Goal: Task Accomplishment & Management: Manage account settings

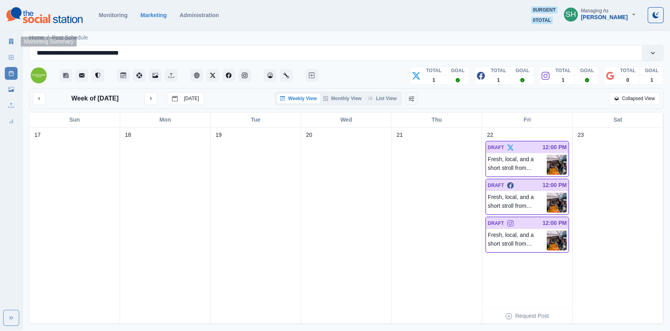
click at [11, 40] on icon at bounding box center [11, 42] width 6 height 6
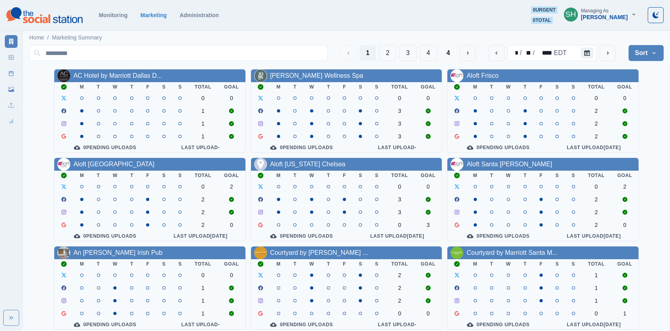
click at [589, 14] on div "[PERSON_NAME]" at bounding box center [604, 17] width 47 height 7
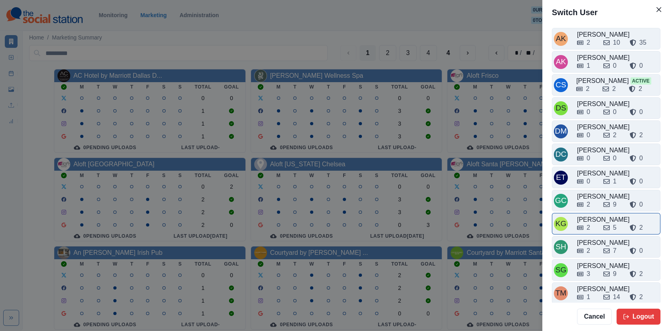
click at [601, 220] on div "2 5 2" at bounding box center [617, 226] width 81 height 13
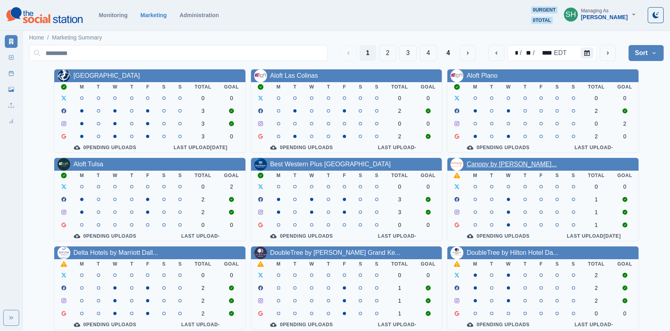
click at [495, 166] on link "Canopy by [PERSON_NAME]..." at bounding box center [511, 164] width 90 height 7
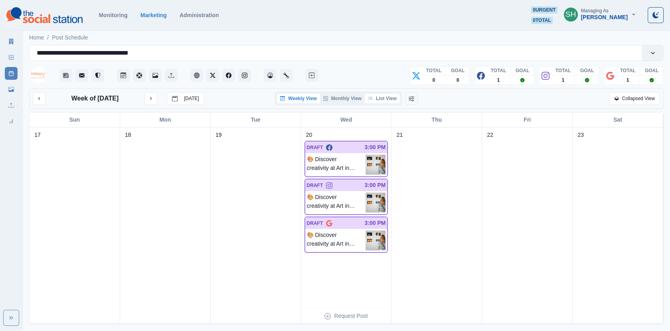
click at [391, 101] on button "List View" at bounding box center [382, 99] width 35 height 10
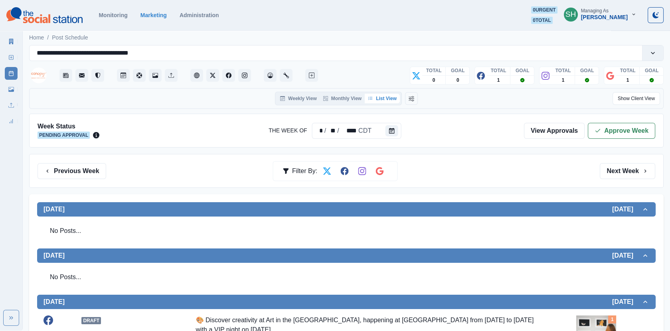
scroll to position [232, 0]
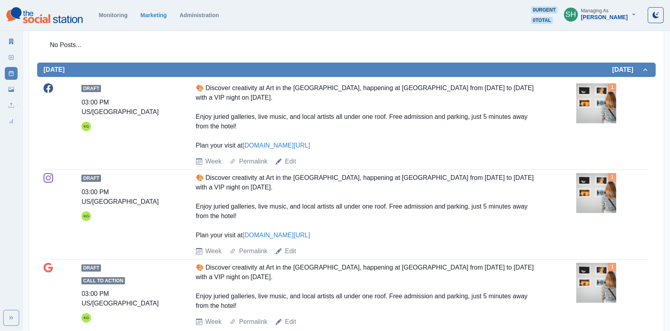
click at [584, 93] on img at bounding box center [596, 103] width 40 height 40
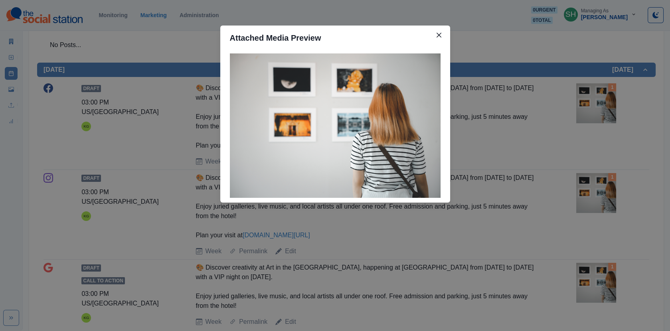
click at [533, 94] on div "Attached Media Preview" at bounding box center [335, 165] width 670 height 331
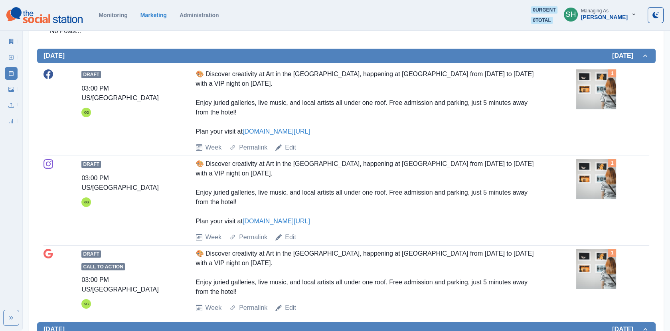
scroll to position [253, 0]
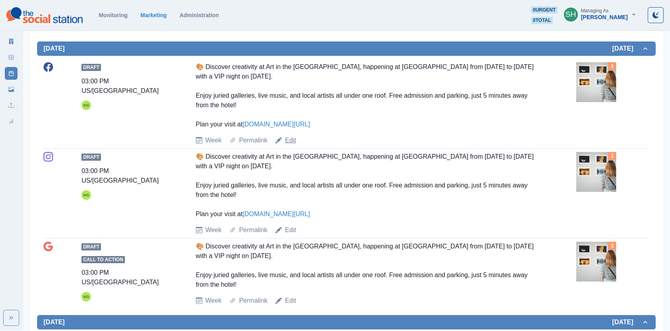
click at [292, 139] on link "Edit" at bounding box center [290, 141] width 11 height 10
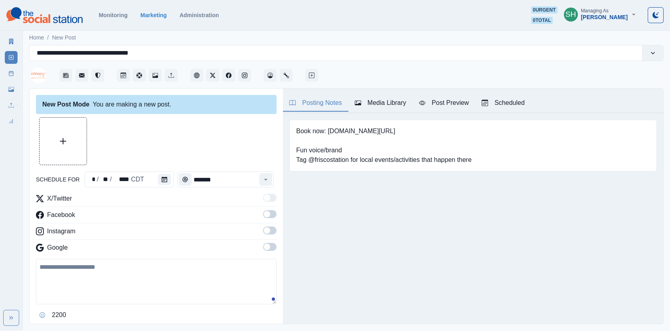
type input "*******"
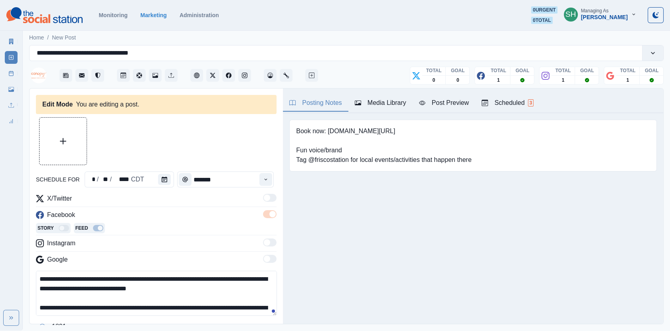
scroll to position [19, 0]
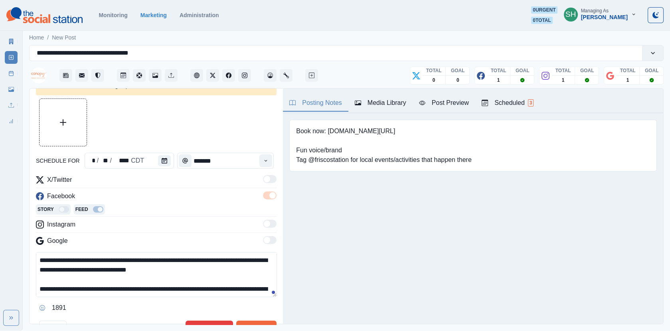
click at [92, 266] on textarea "**********" at bounding box center [156, 274] width 241 height 45
click at [182, 269] on textarea "**********" at bounding box center [156, 274] width 241 height 45
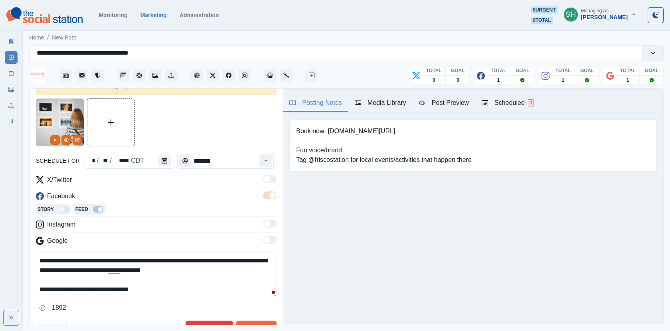
click at [176, 287] on textarea "**********" at bounding box center [156, 274] width 241 height 45
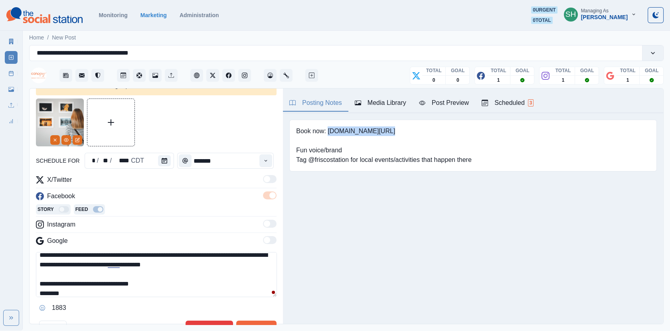
drag, startPoint x: 381, startPoint y: 128, endPoint x: 327, endPoint y: 130, distance: 53.5
click at [327, 130] on pre "Book now: [DOMAIN_NAME][URL] Fun voice/brand Tag @friscostation for local event…" at bounding box center [384, 145] width 176 height 38
copy pre "[DOMAIN_NAME][URL]"
click at [115, 299] on div "**********" at bounding box center [156, 283] width 241 height 62
click at [107, 291] on textarea "**********" at bounding box center [156, 274] width 241 height 45
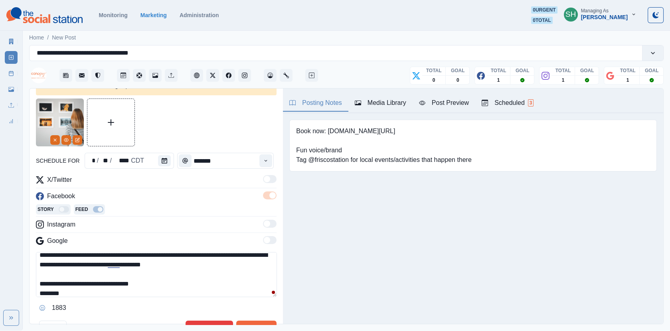
paste textarea "**********"
drag, startPoint x: 129, startPoint y: 291, endPoint x: 139, endPoint y: 216, distance: 75.6
click at [139, 216] on div "**********" at bounding box center [156, 244] width 241 height 139
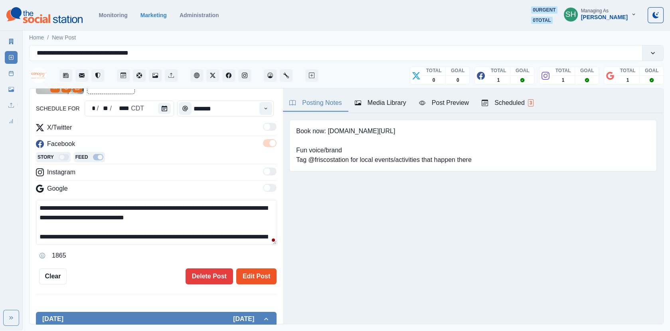
type textarea "**********"
click at [255, 275] on button "Edit Post" at bounding box center [256, 277] width 40 height 16
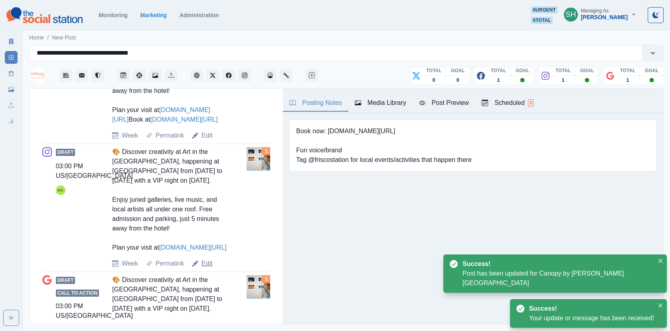
click at [206, 261] on link "Edit" at bounding box center [206, 264] width 11 height 10
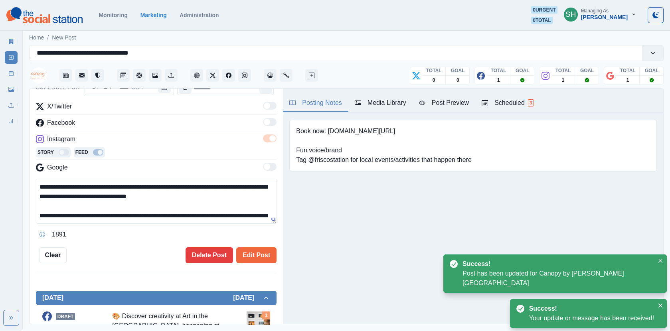
scroll to position [28, 0]
drag, startPoint x: 171, startPoint y: 217, endPoint x: 179, endPoint y: 117, distance: 99.6
click at [179, 117] on div "**********" at bounding box center [156, 171] width 241 height 139
paste textarea "**********"
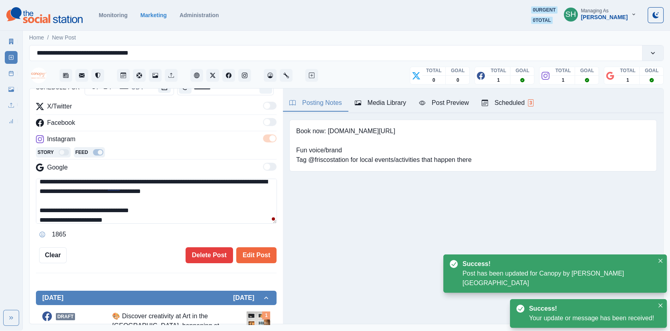
scroll to position [38, 0]
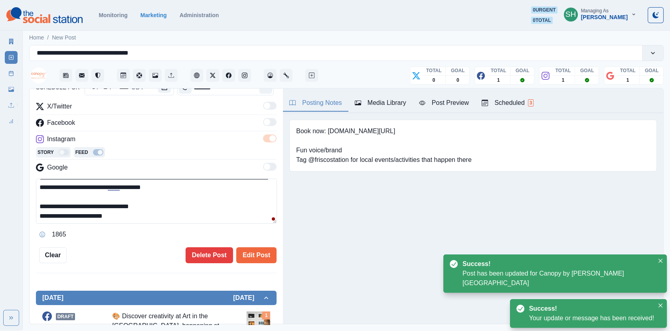
drag, startPoint x: 108, startPoint y: 218, endPoint x: 61, endPoint y: 222, distance: 46.4
click at [61, 222] on textarea "**********" at bounding box center [156, 201] width 241 height 45
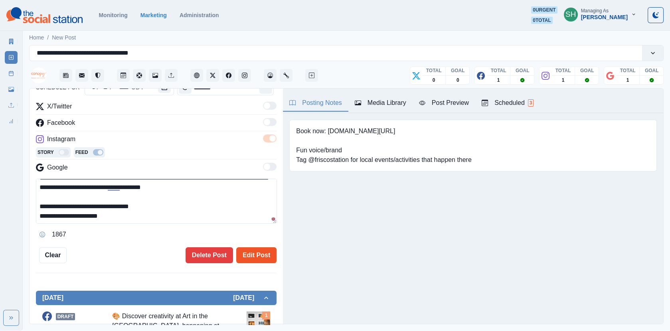
type textarea "**********"
click at [248, 252] on button "Edit Post" at bounding box center [256, 255] width 40 height 16
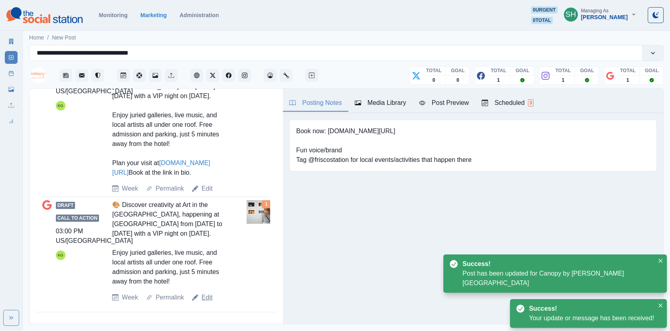
click at [208, 293] on link "Edit" at bounding box center [206, 298] width 11 height 10
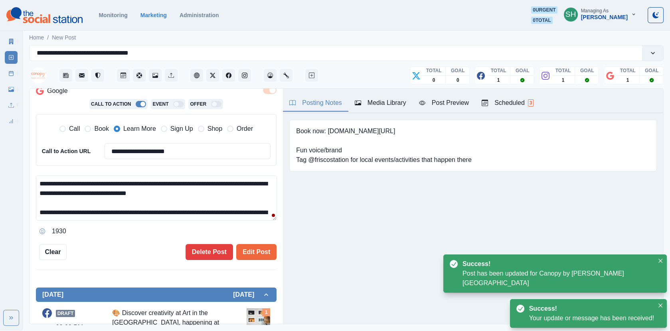
scroll to position [9, 0]
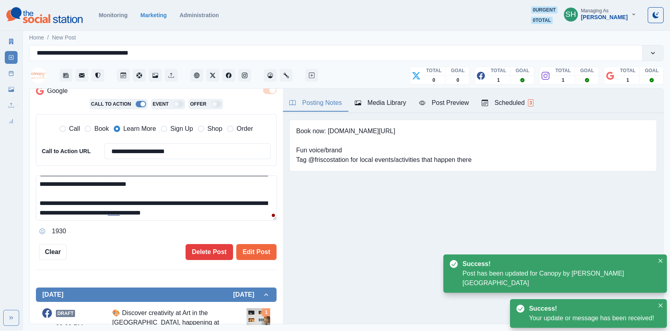
click at [144, 215] on textarea "**********" at bounding box center [156, 198] width 241 height 45
drag, startPoint x: 225, startPoint y: 208, endPoint x: 222, endPoint y: 136, distance: 72.3
click at [222, 136] on div "**********" at bounding box center [156, 137] width 241 height 201
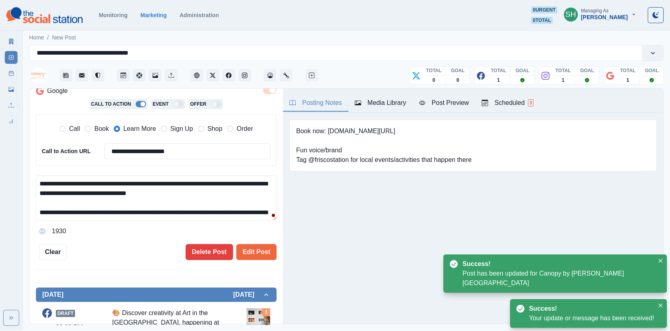
paste textarea "**********"
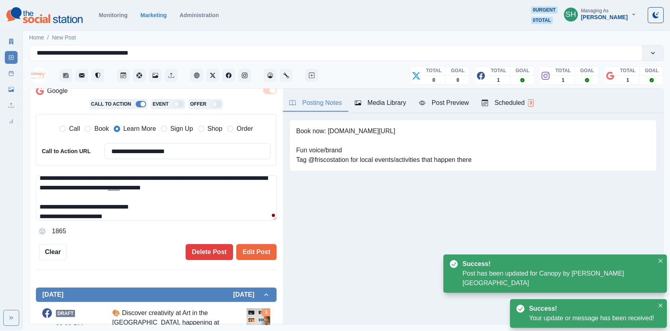
drag, startPoint x: 132, startPoint y: 216, endPoint x: 24, endPoint y: 202, distance: 109.4
click at [24, 202] on main "**********" at bounding box center [346, 180] width 647 height 302
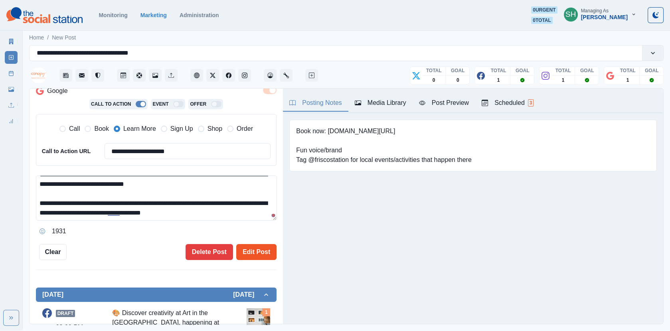
type textarea "**********"
click at [255, 248] on button "Edit Post" at bounding box center [256, 252] width 40 height 16
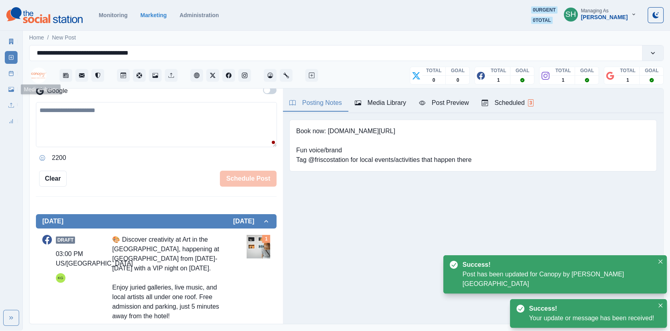
click at [10, 73] on icon at bounding box center [11, 74] width 6 height 6
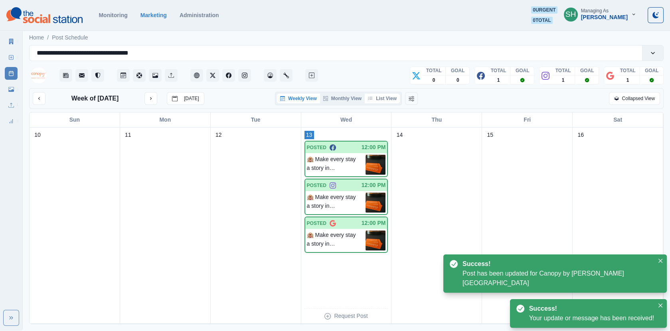
click at [385, 94] on button "List View" at bounding box center [382, 99] width 35 height 10
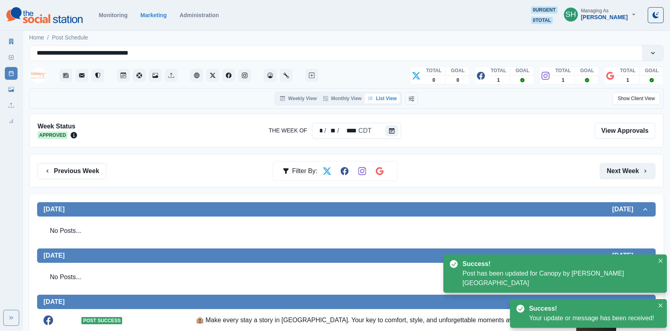
click at [606, 167] on button "Next Week" at bounding box center [627, 171] width 55 height 16
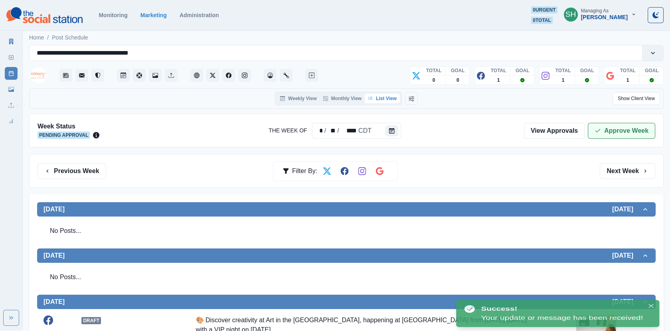
click at [606, 126] on button "Approve Week" at bounding box center [621, 131] width 67 height 16
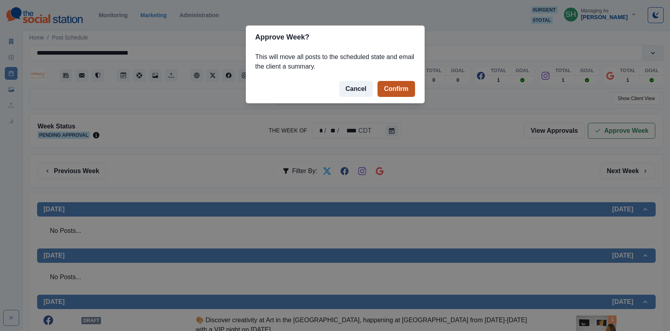
click at [383, 87] on button "Confirm" at bounding box center [395, 89] width 37 height 16
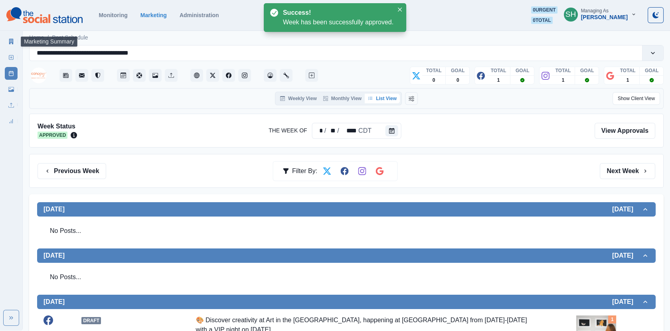
click at [9, 42] on icon at bounding box center [11, 42] width 4 height 6
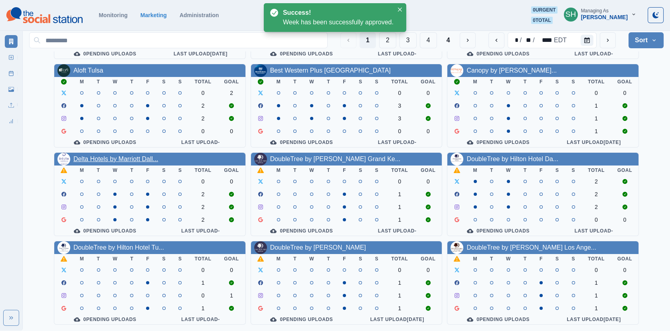
click at [138, 158] on link "Delta Hotels by Marriott Dall..." at bounding box center [115, 159] width 85 height 7
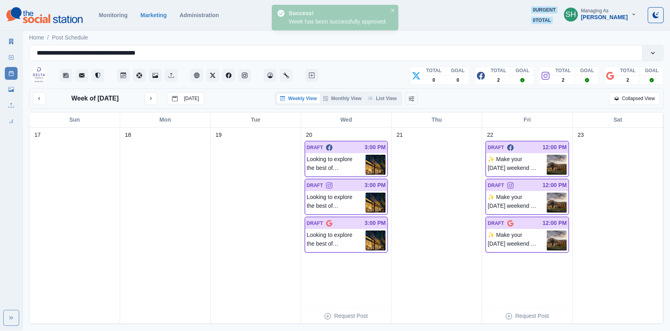
click at [383, 92] on div "Weekly View Monthly View List View" at bounding box center [338, 99] width 127 height 14
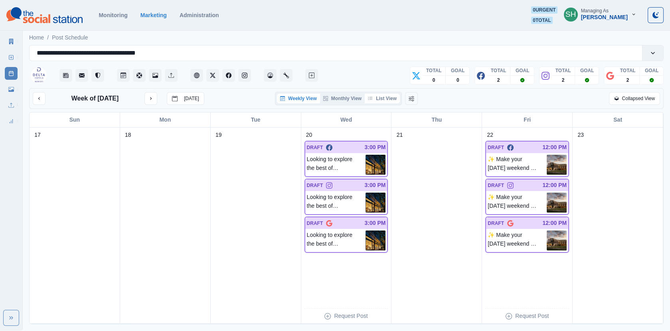
click at [383, 94] on button "List View" at bounding box center [382, 99] width 35 height 10
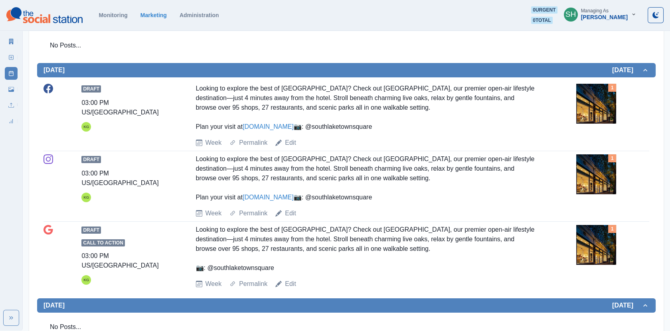
click at [579, 119] on img at bounding box center [596, 104] width 40 height 40
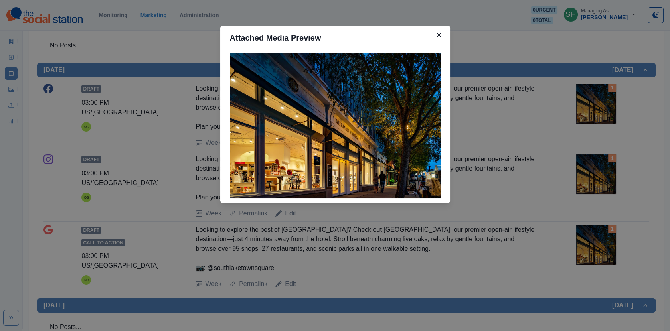
click at [525, 103] on div "Attached Media Preview" at bounding box center [335, 165] width 670 height 331
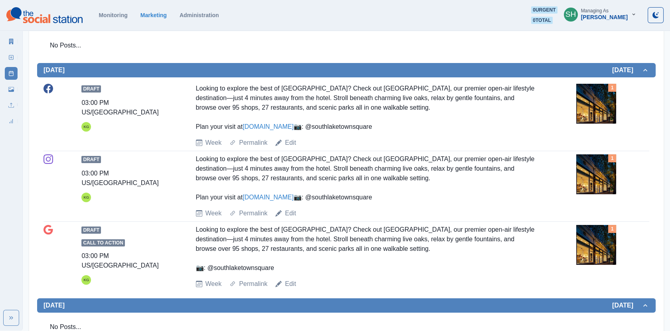
click at [294, 128] on link "[DOMAIN_NAME]" at bounding box center [268, 126] width 51 height 7
click at [595, 105] on img at bounding box center [596, 104] width 40 height 40
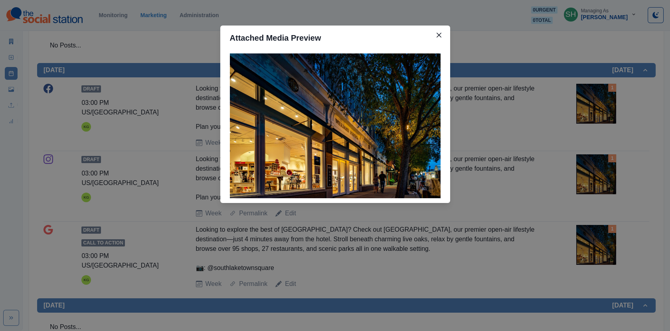
click at [140, 97] on div "Attached Media Preview" at bounding box center [335, 165] width 670 height 331
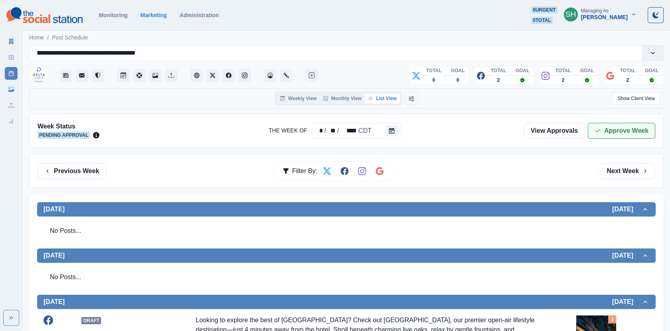
click at [634, 126] on button "Approve Week" at bounding box center [621, 131] width 67 height 16
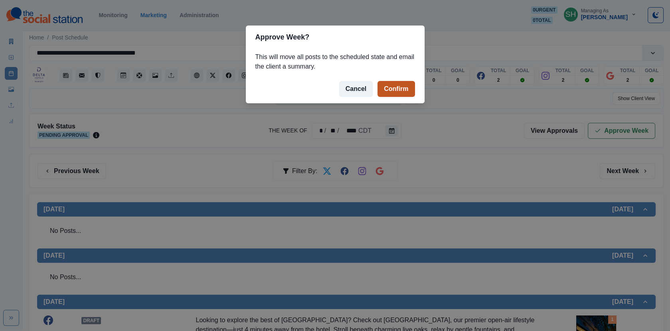
click at [389, 95] on button "Confirm" at bounding box center [395, 89] width 37 height 16
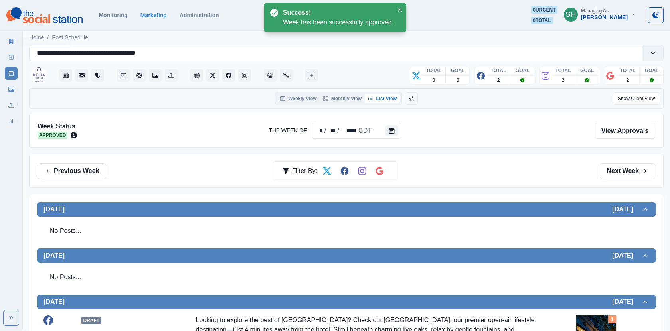
click at [12, 42] on icon at bounding box center [11, 42] width 4 height 6
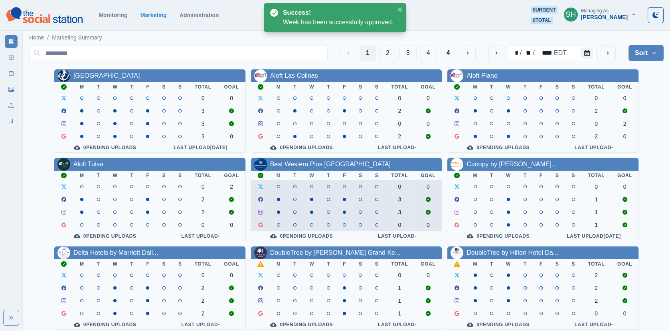
scroll to position [97, 0]
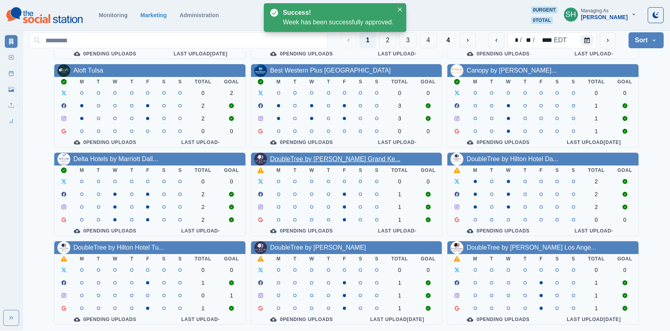
click at [301, 158] on link "DoubleTree by [PERSON_NAME] Grand Ke..." at bounding box center [335, 159] width 130 height 7
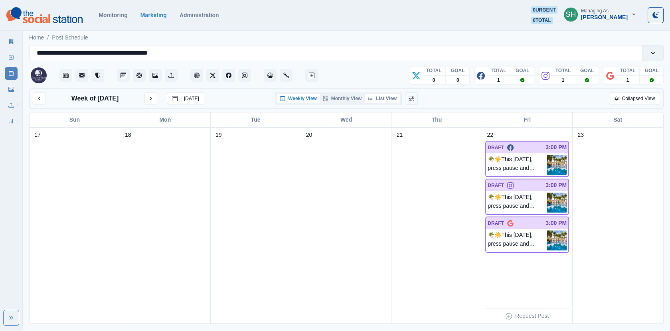
click at [391, 96] on button "List View" at bounding box center [382, 99] width 35 height 10
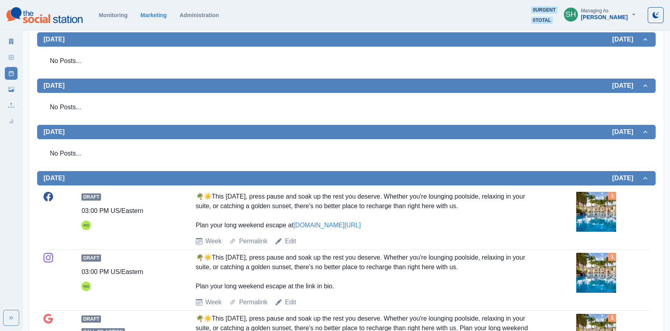
scroll to position [298, 0]
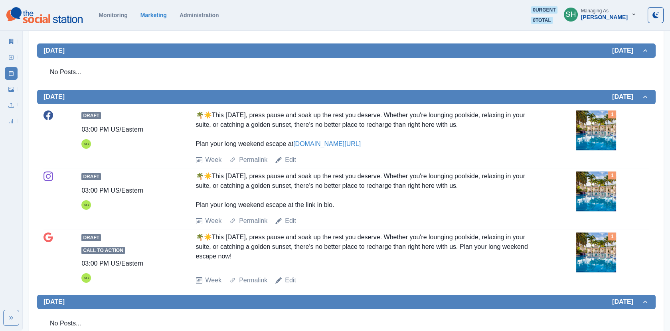
click at [587, 136] on img at bounding box center [596, 131] width 40 height 40
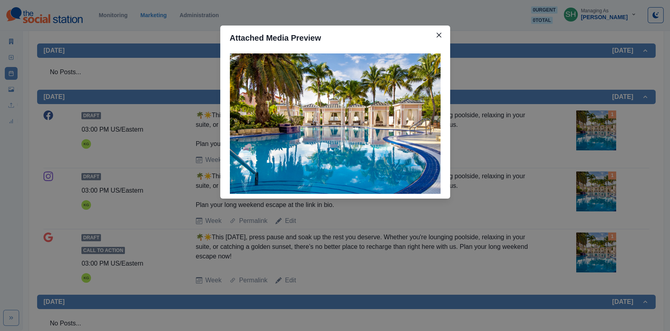
click at [569, 143] on div "Attached Media Preview" at bounding box center [335, 165] width 670 height 331
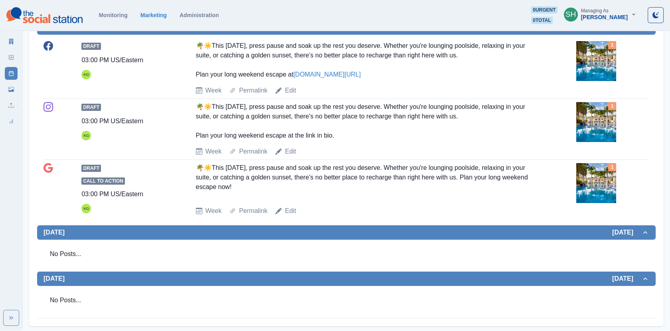
scroll to position [0, 0]
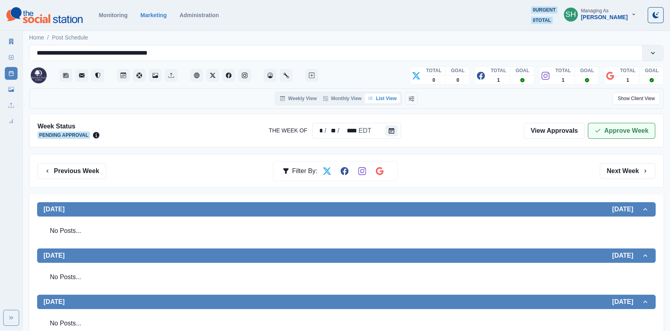
click at [606, 123] on button "Approve Week" at bounding box center [621, 131] width 67 height 16
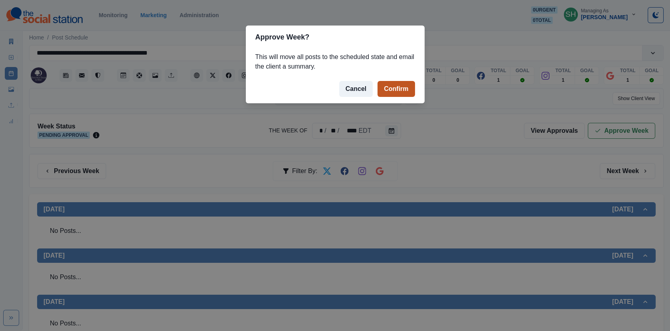
click at [403, 87] on button "Confirm" at bounding box center [395, 89] width 37 height 16
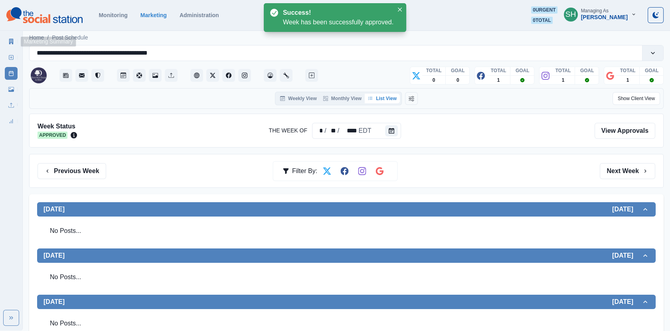
click at [14, 38] on link "Marketing Summary" at bounding box center [11, 41] width 13 height 13
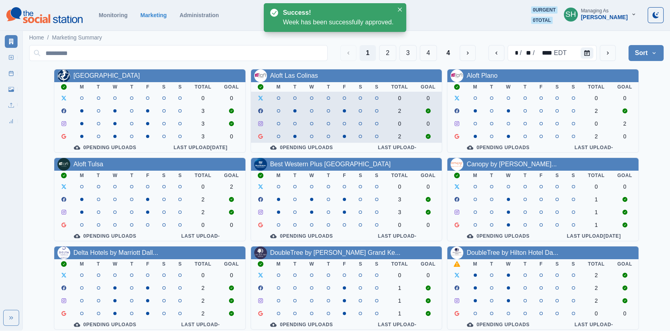
scroll to position [97, 0]
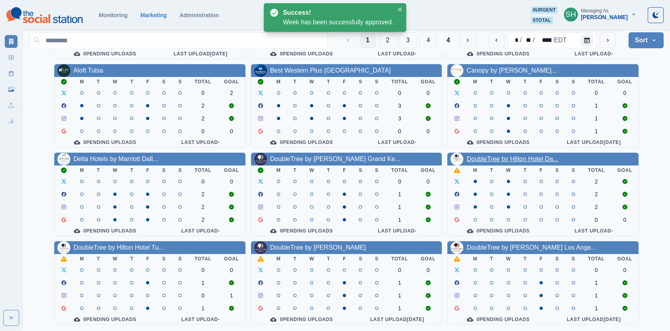
click at [490, 159] on link "DoubleTree by Hilton Hotel Da..." at bounding box center [512, 159] width 92 height 7
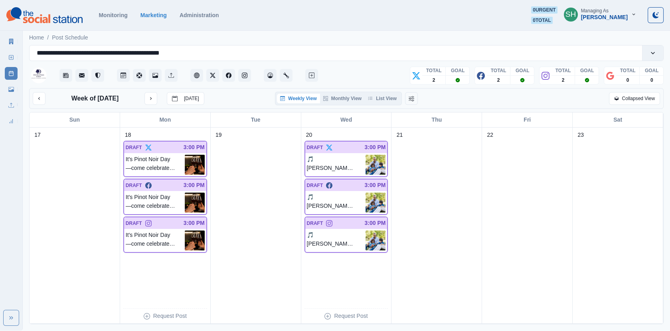
click at [379, 93] on div "Weekly View Monthly View List View" at bounding box center [338, 99] width 127 height 14
click at [380, 99] on button "List View" at bounding box center [382, 99] width 35 height 10
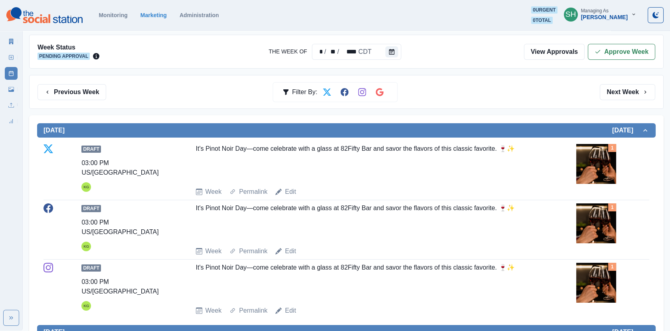
scroll to position [141, 0]
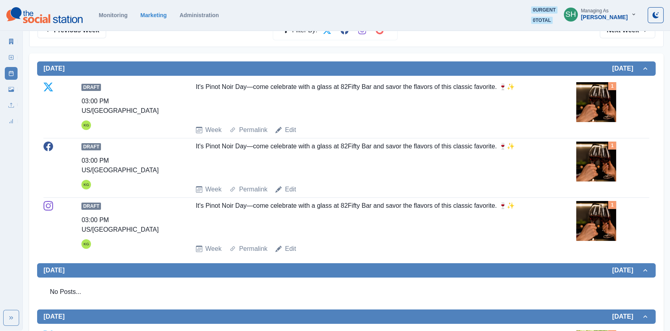
click at [587, 100] on img at bounding box center [596, 102] width 40 height 40
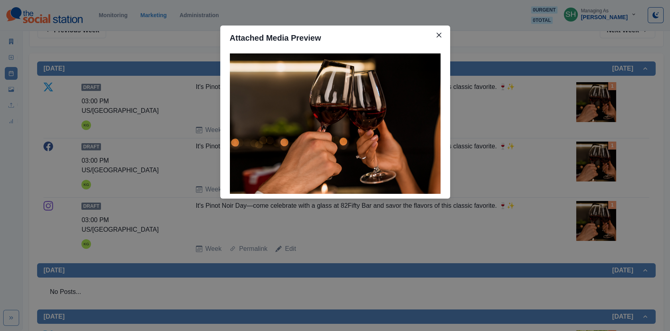
click at [564, 108] on div "Attached Media Preview" at bounding box center [335, 165] width 670 height 331
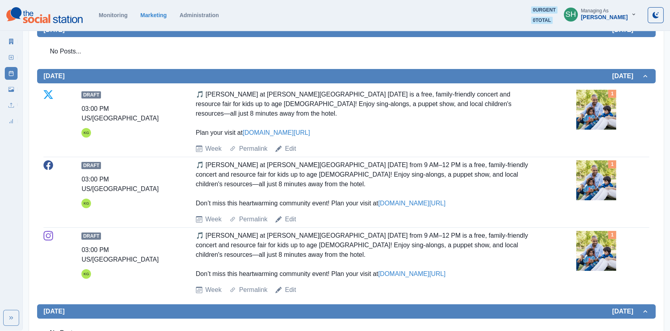
scroll to position [382, 0]
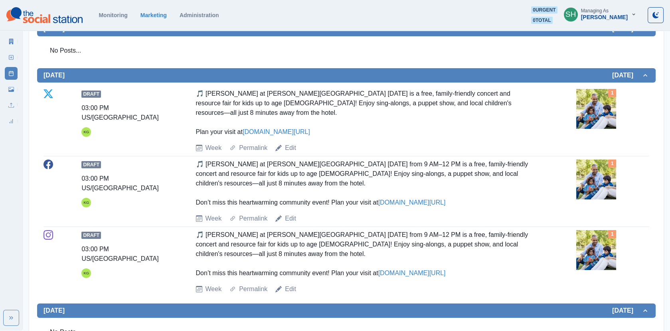
click at [589, 115] on img at bounding box center [596, 109] width 40 height 40
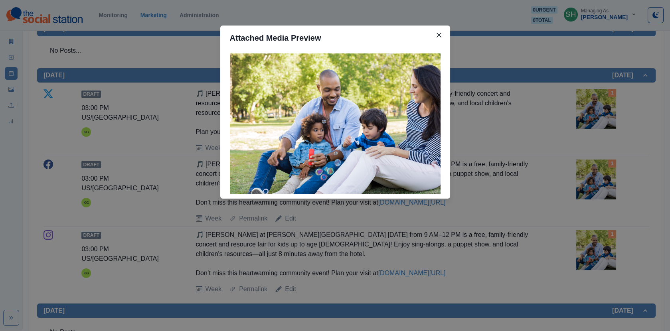
click at [574, 117] on div "Attached Media Preview" at bounding box center [335, 165] width 670 height 331
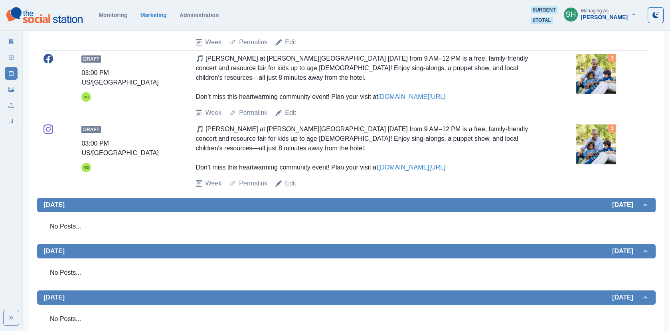
scroll to position [0, 0]
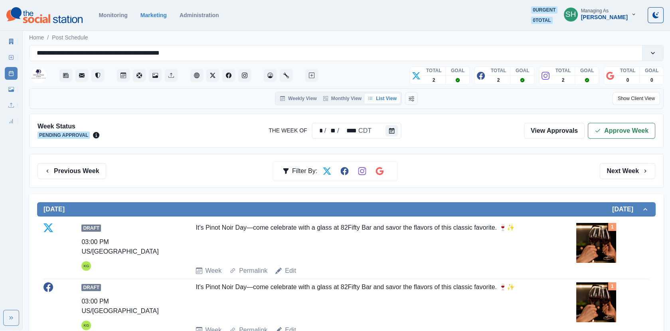
click at [587, 126] on div "View Approvals Approve Week" at bounding box center [589, 131] width 131 height 16
click at [596, 128] on icon "button" at bounding box center [598, 131] width 6 height 6
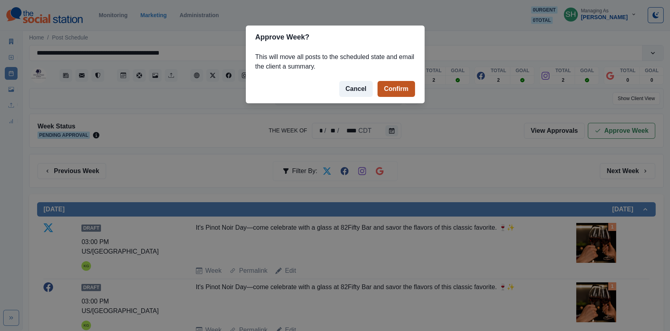
click at [384, 83] on button "Confirm" at bounding box center [395, 89] width 37 height 16
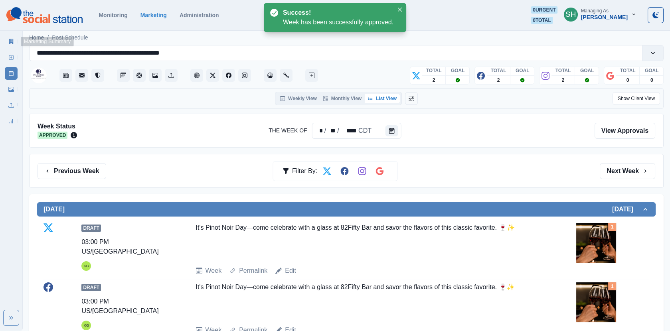
click at [2, 35] on div "Marketing Summary New Post Post Schedule Media Library Uploads Review Summary" at bounding box center [11, 80] width 22 height 96
click at [5, 37] on link "Marketing Summary" at bounding box center [11, 41] width 13 height 13
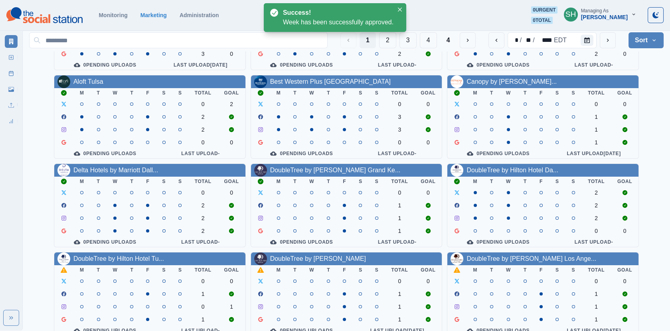
scroll to position [97, 0]
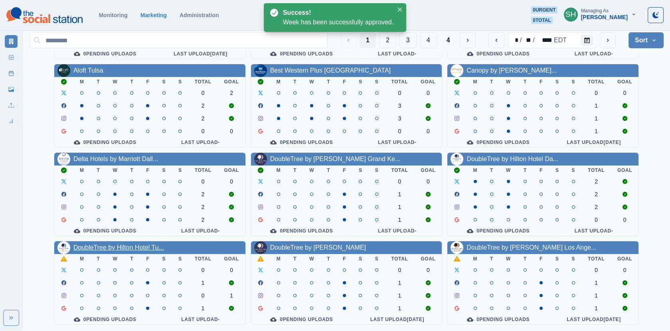
click at [94, 248] on link "DoubleTree by Hilton Hotel Tu..." at bounding box center [118, 247] width 91 height 7
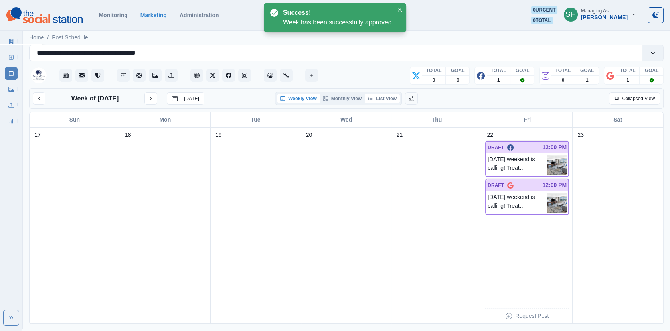
click at [386, 99] on button "List View" at bounding box center [382, 99] width 35 height 10
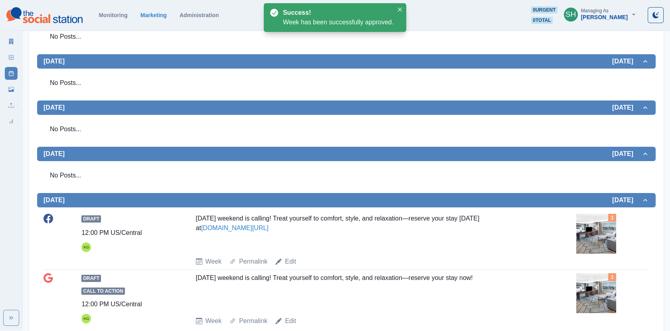
scroll to position [302, 0]
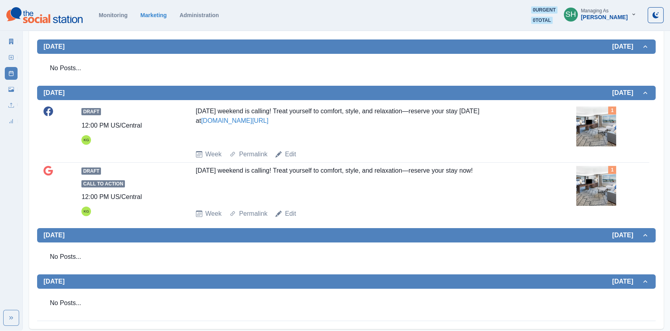
click at [599, 176] on img at bounding box center [596, 186] width 40 height 40
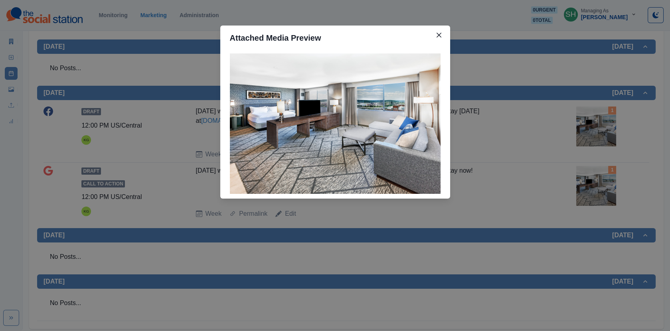
click at [561, 142] on div "Attached Media Preview" at bounding box center [335, 165] width 670 height 331
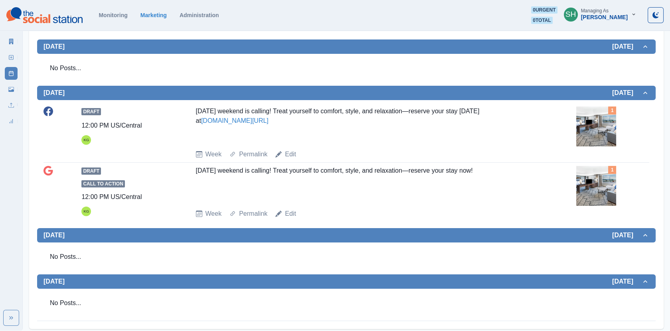
scroll to position [0, 0]
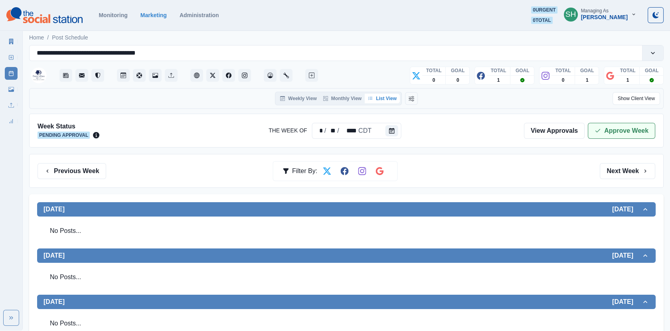
click at [611, 125] on button "Approve Week" at bounding box center [621, 131] width 67 height 16
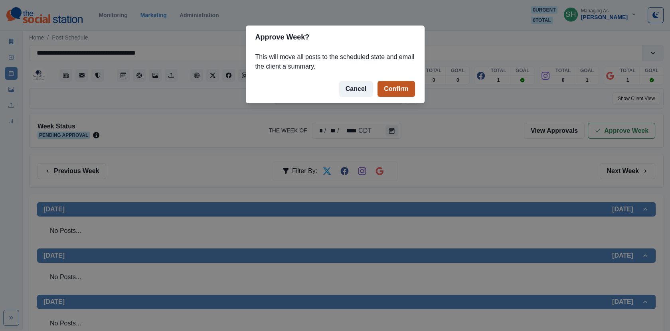
click at [397, 85] on button "Confirm" at bounding box center [395, 89] width 37 height 16
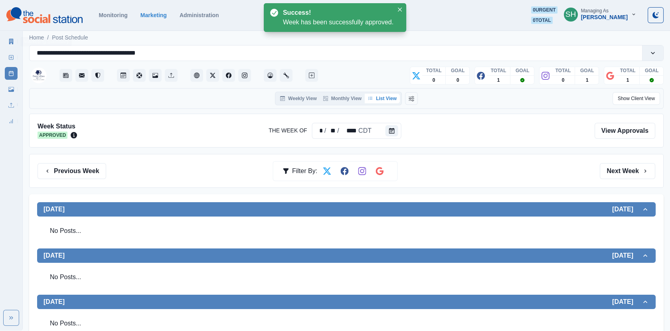
click at [7, 36] on link "Marketing Summary" at bounding box center [11, 41] width 13 height 13
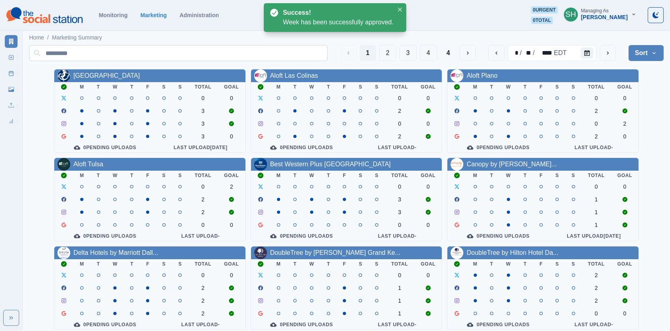
scroll to position [97, 0]
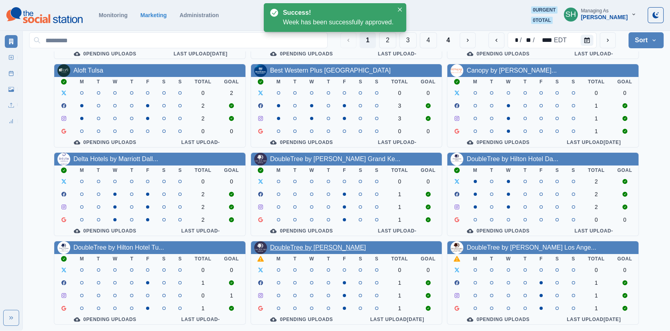
click at [324, 246] on link "DoubleTree by [PERSON_NAME]" at bounding box center [318, 247] width 96 height 7
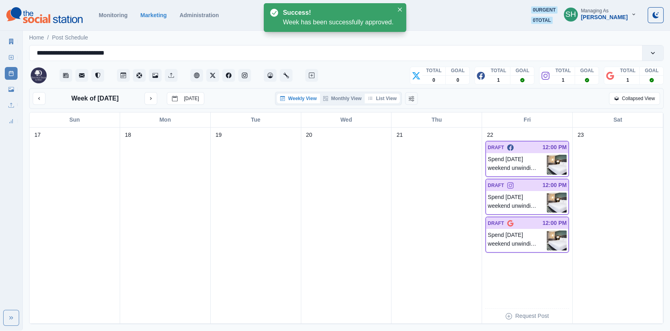
click at [388, 94] on button "List View" at bounding box center [382, 99] width 35 height 10
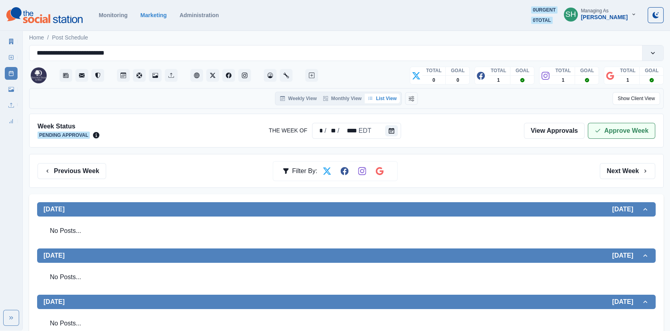
click at [620, 125] on button "Approve Week" at bounding box center [621, 131] width 67 height 16
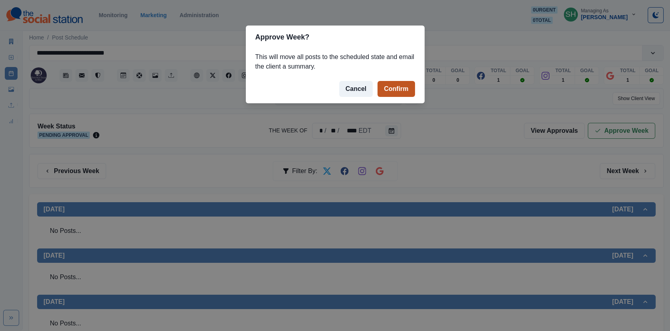
click at [398, 87] on button "Confirm" at bounding box center [395, 89] width 37 height 16
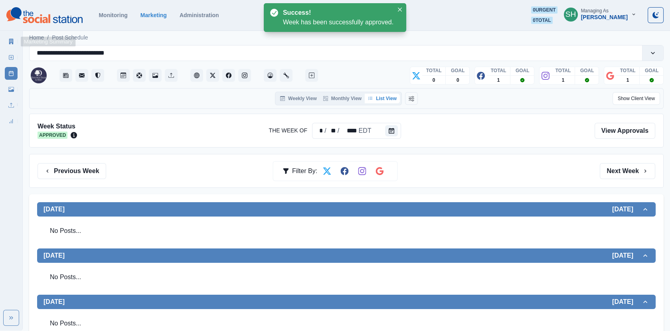
click at [12, 42] on icon at bounding box center [11, 42] width 6 height 6
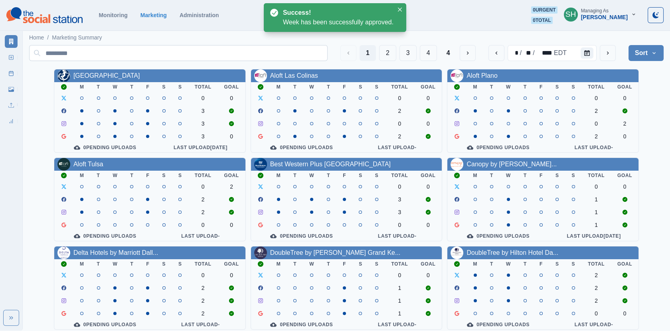
scroll to position [97, 0]
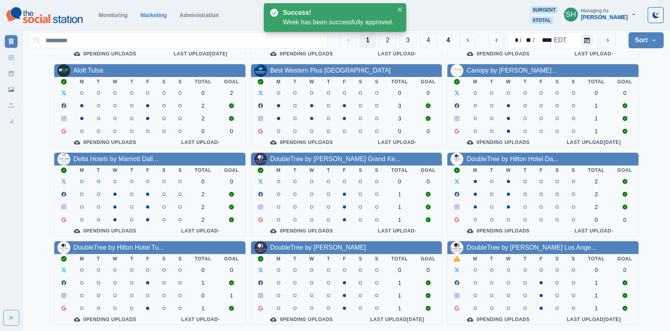
click at [483, 242] on div "DoubleTree by [PERSON_NAME] Los Ange..." at bounding box center [542, 247] width 191 height 13
click at [483, 246] on link "DoubleTree by [PERSON_NAME] Los Ange..." at bounding box center [531, 247] width 130 height 7
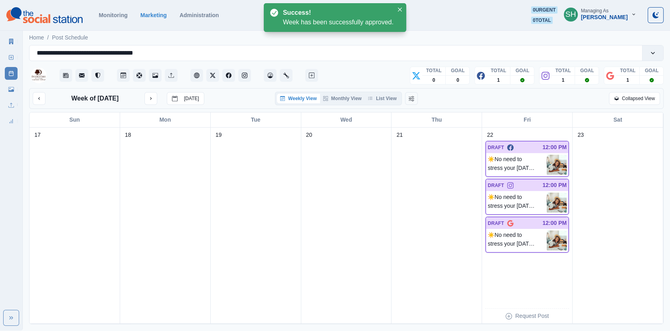
click at [374, 88] on div "Week of [DATE] [DATE] Weekly View Monthly View List View Collapsed View" at bounding box center [346, 98] width 634 height 21
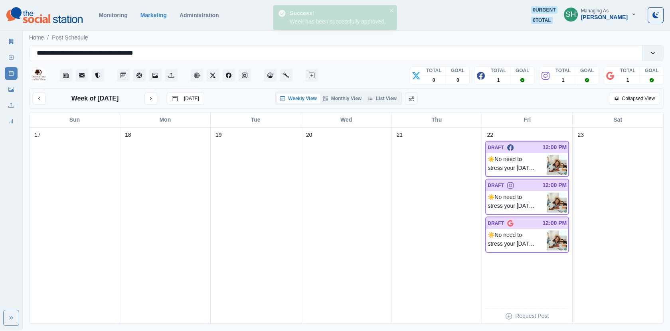
click at [374, 104] on div "Weekly View Monthly View List View" at bounding box center [338, 99] width 127 height 14
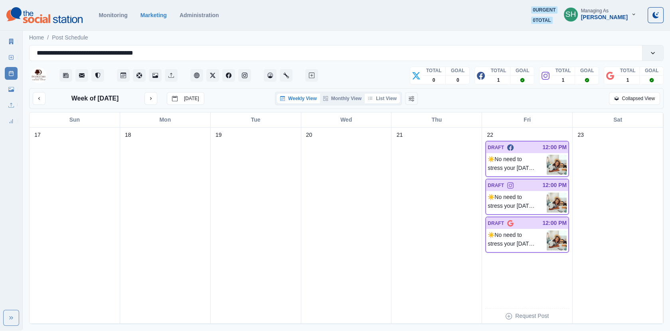
click at [372, 97] on icon "button" at bounding box center [370, 98] width 5 height 5
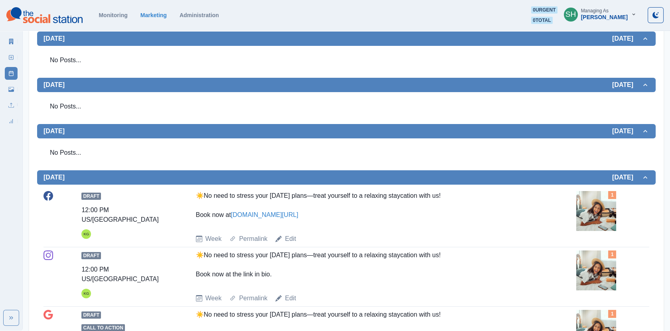
scroll to position [340, 0]
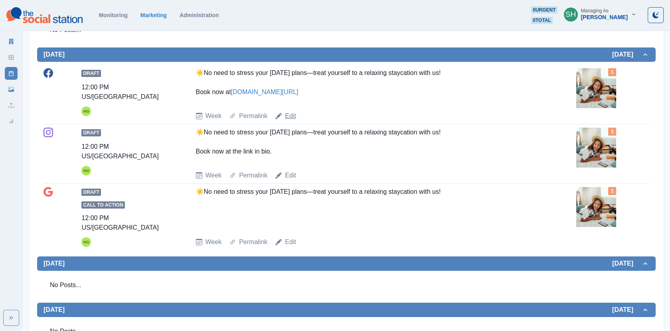
click at [288, 113] on link "Edit" at bounding box center [290, 116] width 11 height 10
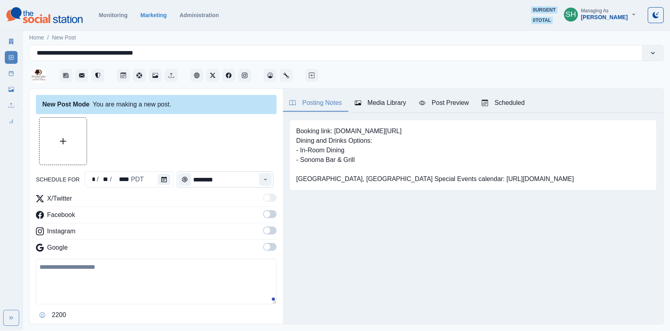
type input "********"
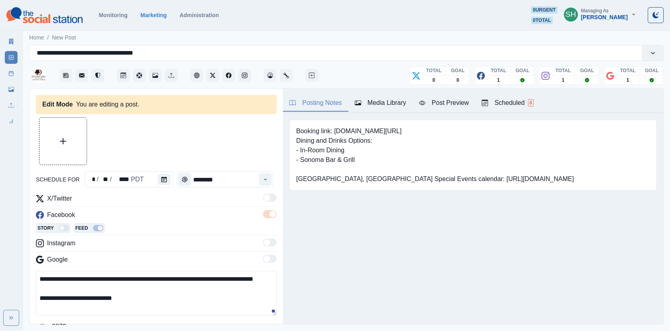
click at [45, 276] on textarea "**********" at bounding box center [156, 293] width 241 height 45
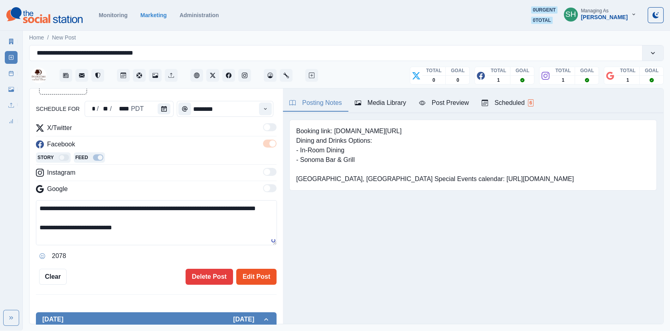
type textarea "**********"
click at [265, 271] on button "Edit Post" at bounding box center [256, 277] width 40 height 16
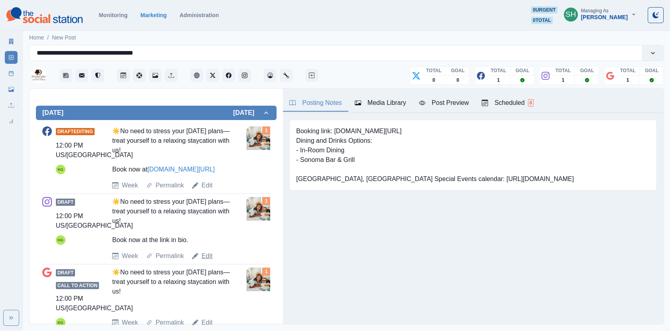
click at [205, 254] on link "Edit" at bounding box center [206, 256] width 11 height 10
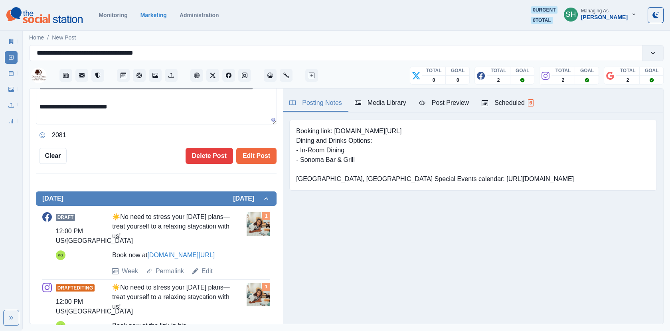
scroll to position [130, 0]
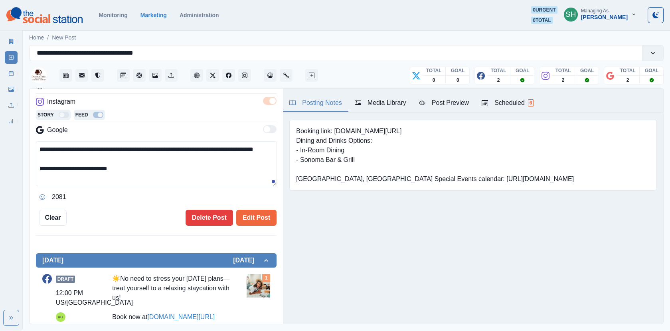
click at [46, 149] on textarea "**********" at bounding box center [156, 163] width 241 height 45
type textarea "**********"
click at [261, 215] on button "Edit Post" at bounding box center [256, 218] width 40 height 16
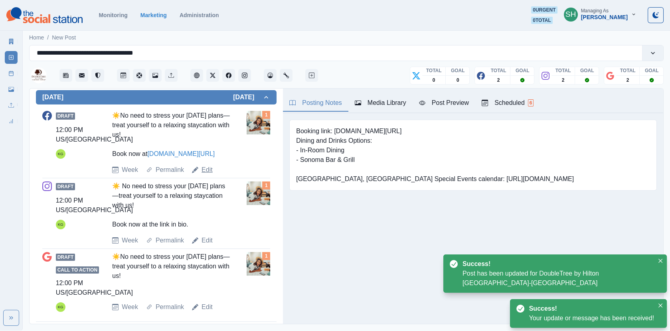
click at [209, 168] on link "Edit" at bounding box center [206, 170] width 11 height 10
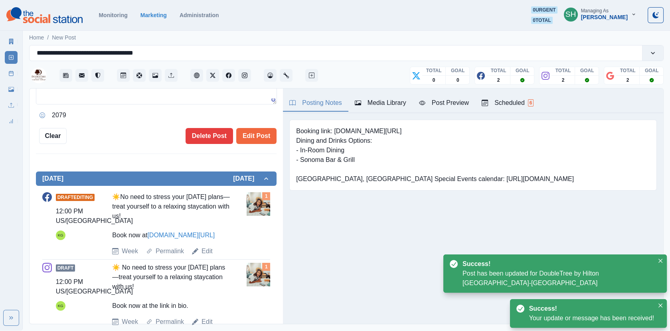
scroll to position [53, 0]
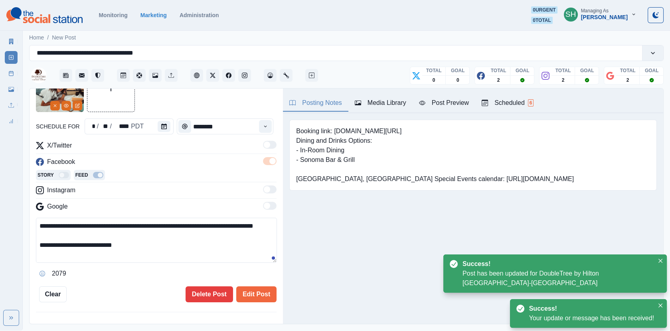
click at [45, 225] on textarea "**********" at bounding box center [156, 240] width 241 height 45
type textarea "**********"
click at [248, 286] on button "Edit Post" at bounding box center [256, 294] width 40 height 16
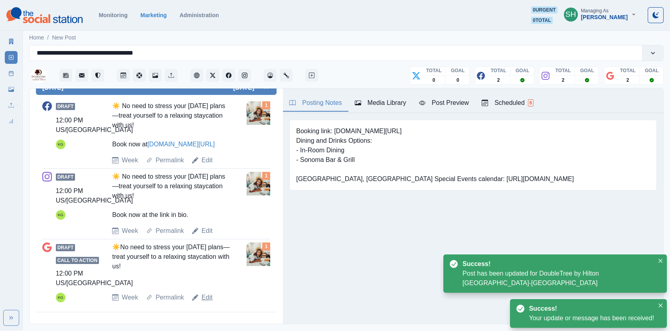
click at [208, 293] on link "Edit" at bounding box center [206, 298] width 11 height 10
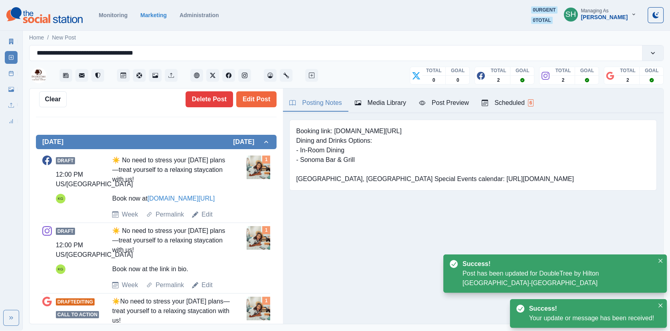
scroll to position [94, 0]
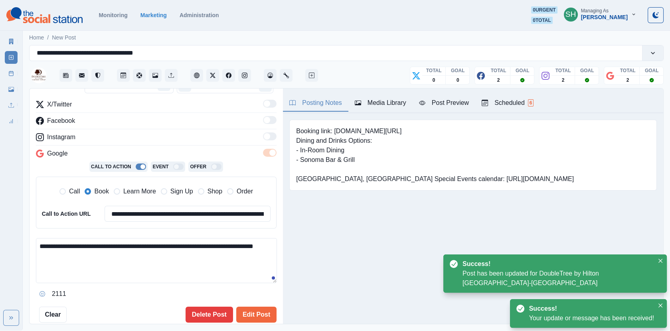
click at [44, 249] on textarea "**********" at bounding box center [156, 260] width 241 height 45
type textarea "**********"
click at [256, 313] on button "Edit Post" at bounding box center [256, 315] width 40 height 16
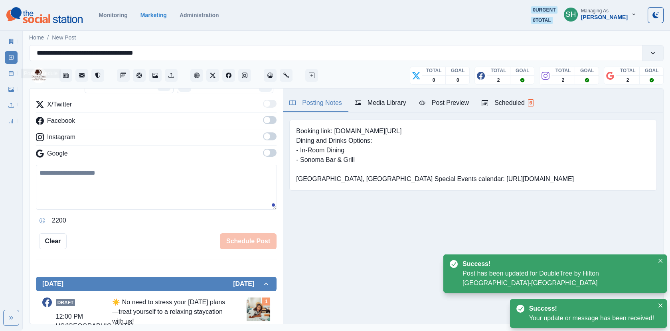
click at [11, 69] on link "Post Schedule" at bounding box center [11, 73] width 13 height 13
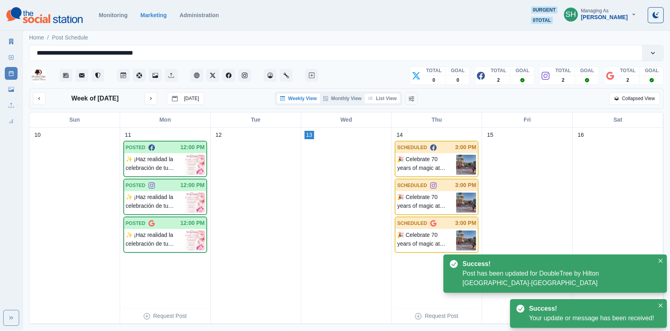
click at [393, 101] on button "List View" at bounding box center [382, 99] width 35 height 10
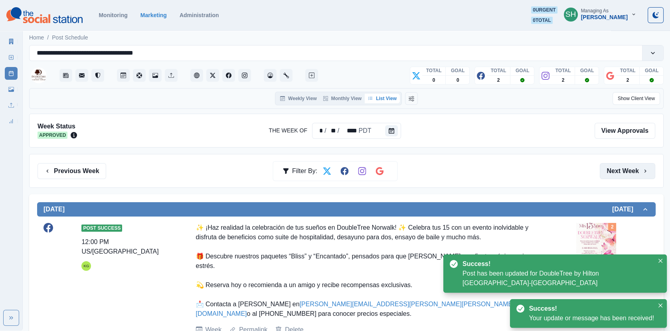
click at [625, 165] on button "Next Week" at bounding box center [627, 171] width 55 height 16
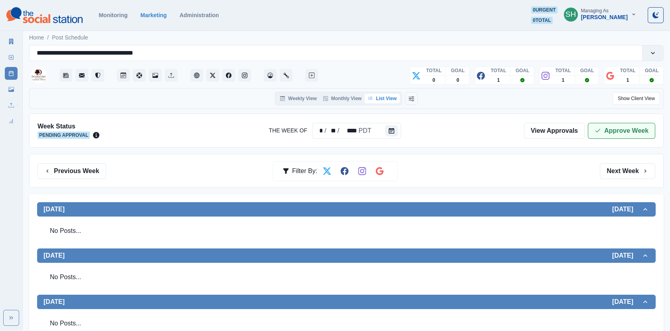
click at [604, 138] on button "Approve Week" at bounding box center [621, 131] width 67 height 16
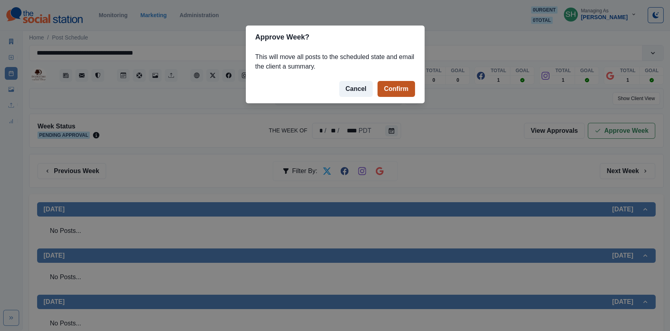
click at [388, 88] on button "Confirm" at bounding box center [395, 89] width 37 height 16
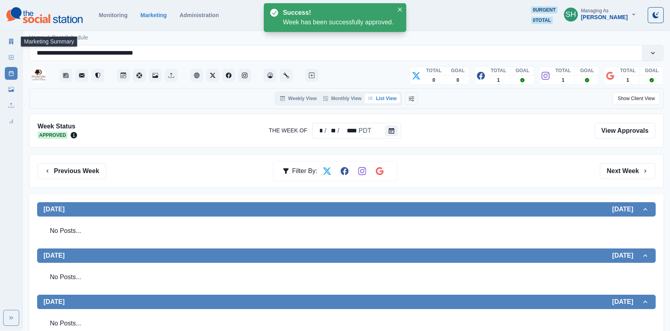
click at [14, 38] on link "Marketing Summary" at bounding box center [11, 41] width 13 height 13
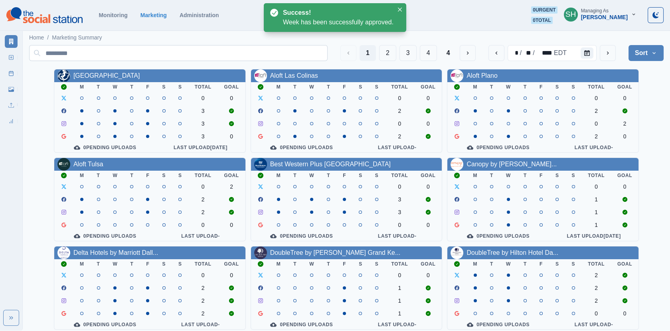
scroll to position [97, 0]
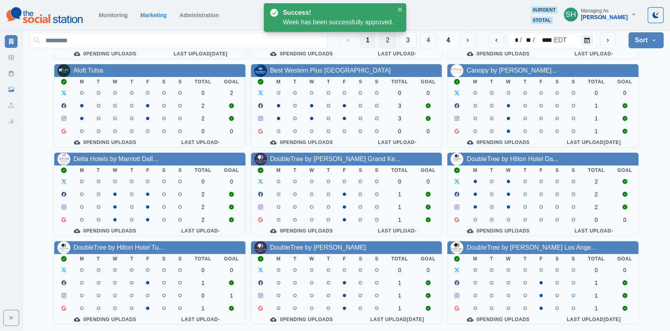
click at [389, 36] on button "2" at bounding box center [387, 40] width 17 height 16
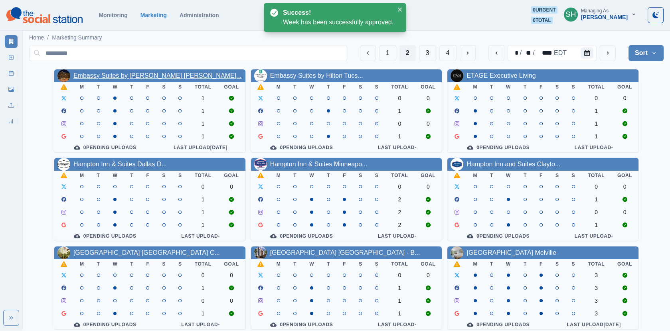
click at [91, 77] on link "Embassy Suites by [PERSON_NAME] [PERSON_NAME]..." at bounding box center [157, 75] width 168 height 7
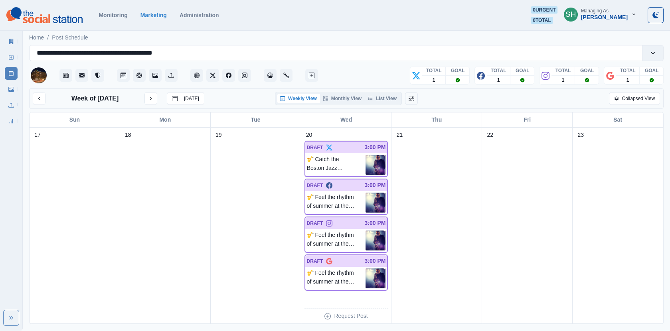
click at [385, 87] on div "**********" at bounding box center [346, 66] width 634 height 43
click at [387, 95] on button "List View" at bounding box center [382, 99] width 35 height 10
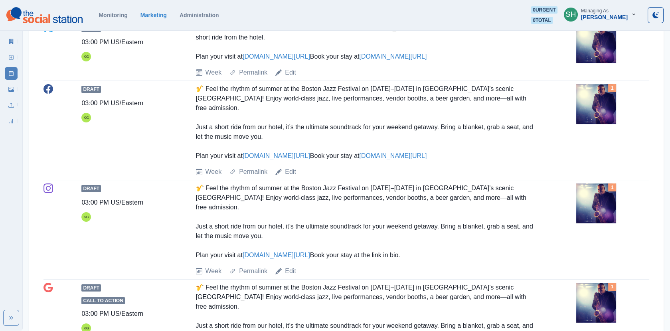
scroll to position [313, 0]
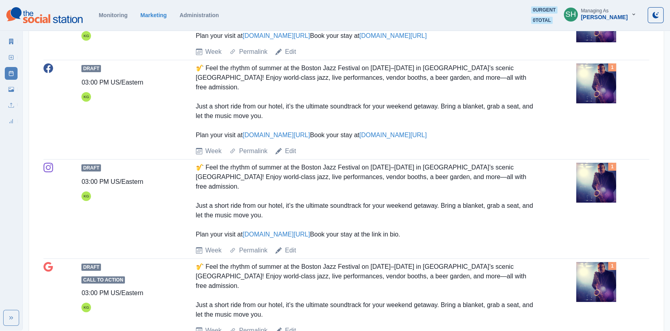
click at [610, 187] on img at bounding box center [596, 183] width 40 height 40
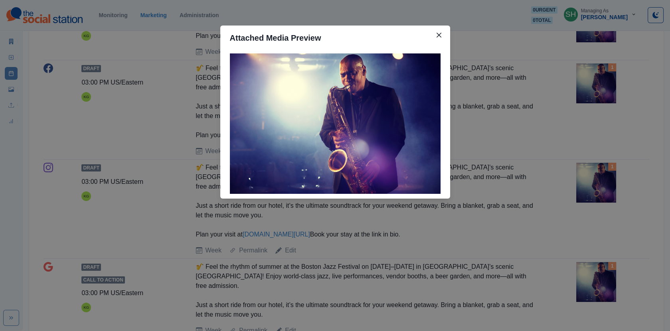
click at [554, 168] on div "Attached Media Preview" at bounding box center [335, 165] width 670 height 331
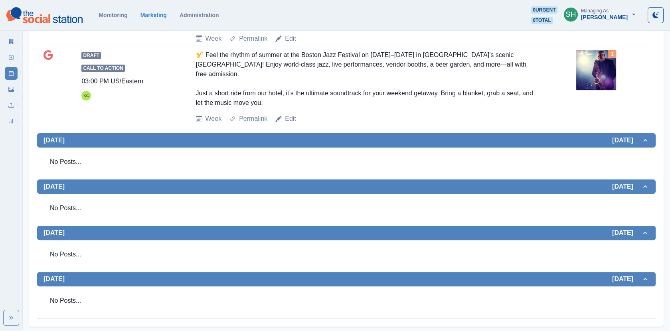
scroll to position [0, 0]
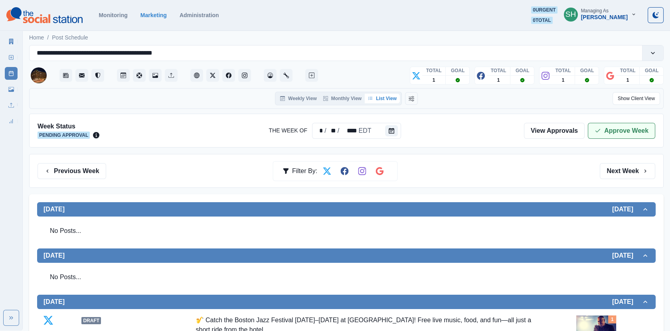
click at [614, 129] on button "Approve Week" at bounding box center [621, 131] width 67 height 16
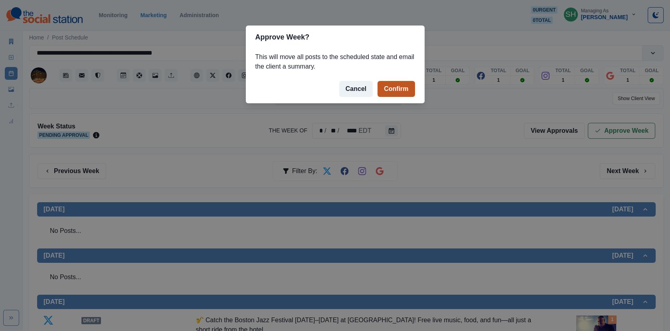
click at [403, 84] on button "Confirm" at bounding box center [395, 89] width 37 height 16
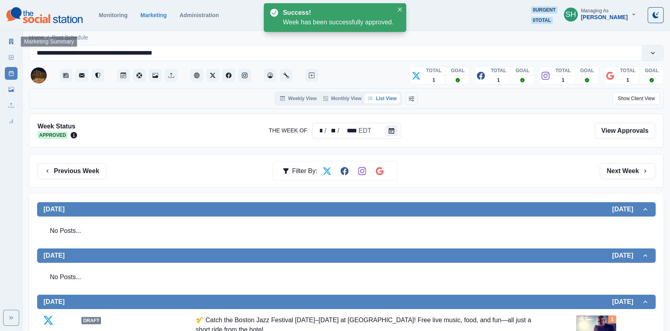
click at [11, 39] on icon at bounding box center [11, 42] width 6 height 6
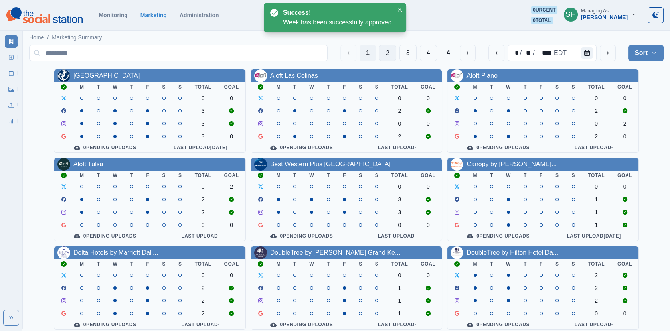
click at [382, 51] on button "2" at bounding box center [387, 53] width 17 height 16
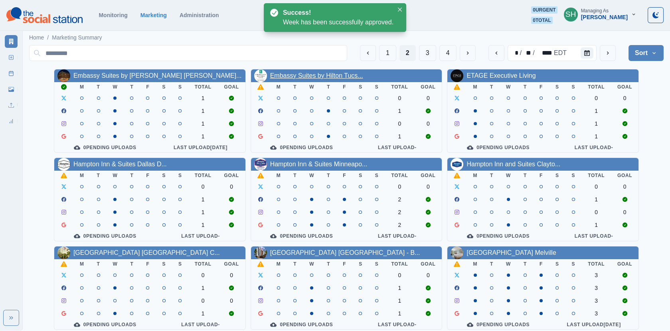
click at [307, 77] on link "Embassy Suites by Hilton Tucs..." at bounding box center [316, 75] width 93 height 7
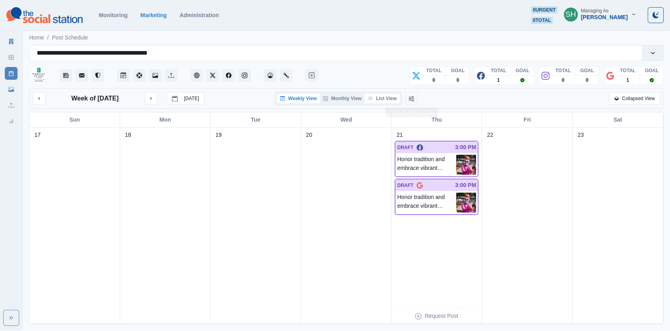
click at [396, 94] on button "List View" at bounding box center [382, 99] width 35 height 10
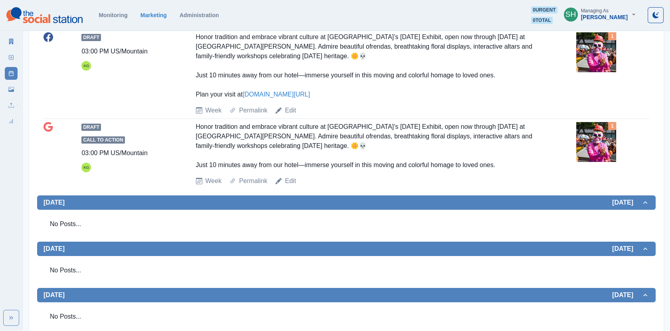
scroll to position [238, 0]
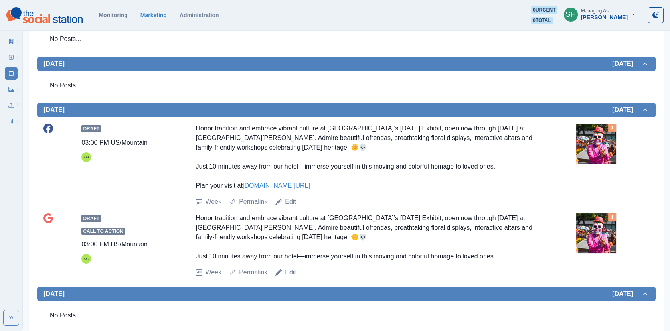
click at [579, 142] on img at bounding box center [596, 144] width 40 height 40
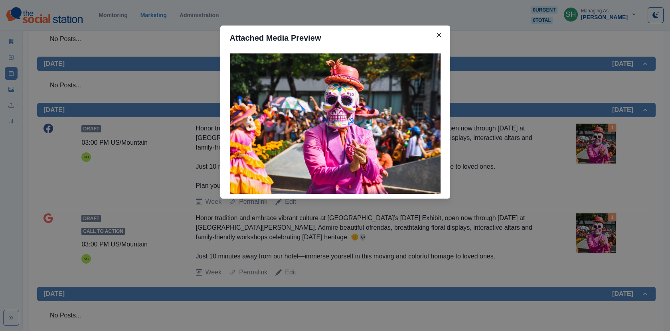
click at [575, 138] on div "Attached Media Preview" at bounding box center [335, 165] width 670 height 331
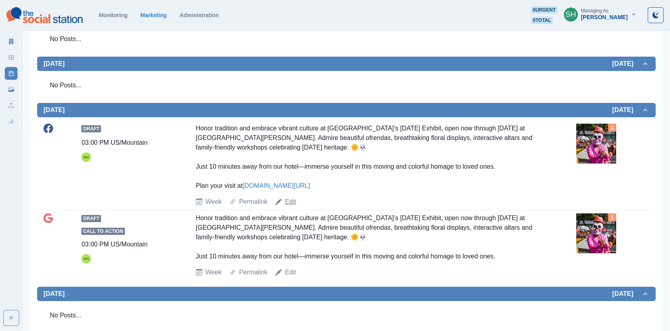
click at [292, 198] on link "Edit" at bounding box center [290, 202] width 11 height 10
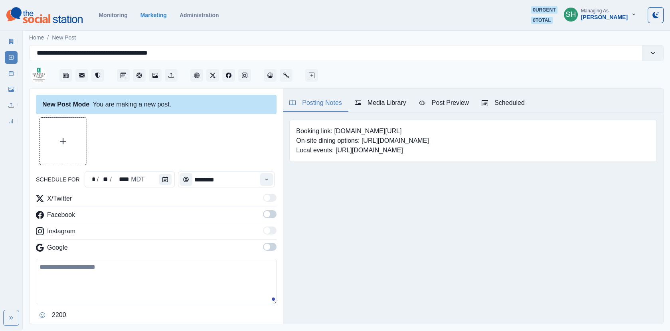
type input "*******"
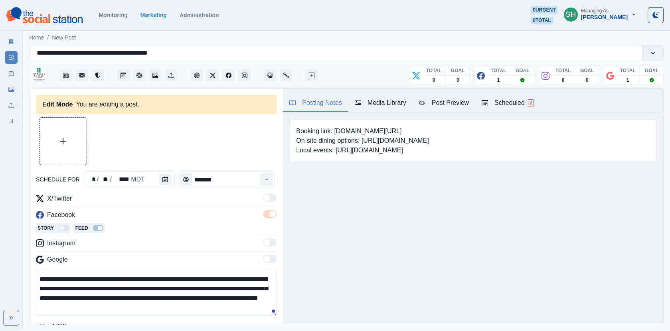
click at [150, 285] on textarea "**********" at bounding box center [156, 293] width 241 height 45
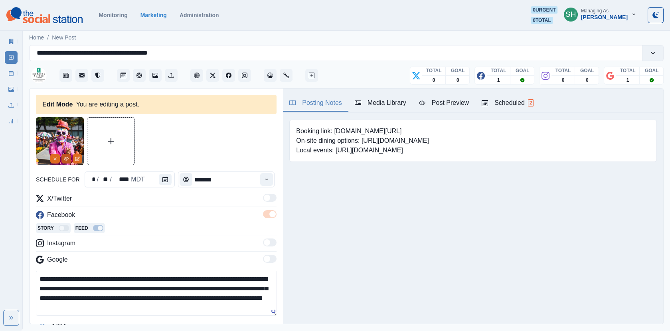
type textarea "**********"
click at [69, 156] on button "View Media" at bounding box center [66, 159] width 10 height 10
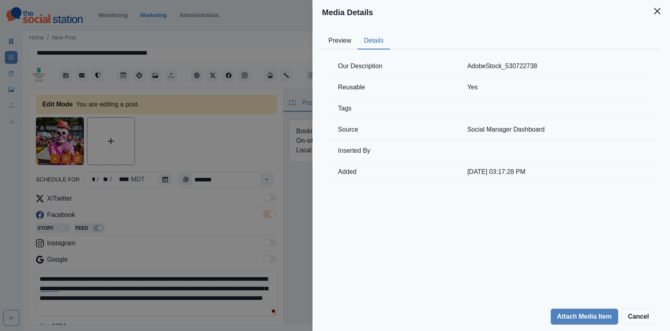
click at [370, 43] on button "Details" at bounding box center [374, 41] width 32 height 17
click at [228, 171] on div "Media Details Preview Details Our Description AdobeStock_530722738 Reusable Yes…" at bounding box center [335, 165] width 670 height 331
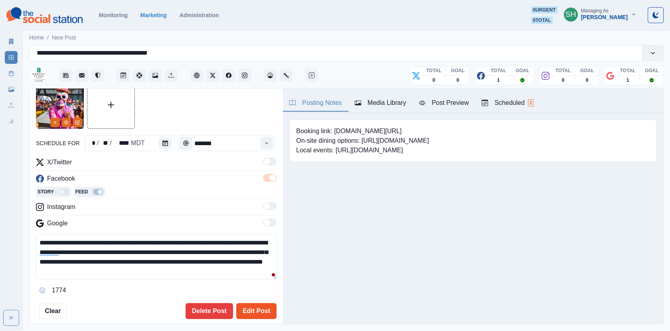
click at [259, 313] on button "Edit Post" at bounding box center [256, 311] width 40 height 16
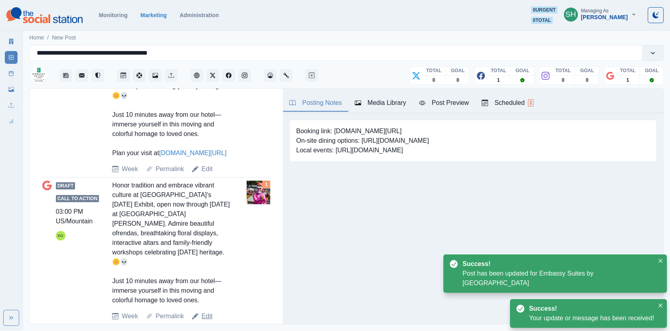
click at [203, 312] on link "Edit" at bounding box center [206, 317] width 11 height 10
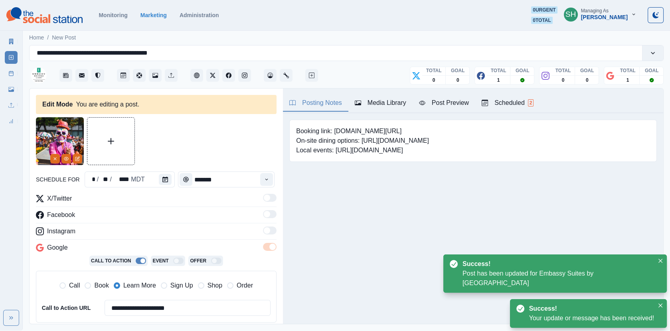
scroll to position [104, 0]
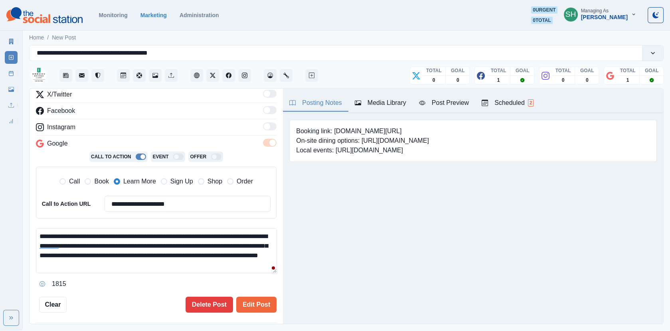
click at [150, 243] on textarea "**********" at bounding box center [156, 250] width 241 height 45
type textarea "**********"
click at [257, 298] on button "Edit Post" at bounding box center [256, 305] width 40 height 16
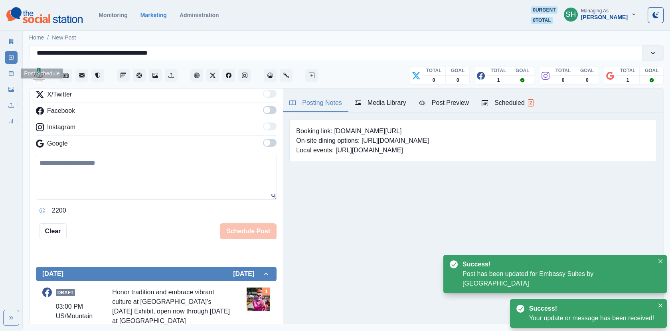
click at [10, 70] on link "Post Schedule" at bounding box center [11, 73] width 13 height 13
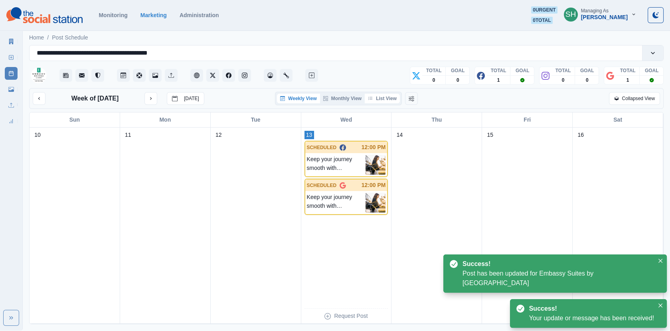
click at [394, 99] on button "List View" at bounding box center [382, 99] width 35 height 10
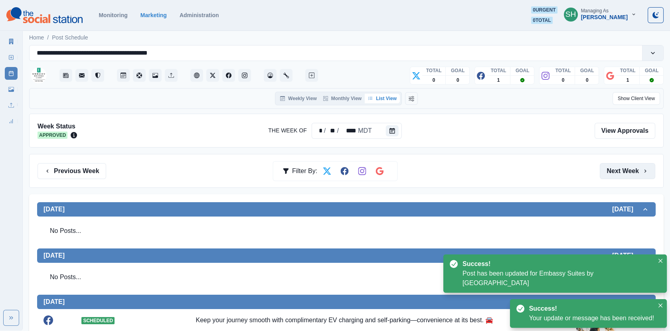
click at [617, 175] on button "Next Week" at bounding box center [627, 171] width 55 height 16
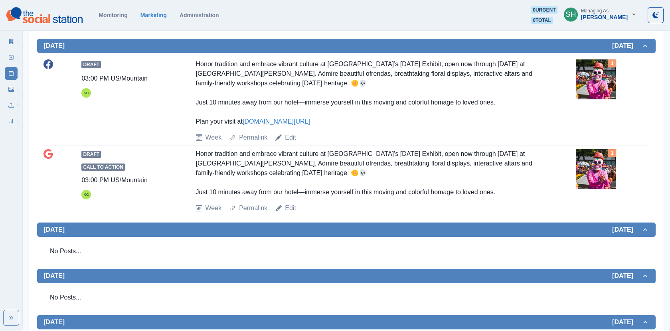
scroll to position [298, 0]
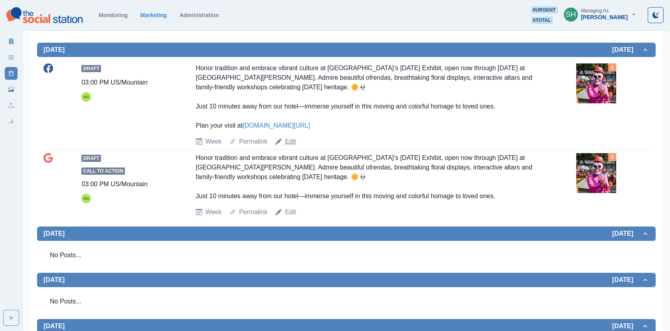
click at [292, 145] on link "Edit" at bounding box center [290, 142] width 11 height 10
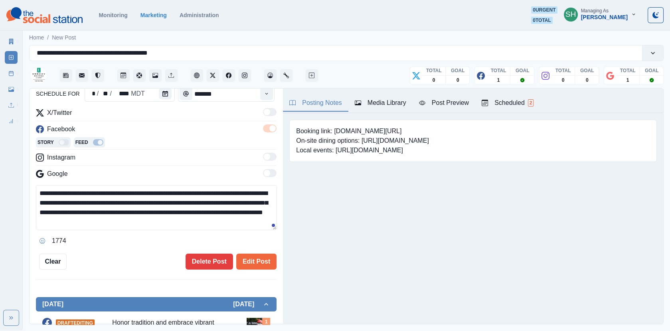
scroll to position [47, 0]
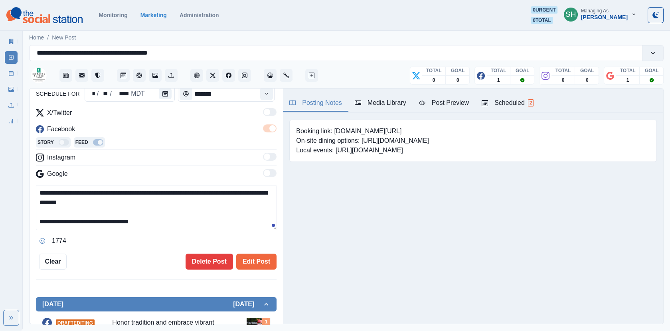
click at [182, 216] on textarea "**********" at bounding box center [156, 207] width 241 height 45
click at [175, 229] on div "**********" at bounding box center [156, 216] width 241 height 62
click at [167, 222] on textarea "**********" at bounding box center [156, 207] width 241 height 45
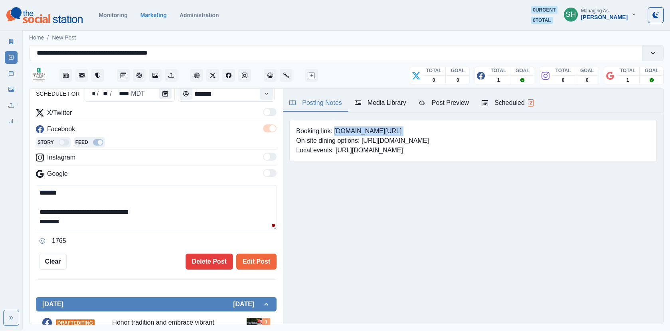
drag, startPoint x: 389, startPoint y: 128, endPoint x: 334, endPoint y: 128, distance: 54.7
click at [334, 128] on pre "Booking link: [DOMAIN_NAME][URL] On-site dining options: [URL][DOMAIN_NAME] Loc…" at bounding box center [362, 140] width 133 height 29
copy pre "[DOMAIN_NAME][URL]"
click at [137, 225] on textarea "**********" at bounding box center [156, 207] width 241 height 45
paste textarea "**********"
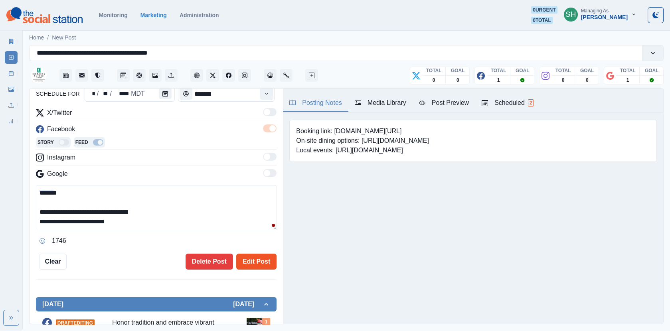
type textarea "**********"
click at [267, 263] on button "Edit Post" at bounding box center [256, 262] width 40 height 16
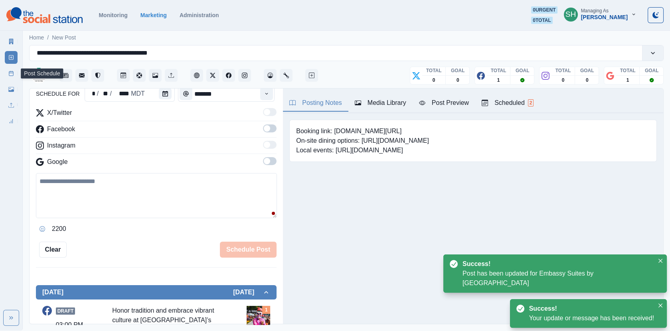
click at [11, 73] on icon at bounding box center [11, 74] width 6 height 6
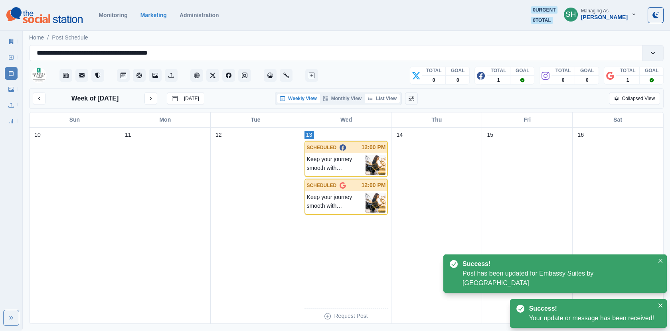
click at [395, 99] on button "List View" at bounding box center [382, 99] width 35 height 10
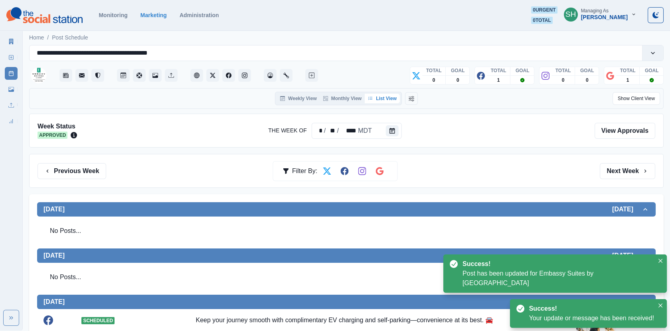
click at [623, 180] on div "Previous Week Filter By: Next Week" at bounding box center [346, 171] width 634 height 34
click at [618, 168] on button "Next Week" at bounding box center [627, 171] width 55 height 16
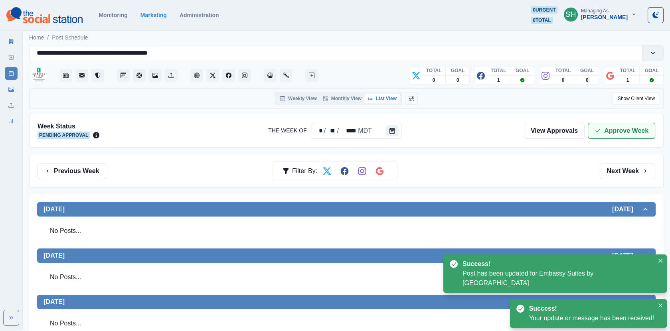
click at [597, 132] on icon "button" at bounding box center [598, 131] width 6 height 6
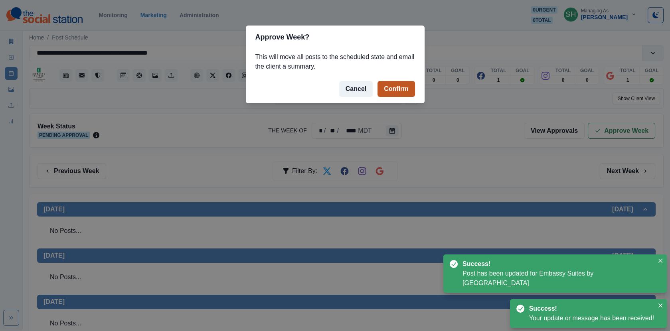
click at [403, 96] on button "Confirm" at bounding box center [395, 89] width 37 height 16
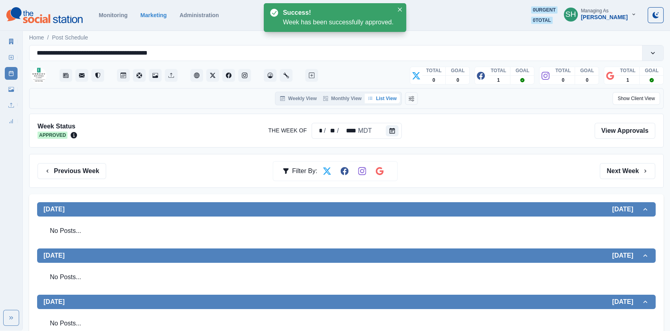
click at [10, 40] on icon at bounding box center [11, 42] width 4 height 6
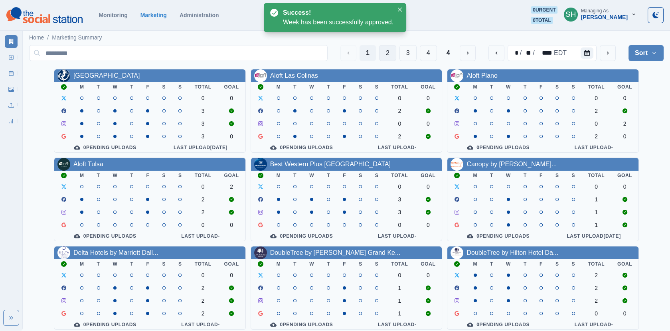
click at [379, 46] on button "2" at bounding box center [387, 53] width 17 height 16
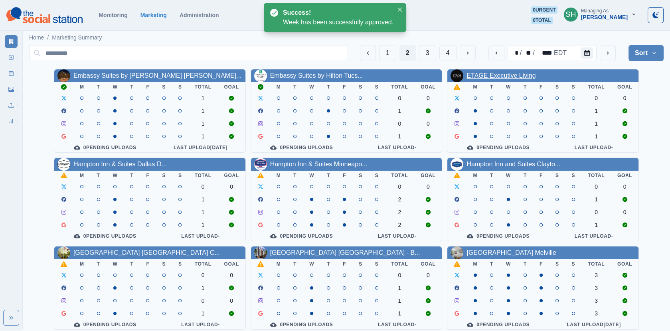
click at [504, 73] on link "ETAGE Executive Living" at bounding box center [500, 75] width 69 height 7
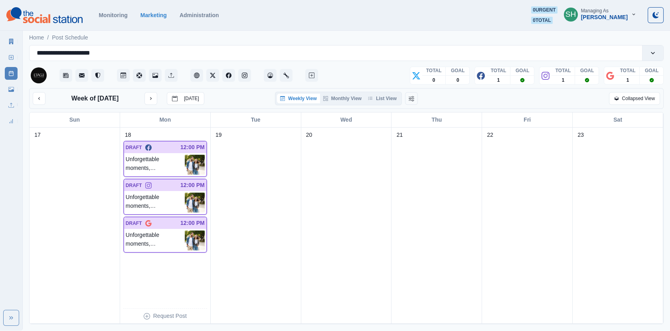
click at [389, 92] on div "Weekly View Monthly View List View" at bounding box center [338, 99] width 127 height 14
click at [388, 95] on button "List View" at bounding box center [382, 99] width 35 height 10
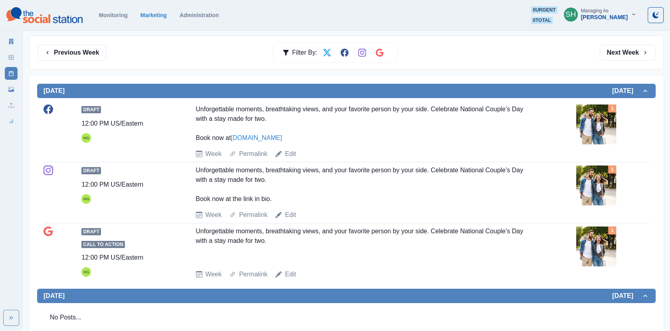
scroll to position [113, 0]
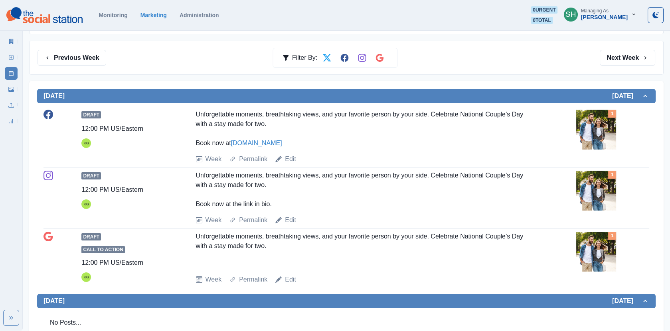
click at [580, 132] on img at bounding box center [596, 130] width 40 height 40
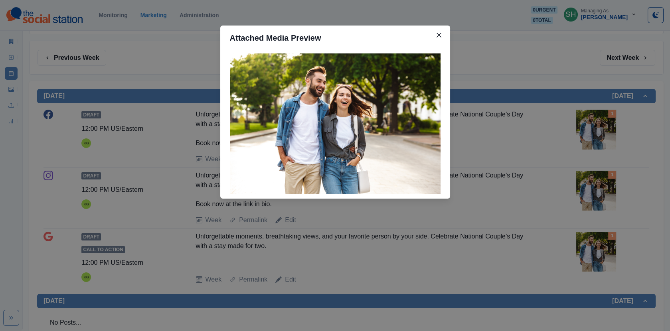
click at [541, 137] on div "Attached Media Preview" at bounding box center [335, 165] width 670 height 331
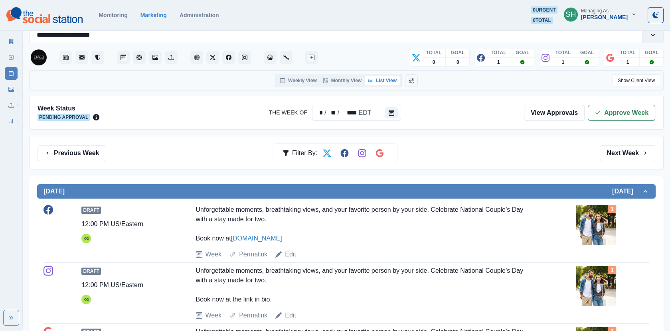
scroll to position [0, 0]
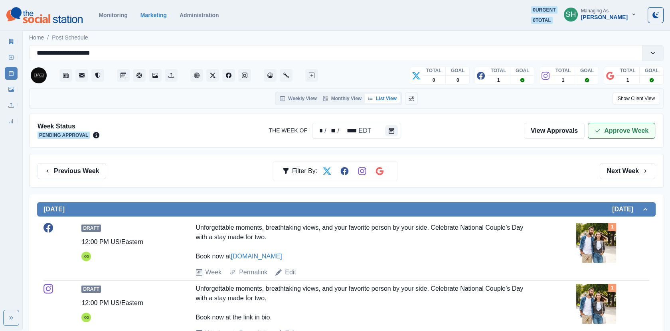
click at [624, 132] on button "Approve Week" at bounding box center [621, 131] width 67 height 16
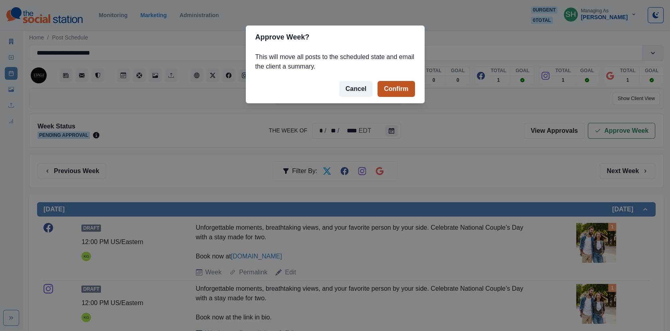
click at [404, 88] on button "Confirm" at bounding box center [395, 89] width 37 height 16
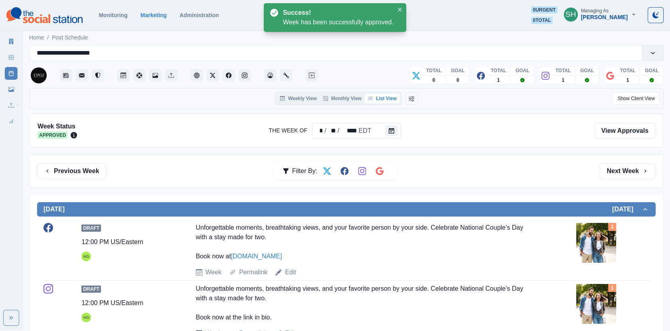
click at [12, 39] on icon at bounding box center [11, 42] width 4 height 6
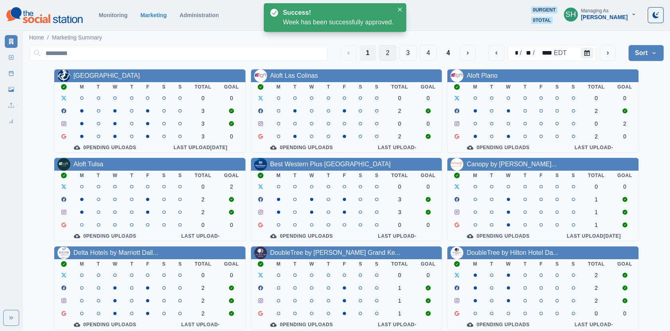
click at [391, 56] on button "2" at bounding box center [387, 53] width 17 height 16
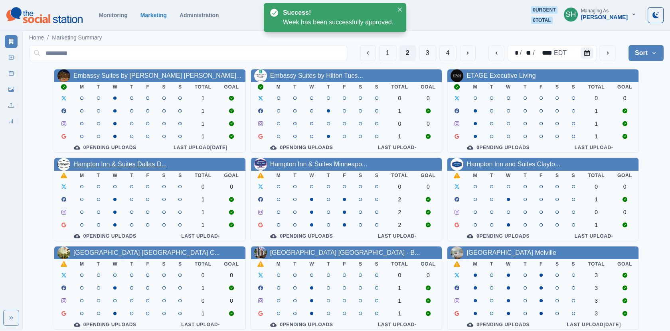
click at [100, 167] on link "Hampton Inn & Suites Dallas D..." at bounding box center [119, 164] width 93 height 7
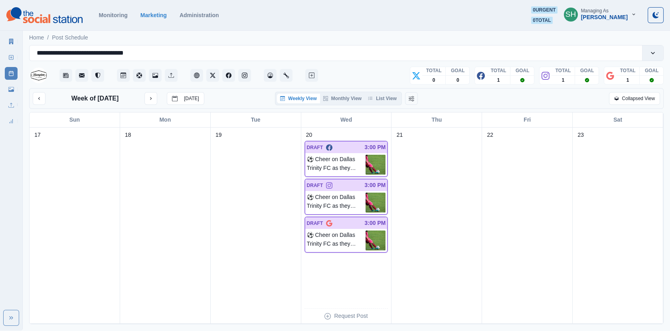
click at [391, 92] on div "Weekly View Monthly View List View" at bounding box center [338, 99] width 127 height 14
click at [390, 99] on button "List View" at bounding box center [382, 99] width 35 height 10
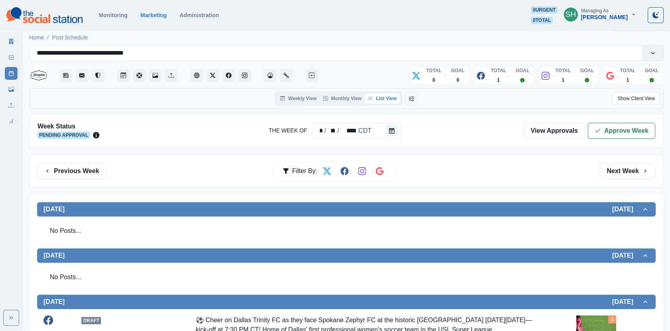
scroll to position [184, 0]
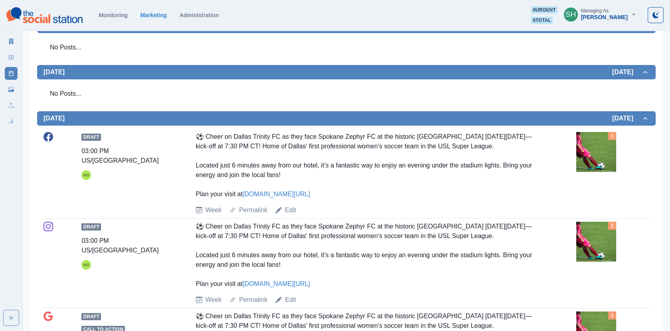
click at [577, 154] on img at bounding box center [596, 152] width 40 height 40
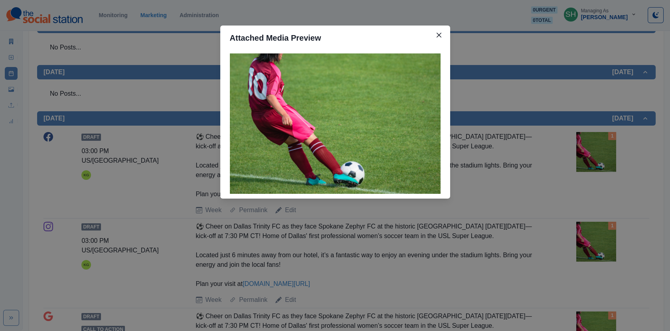
click at [545, 138] on div "Attached Media Preview" at bounding box center [335, 165] width 670 height 331
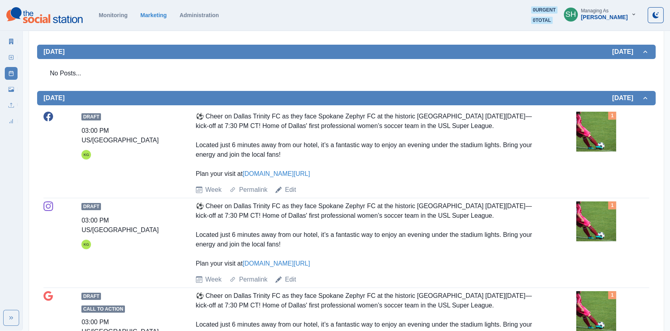
scroll to position [279, 0]
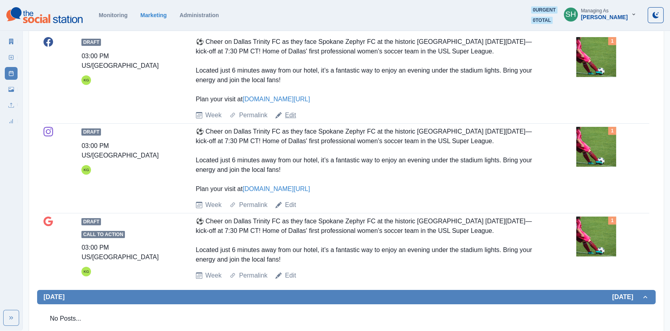
click at [292, 120] on link "Edit" at bounding box center [290, 116] width 11 height 10
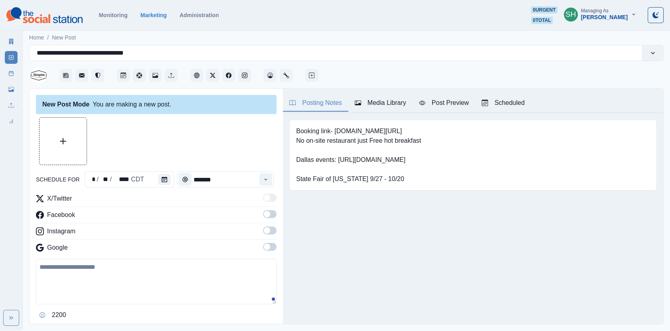
type input "*******"
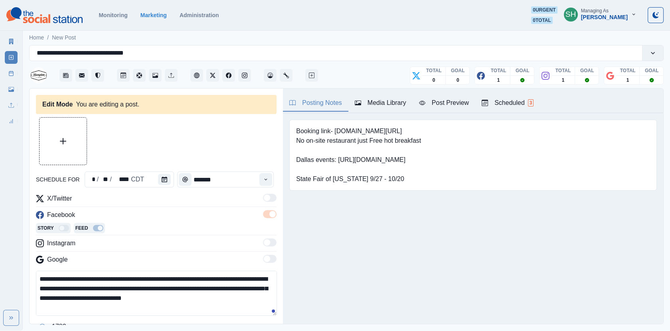
scroll to position [30, 0]
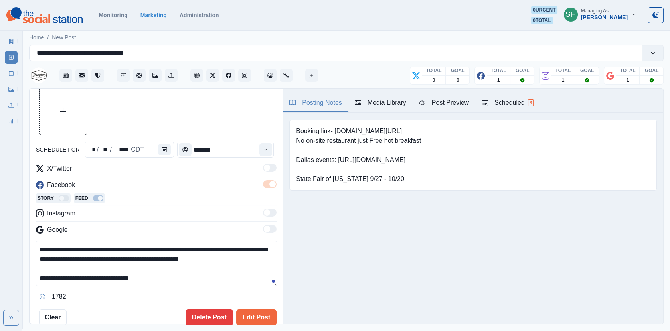
click at [179, 278] on textarea "**********" at bounding box center [156, 263] width 241 height 45
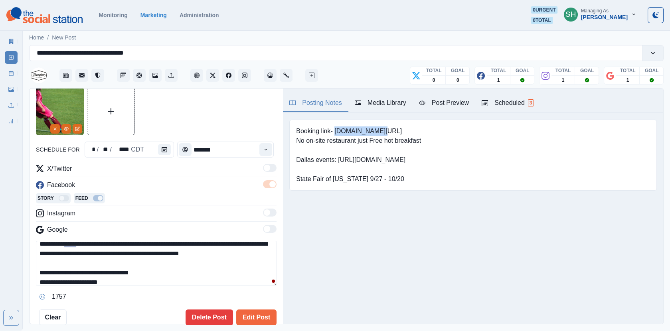
drag, startPoint x: 379, startPoint y: 132, endPoint x: 334, endPoint y: 132, distance: 44.7
click at [334, 132] on pre "Booking link- [DOMAIN_NAME][URL] No on-site restaurant just Free hot breakfast …" at bounding box center [358, 154] width 125 height 57
copy pre "[DOMAIN_NAME][URL]"
click at [139, 284] on textarea "**********" at bounding box center [156, 263] width 241 height 45
paste textarea "**********"
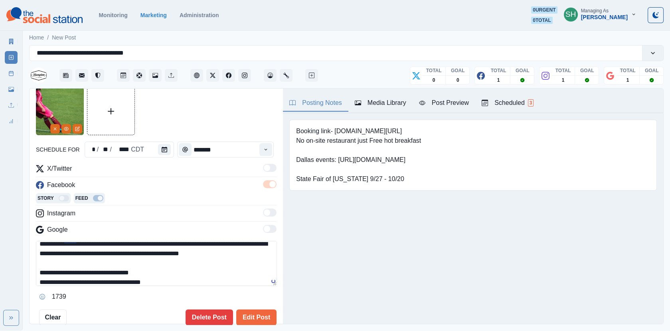
scroll to position [47, 0]
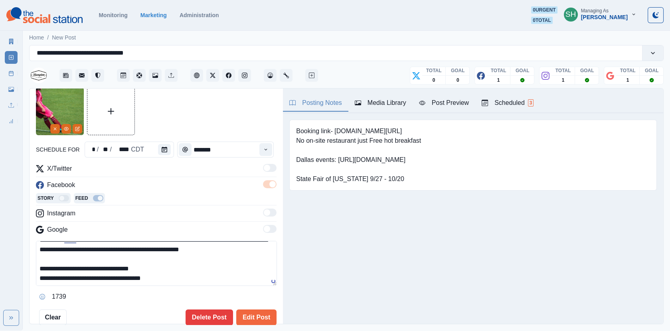
drag, startPoint x: 183, startPoint y: 281, endPoint x: 7, endPoint y: 281, distance: 176.4
click at [7, 281] on div "**********" at bounding box center [335, 165] width 670 height 331
type textarea "**********"
click at [255, 317] on button "Edit Post" at bounding box center [256, 318] width 40 height 16
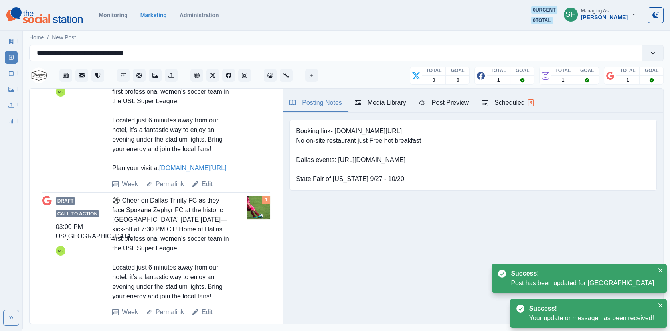
click at [205, 189] on link "Edit" at bounding box center [206, 185] width 11 height 10
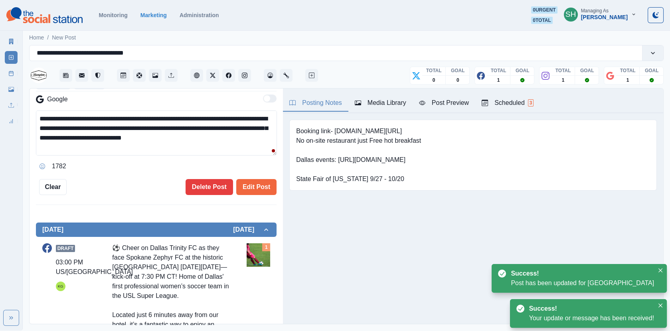
scroll to position [38, 0]
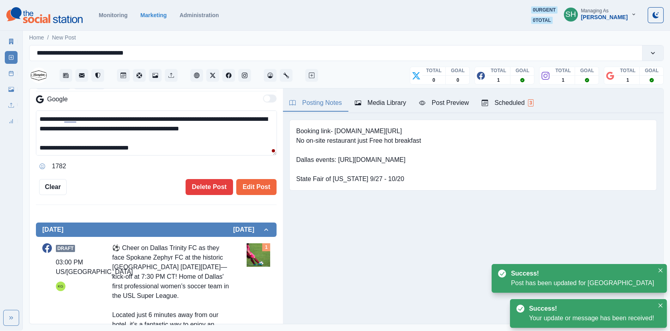
click at [172, 147] on textarea "**********" at bounding box center [156, 133] width 241 height 45
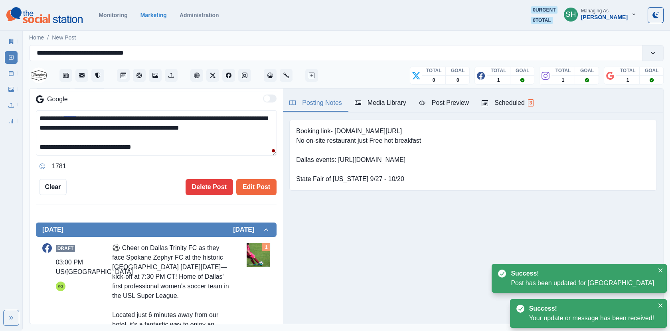
paste textarea "**********"
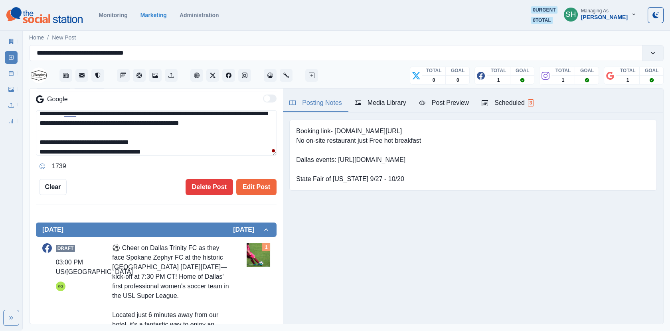
drag, startPoint x: 164, startPoint y: 147, endPoint x: 117, endPoint y: 148, distance: 47.1
click at [117, 148] on textarea "**********" at bounding box center [156, 133] width 241 height 45
type textarea "**********"
click at [262, 187] on button "Edit Post" at bounding box center [256, 187] width 40 height 16
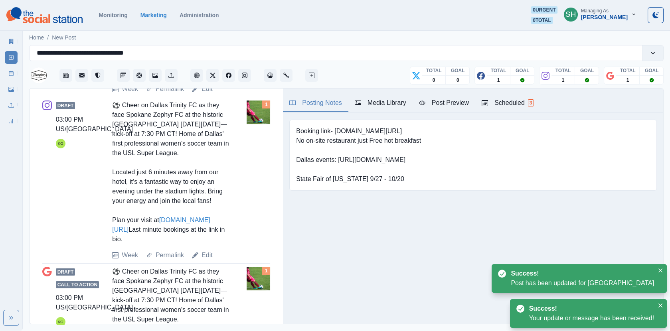
scroll to position [563, 0]
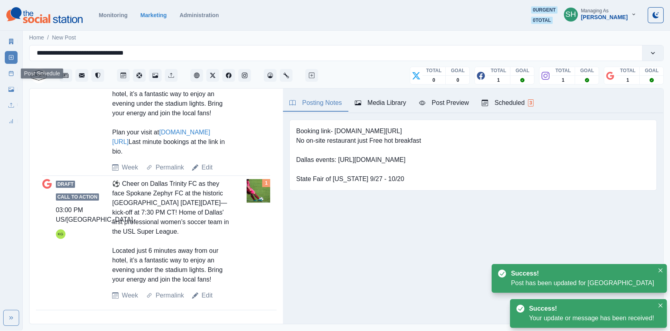
click at [8, 73] on icon at bounding box center [11, 74] width 6 height 6
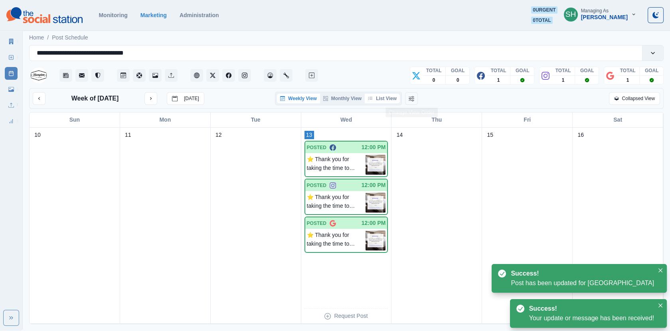
click at [392, 98] on button "List View" at bounding box center [382, 99] width 35 height 10
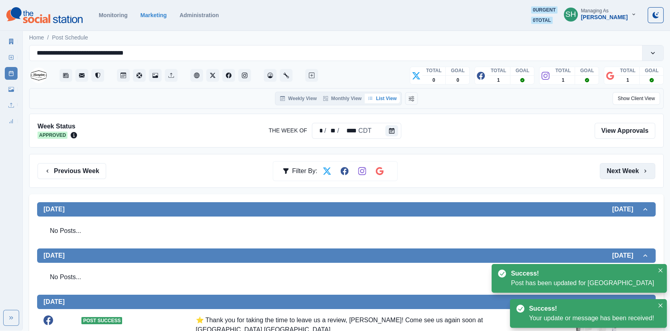
click at [636, 172] on button "Next Week" at bounding box center [627, 171] width 55 height 16
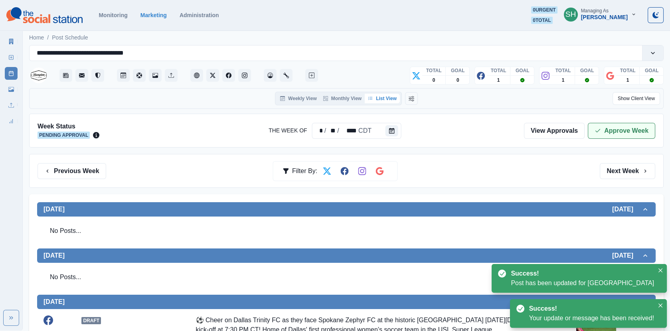
click at [624, 131] on button "Approve Week" at bounding box center [621, 131] width 67 height 16
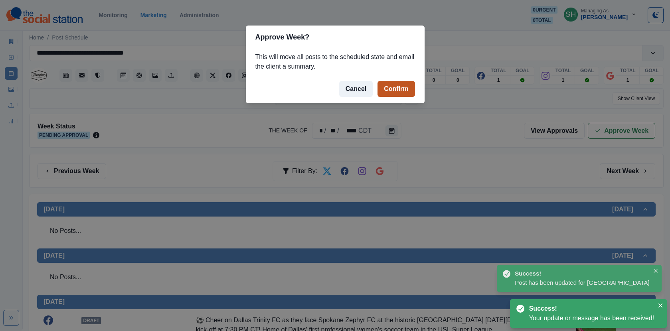
click at [395, 87] on button "Confirm" at bounding box center [395, 89] width 37 height 16
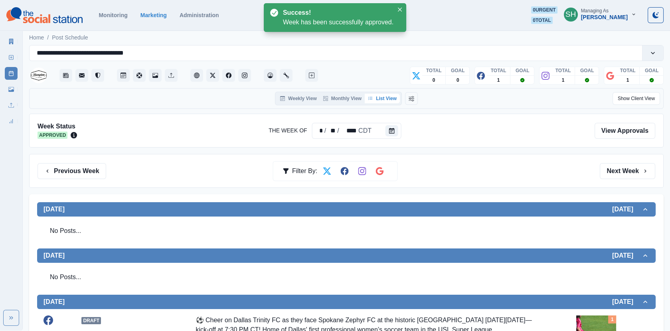
click at [11, 39] on icon at bounding box center [11, 42] width 4 height 6
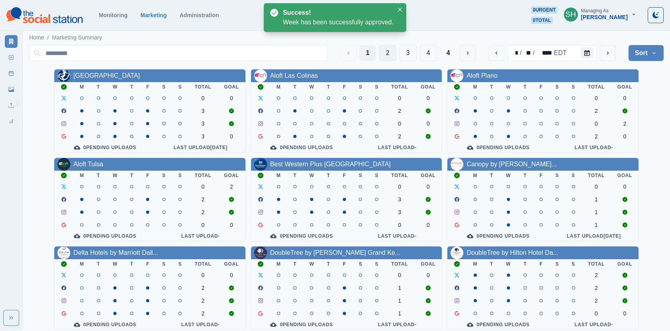
click at [392, 56] on button "2" at bounding box center [387, 53] width 17 height 16
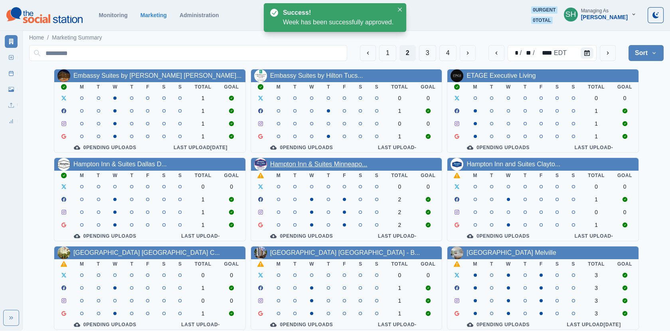
click at [298, 162] on link "Hampton Inn & Suites Minneapo..." at bounding box center [318, 164] width 97 height 7
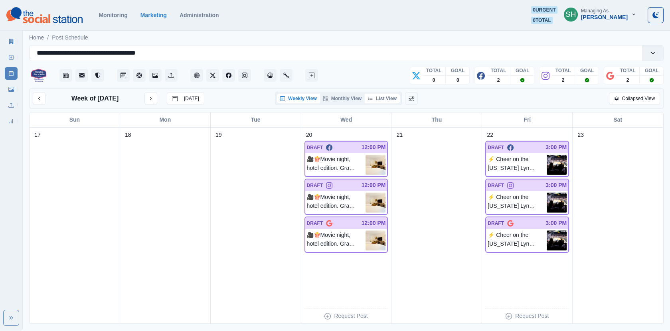
click at [387, 94] on button "List View" at bounding box center [382, 99] width 35 height 10
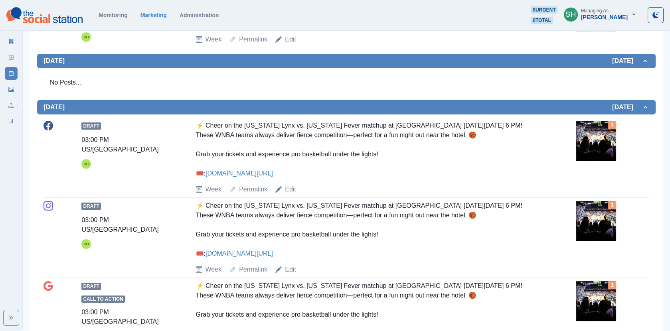
scroll to position [461, 0]
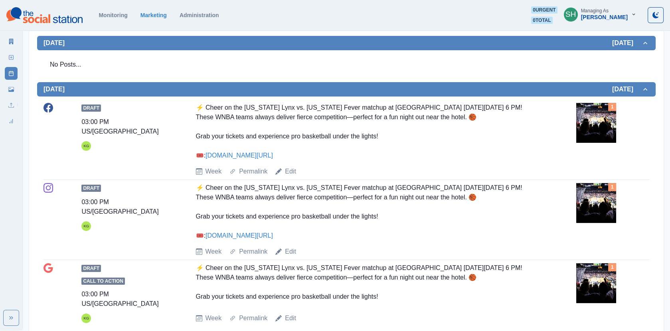
click at [587, 135] on img at bounding box center [596, 123] width 40 height 40
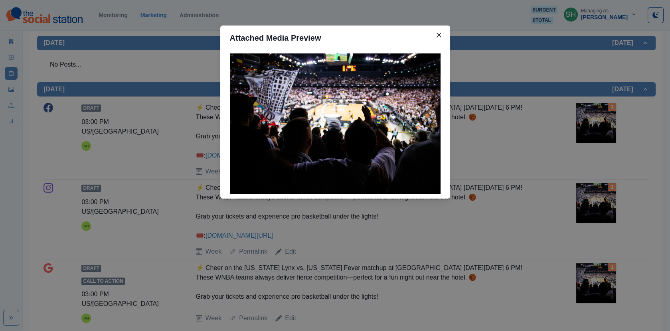
click at [546, 119] on div "Attached Media Preview" at bounding box center [335, 165] width 670 height 331
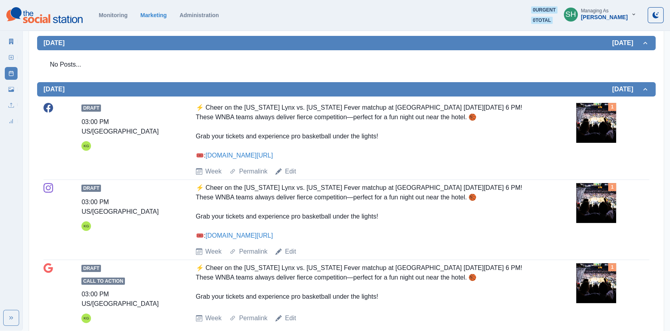
click at [581, 122] on img at bounding box center [596, 123] width 40 height 40
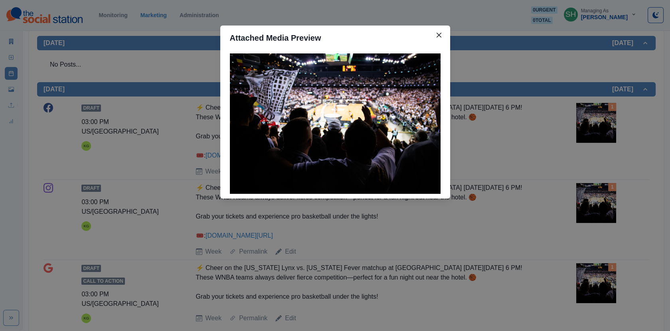
click at [476, 126] on div "Attached Media Preview" at bounding box center [335, 165] width 670 height 331
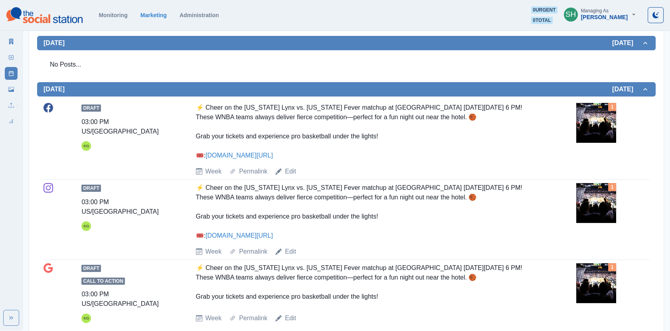
click at [590, 135] on img at bounding box center [596, 123] width 40 height 40
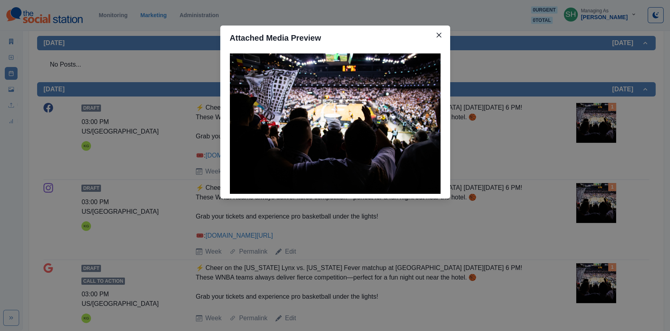
click at [562, 119] on div "Attached Media Preview" at bounding box center [335, 165] width 670 height 331
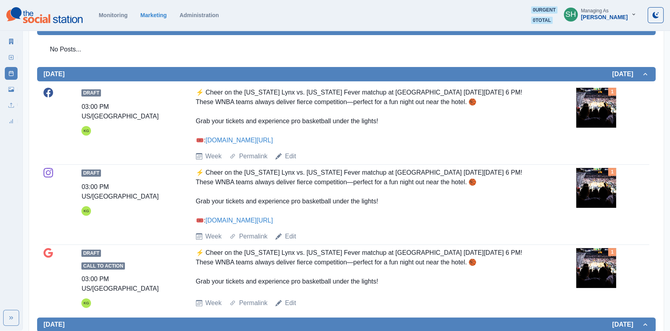
scroll to position [476, 0]
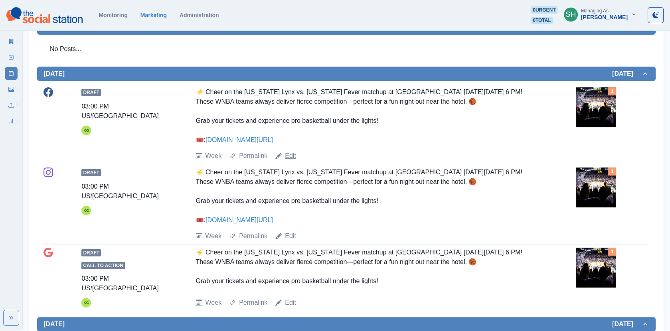
click at [295, 154] on link "Edit" at bounding box center [290, 156] width 11 height 10
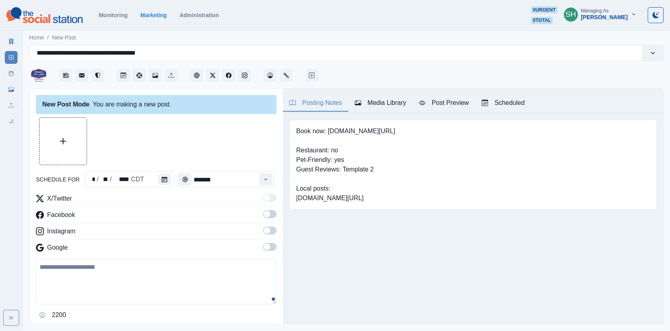
type input "*******"
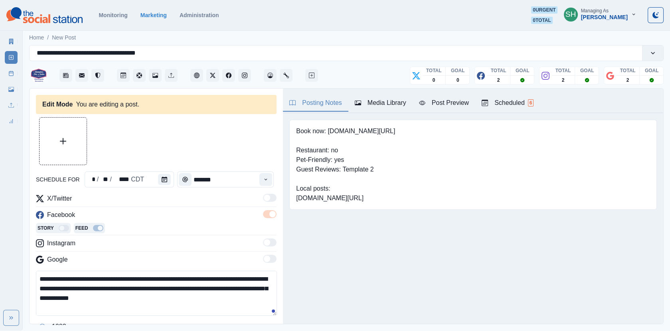
scroll to position [35, 0]
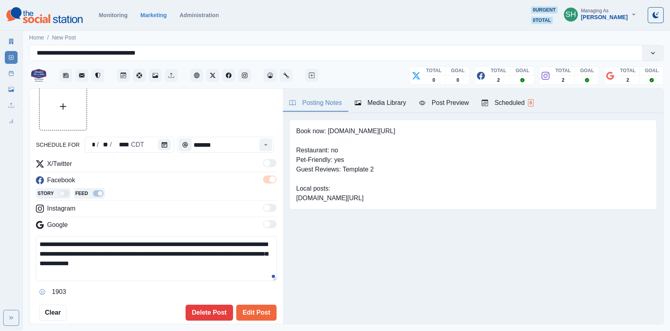
click at [139, 241] on textarea "**********" at bounding box center [156, 258] width 241 height 45
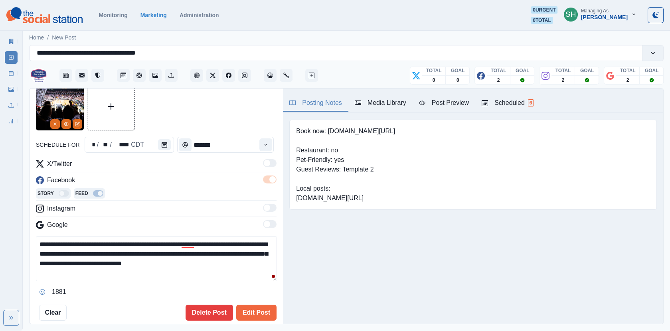
drag, startPoint x: 273, startPoint y: 243, endPoint x: 237, endPoint y: 243, distance: 35.9
click at [237, 243] on textarea "**********" at bounding box center [156, 258] width 241 height 45
click at [236, 241] on textarea "**********" at bounding box center [156, 258] width 241 height 45
drag, startPoint x: 203, startPoint y: 246, endPoint x: 182, endPoint y: 246, distance: 21.1
click at [182, 246] on textarea "**********" at bounding box center [156, 258] width 241 height 45
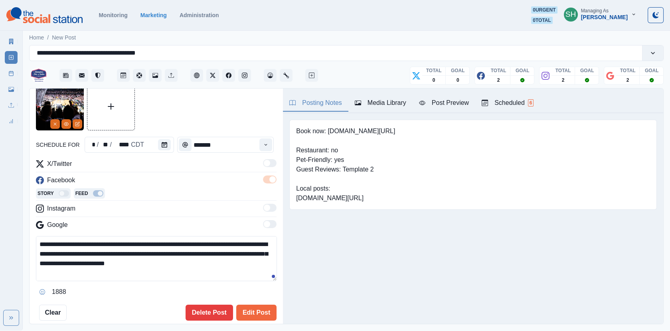
click at [235, 241] on textarea "**********" at bounding box center [156, 258] width 241 height 45
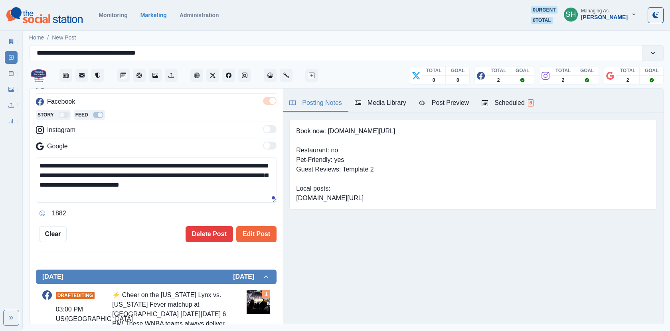
scroll to position [51, 0]
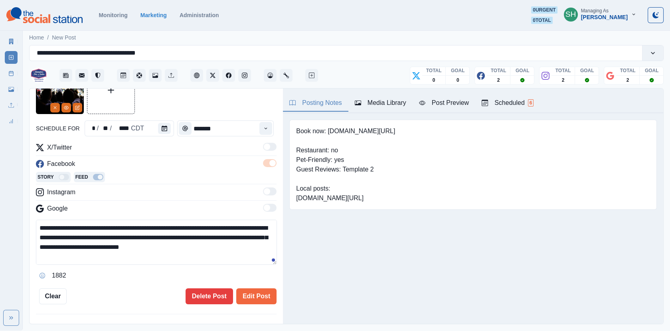
drag, startPoint x: 215, startPoint y: 224, endPoint x: 206, endPoint y: 224, distance: 8.4
click at [206, 224] on textarea "**********" at bounding box center [156, 242] width 241 height 45
click at [255, 248] on textarea "**********" at bounding box center [156, 242] width 241 height 45
drag, startPoint x: 256, startPoint y: 249, endPoint x: 251, endPoint y: 194, distance: 55.3
click at [251, 194] on div "**********" at bounding box center [156, 212] width 241 height 139
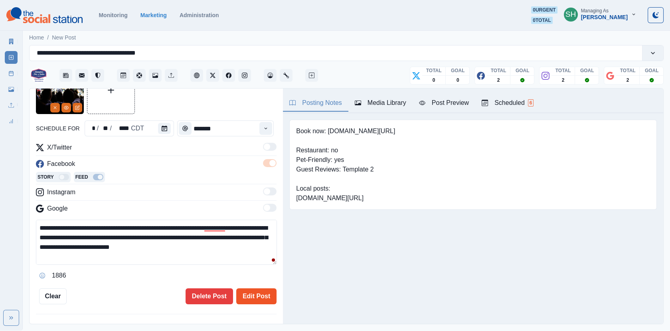
type textarea "**********"
click at [257, 289] on button "Edit Post" at bounding box center [256, 296] width 40 height 16
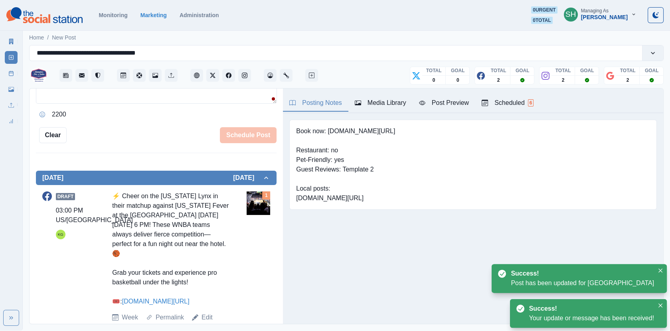
scroll to position [256, 0]
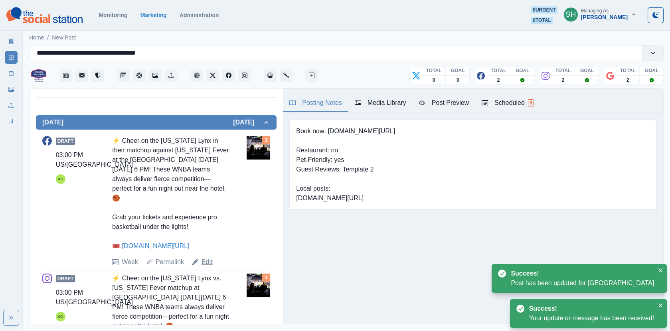
click at [203, 257] on link "Edit" at bounding box center [206, 262] width 11 height 10
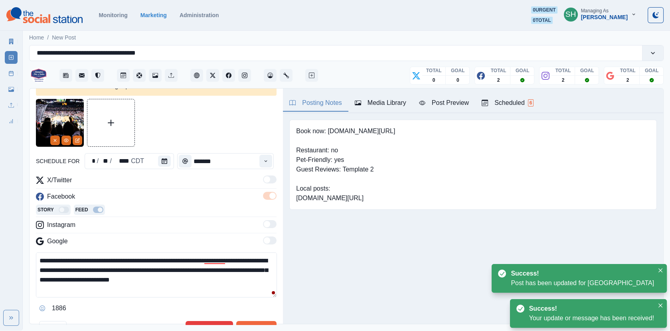
scroll to position [28, 0]
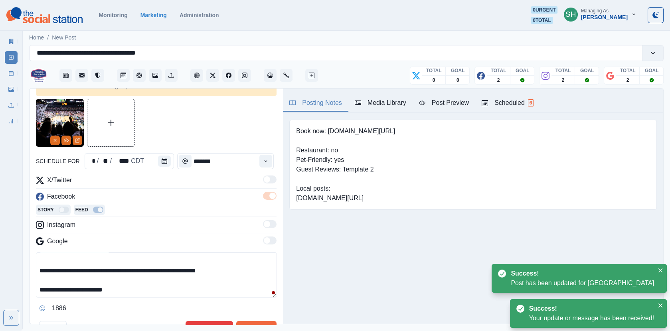
click at [154, 287] on textarea "**********" at bounding box center [156, 275] width 241 height 45
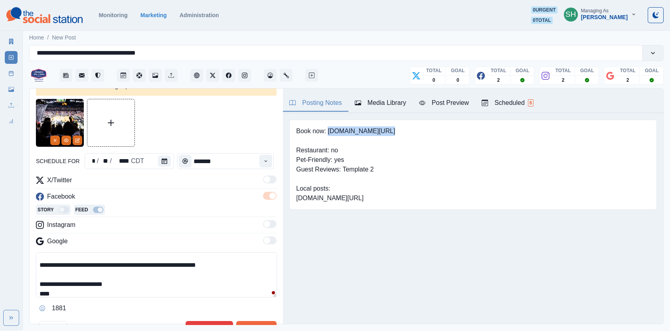
drag, startPoint x: 390, startPoint y: 131, endPoint x: 329, endPoint y: 132, distance: 61.4
click at [329, 132] on div "Book now: [DOMAIN_NAME][URL] Restaurant: no Pet-Friendly: yes Guest Reviews: Te…" at bounding box center [472, 165] width 367 height 90
copy pre "[DOMAIN_NAME][URL]"
click at [78, 299] on div "**********" at bounding box center [156, 284] width 241 height 62
click at [70, 295] on textarea "**********" at bounding box center [156, 275] width 241 height 45
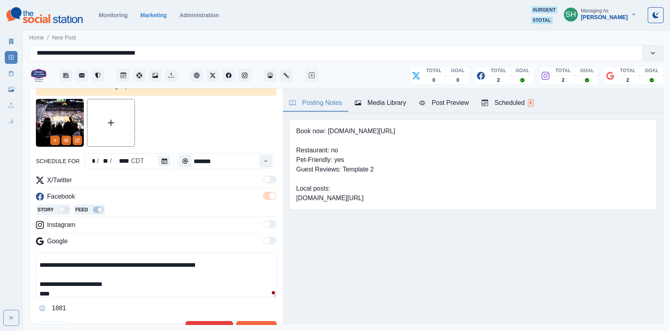
paste textarea "**********"
drag, startPoint x: 119, startPoint y: 292, endPoint x: 114, endPoint y: 196, distance: 96.7
click at [114, 196] on div "**********" at bounding box center [156, 245] width 241 height 139
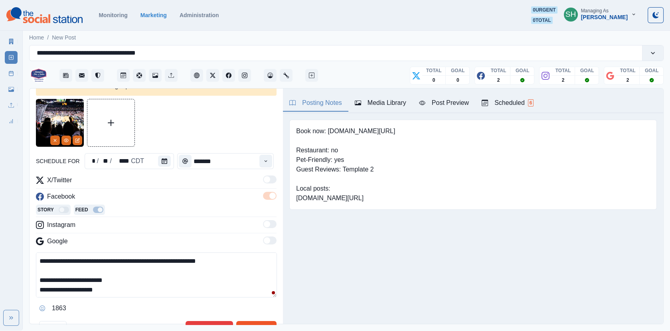
scroll to position [49, 0]
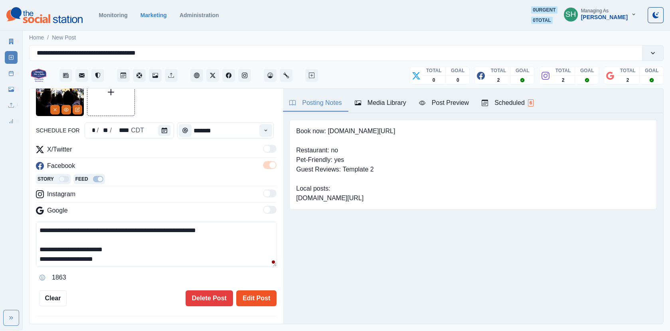
type textarea "**********"
click at [251, 300] on button "Edit Post" at bounding box center [256, 298] width 40 height 16
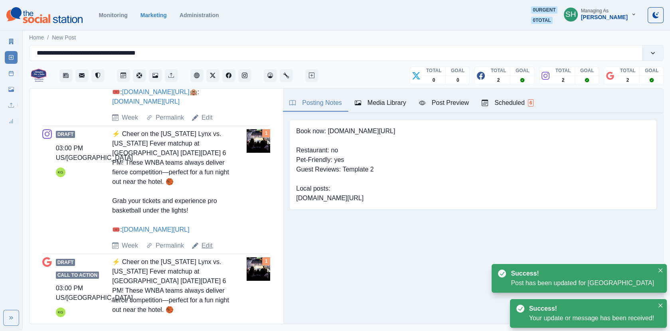
click at [209, 241] on link "Edit" at bounding box center [206, 246] width 11 height 10
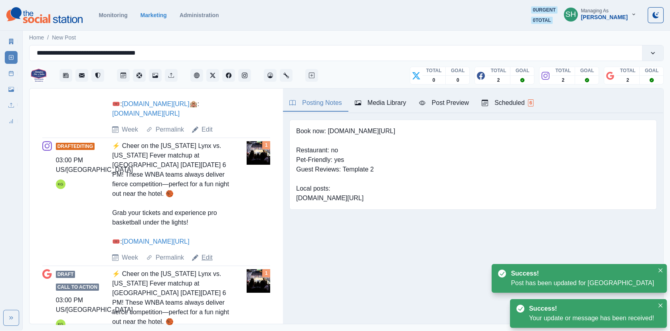
type textarea "**********"
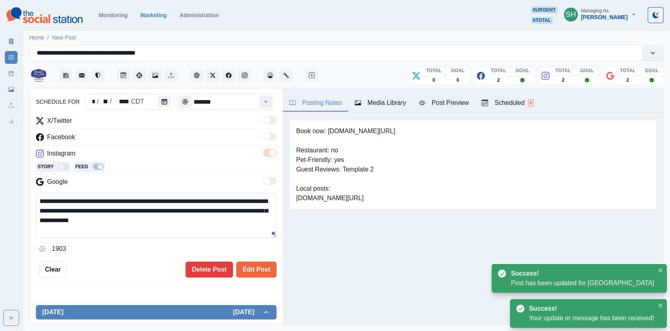
scroll to position [28, 0]
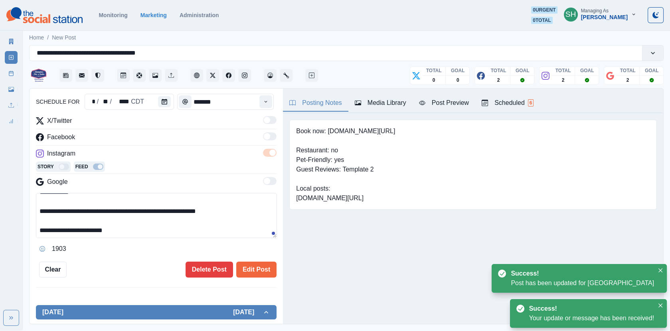
drag, startPoint x: 148, startPoint y: 230, endPoint x: 158, endPoint y: 111, distance: 119.3
click at [158, 111] on div "**********" at bounding box center [156, 159] width 241 height 238
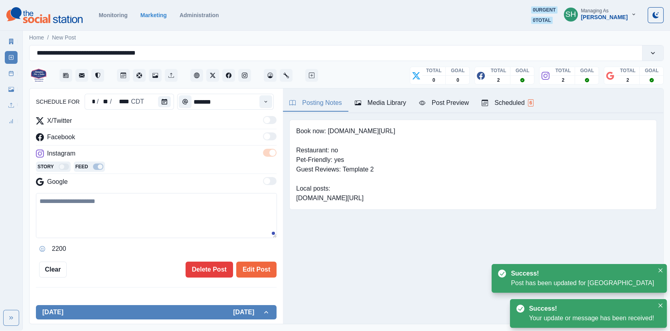
paste textarea "**********"
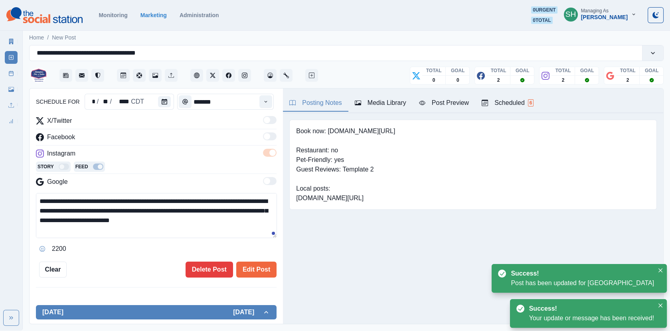
scroll to position [34, 0]
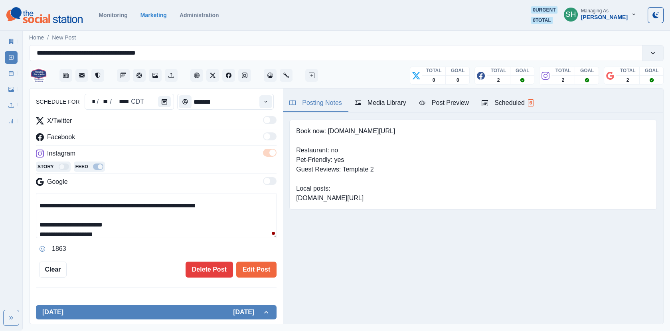
drag, startPoint x: 120, startPoint y: 230, endPoint x: 43, endPoint y: 230, distance: 76.6
click at [43, 230] on textarea "**********" at bounding box center [156, 215] width 241 height 45
type textarea "**********"
click at [253, 269] on button "Edit Post" at bounding box center [256, 270] width 40 height 16
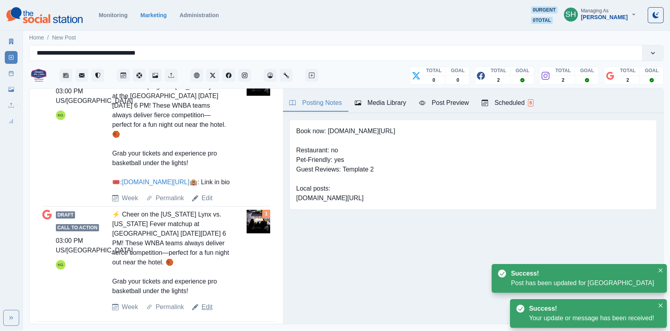
click at [212, 302] on link "Edit" at bounding box center [206, 307] width 11 height 10
type textarea "**********"
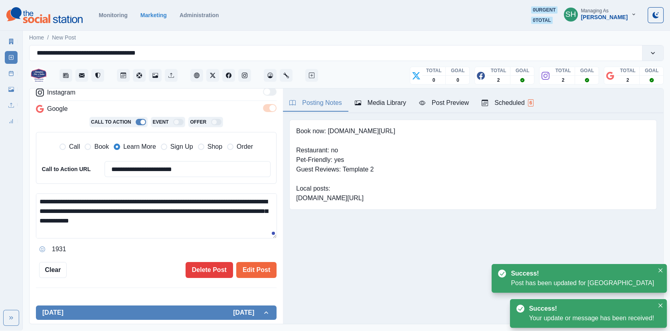
scroll to position [9, 0]
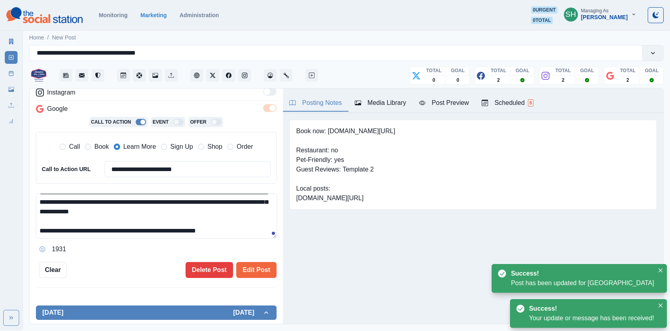
drag, startPoint x: 231, startPoint y: 232, endPoint x: 235, endPoint y: 134, distance: 97.8
click at [235, 134] on div "**********" at bounding box center [156, 155] width 241 height 201
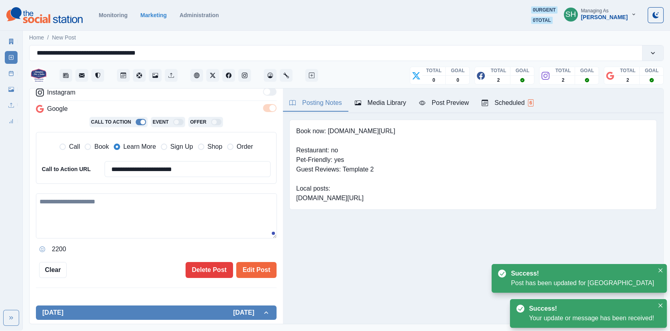
paste textarea "**********"
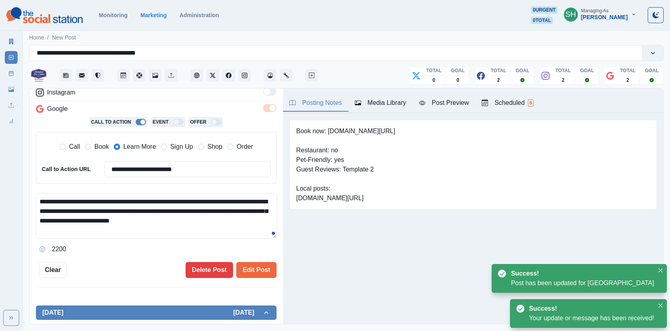
scroll to position [34, 0]
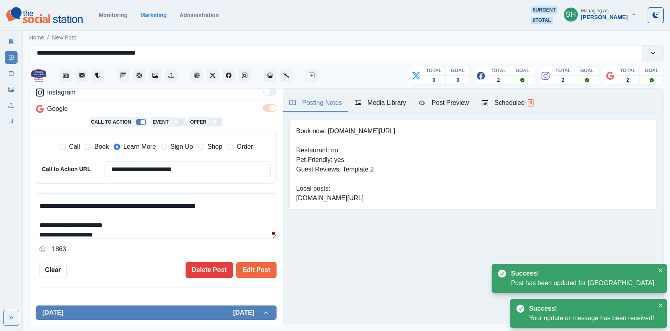
drag, startPoint x: 127, startPoint y: 232, endPoint x: 87, endPoint y: 214, distance: 44.1
click at [87, 214] on textarea "**********" at bounding box center [156, 216] width 241 height 45
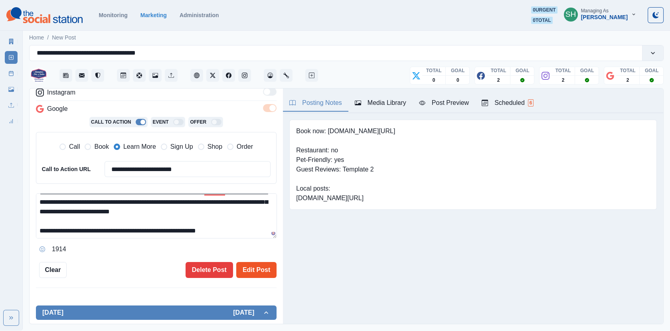
type textarea "**********"
click at [260, 263] on button "Edit Post" at bounding box center [256, 270] width 40 height 16
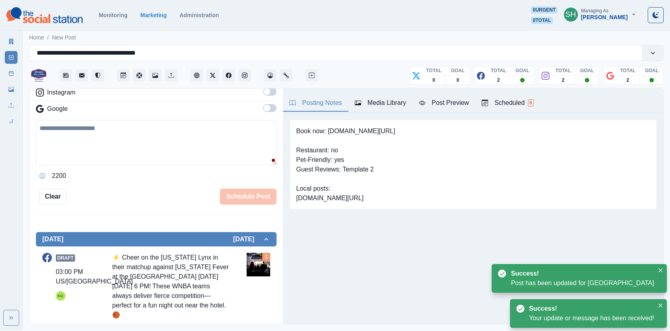
click at [13, 71] on icon at bounding box center [11, 74] width 6 height 6
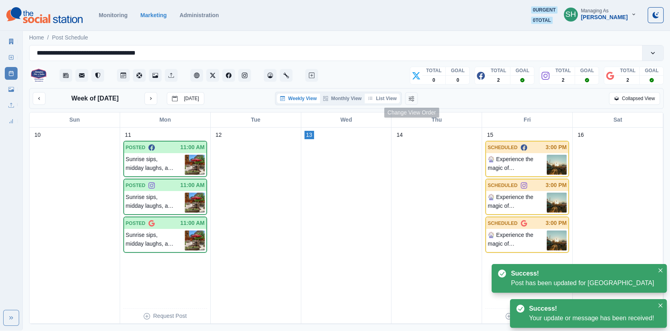
click at [378, 98] on button "List View" at bounding box center [382, 99] width 35 height 10
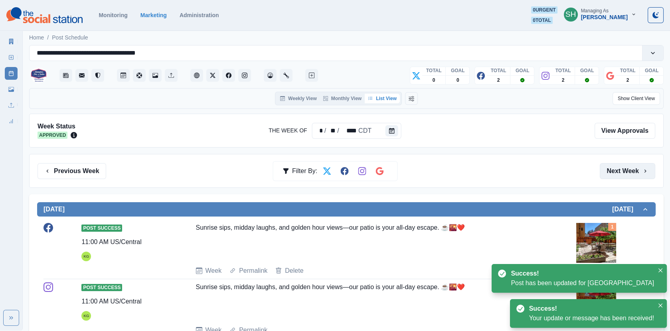
click at [630, 168] on button "Next Week" at bounding box center [627, 171] width 55 height 16
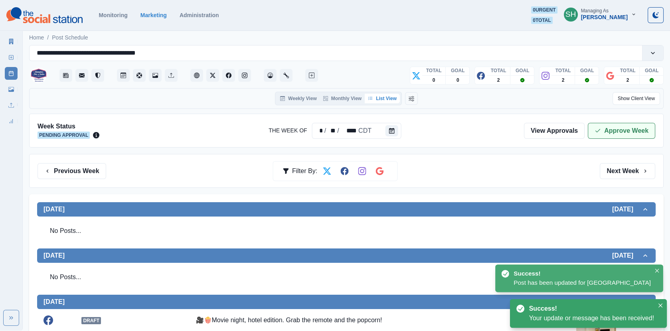
click at [612, 127] on button "Approve Week" at bounding box center [621, 131] width 67 height 16
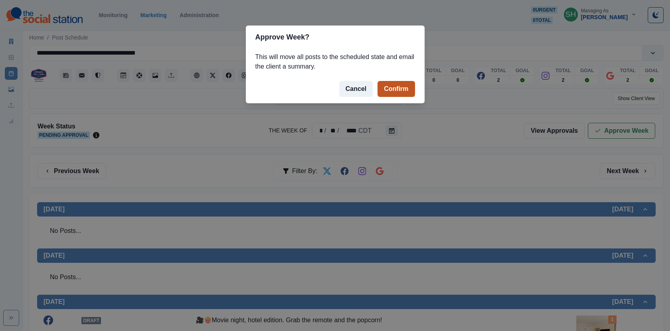
click at [377, 92] on button "Confirm" at bounding box center [395, 89] width 37 height 16
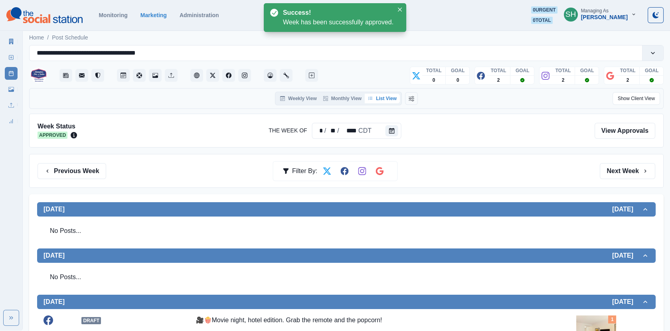
click at [10, 37] on link "Marketing Summary" at bounding box center [11, 41] width 13 height 13
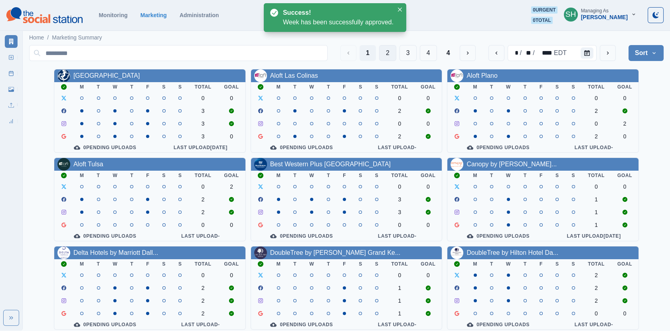
click at [394, 49] on button "2" at bounding box center [387, 53] width 17 height 16
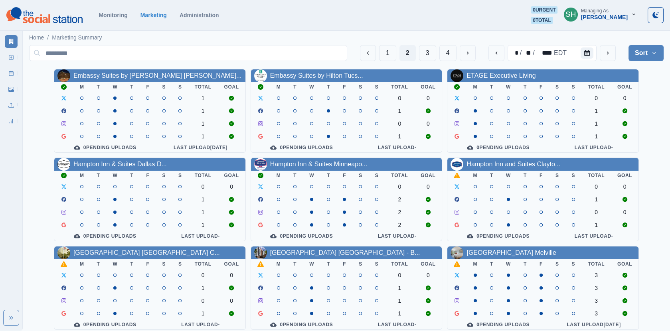
click at [483, 167] on link "Hampton Inn and Suites Clayto..." at bounding box center [513, 164] width 94 height 7
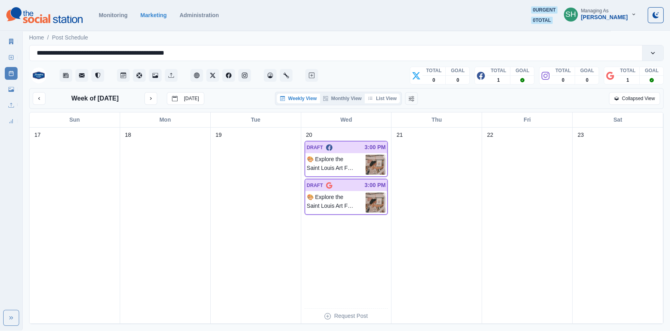
click at [393, 95] on button "List View" at bounding box center [382, 99] width 35 height 10
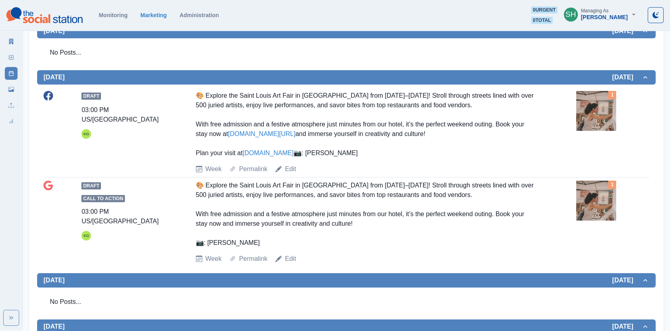
click at [571, 124] on div "Draft 03:00 PM US/Central KG 🎨 Explore the Saint Louis Art Fair in [GEOGRAPHIC_…" at bounding box center [346, 132] width 606 height 83
click at [594, 115] on img at bounding box center [596, 111] width 40 height 40
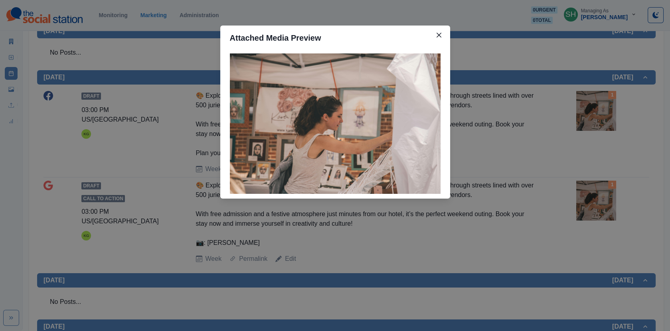
click at [575, 131] on div "Attached Media Preview" at bounding box center [335, 165] width 670 height 331
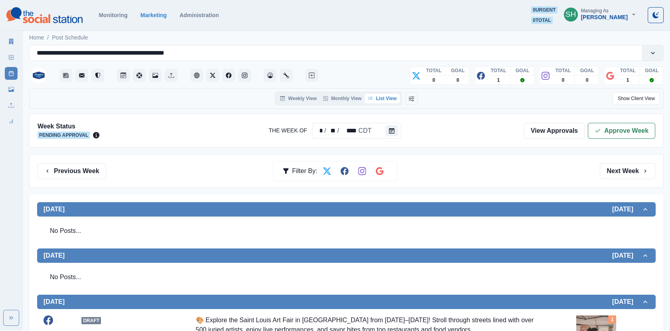
click at [621, 140] on div "Week Status Pending Approval The Week Of * / ** / **** CDT View Approvals Appro…" at bounding box center [346, 131] width 634 height 34
click at [612, 129] on button "Approve Week" at bounding box center [621, 131] width 67 height 16
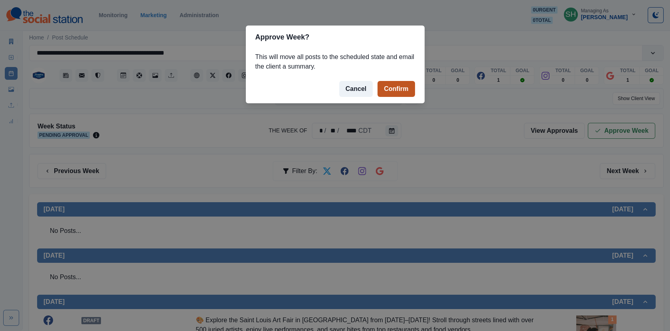
click at [393, 93] on button "Confirm" at bounding box center [395, 89] width 37 height 16
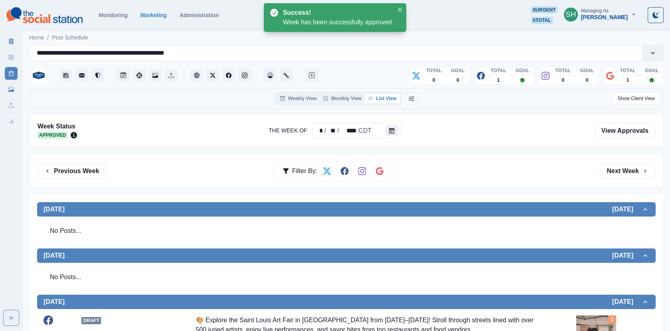
click at [12, 44] on icon at bounding box center [11, 42] width 4 height 6
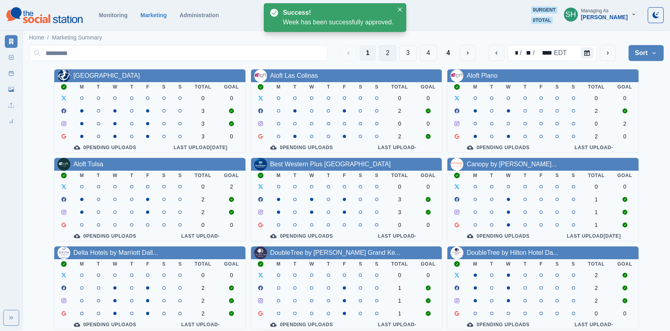
click at [385, 49] on button "2" at bounding box center [387, 53] width 17 height 16
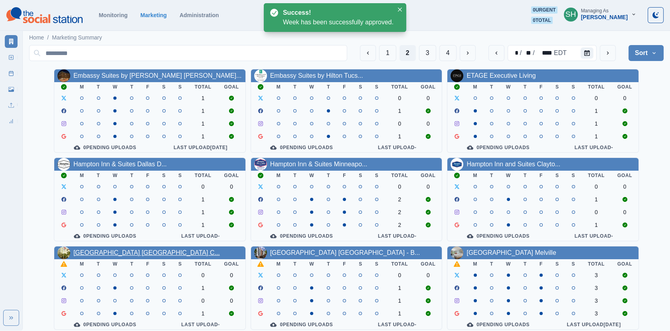
click at [130, 255] on link "[GEOGRAPHIC_DATA] [GEOGRAPHIC_DATA] C..." at bounding box center [146, 252] width 146 height 7
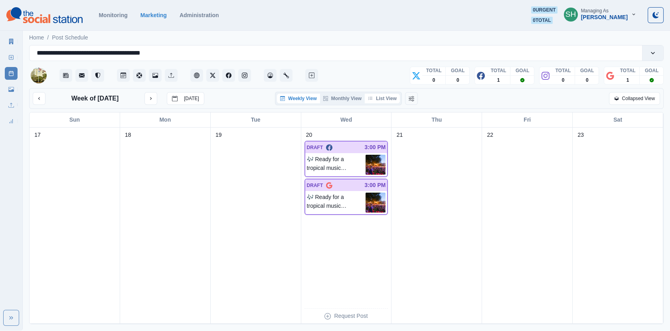
click at [383, 102] on button "List View" at bounding box center [382, 99] width 35 height 10
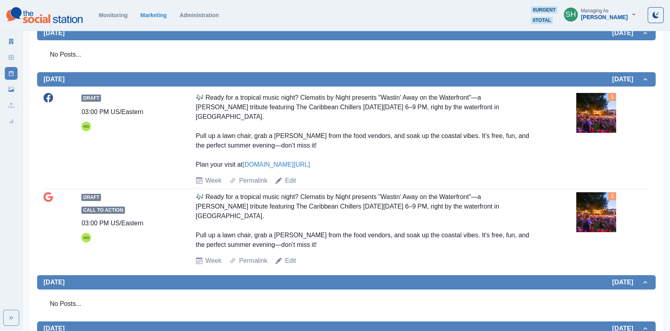
click at [296, 180] on div "Week Permalink Edit" at bounding box center [384, 181] width 377 height 10
click at [285, 180] on link "Edit" at bounding box center [290, 181] width 11 height 10
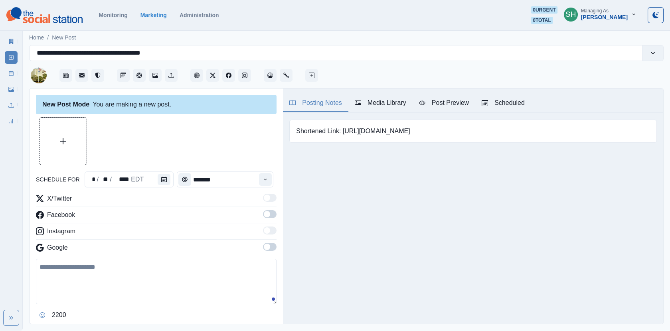
type input "*******"
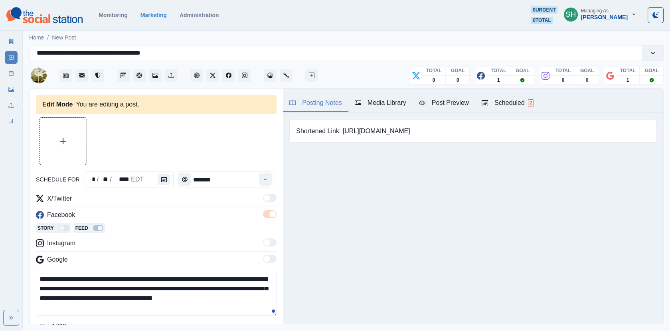
drag, startPoint x: 412, startPoint y: 128, endPoint x: 362, endPoint y: 128, distance: 49.9
click at [362, 128] on div "Shortened Link: [URL][DOMAIN_NAME]" at bounding box center [472, 131] width 367 height 23
copy pre "[DOMAIN_NAME][URL]"
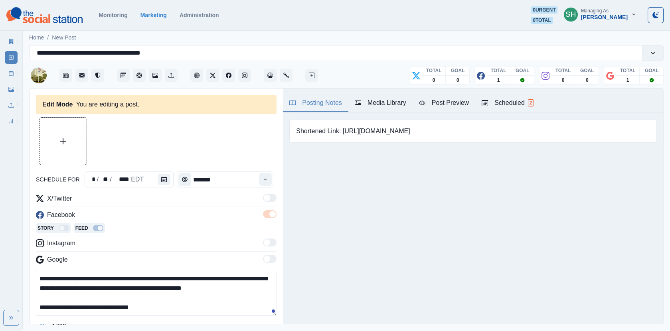
click at [152, 305] on textarea "**********" at bounding box center [156, 293] width 241 height 45
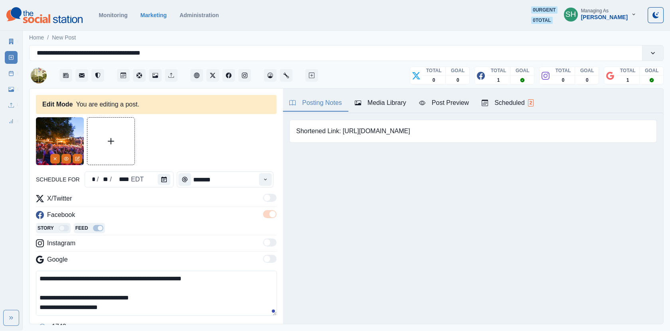
paste textarea "**********"
click at [110, 305] on textarea "**********" at bounding box center [156, 293] width 241 height 45
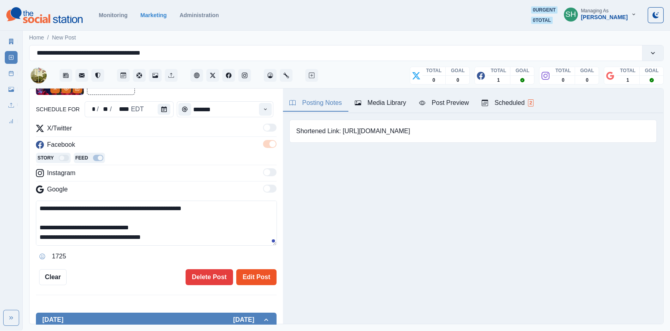
type textarea "**********"
click at [264, 278] on button "Edit Post" at bounding box center [256, 277] width 40 height 16
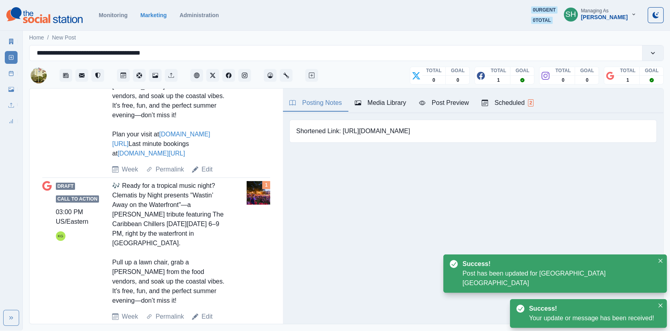
click at [12, 78] on link "Post Schedule" at bounding box center [11, 73] width 13 height 13
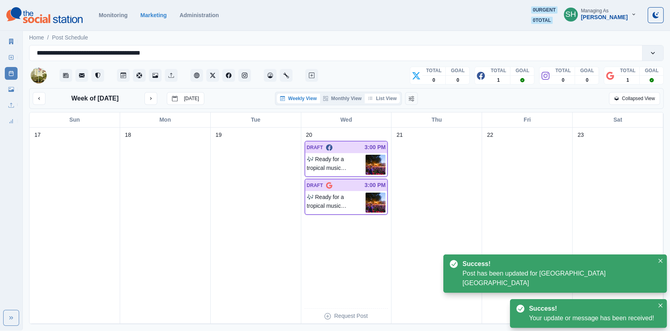
click at [385, 98] on button "List View" at bounding box center [382, 99] width 35 height 10
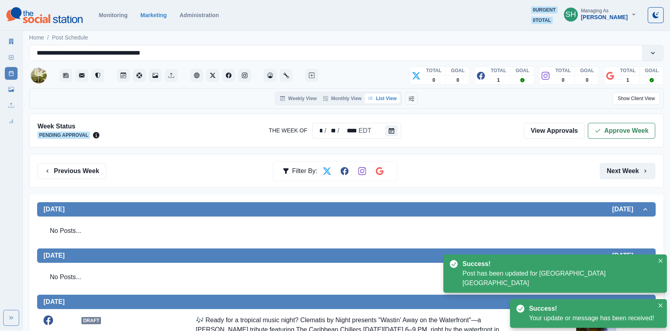
click at [639, 164] on button "Next Week" at bounding box center [627, 171] width 55 height 16
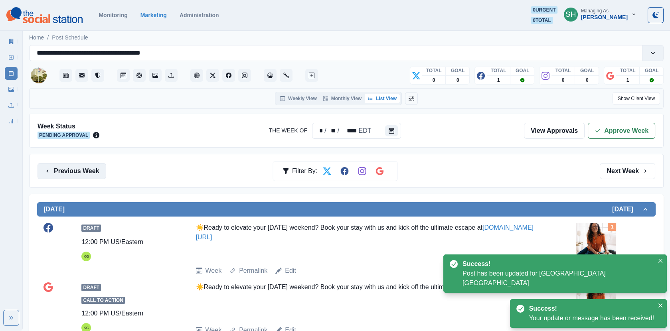
click at [91, 168] on button "Previous Week" at bounding box center [72, 171] width 69 height 16
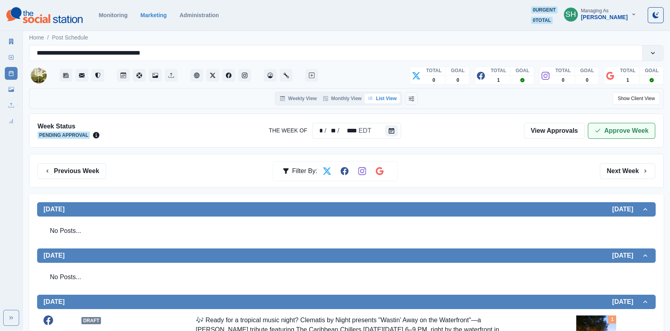
click at [605, 124] on button "Approve Week" at bounding box center [621, 131] width 67 height 16
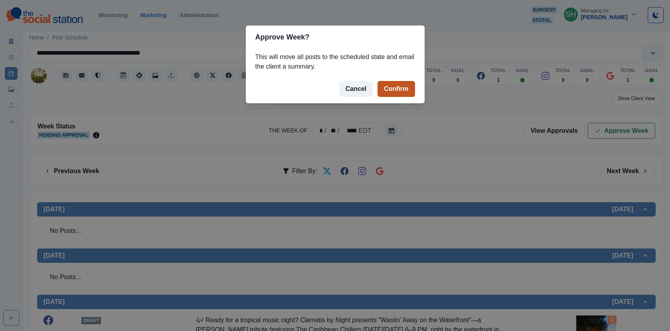
click at [394, 87] on button "Confirm" at bounding box center [395, 89] width 37 height 16
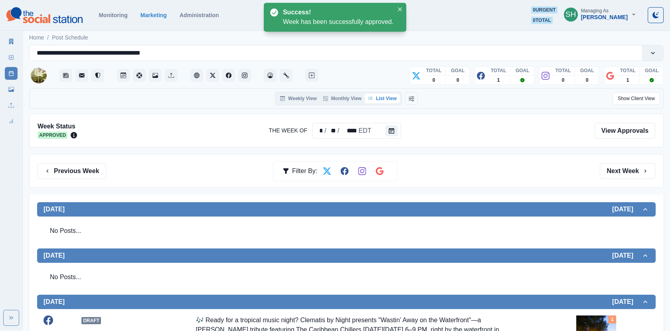
click at [18, 42] on div "Marketing Summary New Post Post Schedule Media Library Uploads Review Summary" at bounding box center [11, 80] width 22 height 96
click at [10, 39] on icon at bounding box center [11, 42] width 4 height 6
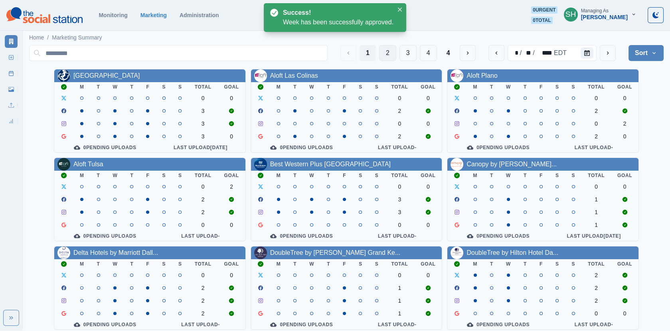
click at [386, 51] on button "2" at bounding box center [387, 53] width 17 height 16
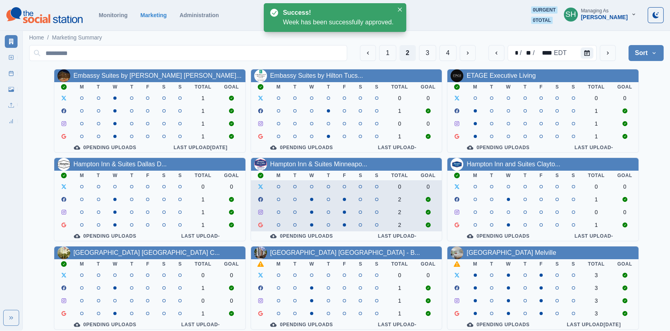
scroll to position [97, 0]
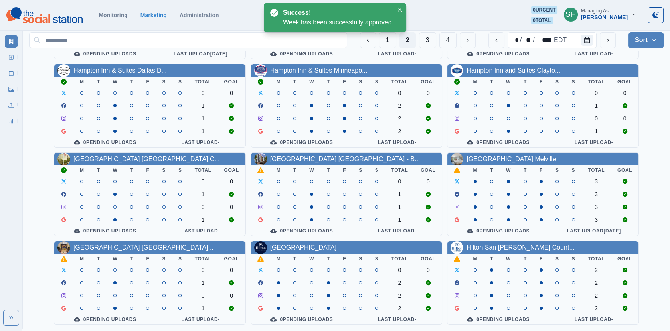
click at [316, 158] on link "[GEOGRAPHIC_DATA] [GEOGRAPHIC_DATA] - B..." at bounding box center [345, 159] width 150 height 7
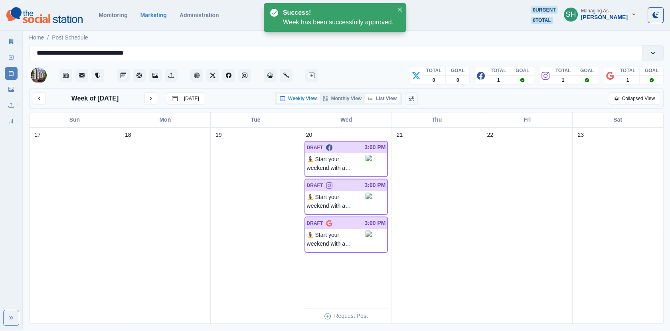
click at [391, 101] on button "List View" at bounding box center [382, 99] width 35 height 10
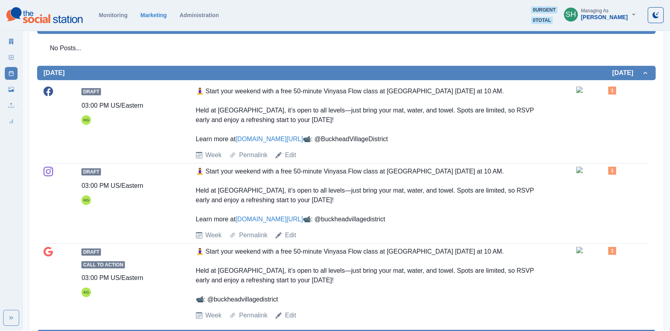
scroll to position [230, 0]
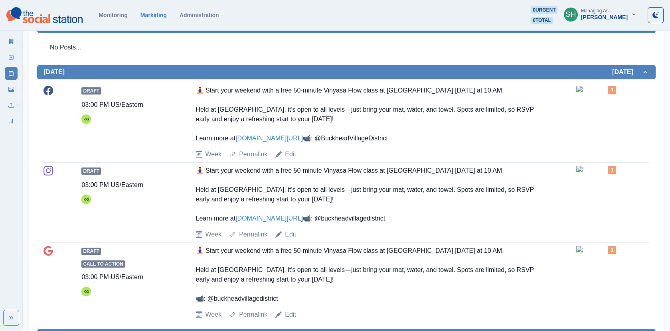
click at [584, 92] on img at bounding box center [596, 89] width 40 height 6
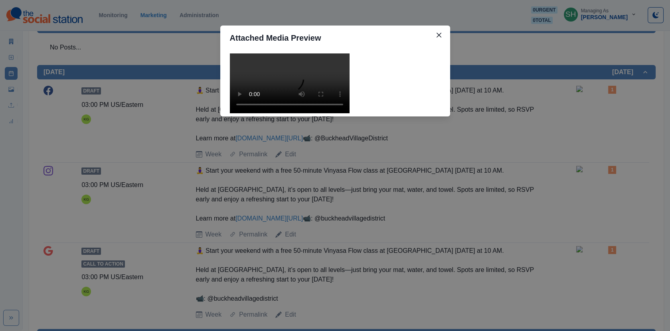
click at [308, 113] on video at bounding box center [290, 83] width 120 height 60
click at [465, 166] on div "Attached Media Preview" at bounding box center [335, 165] width 670 height 331
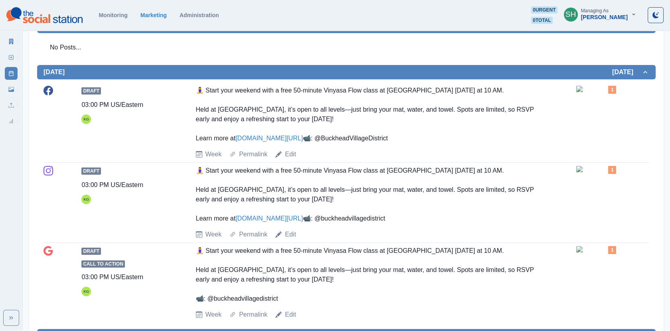
click at [278, 142] on div "🧘‍♀️ Start your weekend with a free 50-minute Vinyasa Flow class at [GEOGRAPHIC…" at bounding box center [365, 114] width 339 height 57
click at [271, 137] on link "[DOMAIN_NAME][URL]" at bounding box center [268, 138] width 67 height 7
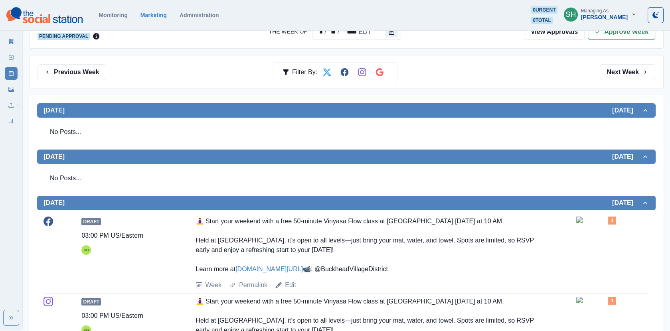
scroll to position [0, 0]
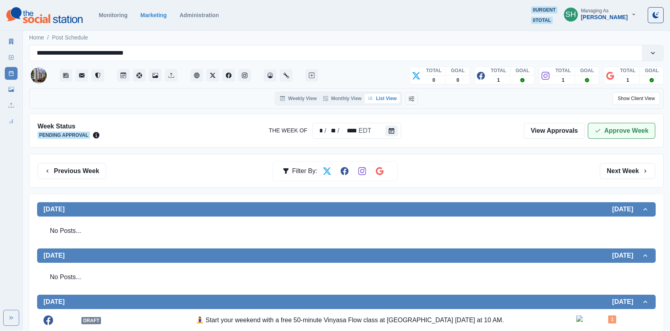
click at [614, 125] on button "Approve Week" at bounding box center [621, 131] width 67 height 16
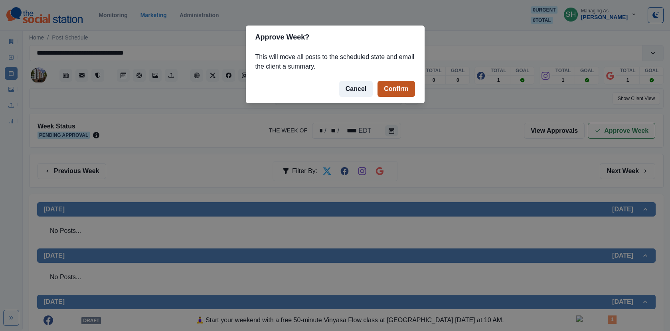
click at [387, 92] on button "Confirm" at bounding box center [395, 89] width 37 height 16
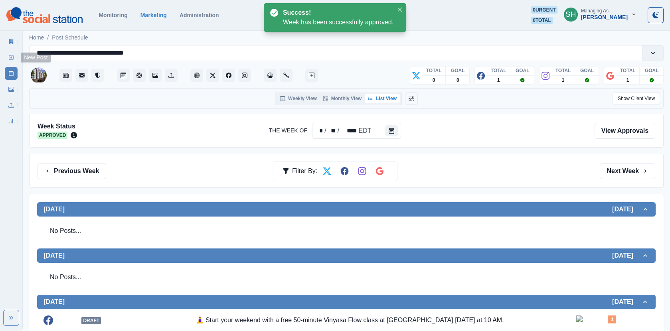
click at [10, 44] on icon at bounding box center [11, 42] width 4 height 6
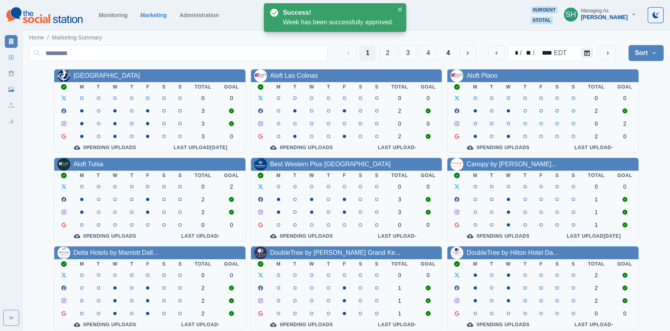
scroll to position [97, 0]
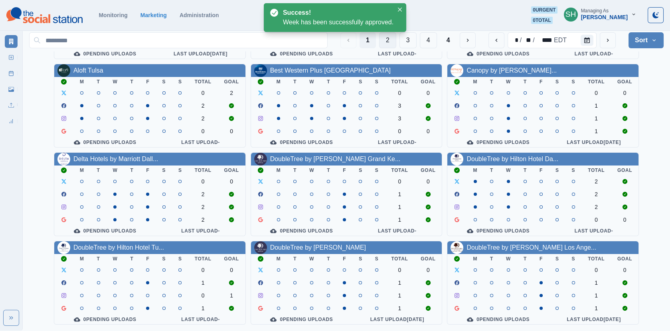
click at [386, 45] on button "2" at bounding box center [387, 40] width 17 height 16
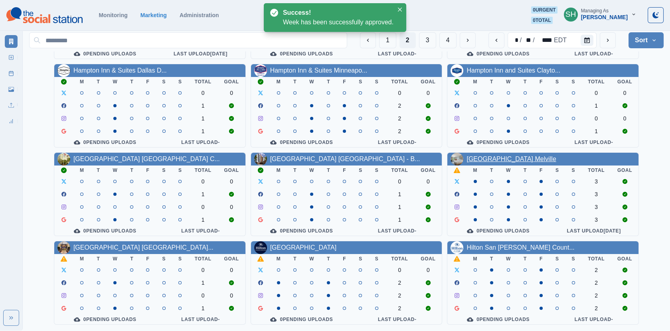
click at [501, 156] on link "[GEOGRAPHIC_DATA] Melville" at bounding box center [510, 159] width 89 height 7
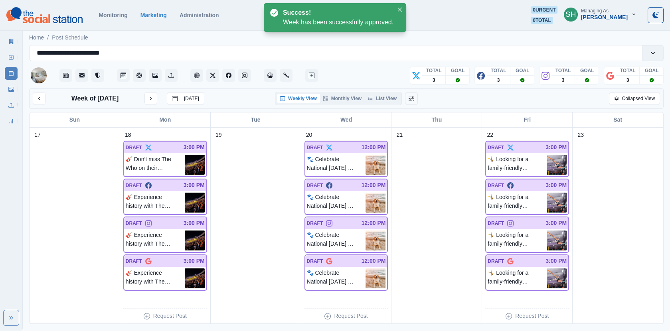
click at [391, 105] on div "Week of [DATE] [DATE] Weekly View Monthly View List View Collapsed View" at bounding box center [346, 98] width 634 height 21
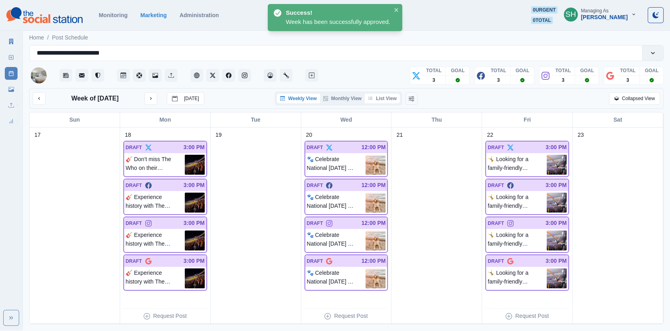
click at [380, 95] on button "List View" at bounding box center [382, 99] width 35 height 10
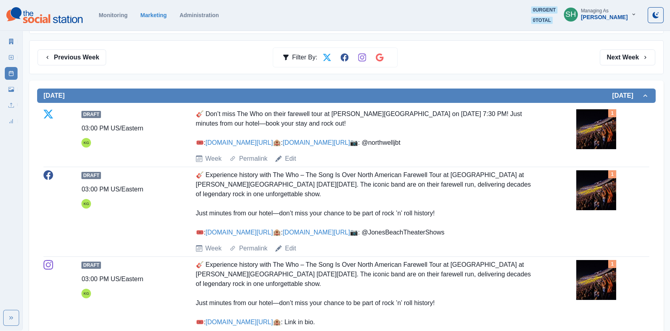
scroll to position [133, 0]
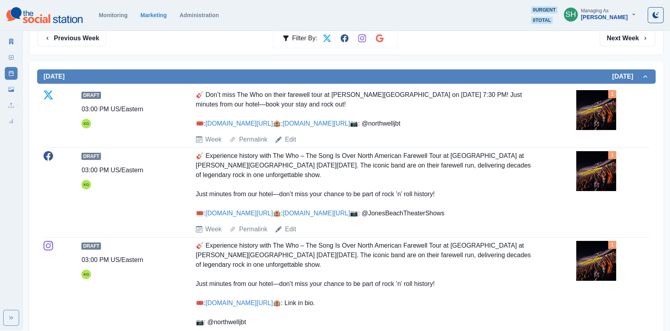
click at [598, 111] on img at bounding box center [596, 110] width 40 height 40
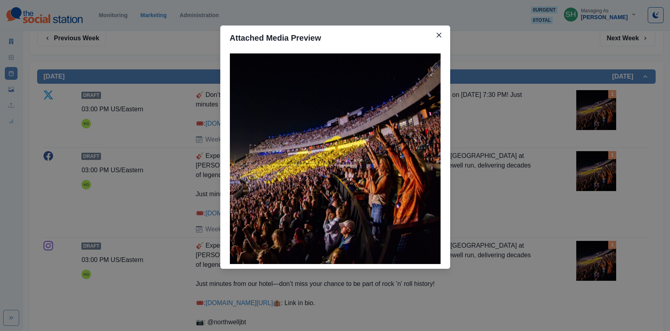
click at [518, 111] on div "Attached Media Preview" at bounding box center [335, 165] width 670 height 331
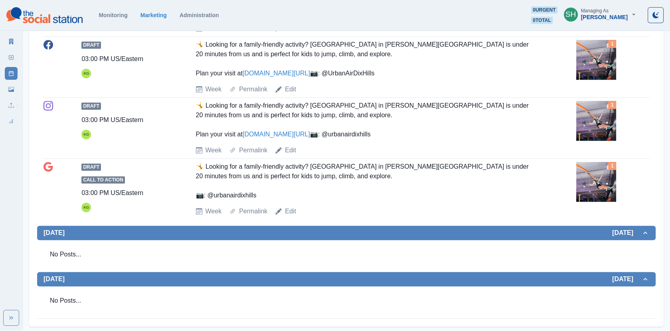
scroll to position [948, 0]
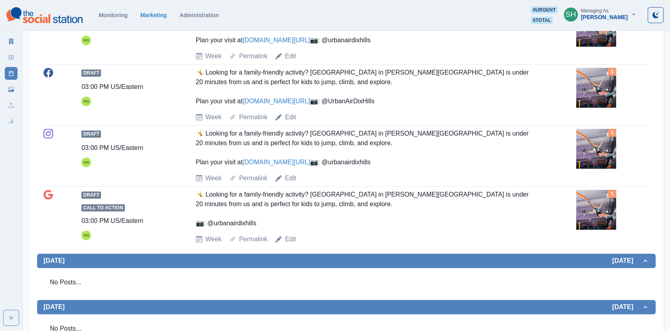
click at [593, 47] on img at bounding box center [596, 27] width 40 height 40
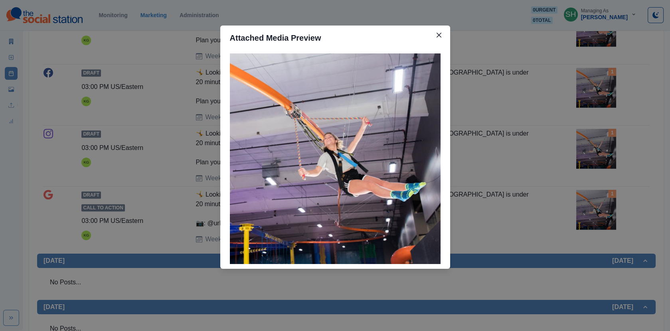
click at [563, 85] on div "Attached Media Preview" at bounding box center [335, 165] width 670 height 331
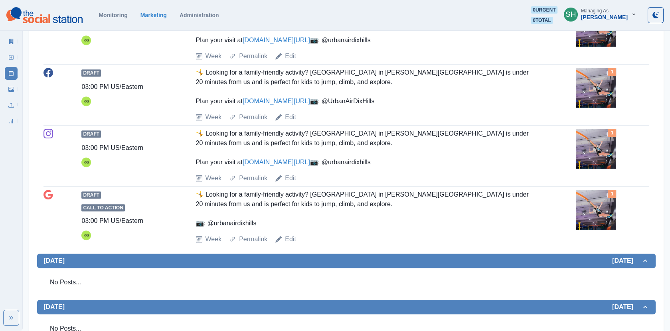
click at [563, 61] on div "Draft 03:00 PM US/Eastern KG 🤸 Looking for a family-friendly activity? [GEOGRAP…" at bounding box center [346, 34] width 606 height 54
click at [301, 43] on link "[DOMAIN_NAME][URL]" at bounding box center [276, 40] width 67 height 7
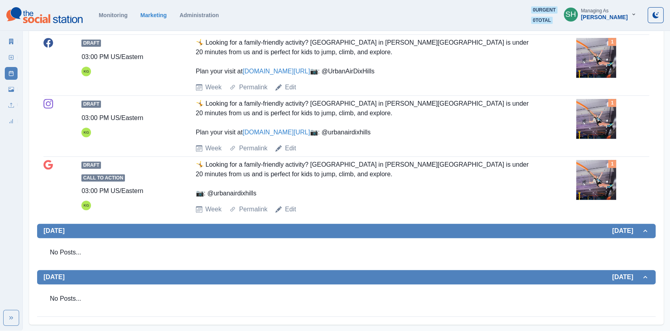
scroll to position [979, 0]
click at [567, 92] on div "Draft 03:00 PM US/Eastern KG 🤸 Looking for a family-friendly activity? [GEOGRAP…" at bounding box center [346, 65] width 606 height 54
click at [595, 78] on img at bounding box center [596, 58] width 40 height 40
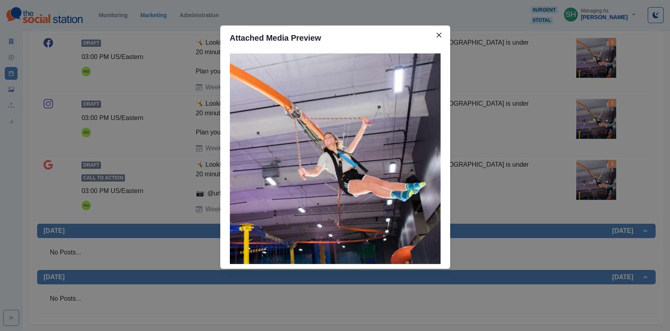
click at [185, 162] on div "Attached Media Preview" at bounding box center [335, 165] width 670 height 331
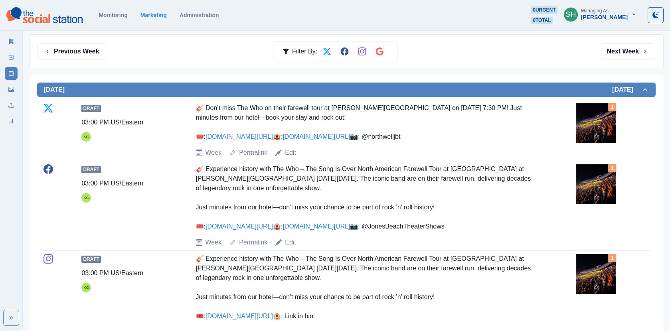
scroll to position [0, 0]
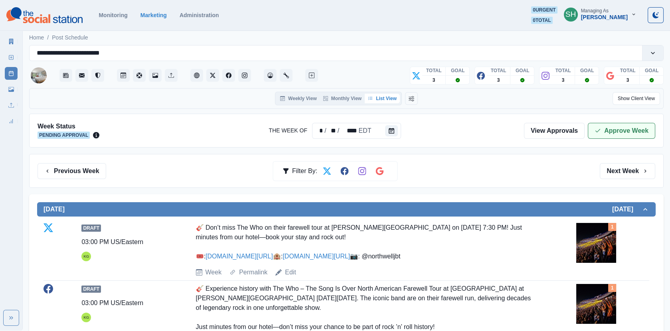
click at [613, 132] on button "Approve Week" at bounding box center [621, 131] width 67 height 16
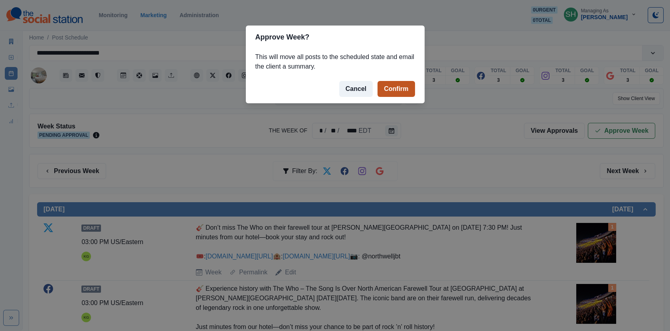
click at [399, 90] on button "Confirm" at bounding box center [395, 89] width 37 height 16
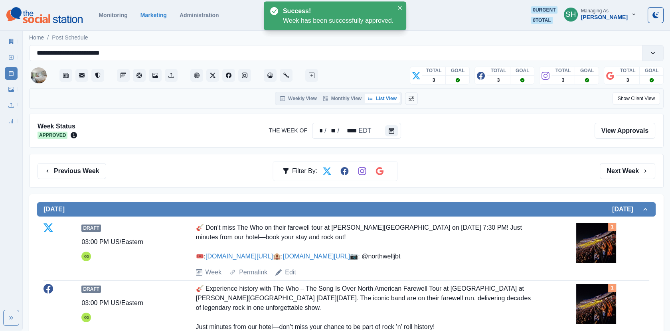
click at [18, 40] on div "Marketing Summary New Post Post Schedule Media Library Uploads Review Summary" at bounding box center [11, 80] width 22 height 96
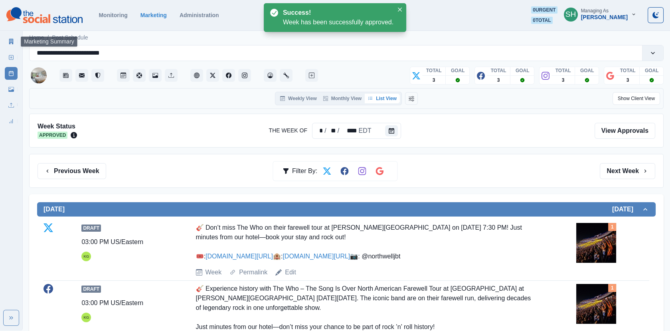
click at [10, 39] on icon at bounding box center [11, 42] width 4 height 6
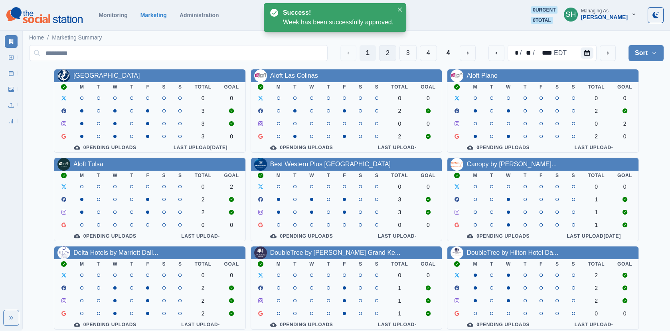
click at [388, 57] on button "2" at bounding box center [387, 53] width 17 height 16
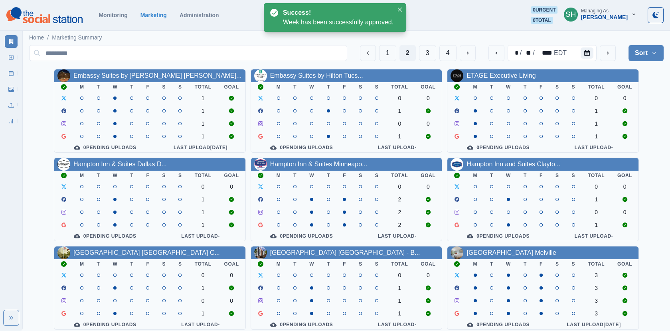
scroll to position [97, 0]
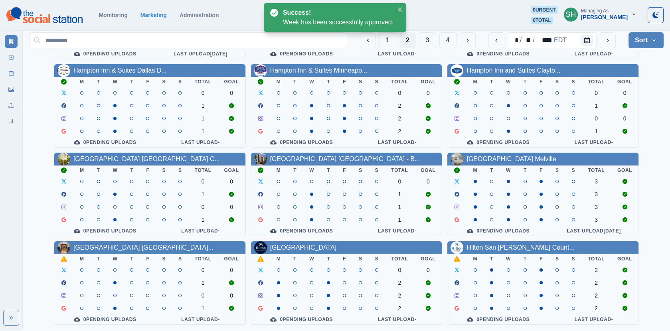
click at [130, 241] on div "[GEOGRAPHIC_DATA] [GEOGRAPHIC_DATA]..." at bounding box center [149, 247] width 191 height 13
click at [130, 243] on div "[GEOGRAPHIC_DATA] [GEOGRAPHIC_DATA]..." at bounding box center [143, 248] width 140 height 10
click at [138, 245] on link "[GEOGRAPHIC_DATA] [GEOGRAPHIC_DATA]..." at bounding box center [143, 247] width 140 height 7
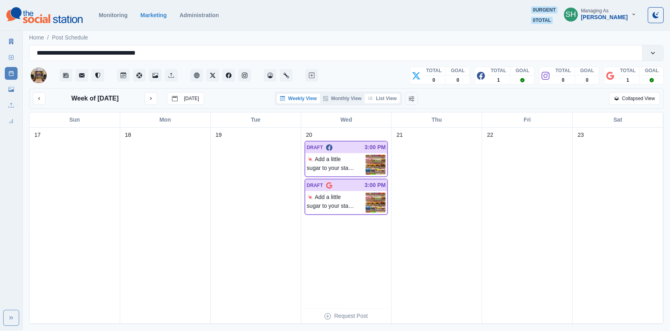
click at [385, 98] on button "List View" at bounding box center [382, 99] width 35 height 10
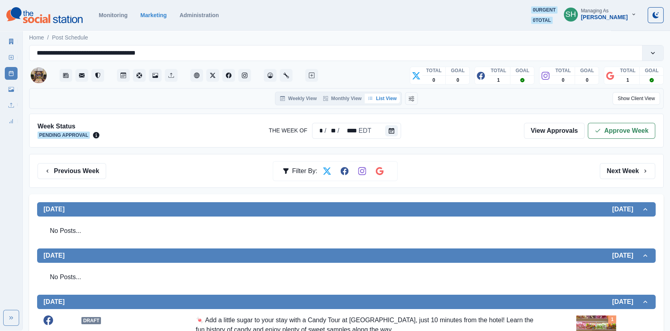
scroll to position [253, 0]
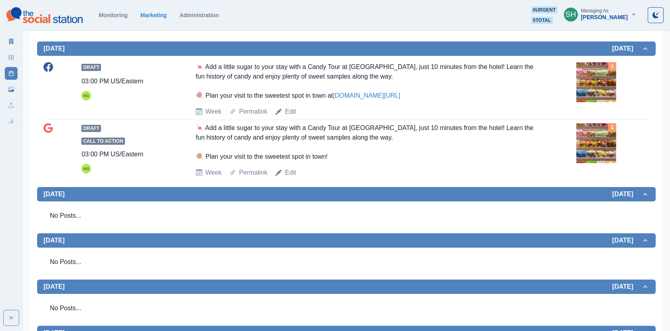
click at [593, 87] on img at bounding box center [596, 82] width 40 height 40
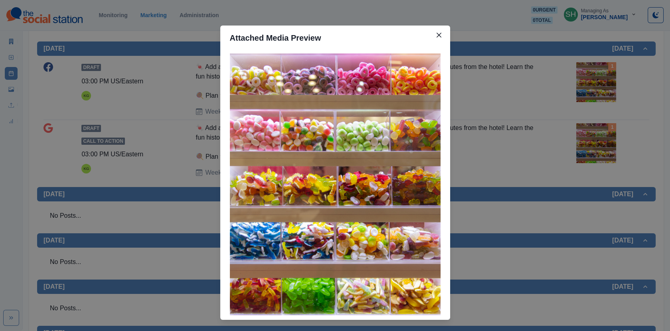
click at [551, 97] on div "Attached Media Preview" at bounding box center [335, 165] width 670 height 331
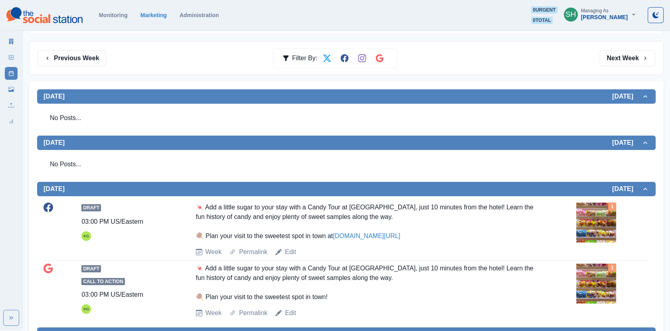
scroll to position [0, 0]
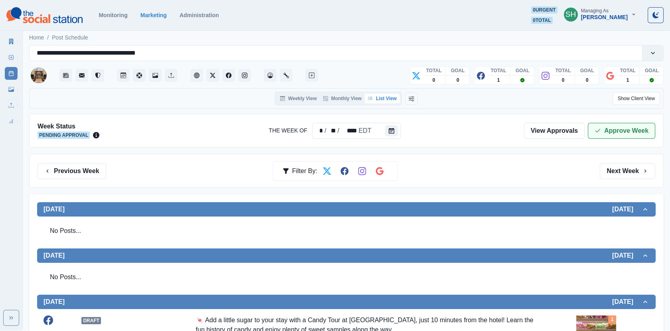
click at [618, 129] on button "Approve Week" at bounding box center [621, 131] width 67 height 16
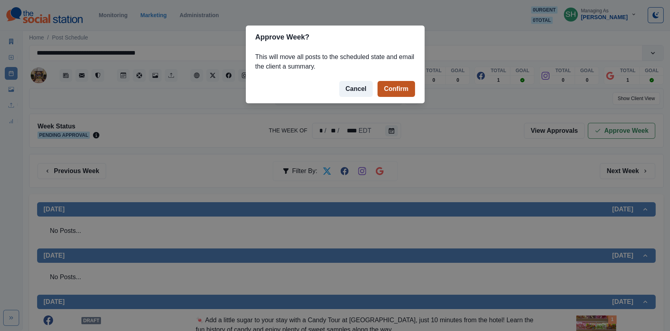
click at [384, 84] on button "Confirm" at bounding box center [395, 89] width 37 height 16
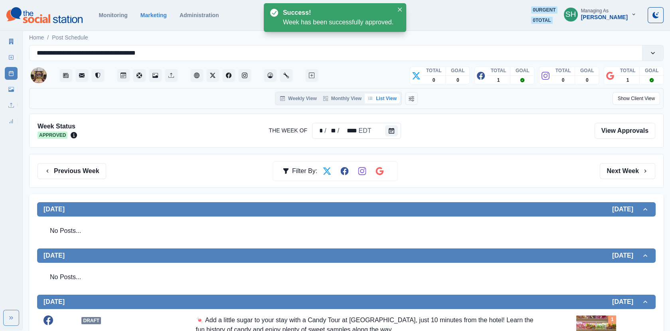
click at [11, 44] on icon at bounding box center [11, 42] width 6 height 6
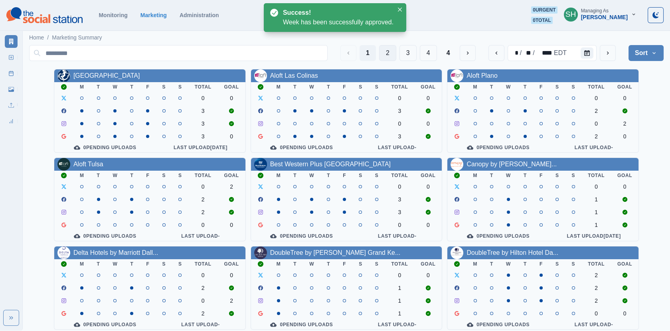
click at [394, 55] on button "2" at bounding box center [387, 53] width 17 height 16
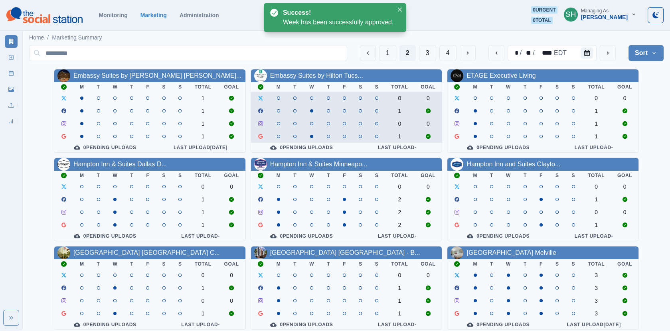
scroll to position [97, 0]
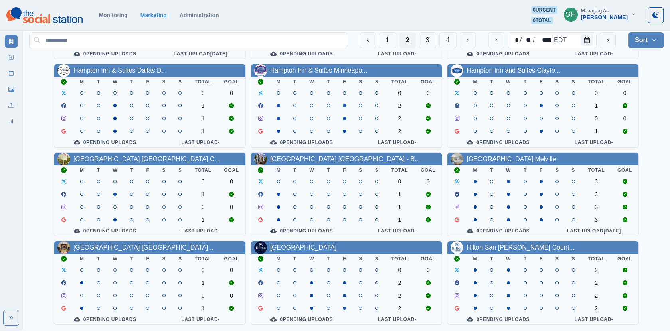
click at [304, 247] on link "[GEOGRAPHIC_DATA]" at bounding box center [303, 247] width 67 height 7
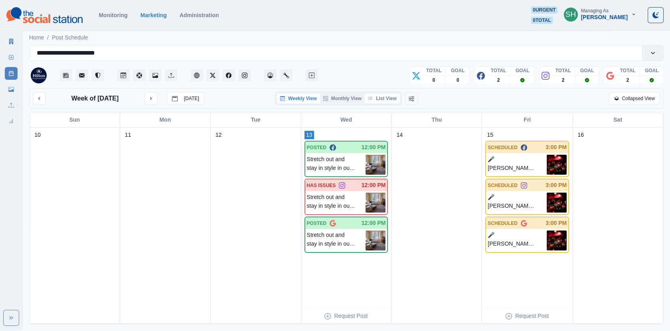
click at [397, 100] on button "List View" at bounding box center [382, 99] width 35 height 10
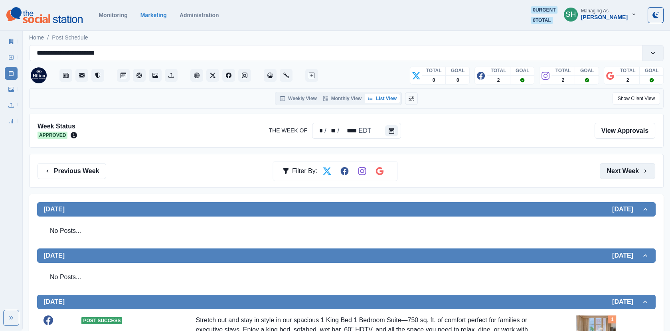
click at [602, 165] on button "Next Week" at bounding box center [627, 171] width 55 height 16
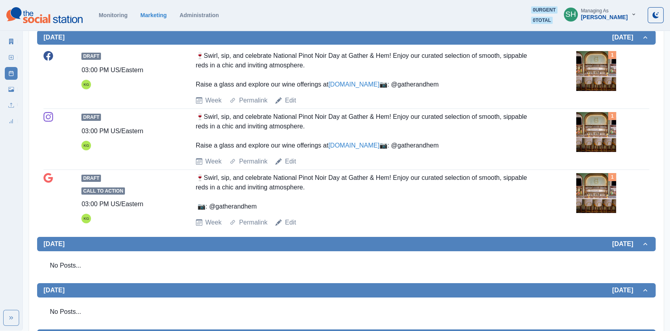
scroll to position [160, 0]
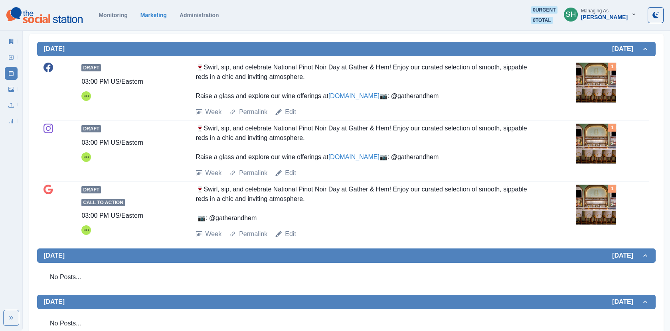
click at [589, 86] on img at bounding box center [596, 83] width 40 height 40
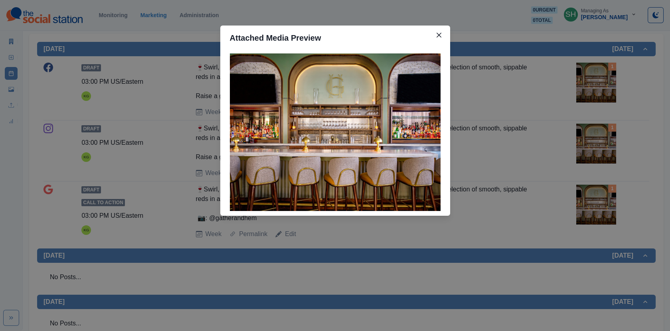
click at [583, 97] on div "Attached Media Preview" at bounding box center [335, 165] width 670 height 331
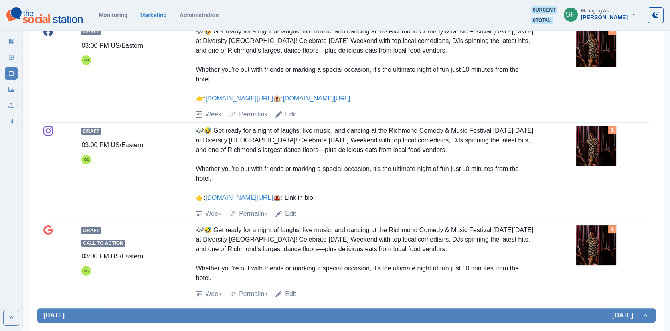
scroll to position [499, 0]
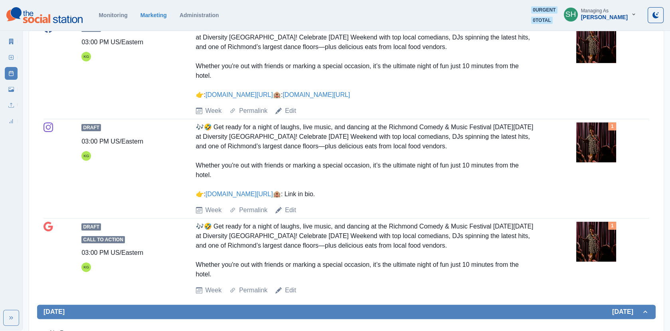
click at [592, 63] on img at bounding box center [596, 43] width 40 height 40
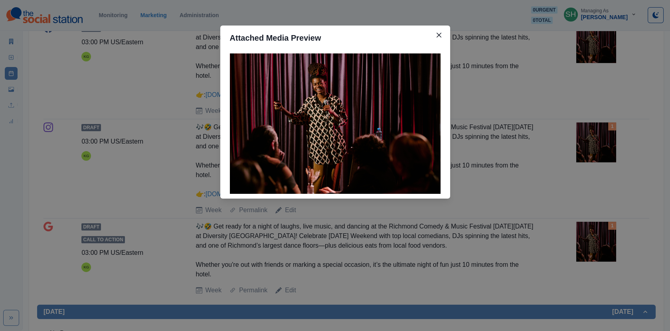
click at [577, 99] on div "Attached Media Preview" at bounding box center [335, 165] width 670 height 331
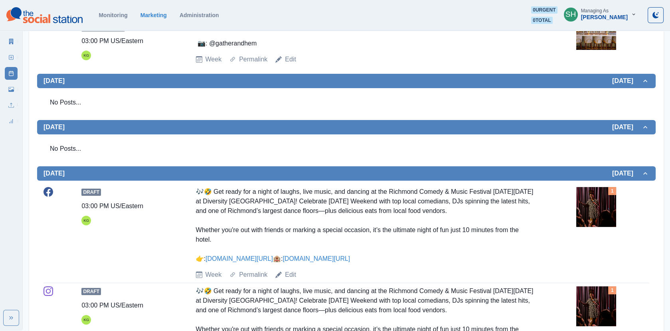
scroll to position [0, 0]
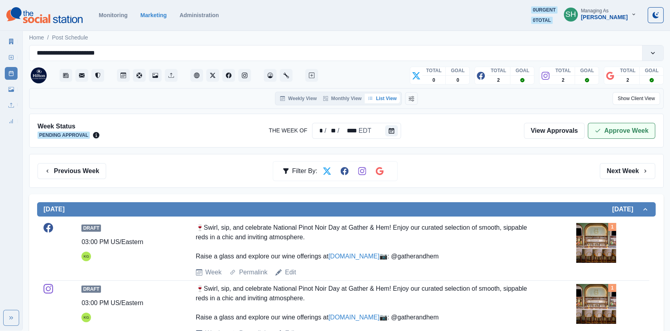
click at [611, 128] on button "Approve Week" at bounding box center [621, 131] width 67 height 16
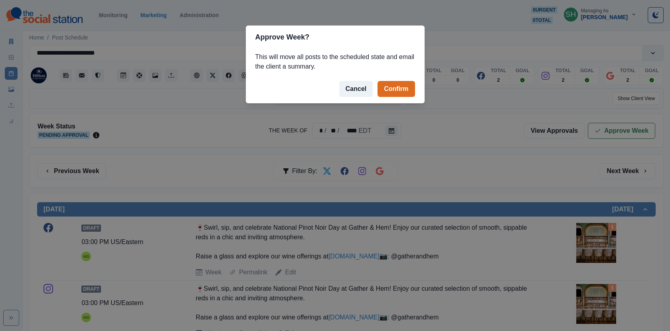
click at [353, 189] on div "Approve Week? This will move all posts to the scheduled state and email the cli…" at bounding box center [335, 165] width 670 height 331
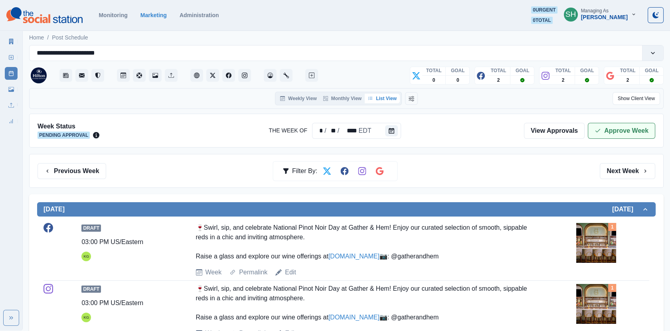
click at [608, 132] on button "Approve Week" at bounding box center [621, 131] width 67 height 16
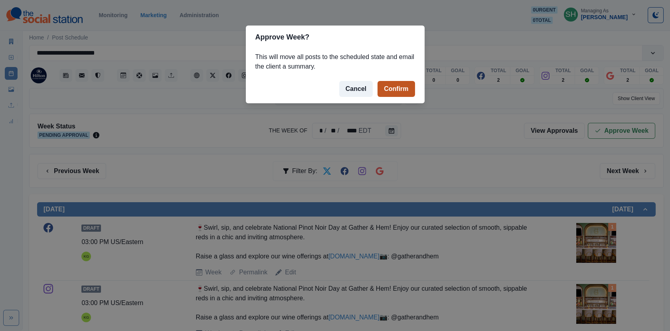
click at [390, 88] on button "Confirm" at bounding box center [395, 89] width 37 height 16
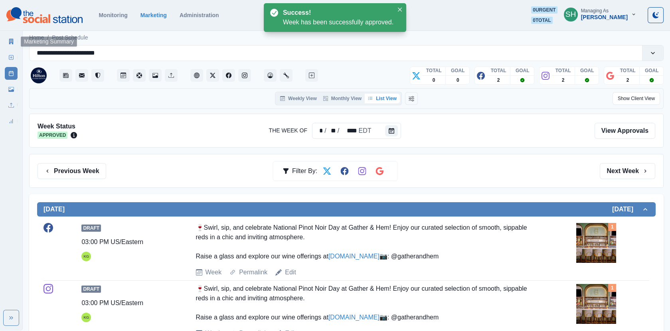
click at [12, 46] on link "Marketing Summary" at bounding box center [11, 41] width 13 height 13
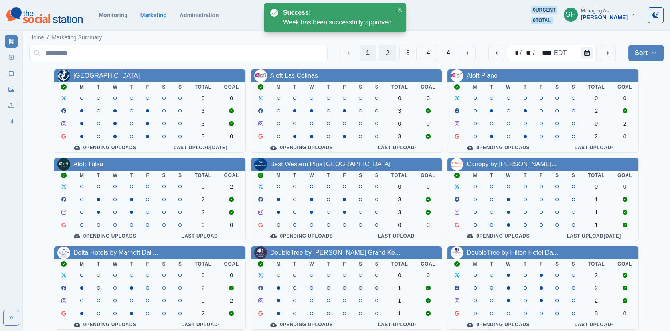
click at [388, 53] on button "2" at bounding box center [387, 53] width 17 height 16
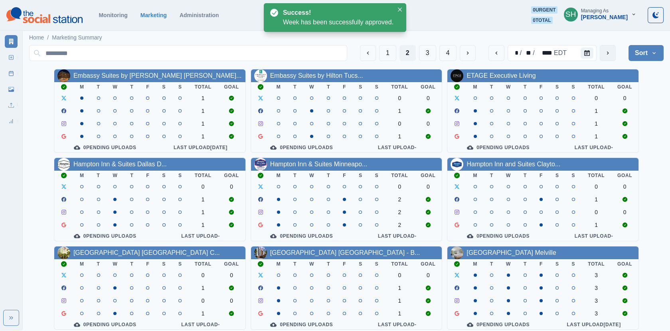
click at [612, 53] on button "next" at bounding box center [608, 53] width 16 height 16
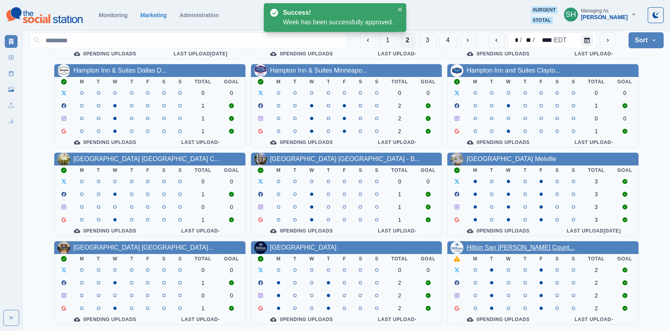
click at [487, 244] on link "Hilton San [PERSON_NAME] Count..." at bounding box center [520, 247] width 108 height 7
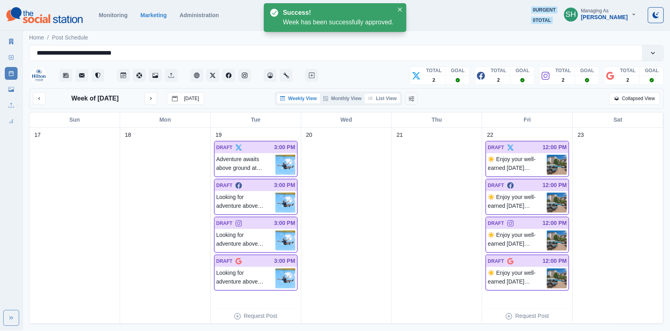
click at [391, 94] on button "List View" at bounding box center [382, 99] width 35 height 10
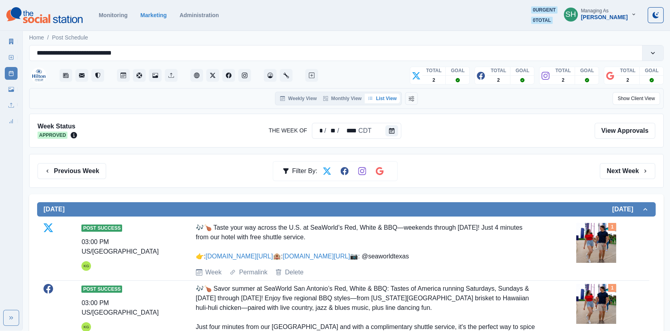
click at [617, 185] on div "Previous Week Filter By: Next Week" at bounding box center [346, 171] width 634 height 34
click at [617, 181] on div "Previous Week Filter By: Next Week" at bounding box center [346, 171] width 634 height 34
click at [612, 172] on button "Next Week" at bounding box center [627, 171] width 55 height 16
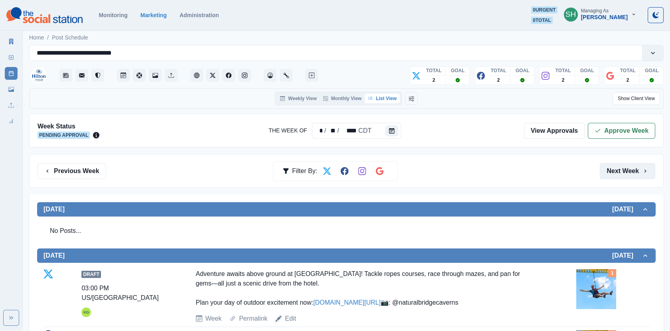
scroll to position [195, 0]
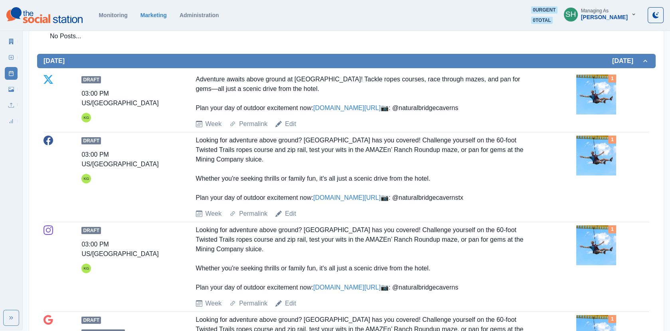
click at [346, 106] on link "[DOMAIN_NAME][URL]" at bounding box center [346, 108] width 67 height 7
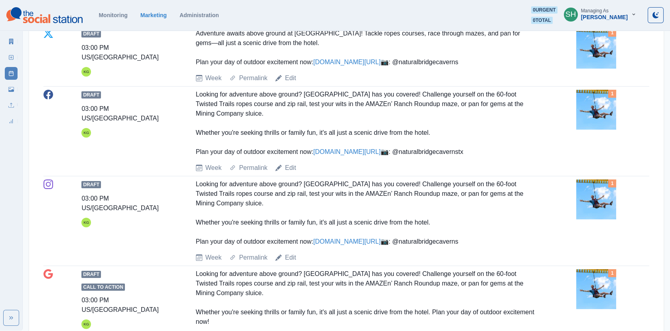
scroll to position [251, 0]
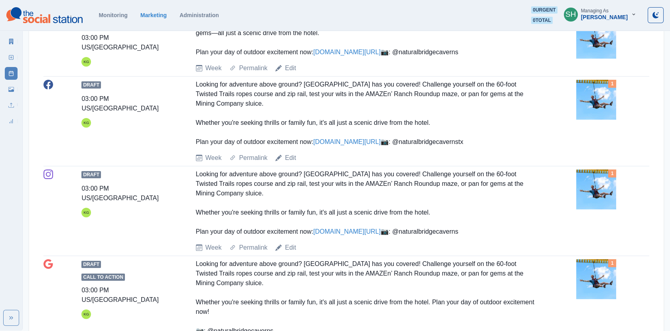
click at [588, 120] on img at bounding box center [596, 100] width 40 height 40
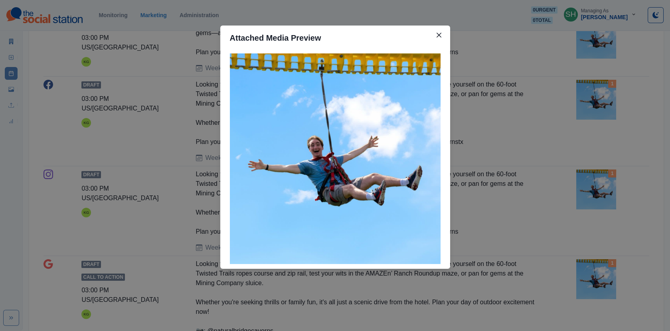
click at [558, 209] on div "Attached Media Preview" at bounding box center [335, 165] width 670 height 331
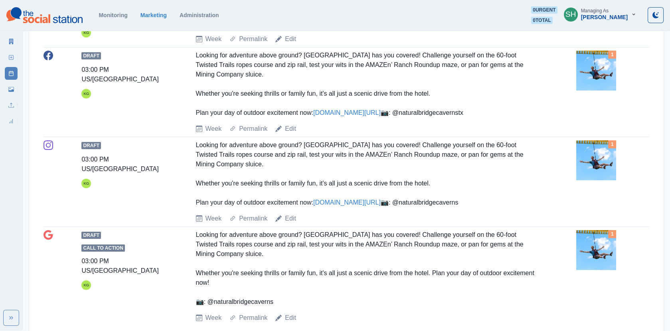
scroll to position [265, 0]
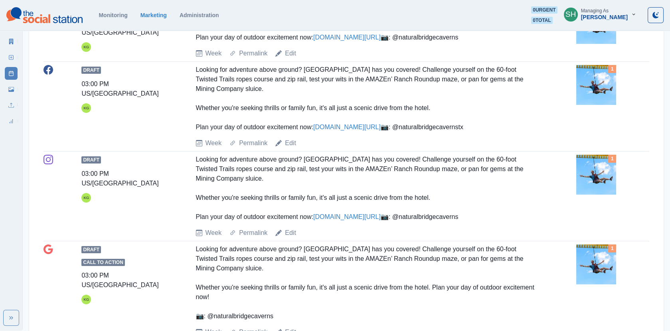
click at [603, 105] on img at bounding box center [596, 85] width 40 height 40
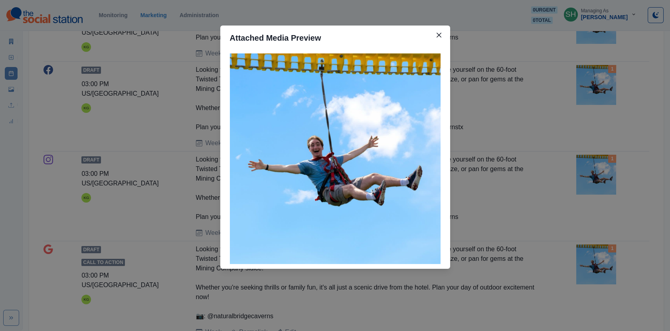
click at [154, 117] on div "Attached Media Preview" at bounding box center [335, 165] width 670 height 331
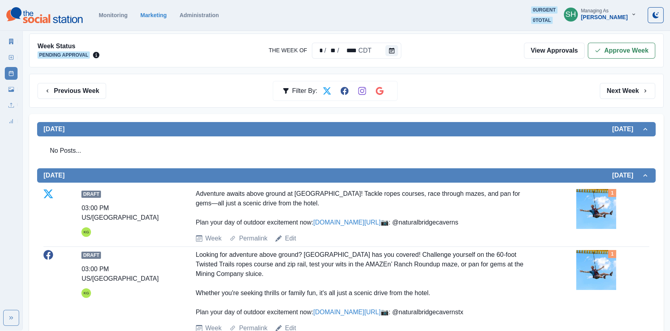
scroll to position [0, 0]
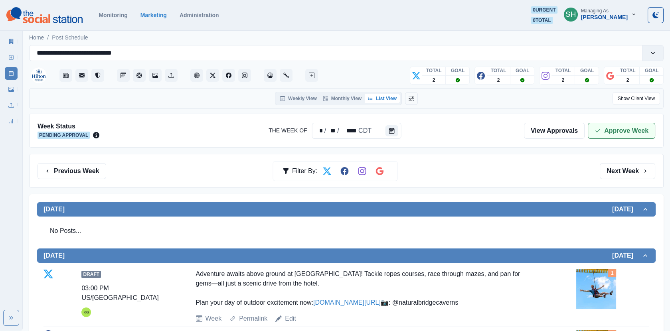
click at [603, 128] on button "Approve Week" at bounding box center [621, 131] width 67 height 16
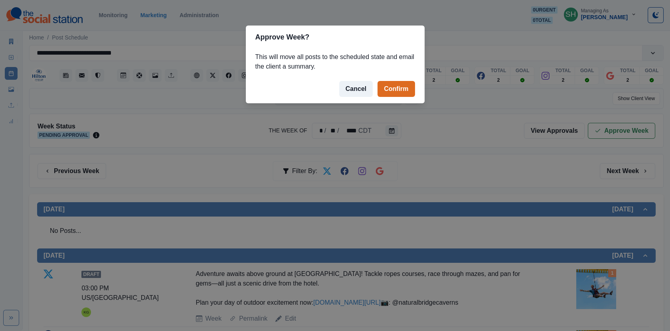
click at [382, 80] on footer "Cancel Confirm" at bounding box center [335, 89] width 179 height 29
click at [385, 88] on button "Confirm" at bounding box center [395, 89] width 37 height 16
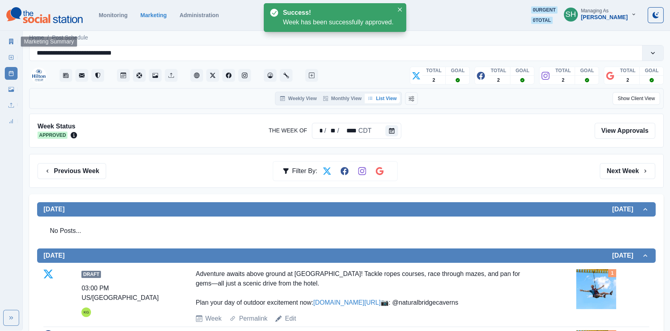
click at [11, 40] on icon at bounding box center [11, 42] width 6 height 6
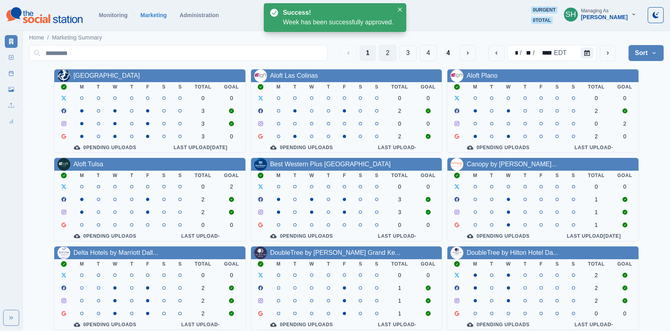
click at [387, 53] on button "2" at bounding box center [387, 53] width 17 height 16
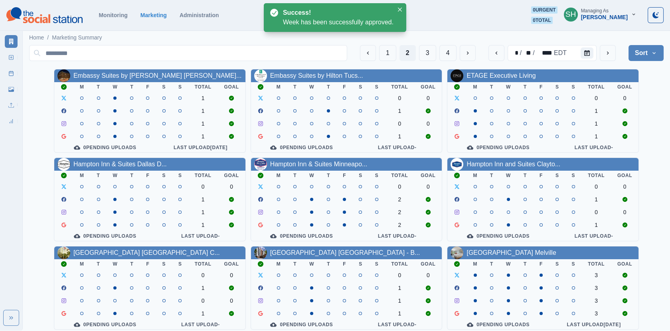
scroll to position [97, 0]
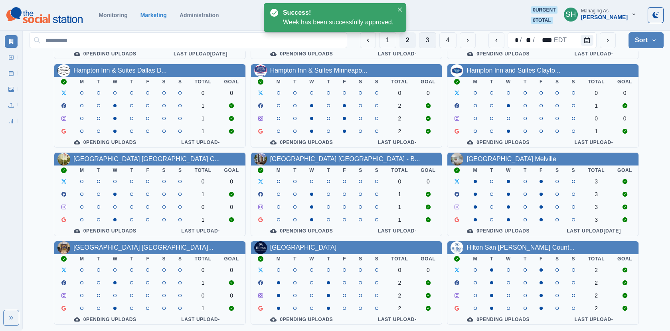
click at [429, 40] on button "3" at bounding box center [427, 40] width 17 height 16
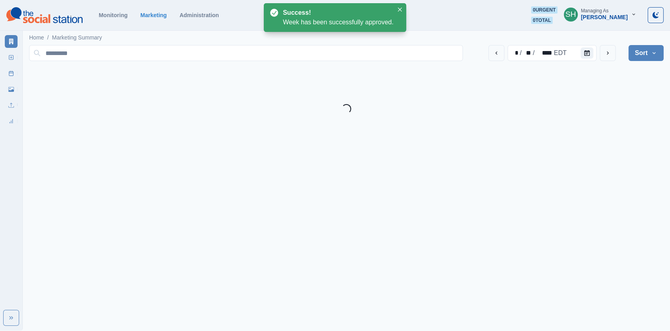
scroll to position [0, 0]
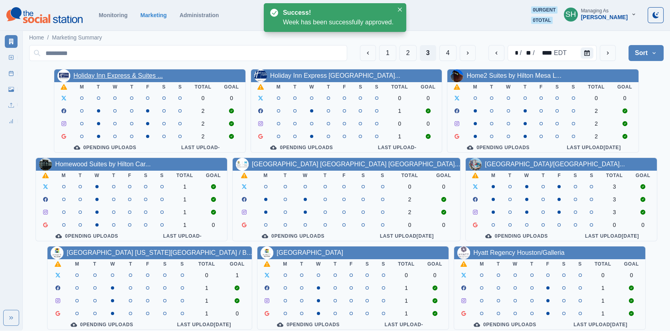
click at [109, 75] on link "Holiday Inn Express & Suites ..." at bounding box center [117, 75] width 89 height 7
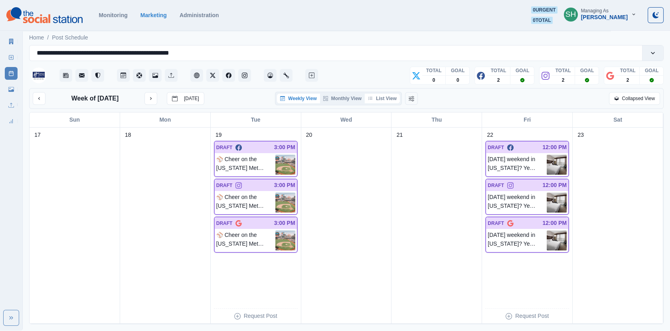
click at [387, 98] on button "List View" at bounding box center [382, 99] width 35 height 10
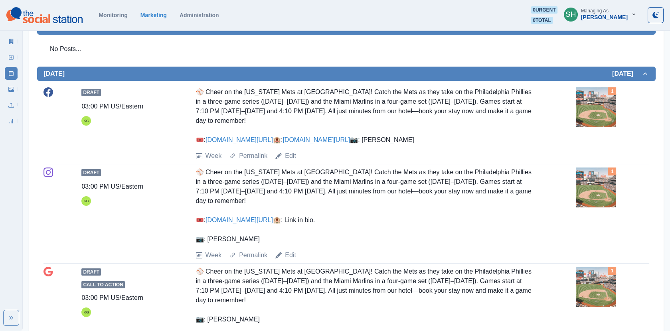
scroll to position [184, 0]
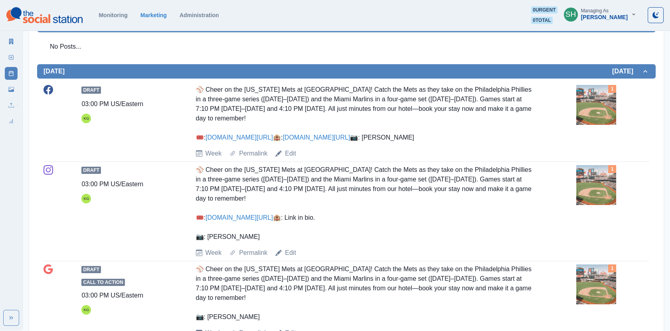
click at [585, 109] on img at bounding box center [596, 105] width 40 height 40
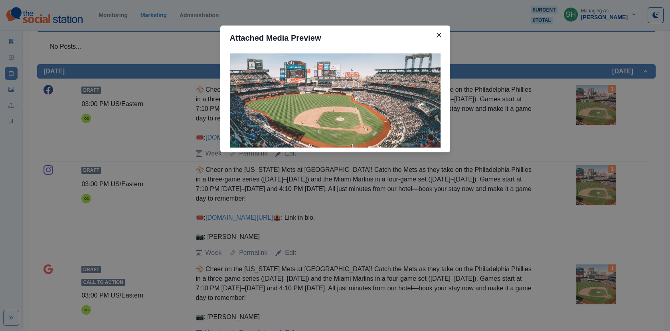
click at [493, 114] on div "Attached Media Preview" at bounding box center [335, 165] width 670 height 331
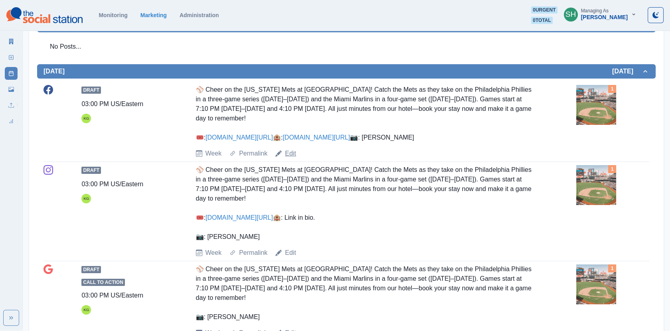
click at [292, 158] on link "Edit" at bounding box center [290, 154] width 11 height 10
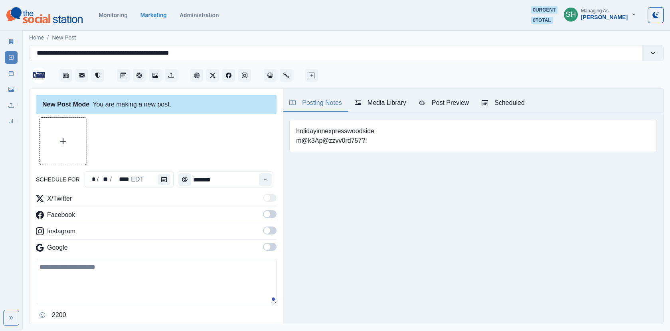
type input "*******"
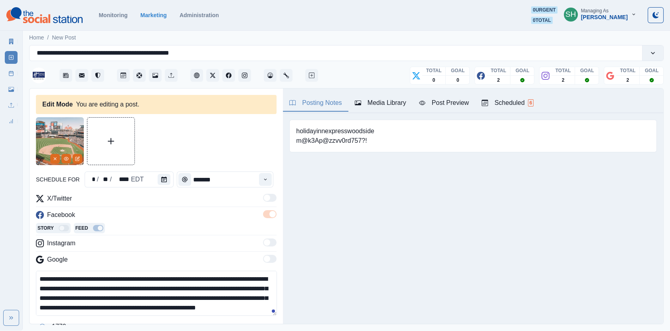
click at [166, 276] on textarea "**********" at bounding box center [156, 293] width 241 height 45
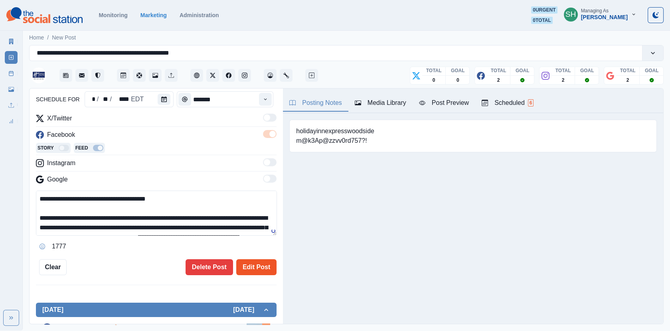
type textarea "**********"
click at [246, 265] on button "Edit Post" at bounding box center [256, 267] width 40 height 16
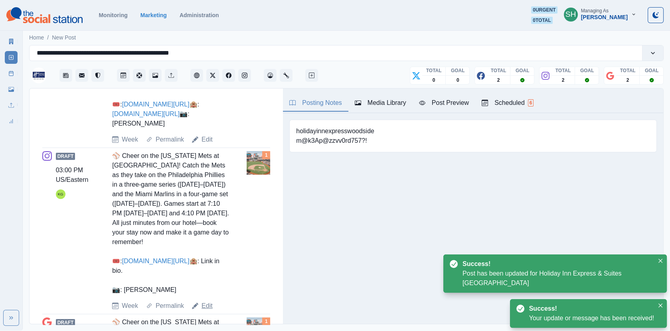
click at [206, 311] on link "Edit" at bounding box center [206, 306] width 11 height 10
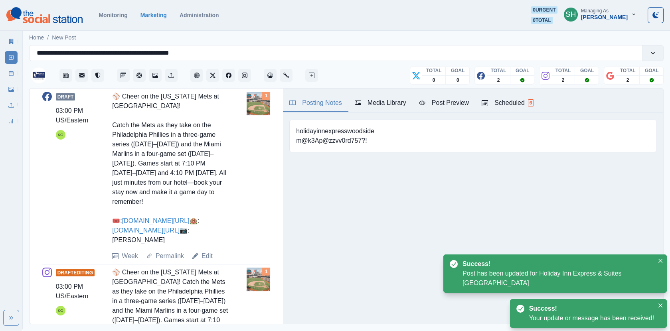
scroll to position [95, 0]
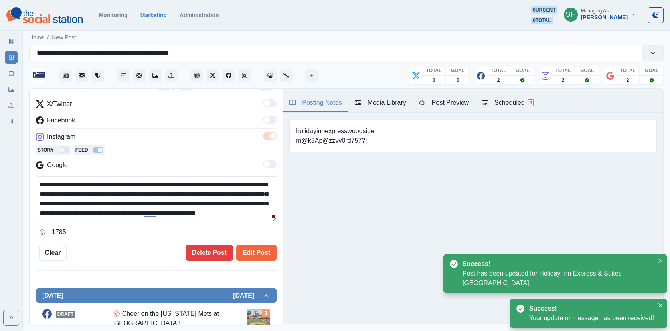
click at [168, 181] on textarea "**********" at bounding box center [156, 198] width 241 height 45
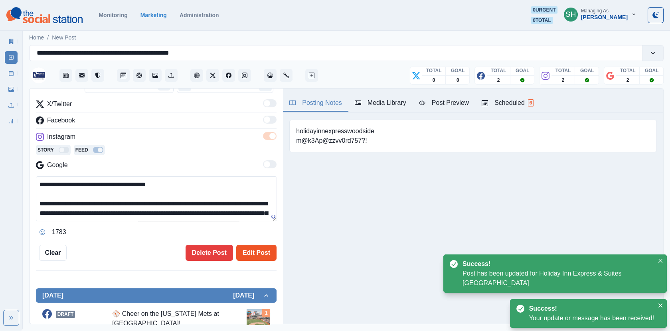
type textarea "**********"
click at [250, 258] on button "Edit Post" at bounding box center [256, 253] width 40 height 16
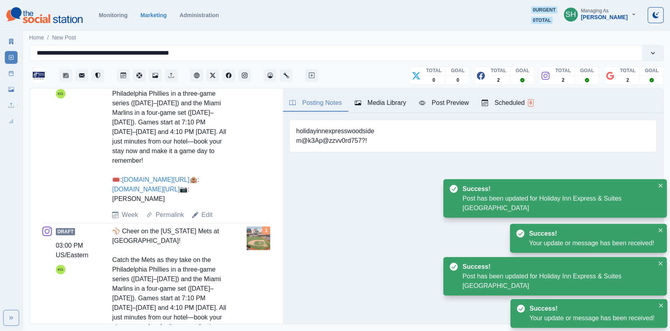
scroll to position [591, 0]
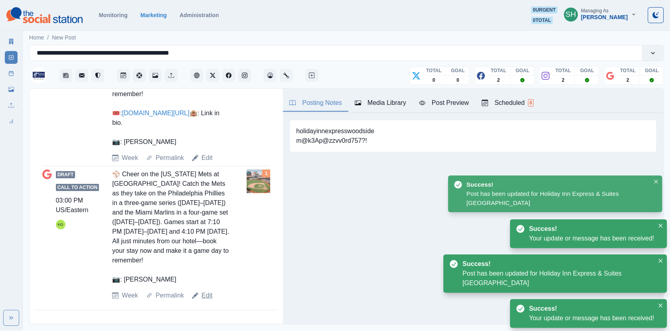
click at [208, 300] on link "Edit" at bounding box center [206, 296] width 11 height 10
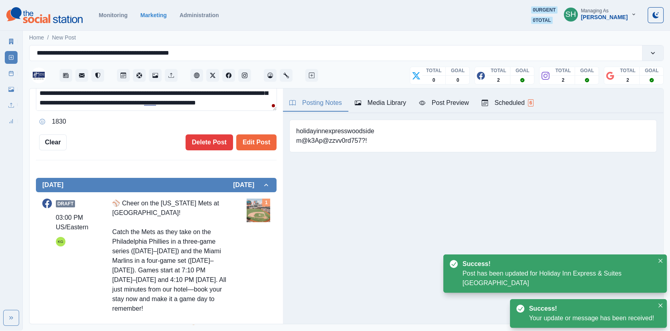
scroll to position [201, 0]
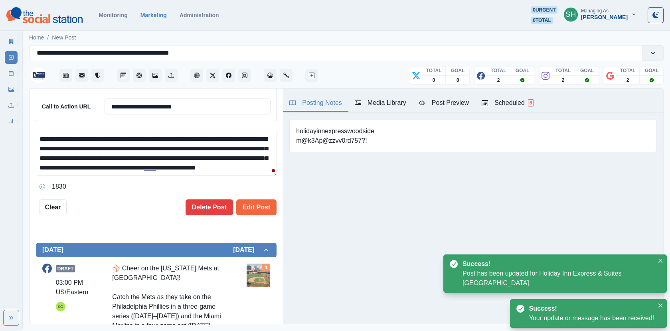
click at [168, 136] on textarea "**********" at bounding box center [156, 153] width 241 height 45
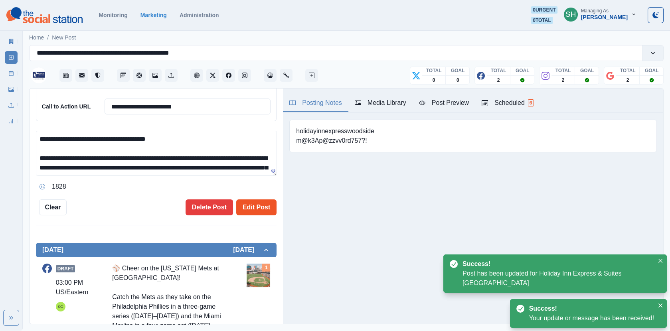
type textarea "**********"
click at [251, 205] on button "Edit Post" at bounding box center [256, 207] width 40 height 16
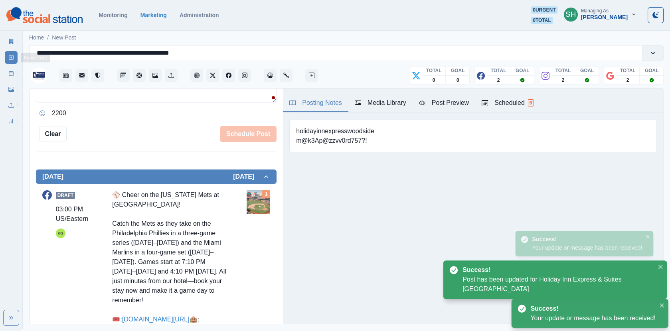
click at [8, 75] on icon at bounding box center [11, 74] width 6 height 6
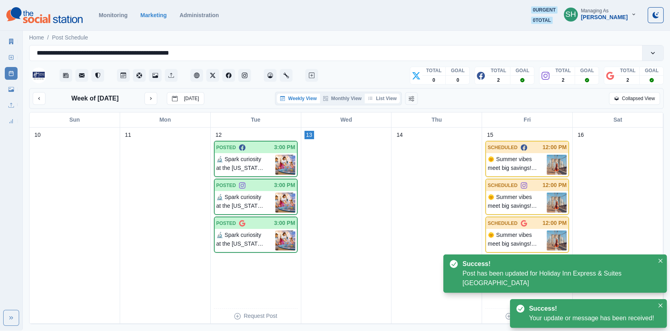
click at [391, 101] on button "List View" at bounding box center [382, 99] width 35 height 10
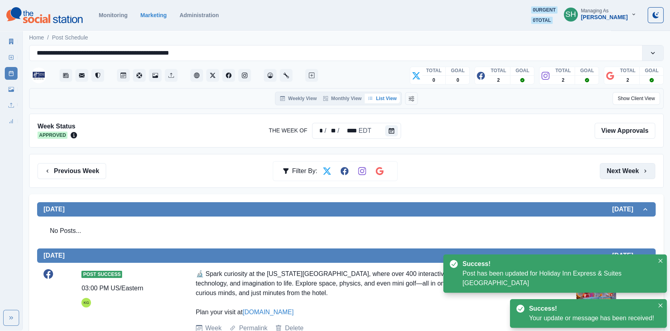
click at [625, 166] on button "Next Week" at bounding box center [627, 171] width 55 height 16
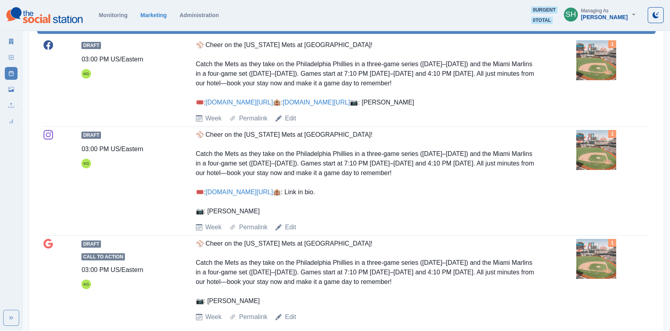
scroll to position [30, 0]
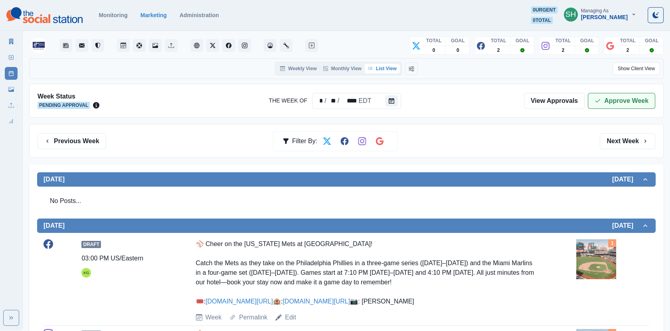
click at [615, 97] on button "Approve Week" at bounding box center [621, 101] width 67 height 16
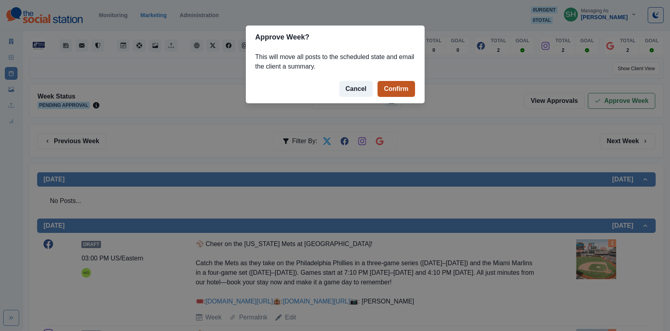
click at [406, 88] on button "Confirm" at bounding box center [395, 89] width 37 height 16
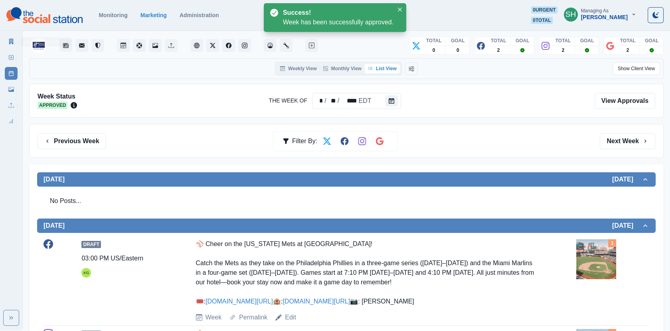
click at [3, 41] on div "Marketing Summary New Post Post Schedule Media Library Uploads Review Summary" at bounding box center [11, 80] width 22 height 96
click at [6, 41] on link "Marketing Summary" at bounding box center [11, 41] width 13 height 13
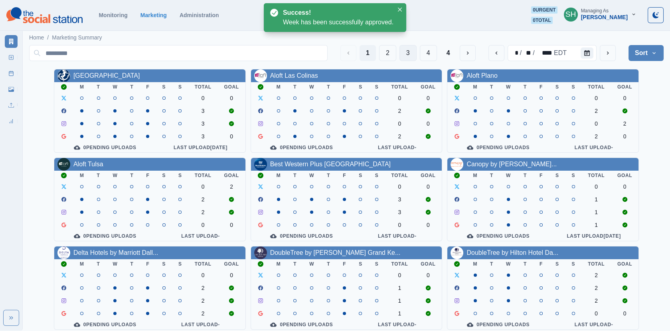
click at [413, 51] on button "3" at bounding box center [407, 53] width 17 height 16
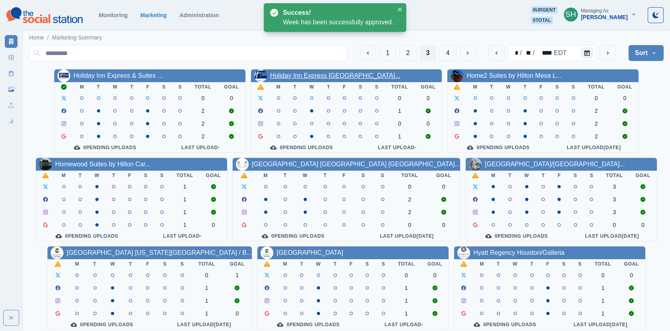
click at [301, 74] on link "Holiday Inn Express [GEOGRAPHIC_DATA]..." at bounding box center [335, 75] width 130 height 7
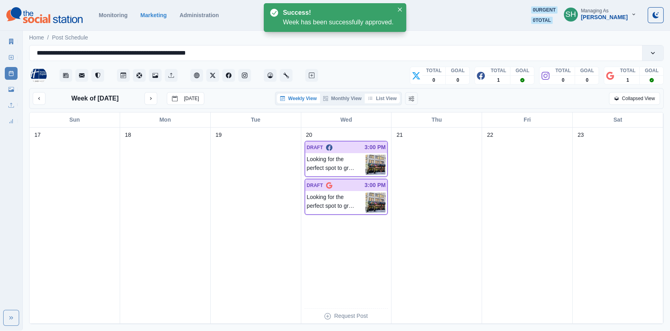
click at [386, 95] on button "List View" at bounding box center [382, 99] width 35 height 10
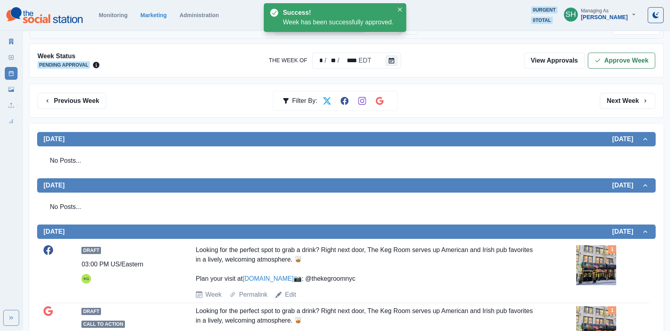
scroll to position [177, 0]
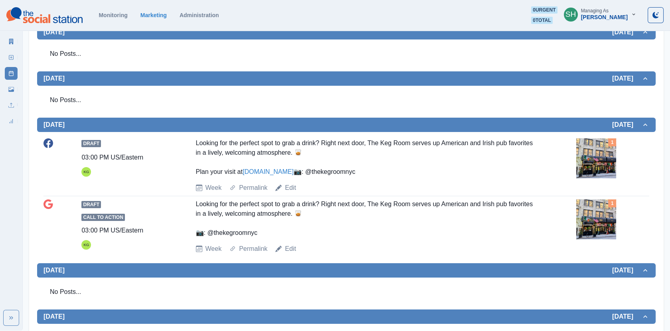
click at [606, 166] on img at bounding box center [596, 158] width 40 height 40
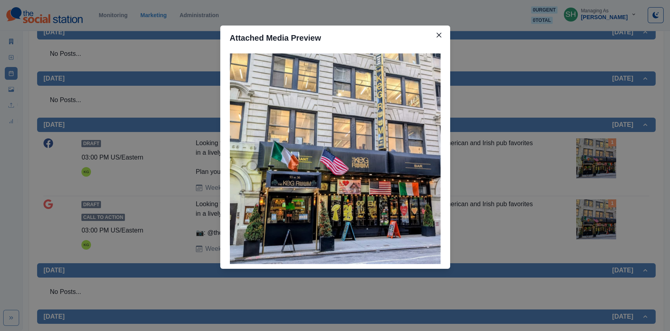
click at [554, 149] on div "Attached Media Preview" at bounding box center [335, 165] width 670 height 331
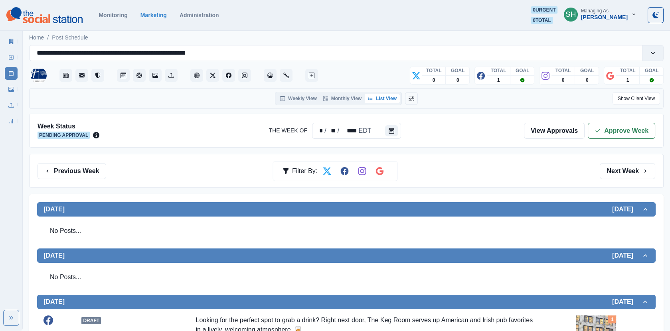
scroll to position [205, 0]
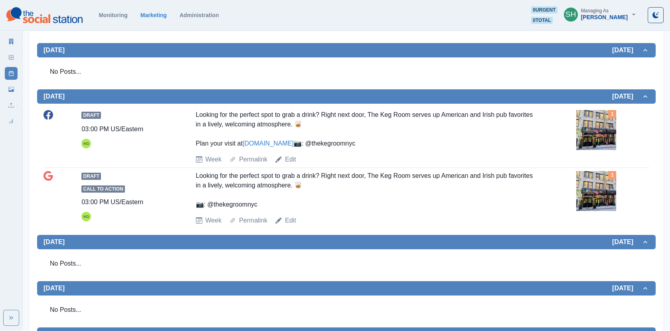
click at [287, 144] on link "[DOMAIN_NAME]" at bounding box center [268, 143] width 51 height 7
click at [577, 124] on img at bounding box center [596, 130] width 40 height 40
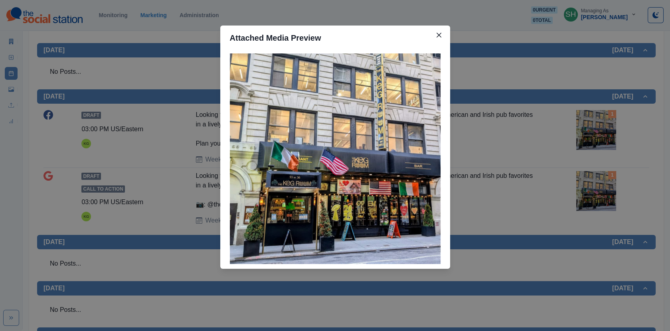
click at [171, 125] on div "Attached Media Preview" at bounding box center [335, 165] width 670 height 331
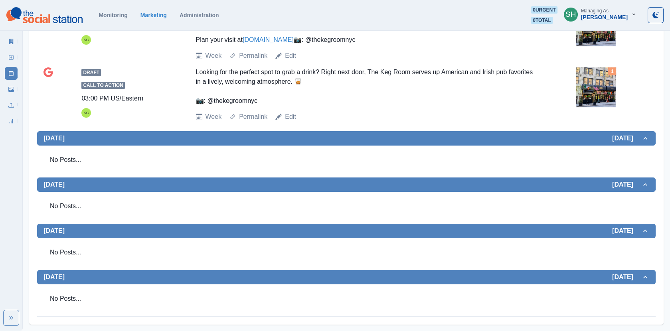
scroll to position [0, 0]
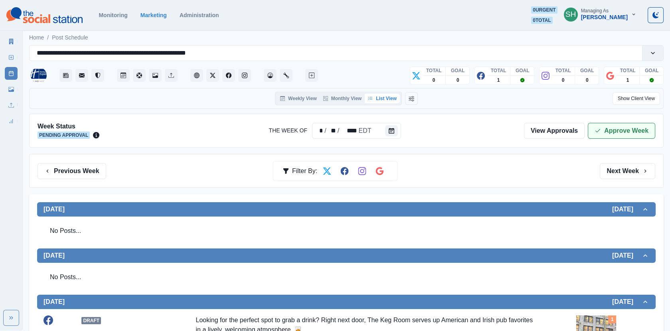
click at [634, 125] on button "Approve Week" at bounding box center [621, 131] width 67 height 16
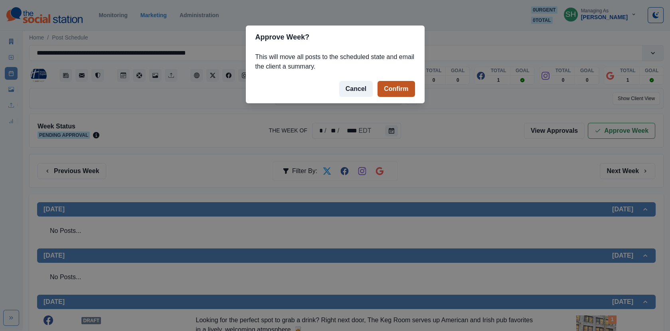
click at [392, 88] on button "Confirm" at bounding box center [395, 89] width 37 height 16
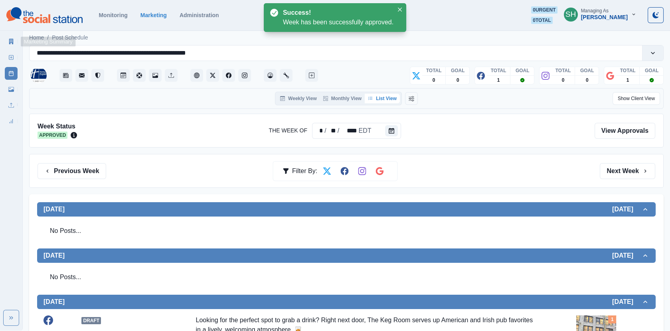
click at [12, 37] on link "Marketing Summary" at bounding box center [11, 41] width 13 height 13
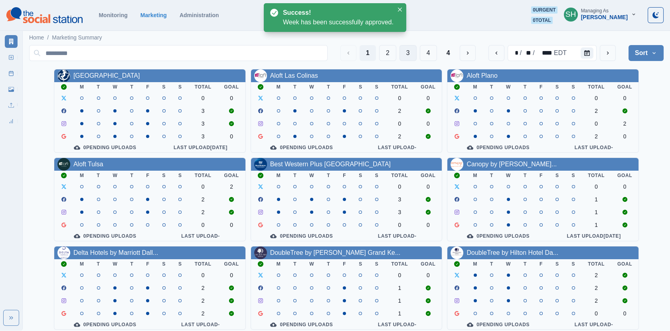
click at [413, 56] on button "3" at bounding box center [407, 53] width 17 height 16
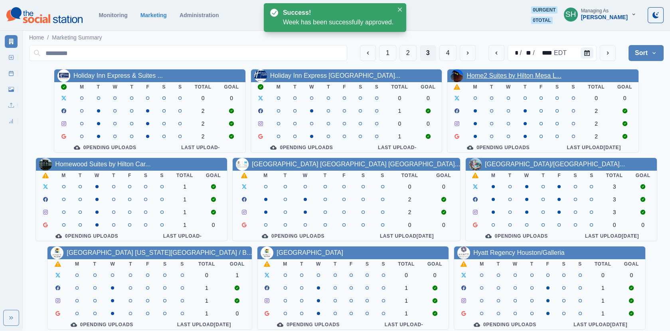
click at [484, 74] on link "Home2 Suites by Hilton Mesa L..." at bounding box center [513, 75] width 95 height 7
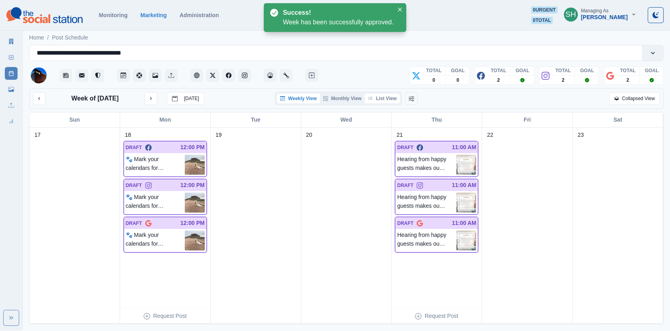
click at [382, 99] on button "List View" at bounding box center [382, 99] width 35 height 10
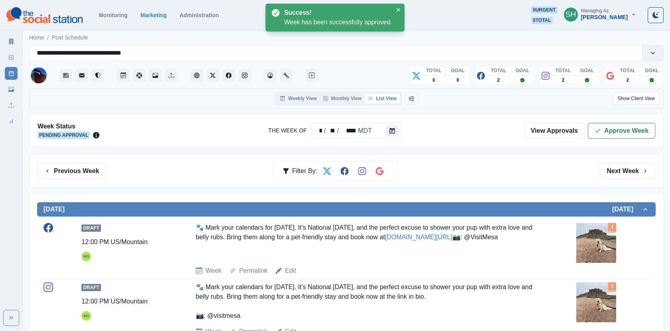
scroll to position [136, 0]
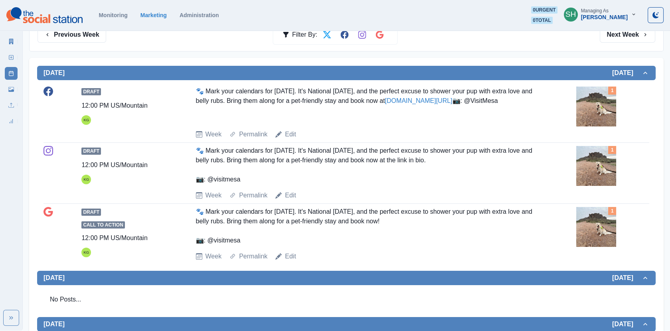
click at [592, 109] on img at bounding box center [596, 107] width 40 height 40
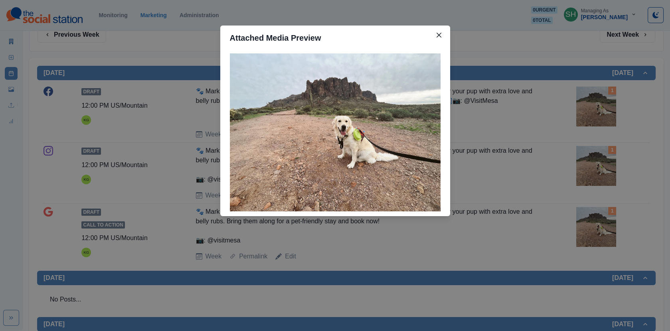
click at [546, 123] on div "Attached Media Preview" at bounding box center [335, 165] width 670 height 331
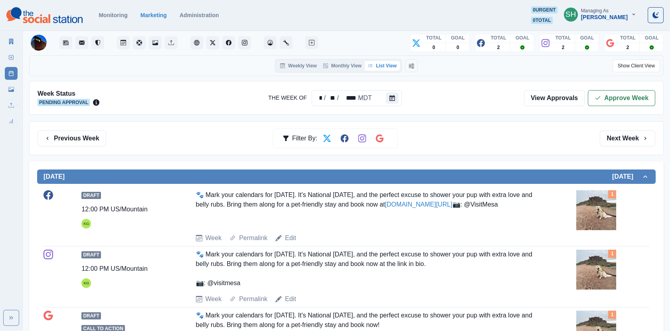
scroll to position [12, 0]
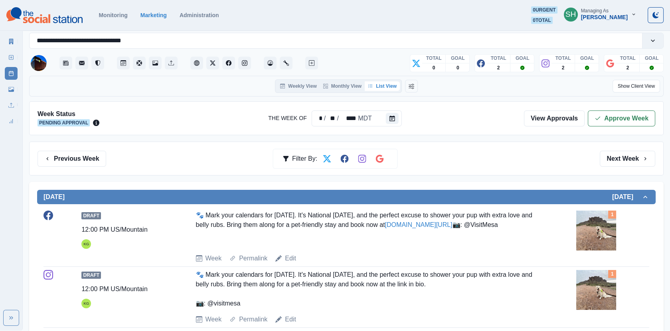
click at [452, 221] on link "[DOMAIN_NAME][URL]" at bounding box center [418, 224] width 67 height 7
click at [290, 258] on link "Edit" at bounding box center [290, 259] width 11 height 10
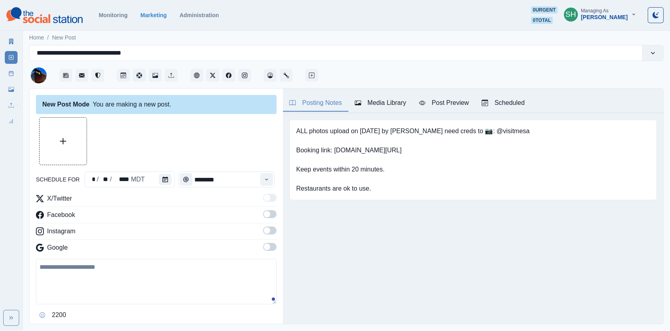
type textarea "**********"
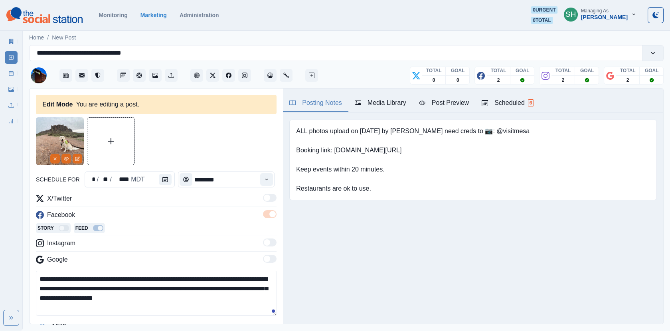
click at [65, 152] on img at bounding box center [60, 141] width 48 height 48
click at [66, 158] on circle "View Media" at bounding box center [66, 158] width 1 height 1
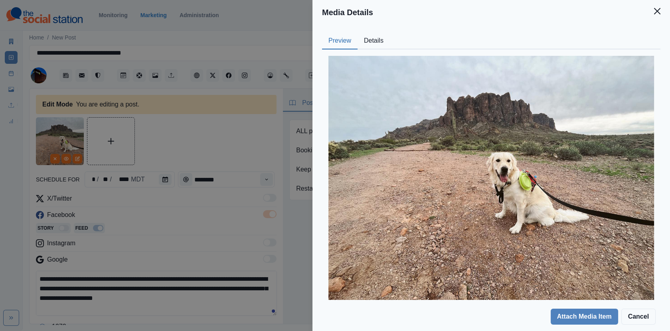
click at [366, 41] on button "Details" at bounding box center [374, 41] width 32 height 17
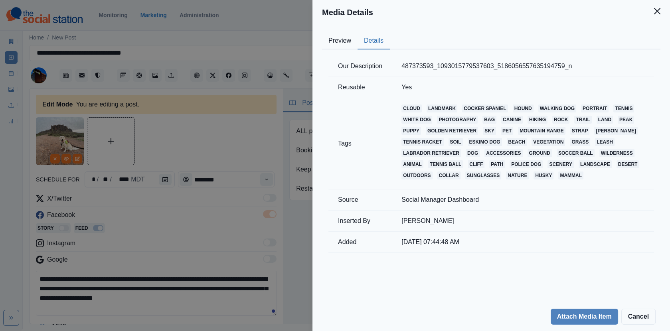
click at [244, 135] on div "Media Details Preview Details Our Description 487373593_1093015779537603_518605…" at bounding box center [335, 165] width 670 height 331
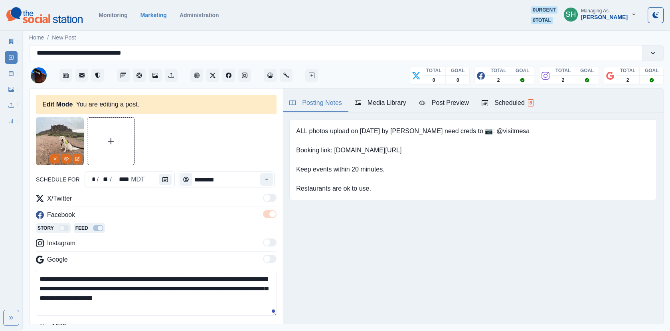
scroll to position [144, 0]
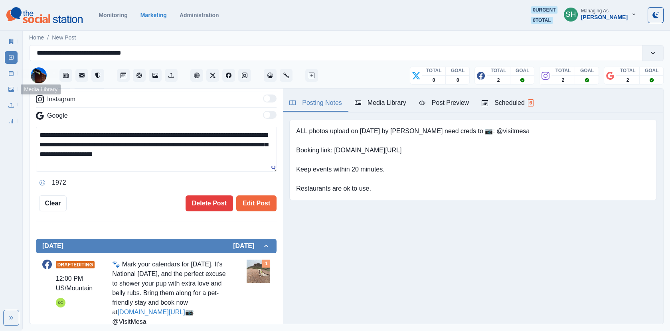
click at [8, 72] on icon at bounding box center [11, 74] width 6 height 6
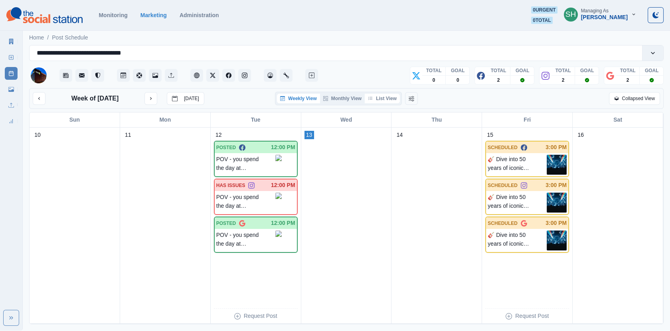
click at [376, 101] on button "List View" at bounding box center [382, 99] width 35 height 10
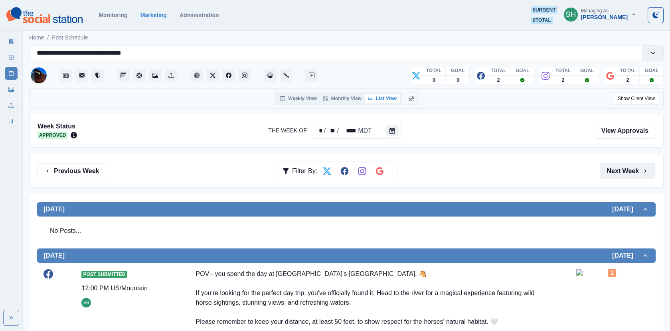
click at [622, 171] on button "Next Week" at bounding box center [627, 171] width 55 height 16
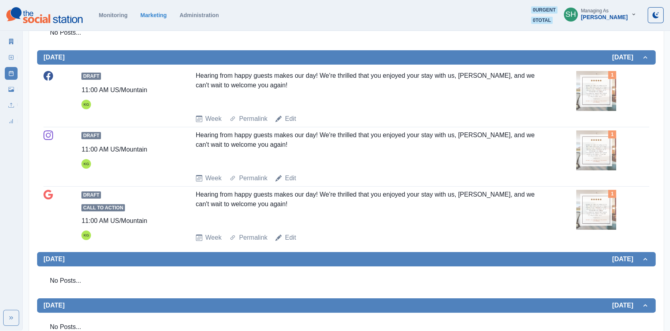
scroll to position [451, 0]
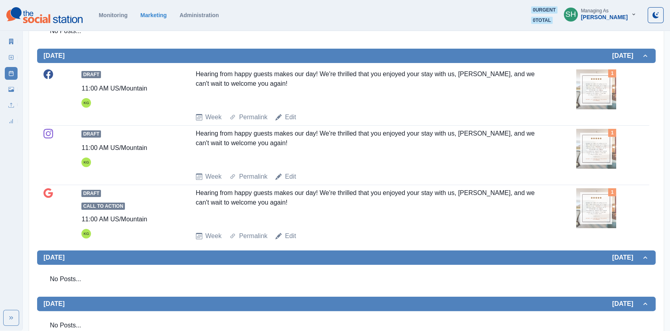
click at [593, 152] on img at bounding box center [596, 149] width 40 height 40
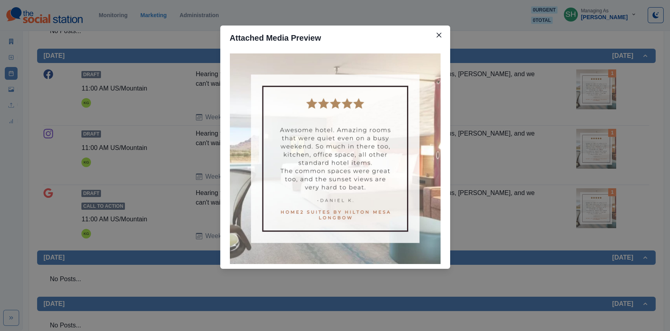
click at [526, 128] on div "Attached Media Preview" at bounding box center [335, 165] width 670 height 331
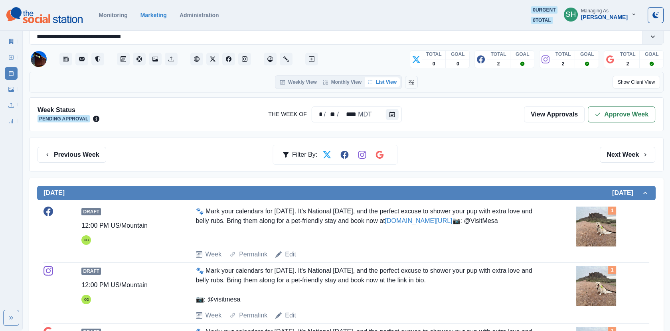
scroll to position [0, 0]
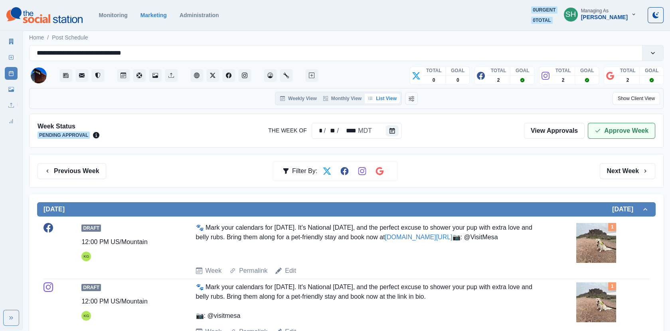
click at [614, 123] on button "Approve Week" at bounding box center [621, 131] width 67 height 16
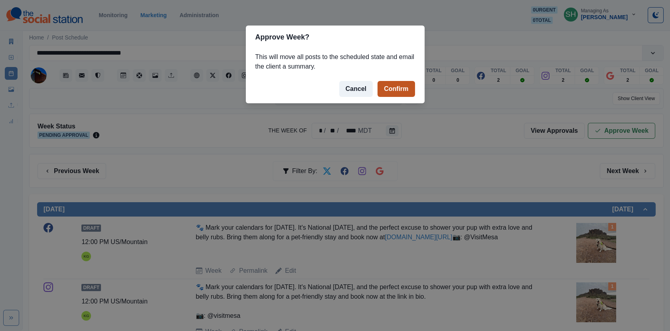
click at [383, 83] on button "Confirm" at bounding box center [395, 89] width 37 height 16
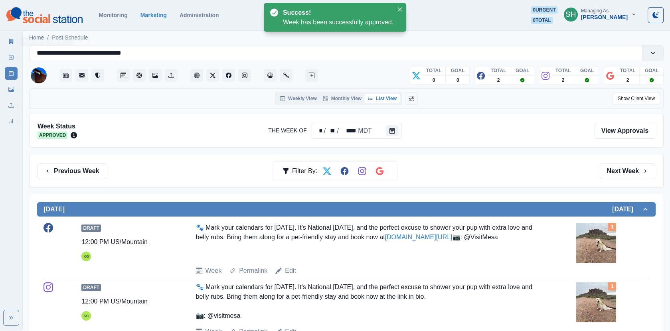
click at [2, 40] on div "Marketing Summary New Post Post Schedule Media Library Uploads Review Summary" at bounding box center [11, 80] width 22 height 96
click at [6, 40] on link "Marketing Summary" at bounding box center [11, 41] width 13 height 13
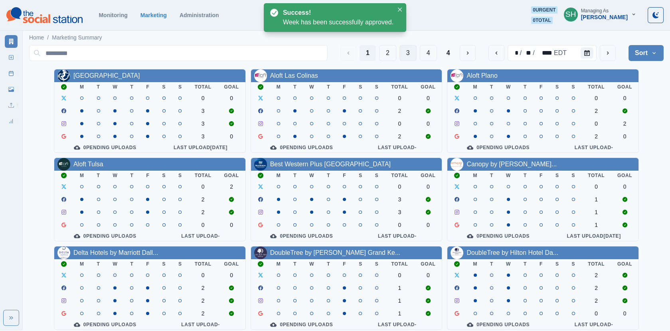
click at [401, 53] on button "3" at bounding box center [407, 53] width 17 height 16
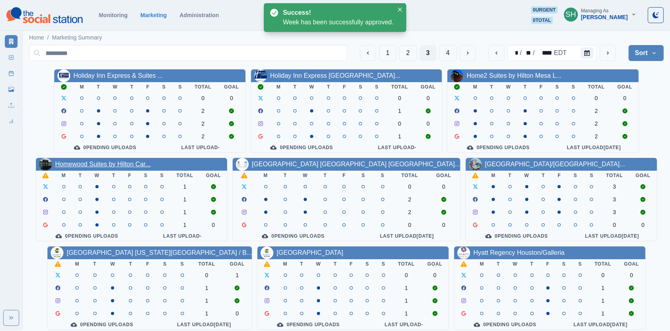
click at [130, 164] on link "Homewood Suites by Hilton Car..." at bounding box center [102, 164] width 95 height 7
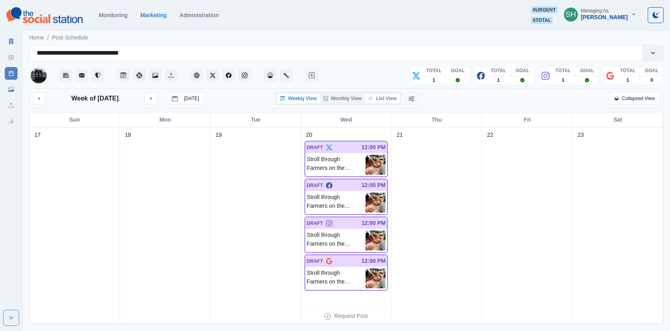
click at [397, 103] on button "List View" at bounding box center [382, 99] width 35 height 10
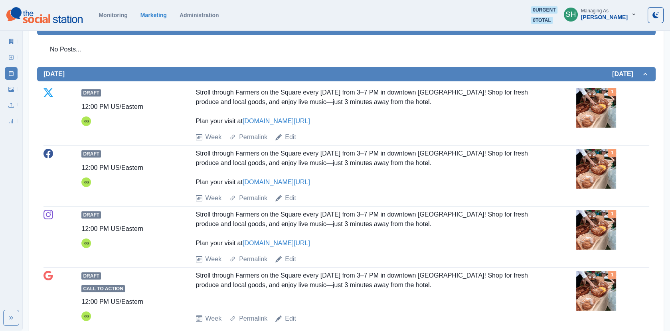
scroll to position [227, 0]
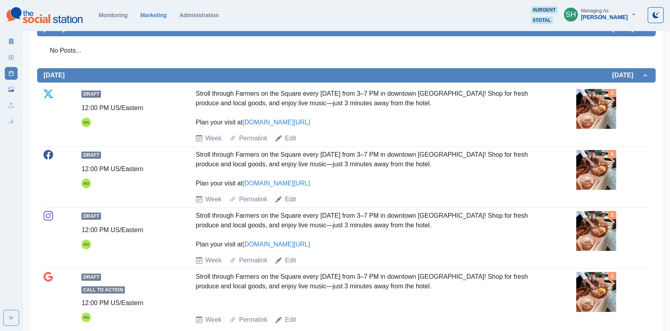
click at [587, 113] on img at bounding box center [596, 109] width 40 height 40
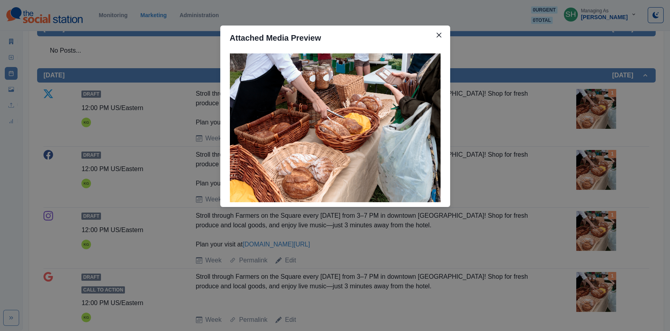
click at [488, 127] on div "Attached Media Preview" at bounding box center [335, 165] width 670 height 331
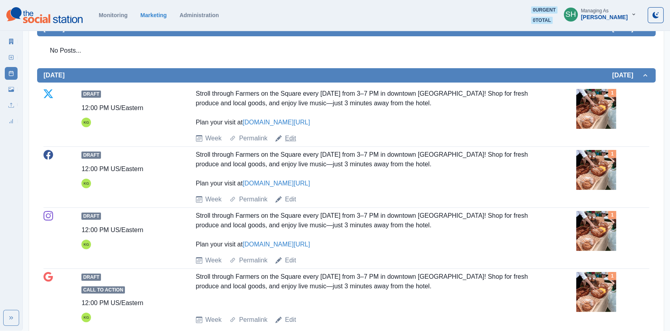
click at [292, 141] on link "Edit" at bounding box center [290, 139] width 11 height 10
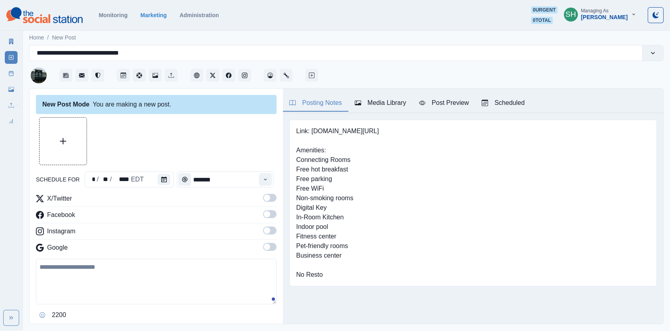
type input "********"
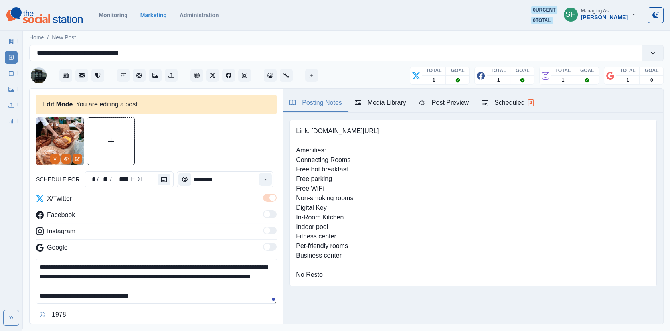
click at [41, 275] on textarea "**********" at bounding box center [156, 281] width 241 height 45
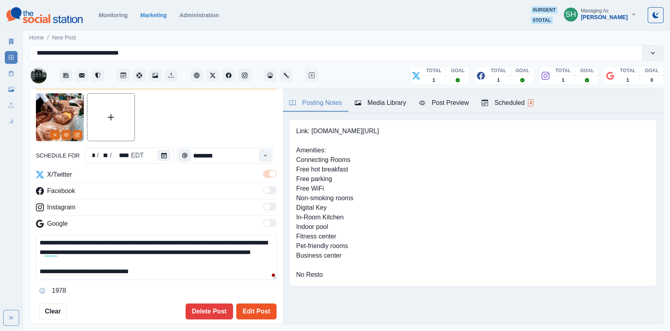
type textarea "**********"
click at [253, 310] on button "Edit Post" at bounding box center [256, 312] width 40 height 16
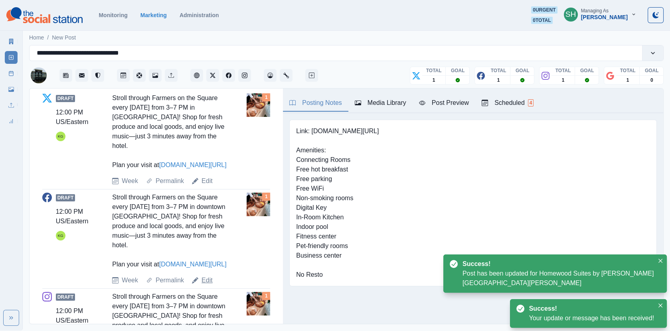
click at [209, 279] on link "Edit" at bounding box center [206, 281] width 11 height 10
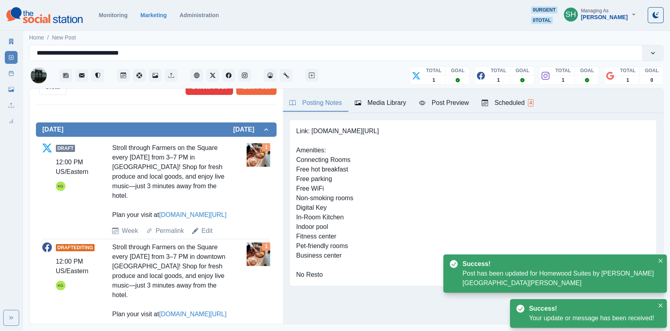
scroll to position [126, 0]
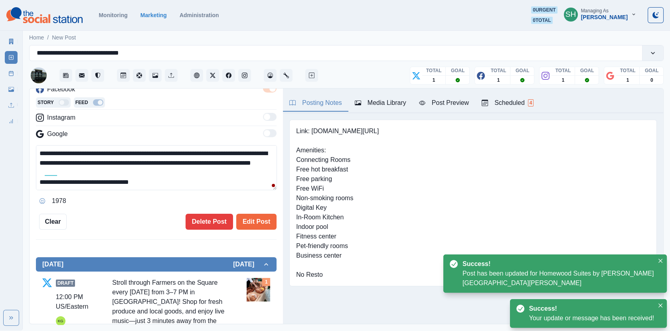
click at [44, 159] on textarea "**********" at bounding box center [156, 167] width 241 height 45
type textarea "**********"
click at [264, 216] on button "Edit Post" at bounding box center [256, 222] width 40 height 16
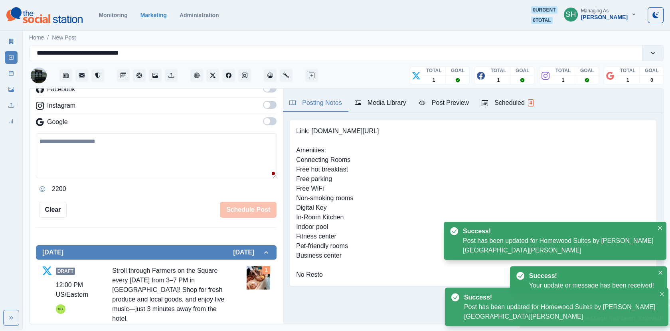
scroll to position [461, 0]
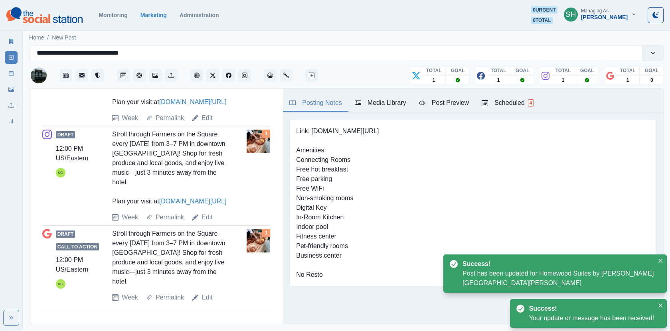
click at [207, 216] on link "Edit" at bounding box center [206, 218] width 11 height 10
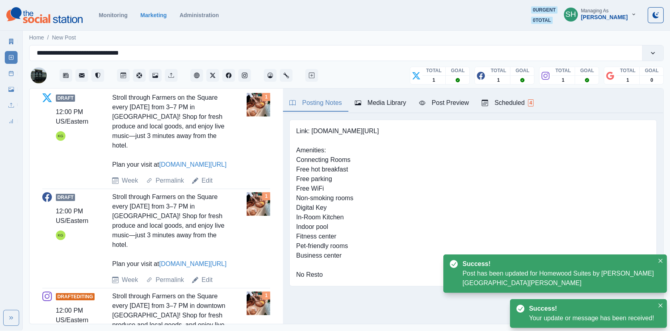
scroll to position [117, 0]
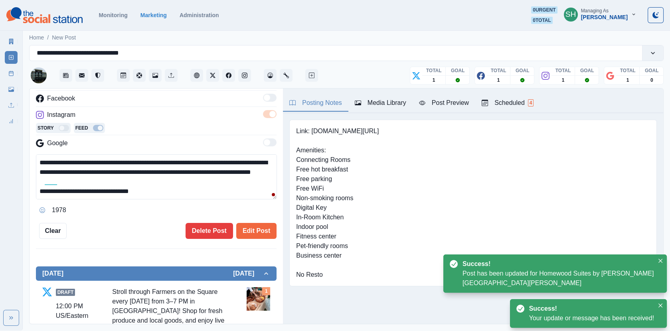
click at [43, 167] on textarea "**********" at bounding box center [156, 176] width 241 height 45
type textarea "**********"
click at [263, 225] on button "Edit Post" at bounding box center [256, 231] width 40 height 16
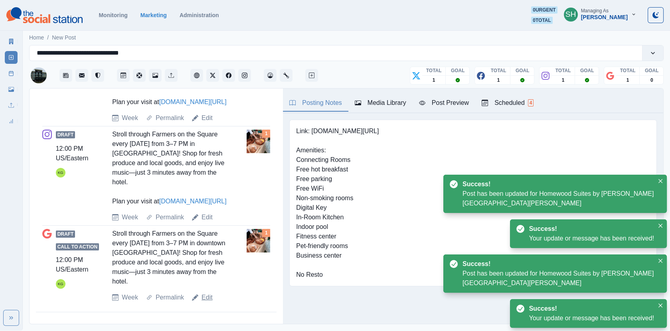
click at [208, 293] on link "Edit" at bounding box center [206, 298] width 11 height 10
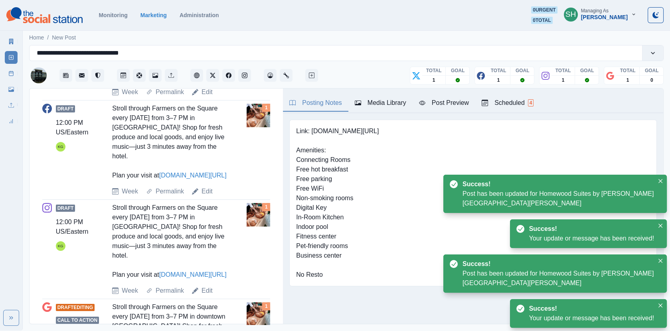
scroll to position [533, 0]
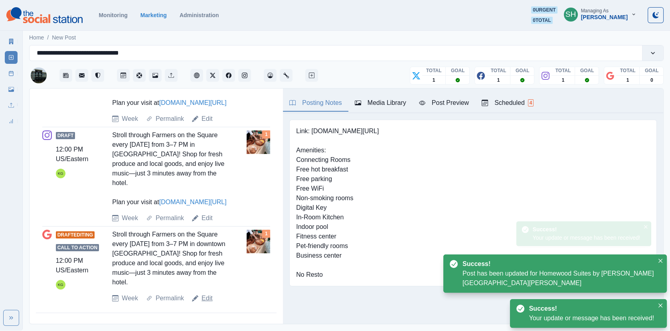
click at [204, 298] on link "Edit" at bounding box center [206, 299] width 11 height 10
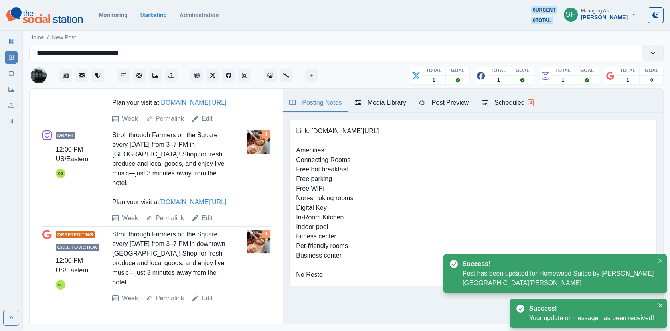
scroll to position [126, 0]
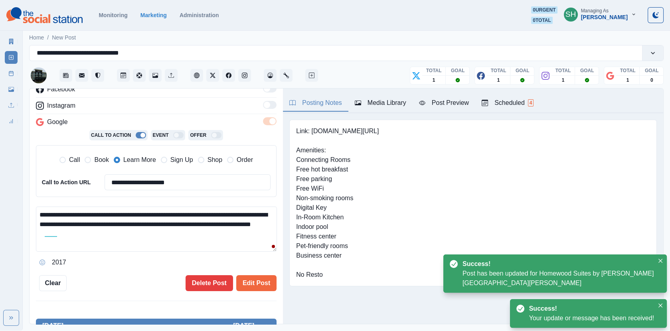
click at [44, 225] on textarea "**********" at bounding box center [156, 229] width 241 height 45
type textarea "**********"
click at [264, 275] on button "Edit Post" at bounding box center [256, 283] width 40 height 16
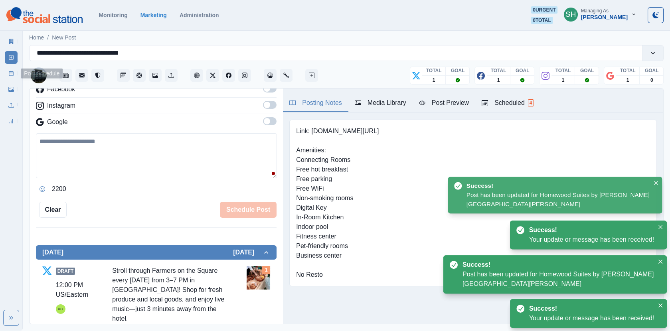
click at [9, 70] on link "Post Schedule" at bounding box center [11, 73] width 13 height 13
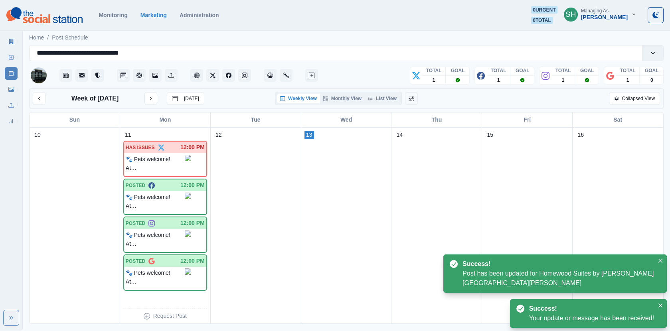
click at [377, 92] on div "Weekly View Monthly View List View" at bounding box center [338, 99] width 127 height 14
click at [381, 96] on button "List View" at bounding box center [382, 99] width 35 height 10
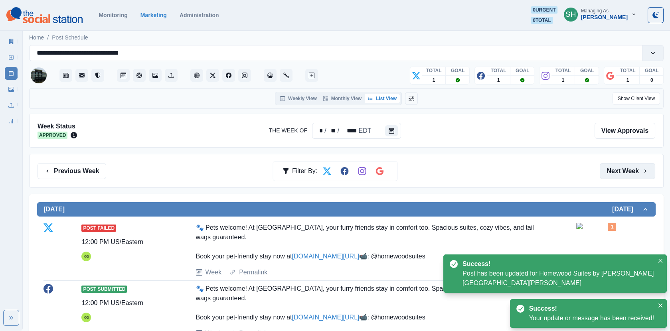
click at [619, 170] on button "Next Week" at bounding box center [627, 171] width 55 height 16
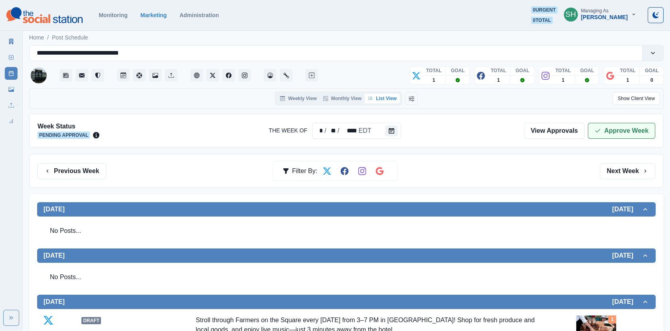
click at [607, 135] on button "Approve Week" at bounding box center [621, 131] width 67 height 16
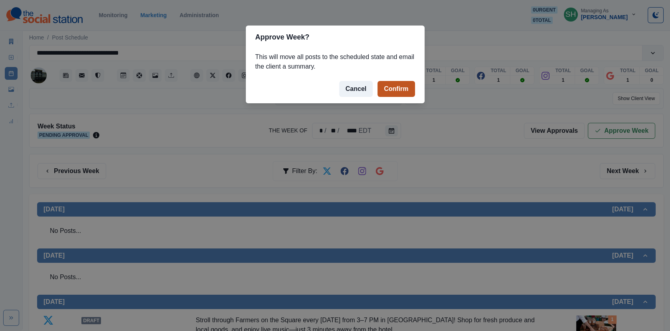
click at [399, 88] on button "Confirm" at bounding box center [395, 89] width 37 height 16
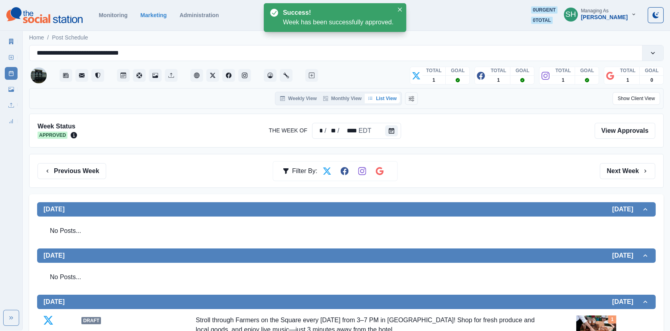
click at [13, 35] on div "Marketing Summary" at bounding box center [11, 40] width 13 height 16
click at [16, 38] on link "Marketing Summary" at bounding box center [11, 41] width 13 height 13
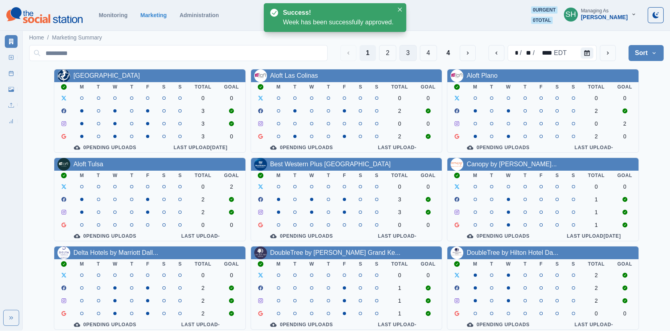
click at [412, 53] on button "3" at bounding box center [407, 53] width 17 height 16
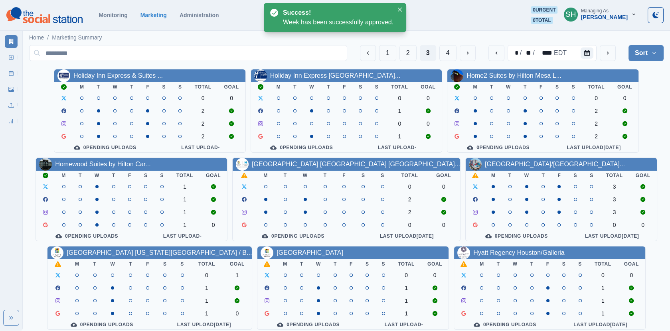
click at [342, 160] on div "[GEOGRAPHIC_DATA] [GEOGRAPHIC_DATA] [GEOGRAPHIC_DATA]..." at bounding box center [356, 165] width 208 height 10
click at [342, 166] on link "[GEOGRAPHIC_DATA] [GEOGRAPHIC_DATA] [GEOGRAPHIC_DATA]..." at bounding box center [356, 164] width 208 height 7
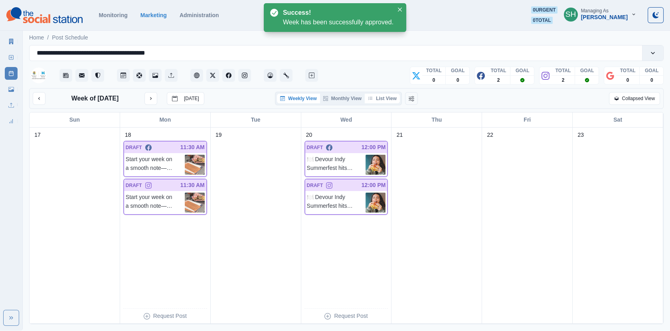
click at [383, 96] on button "List View" at bounding box center [382, 99] width 35 height 10
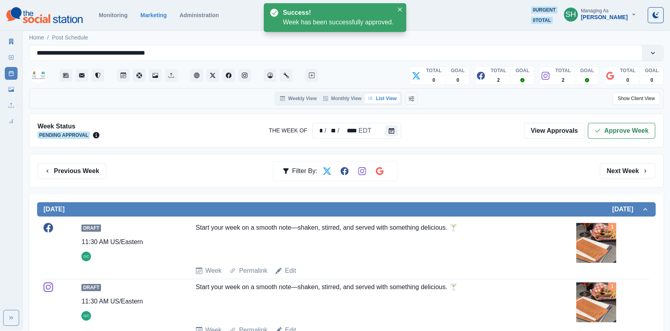
scroll to position [161, 0]
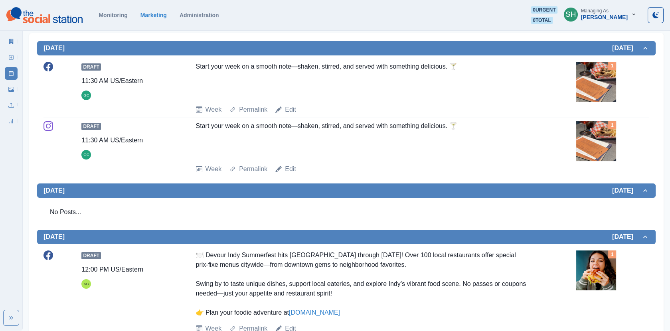
click at [583, 137] on img at bounding box center [596, 141] width 40 height 40
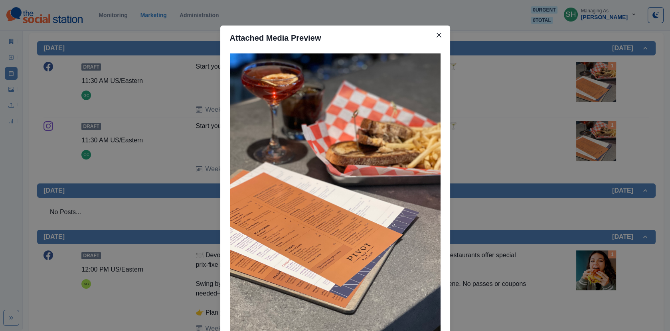
click at [580, 134] on div "Attached Media Preview" at bounding box center [335, 165] width 670 height 331
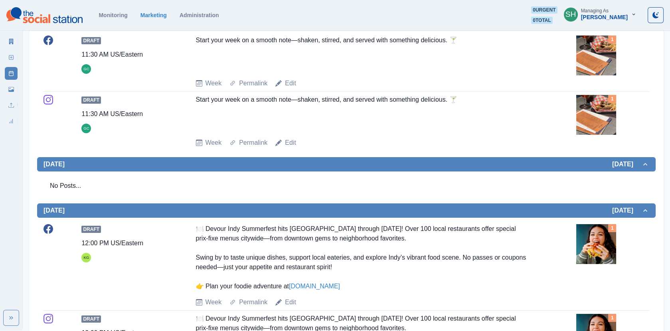
scroll to position [192, 0]
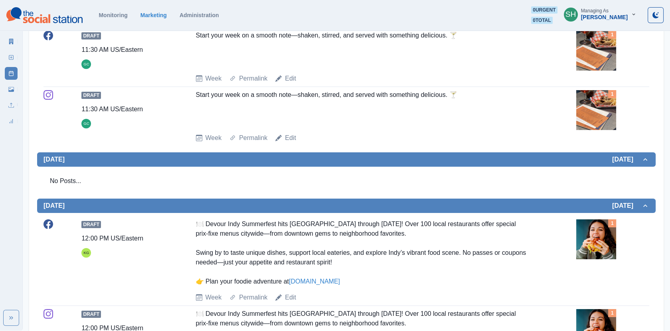
click at [604, 120] on img at bounding box center [596, 110] width 40 height 40
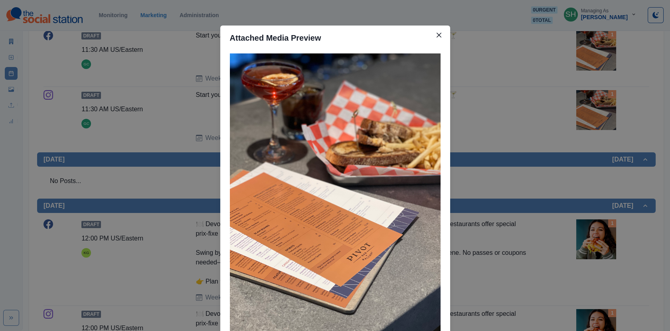
click at [604, 120] on div "Attached Media Preview" at bounding box center [335, 165] width 670 height 331
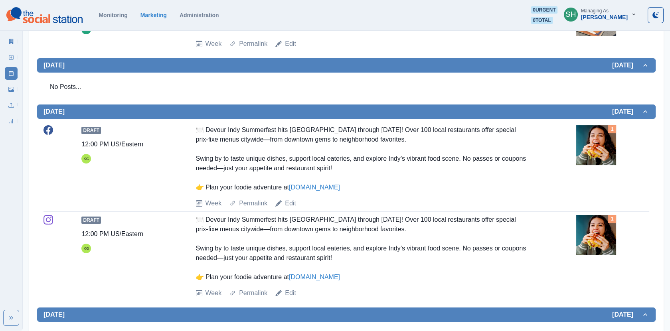
scroll to position [301, 0]
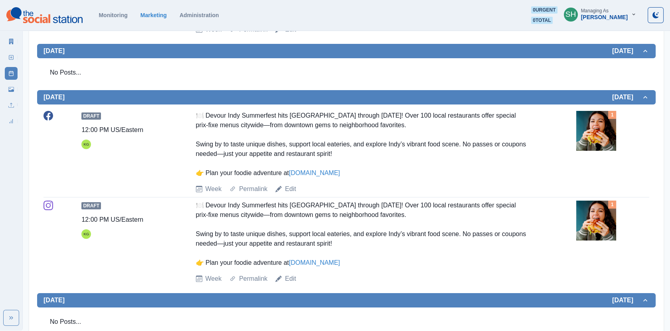
click at [579, 136] on img at bounding box center [596, 131] width 40 height 40
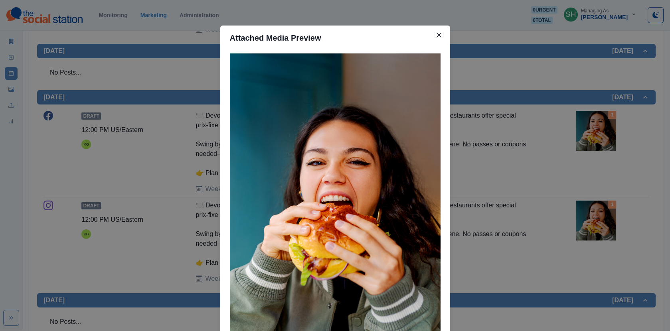
click at [549, 124] on div "Attached Media Preview" at bounding box center [335, 165] width 670 height 331
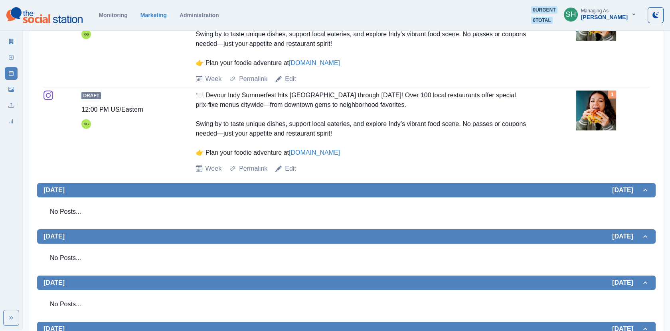
scroll to position [302, 0]
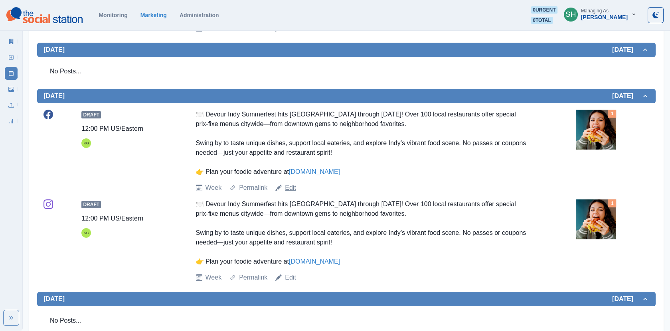
click at [296, 189] on link "Edit" at bounding box center [290, 188] width 11 height 10
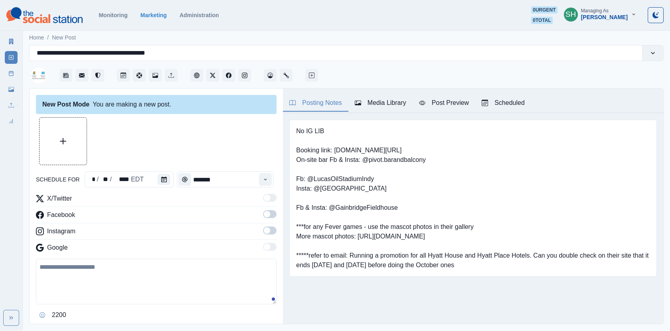
type input "********"
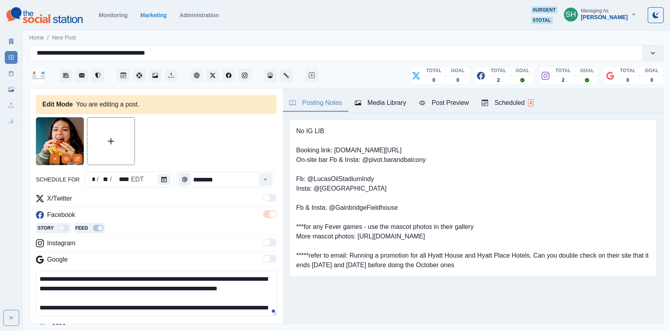
scroll to position [44, 0]
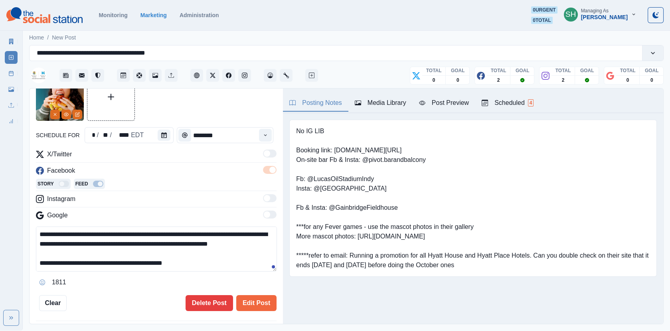
click at [207, 269] on textarea "**********" at bounding box center [156, 249] width 241 height 45
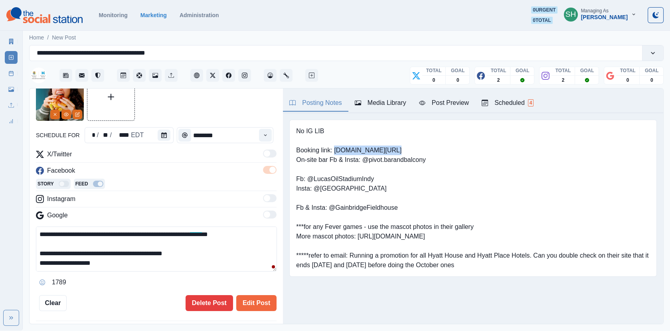
drag, startPoint x: 383, startPoint y: 150, endPoint x: 335, endPoint y: 150, distance: 47.9
click at [335, 150] on pre "No IG LIB Booking link: [DOMAIN_NAME][URL] On-site bar Fb & Insta: @pivot.baran…" at bounding box center [473, 198] width 354 height 144
copy pre "[DOMAIN_NAME][URL]"
click at [114, 271] on div "**********" at bounding box center [156, 258] width 241 height 62
click at [111, 268] on textarea "**********" at bounding box center [156, 249] width 241 height 45
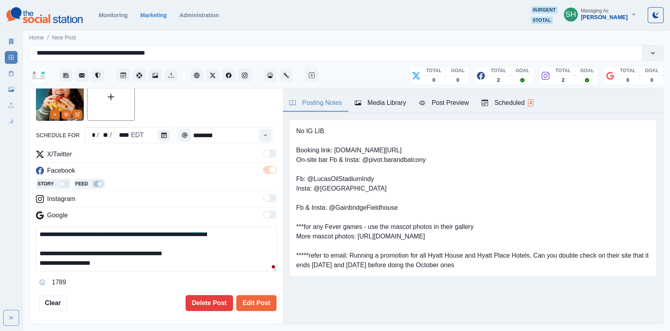
paste textarea "**********"
drag, startPoint x: 33, startPoint y: 268, endPoint x: -1, endPoint y: 268, distance: 33.5
click at [0, 268] on html "**********" at bounding box center [335, 165] width 670 height 331
drag, startPoint x: 97, startPoint y: 261, endPoint x: 10, endPoint y: 262, distance: 87.8
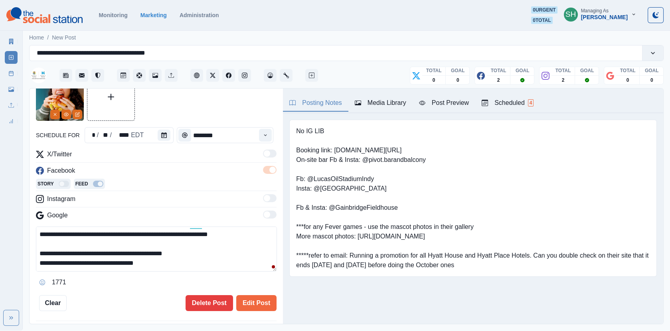
click at [11, 261] on div "**********" at bounding box center [335, 165] width 670 height 331
type textarea "**********"
click at [257, 295] on button "Edit Post" at bounding box center [256, 303] width 40 height 16
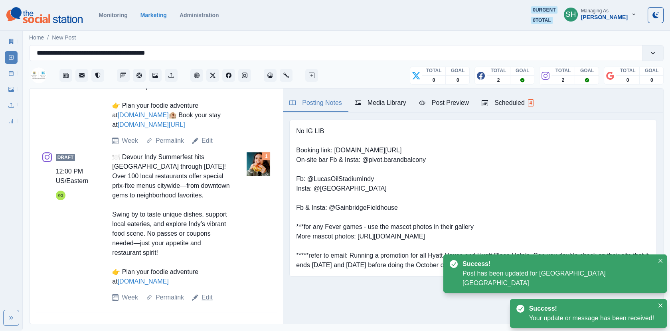
click at [205, 293] on link "Edit" at bounding box center [206, 298] width 11 height 10
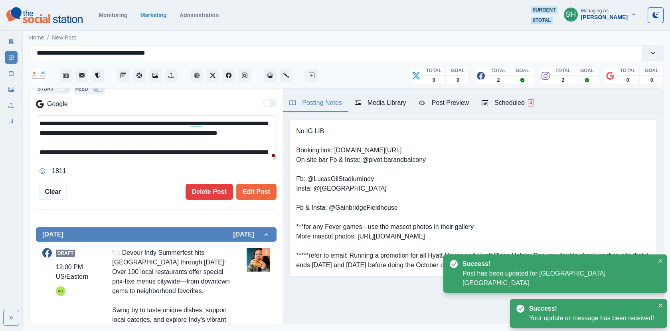
scroll to position [47, 0]
click at [191, 150] on textarea "**********" at bounding box center [156, 137] width 241 height 45
click at [204, 151] on textarea "**********" at bounding box center [156, 137] width 241 height 45
paste textarea "**********"
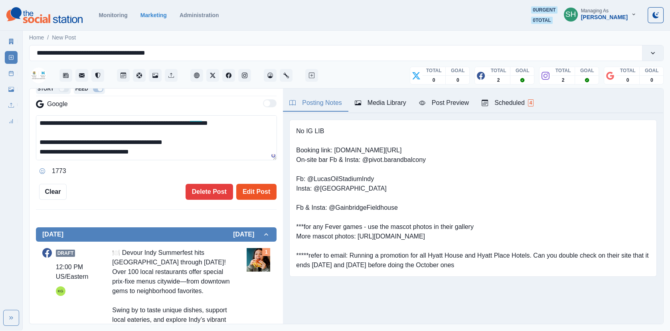
type textarea "**********"
click at [248, 189] on button "Edit Post" at bounding box center [256, 192] width 40 height 16
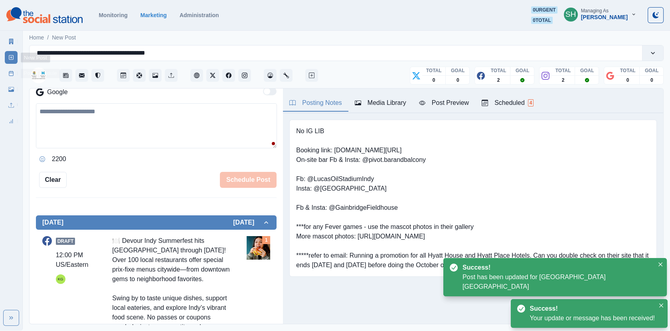
click at [8, 77] on link "Post Schedule" at bounding box center [11, 73] width 13 height 13
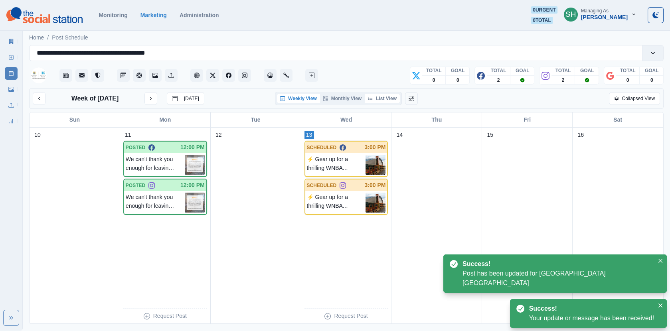
click at [387, 99] on button "List View" at bounding box center [382, 99] width 35 height 10
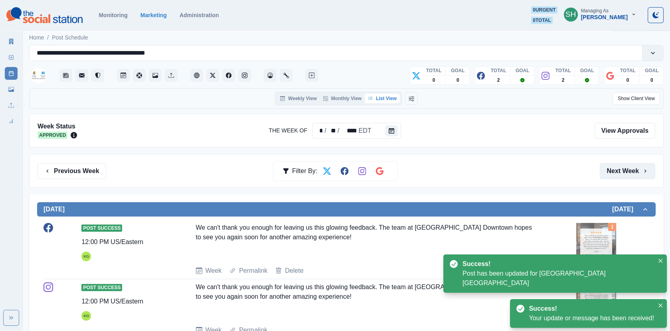
click at [625, 172] on button "Next Week" at bounding box center [627, 171] width 55 height 16
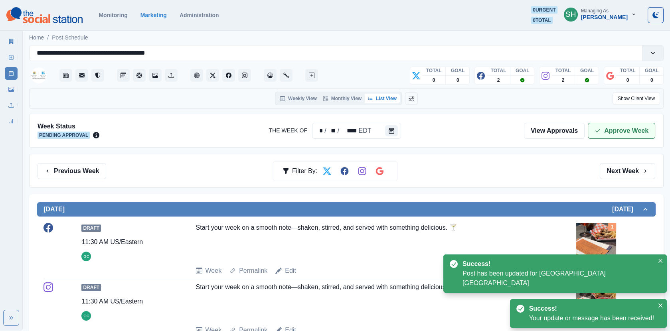
click at [612, 128] on button "Approve Week" at bounding box center [621, 131] width 67 height 16
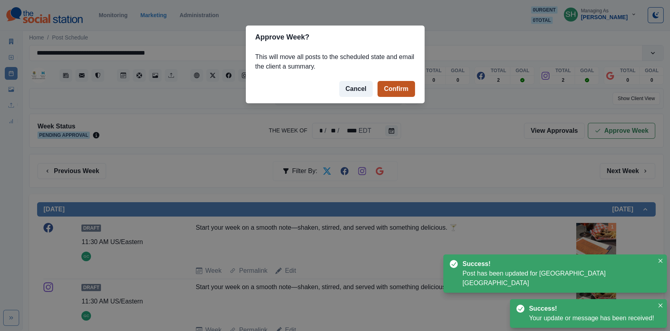
click at [396, 88] on button "Confirm" at bounding box center [395, 89] width 37 height 16
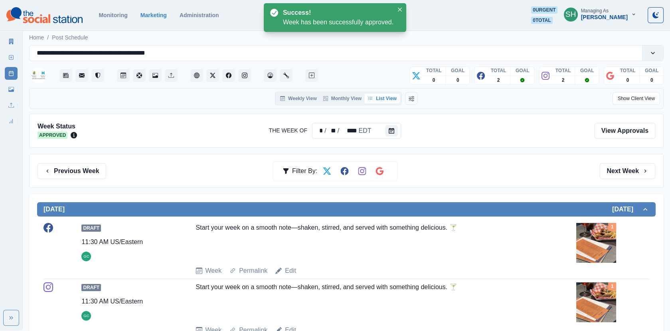
click at [4, 43] on div "Marketing Summary New Post Post Schedule Media Library Uploads Review Summary" at bounding box center [11, 80] width 22 height 96
click at [13, 43] on icon at bounding box center [11, 42] width 6 height 6
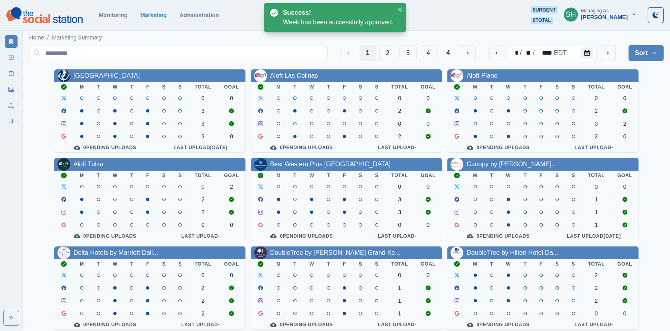
drag, startPoint x: 13, startPoint y: 43, endPoint x: 339, endPoint y: 59, distance: 326.0
click at [339, 59] on div "Marketing Summary New Post Post Schedule Media Library Uploads Review Summary H…" at bounding box center [335, 212] width 670 height 425
click at [403, 52] on button "3" at bounding box center [407, 53] width 17 height 16
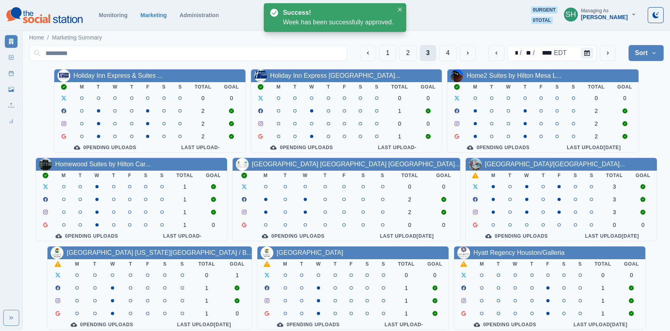
scroll to position [97, 0]
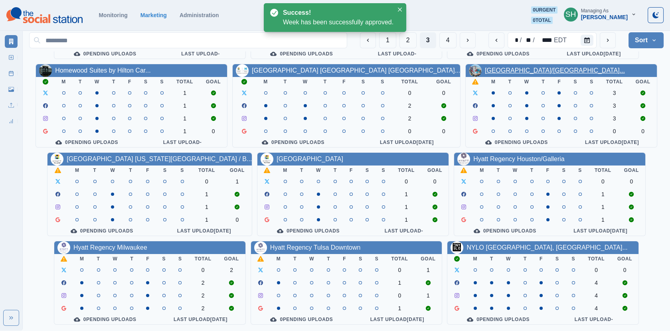
click at [511, 67] on link "[GEOGRAPHIC_DATA]/[GEOGRAPHIC_DATA]..." at bounding box center [555, 70] width 140 height 7
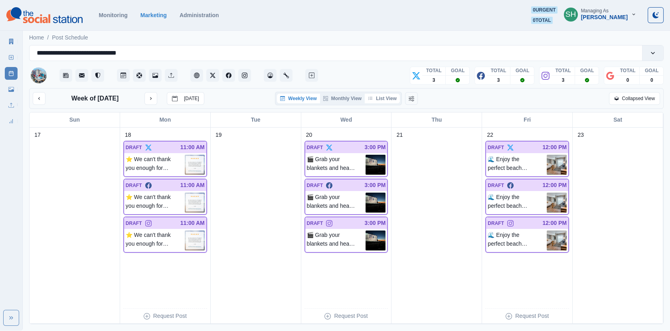
click at [379, 99] on button "List View" at bounding box center [382, 99] width 35 height 10
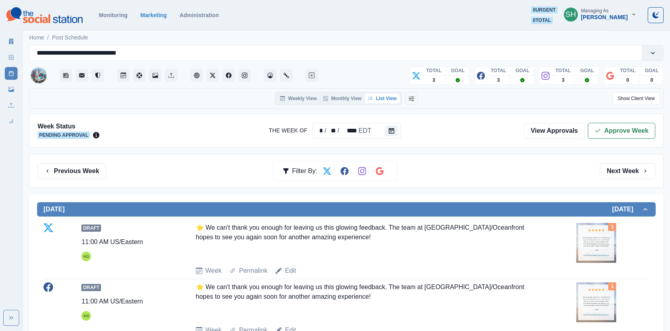
scroll to position [124, 0]
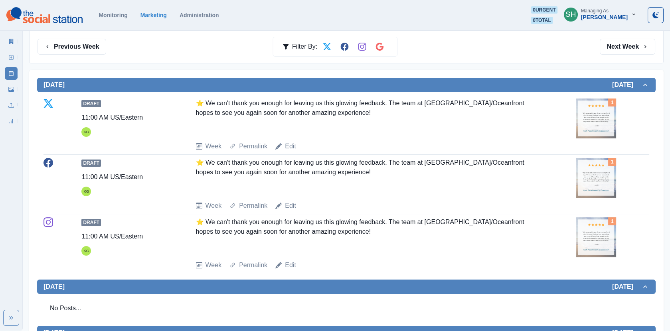
click at [594, 114] on img at bounding box center [596, 119] width 40 height 40
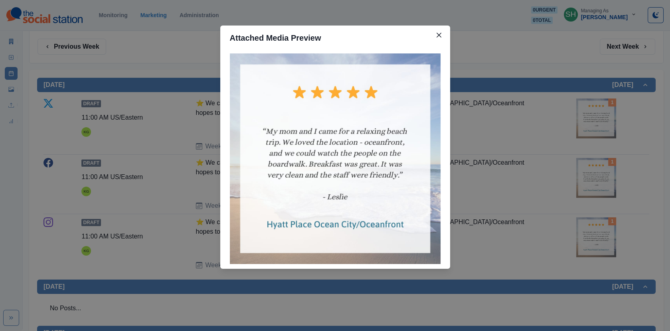
click at [536, 119] on div "Attached Media Preview" at bounding box center [335, 165] width 670 height 331
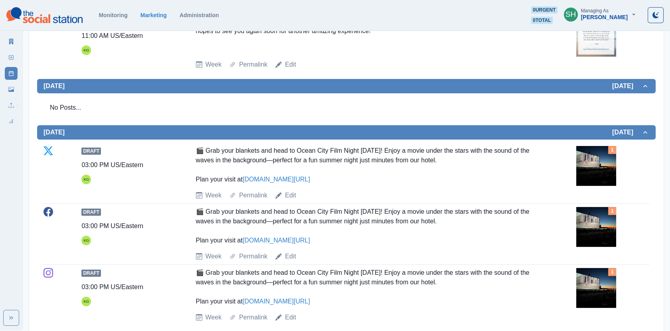
scroll to position [349, 0]
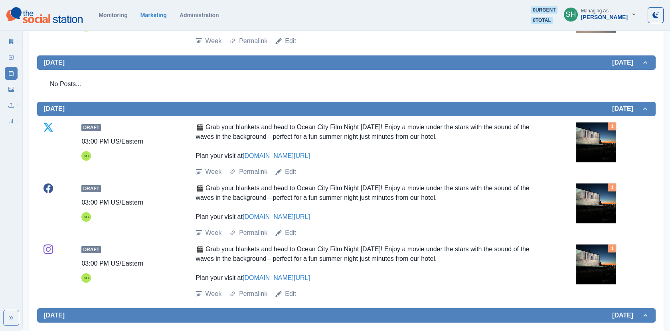
click at [608, 134] on img at bounding box center [596, 142] width 40 height 40
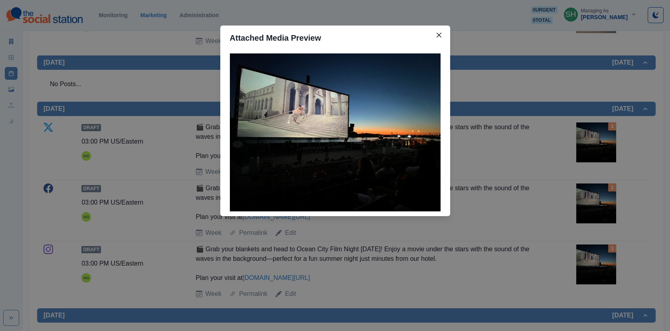
click at [560, 130] on div "Attached Media Preview" at bounding box center [335, 165] width 670 height 331
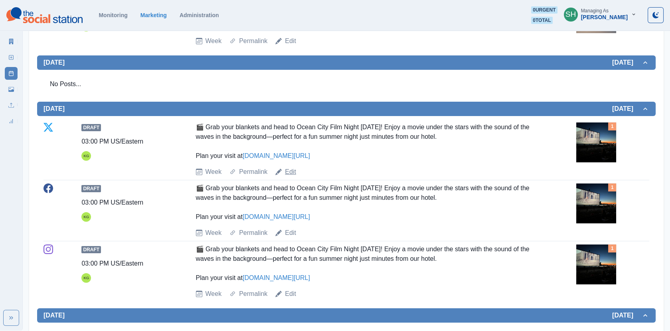
click at [296, 171] on link "Edit" at bounding box center [290, 172] width 11 height 10
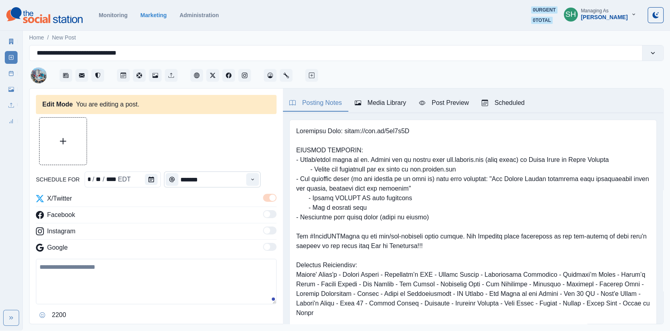
type input "*******"
type textarea "**********"
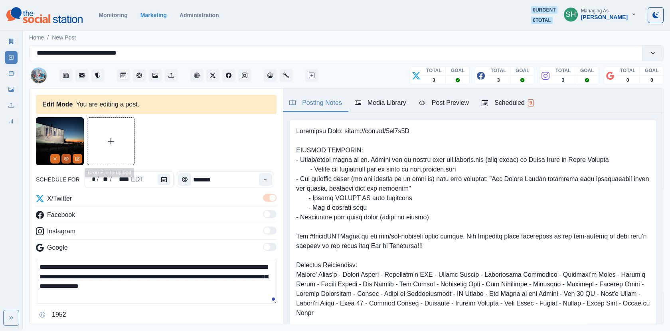
click at [66, 159] on circle "View Media" at bounding box center [66, 158] width 1 height 1
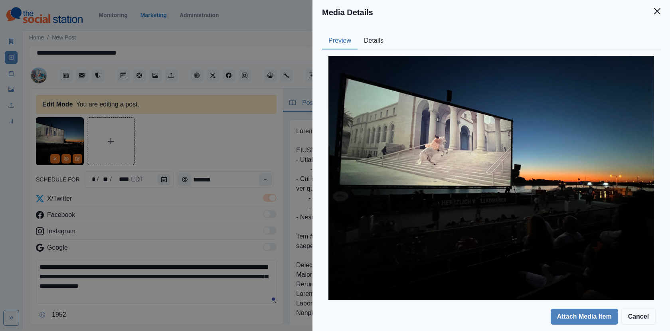
click at [373, 42] on button "Details" at bounding box center [374, 41] width 32 height 17
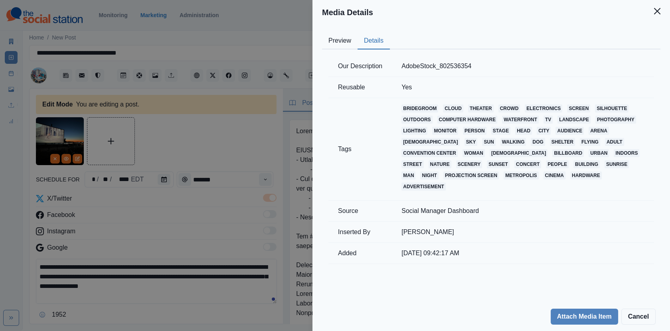
click at [172, 165] on div "Media Details Preview Details Our Description AdobeStock_802536354 Reusable Yes…" at bounding box center [335, 165] width 670 height 331
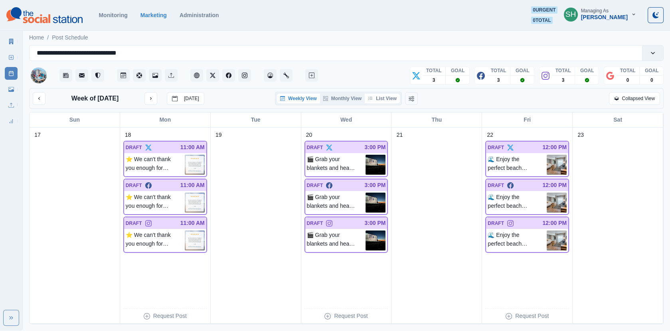
click at [378, 99] on button "List View" at bounding box center [382, 99] width 35 height 10
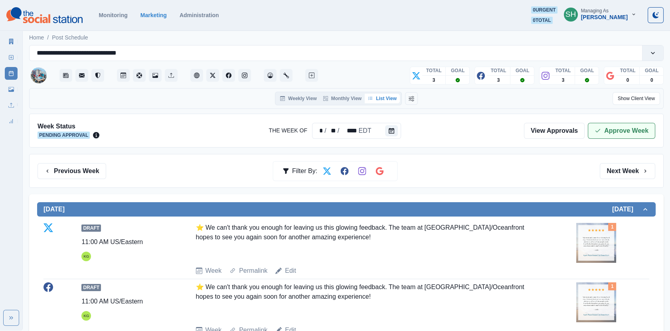
click at [636, 131] on button "Approve Week" at bounding box center [621, 131] width 67 height 16
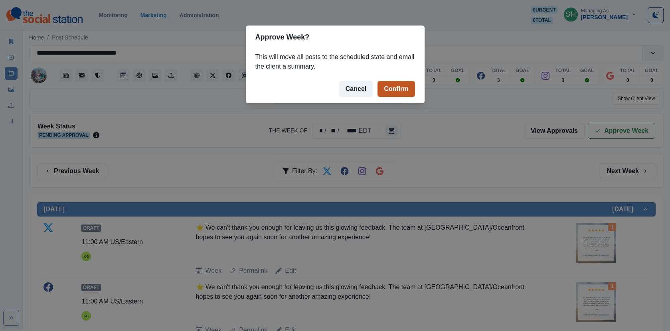
click at [390, 89] on button "Confirm" at bounding box center [395, 89] width 37 height 16
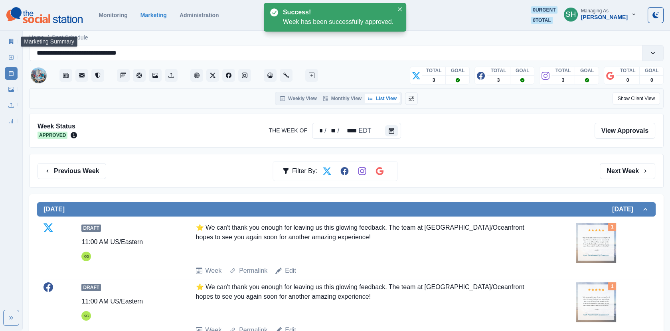
click at [5, 43] on link "Marketing Summary" at bounding box center [11, 41] width 13 height 13
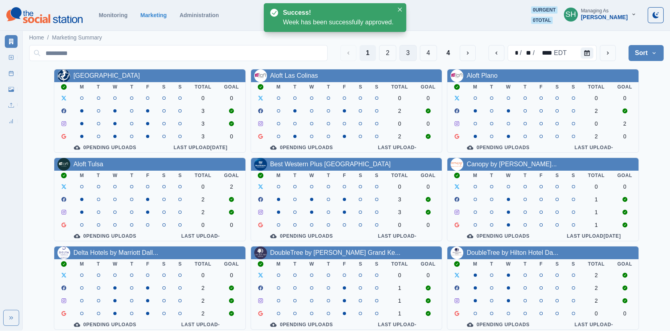
click at [413, 49] on button "3" at bounding box center [407, 53] width 17 height 16
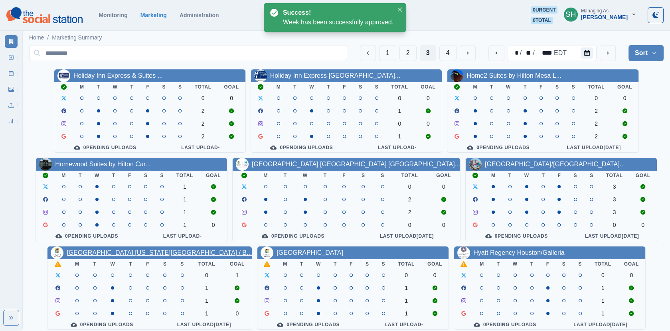
click at [124, 256] on link "[GEOGRAPHIC_DATA] [US_STATE][GEOGRAPHIC_DATA] / B..." at bounding box center [159, 252] width 185 height 7
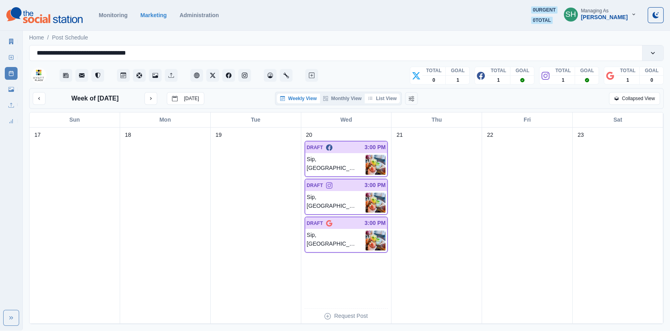
click at [379, 99] on button "List View" at bounding box center [382, 99] width 35 height 10
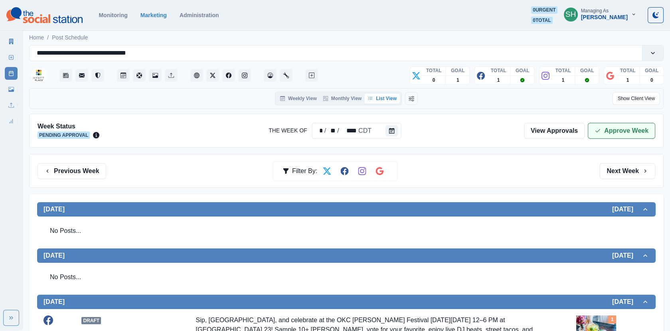
click at [611, 123] on button "Approve Week" at bounding box center [621, 131] width 67 height 16
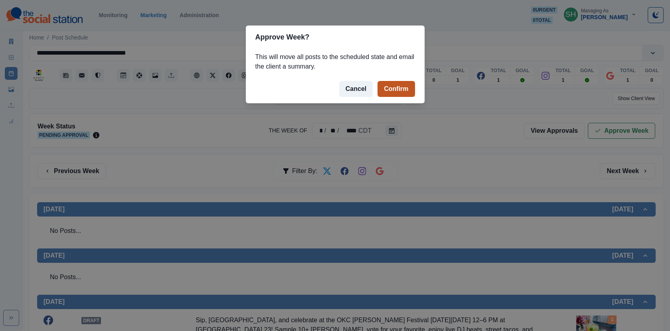
click at [408, 86] on button "Confirm" at bounding box center [395, 89] width 37 height 16
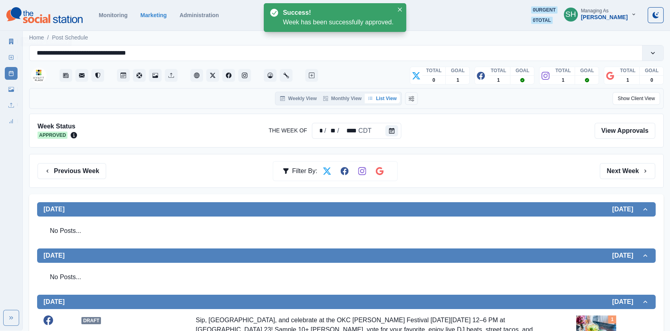
click at [10, 40] on icon at bounding box center [11, 42] width 4 height 6
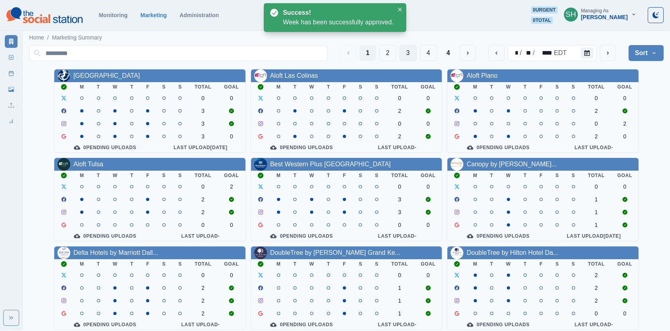
click at [403, 49] on button "3" at bounding box center [407, 53] width 17 height 16
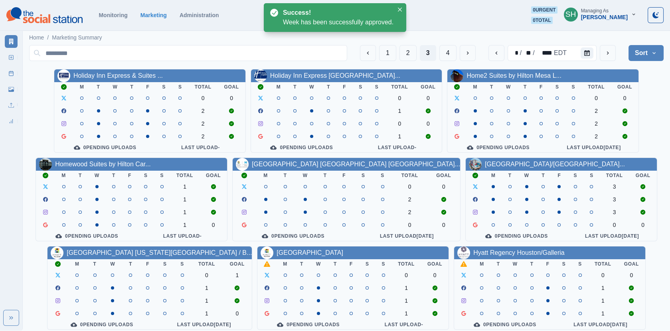
scroll to position [97, 0]
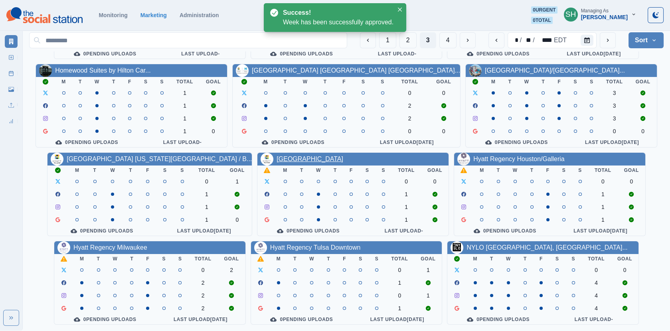
click at [304, 159] on link "[GEOGRAPHIC_DATA]" at bounding box center [310, 159] width 67 height 7
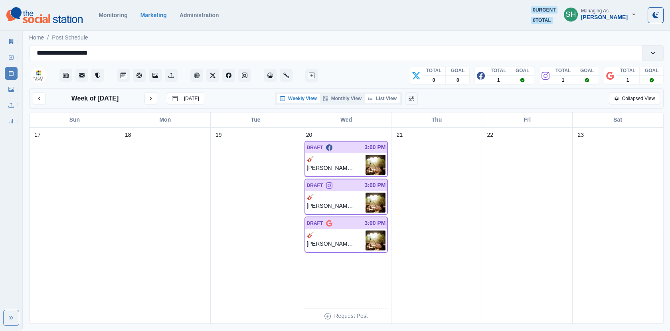
click at [377, 99] on button "List View" at bounding box center [382, 99] width 35 height 10
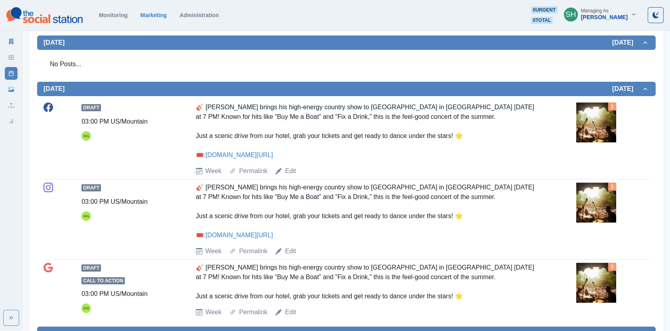
scroll to position [221, 0]
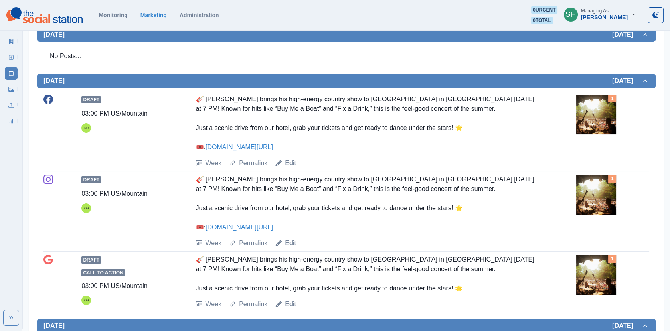
click at [593, 117] on img at bounding box center [596, 115] width 40 height 40
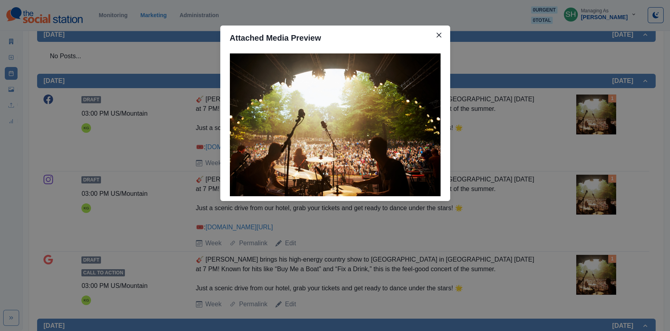
click at [561, 119] on div "Attached Media Preview" at bounding box center [335, 165] width 670 height 331
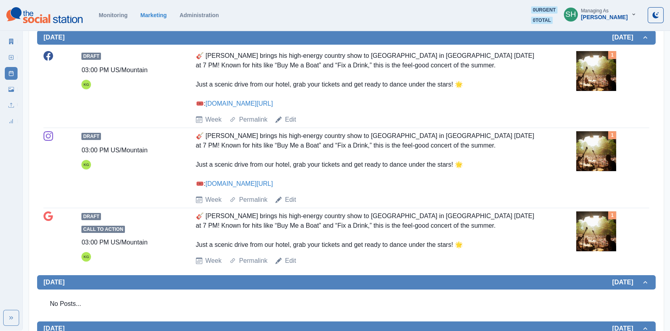
scroll to position [0, 0]
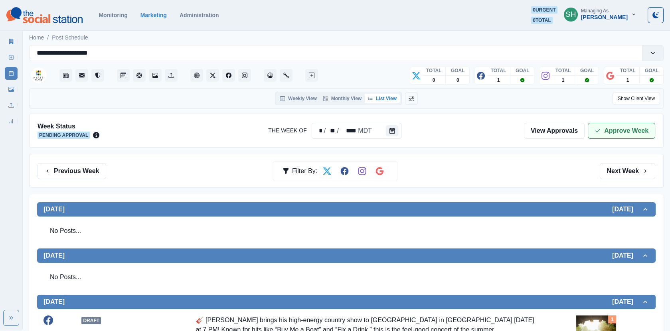
click at [644, 123] on button "Approve Week" at bounding box center [621, 131] width 67 height 16
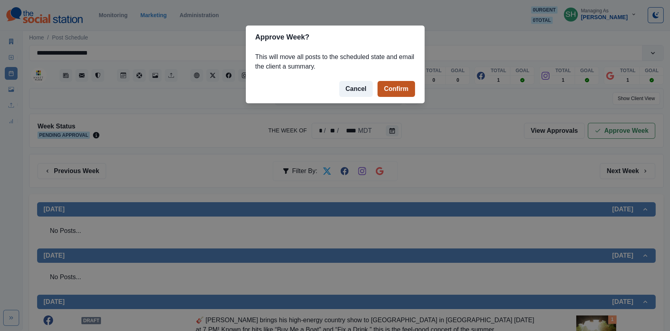
click at [398, 85] on button "Confirm" at bounding box center [395, 89] width 37 height 16
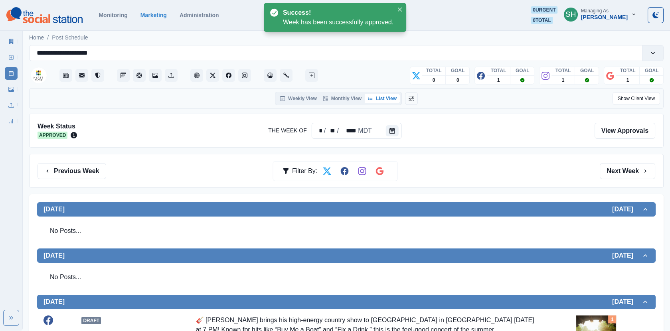
click at [5, 47] on link "Marketing Summary" at bounding box center [11, 41] width 13 height 13
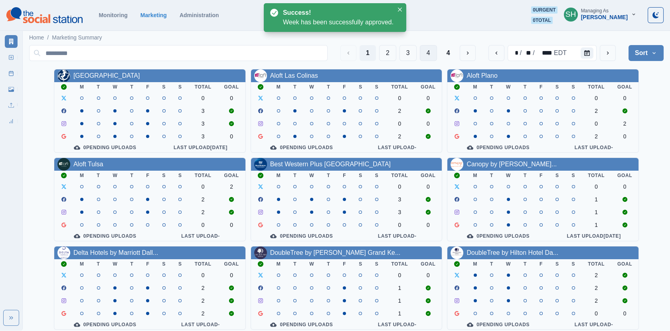
click at [424, 52] on button "4" at bounding box center [428, 53] width 17 height 16
click at [420, 52] on div "1 2 3 4 4 * / ** / **** EDT Sort Client Name Uploads Pending Post Approval" at bounding box center [346, 53] width 634 height 16
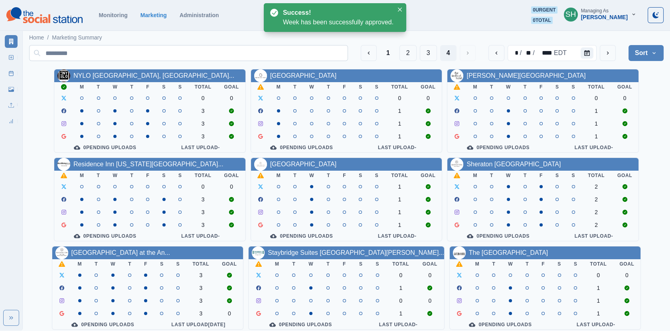
click at [420, 52] on button "3" at bounding box center [428, 53] width 17 height 16
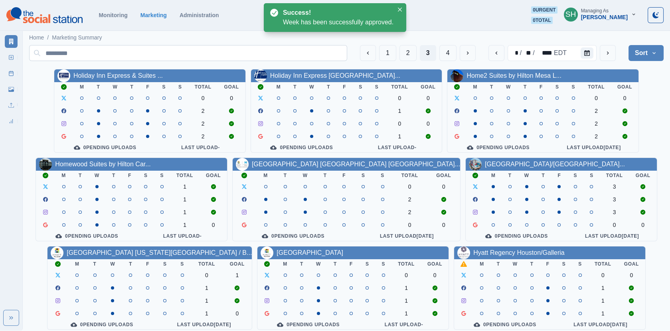
scroll to position [97, 0]
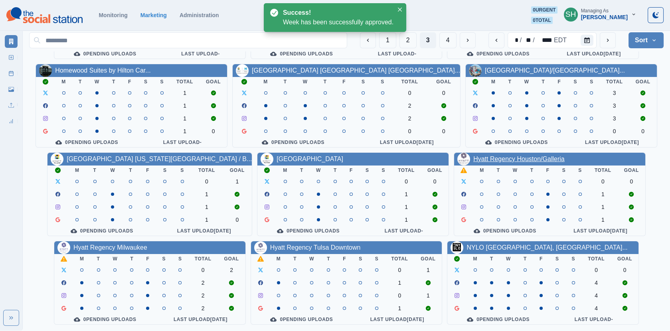
click at [504, 159] on link "Hyatt Regency Houston/Galleria" at bounding box center [518, 159] width 91 height 7
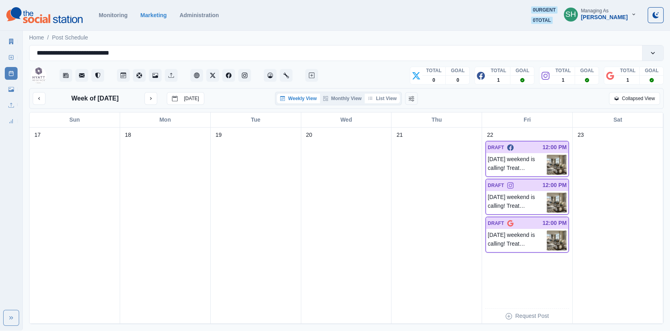
click at [391, 101] on button "List View" at bounding box center [382, 99] width 35 height 10
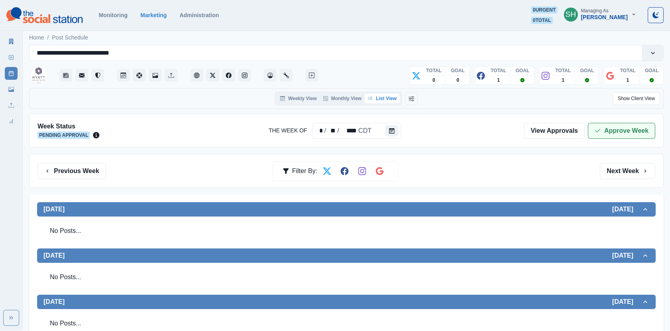
click at [608, 130] on button "Approve Week" at bounding box center [621, 131] width 67 height 16
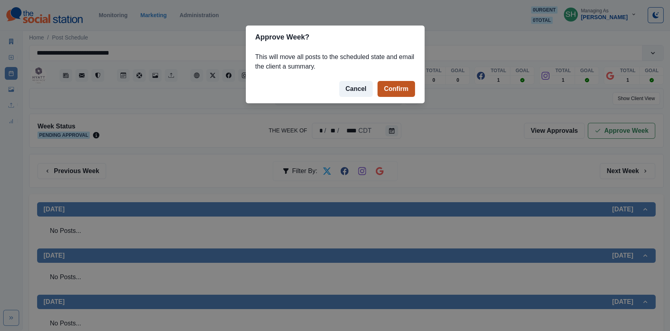
click at [408, 90] on button "Confirm" at bounding box center [395, 89] width 37 height 16
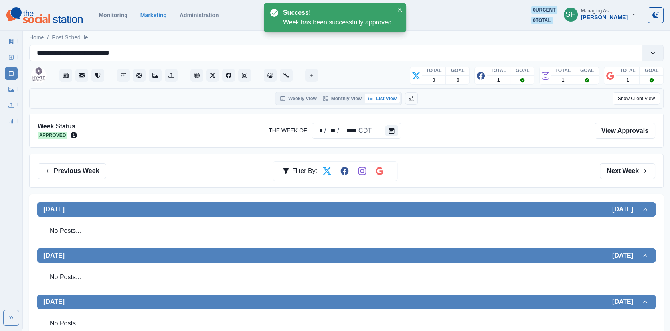
click at [2, 41] on div "Marketing Summary New Post Post Schedule Media Library Uploads Review Summary" at bounding box center [11, 80] width 22 height 96
click at [10, 41] on icon at bounding box center [11, 42] width 4 height 6
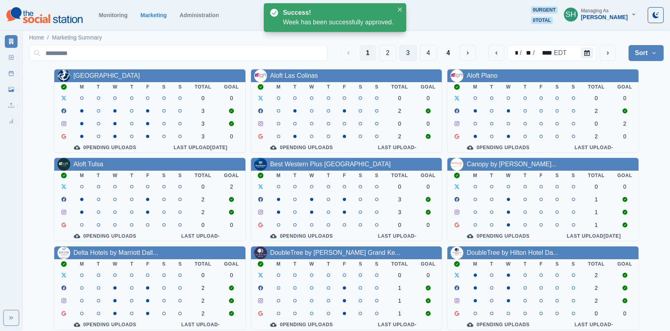
click at [409, 58] on button "3" at bounding box center [407, 53] width 17 height 16
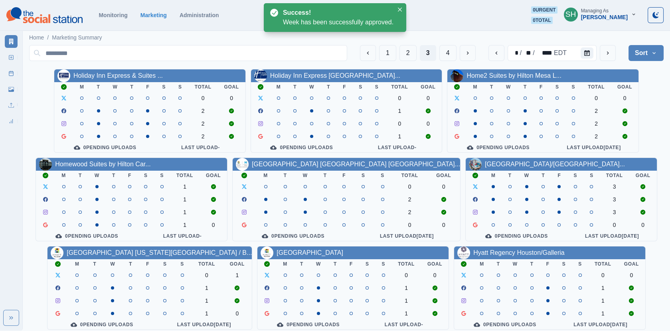
scroll to position [97, 0]
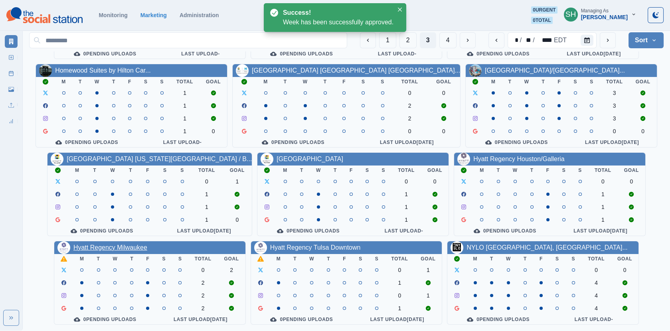
click at [126, 248] on link "Hyatt Regency Milwaukee" at bounding box center [110, 247] width 74 height 7
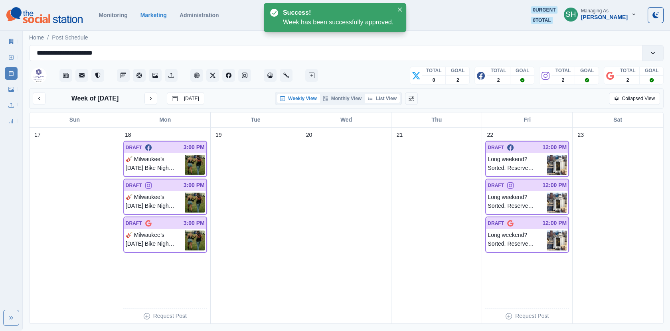
click at [380, 97] on button "List View" at bounding box center [382, 99] width 35 height 10
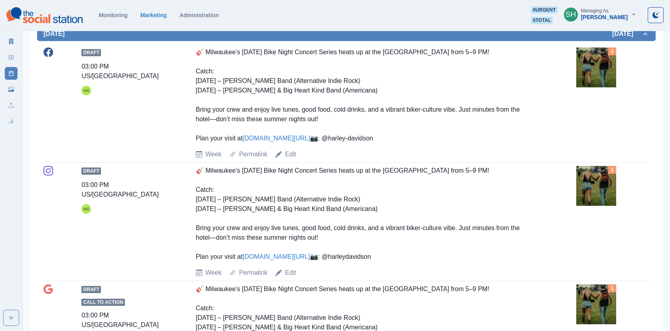
scroll to position [172, 0]
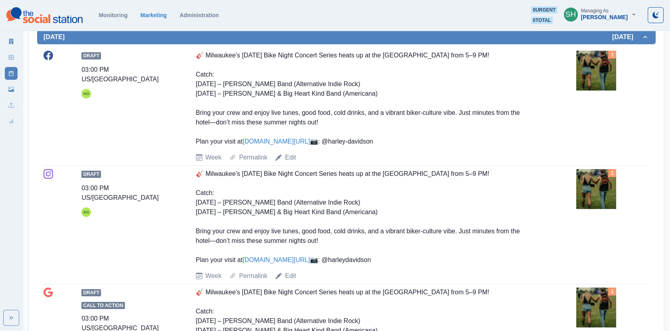
click at [298, 144] on link "[DOMAIN_NAME][URL]" at bounding box center [276, 141] width 67 height 7
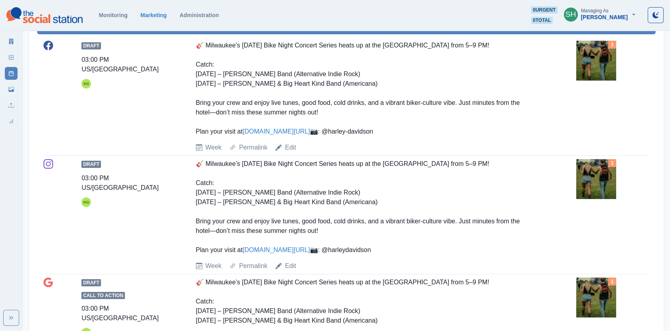
scroll to position [176, 0]
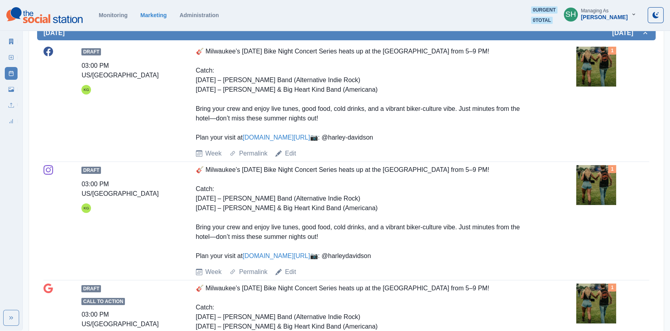
click at [572, 76] on div "Draft 03:00 PM US/Central KG 🎸 [GEOGRAPHIC_DATA]’s [DATE] Bike Night Concert Se…" at bounding box center [346, 103] width 606 height 112
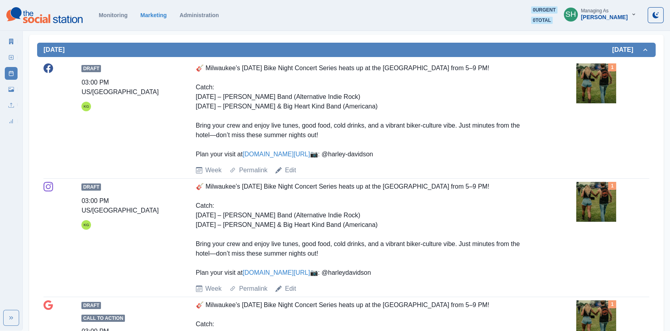
scroll to position [159, 0]
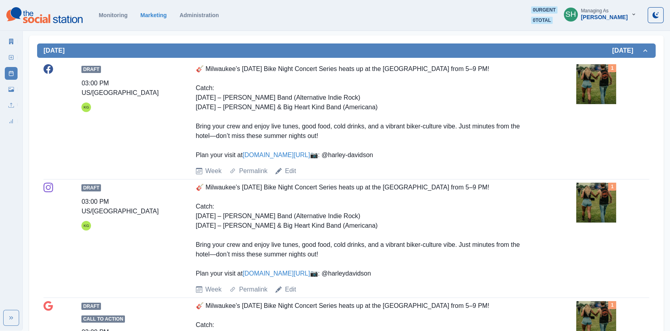
click at [596, 83] on img at bounding box center [596, 84] width 40 height 40
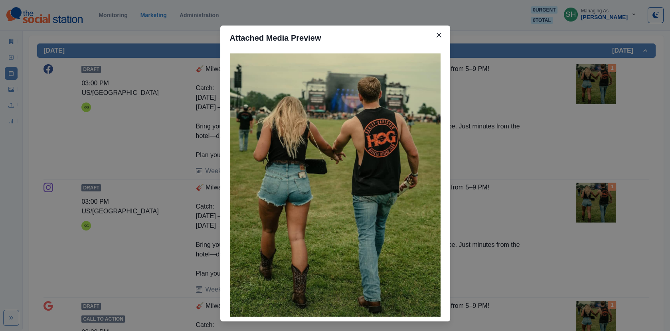
click at [158, 74] on div "Attached Media Preview" at bounding box center [335, 165] width 670 height 331
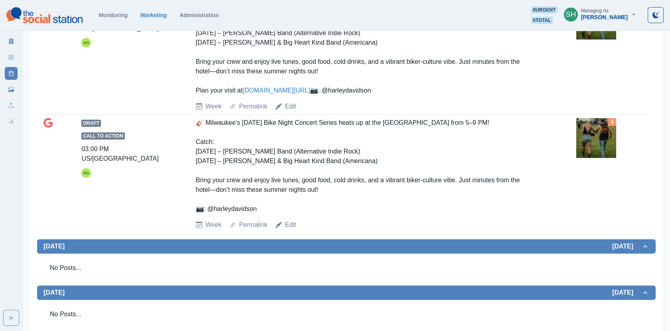
scroll to position [191, 0]
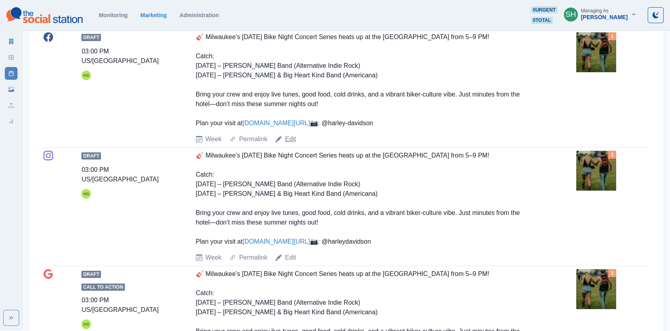
click at [293, 144] on link "Edit" at bounding box center [290, 139] width 11 height 10
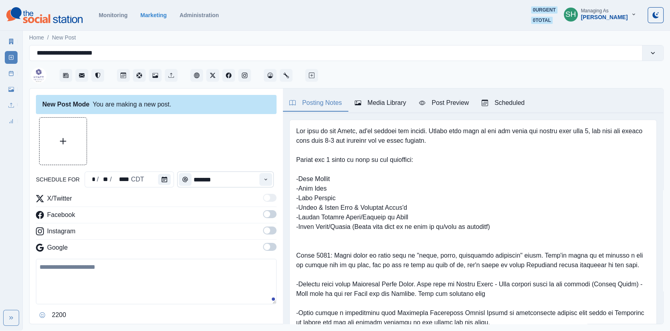
type input "*******"
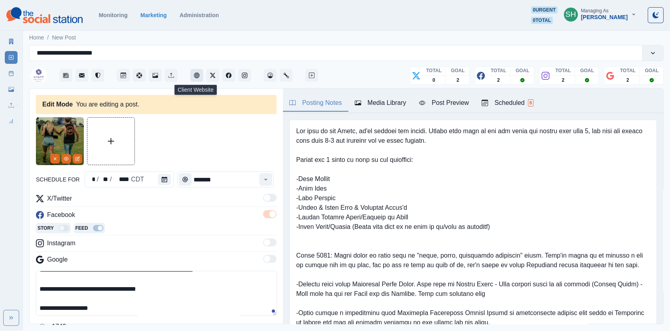
click at [202, 78] on button "Client Website" at bounding box center [196, 75] width 13 height 13
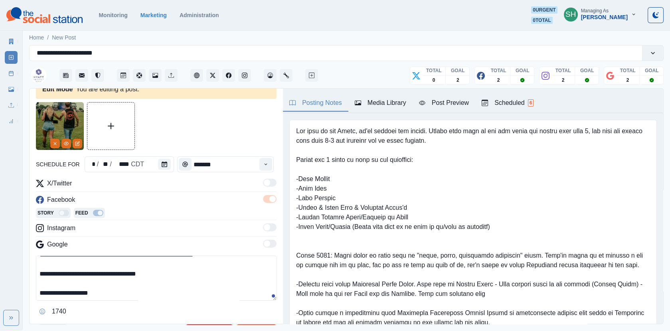
click at [161, 275] on textarea "**********" at bounding box center [156, 278] width 241 height 45
paste textarea "**********"
drag, startPoint x: 83, startPoint y: 282, endPoint x: 65, endPoint y: 282, distance: 18.0
click at [65, 282] on textarea "**********" at bounding box center [156, 278] width 241 height 45
drag, startPoint x: 158, startPoint y: 270, endPoint x: 89, endPoint y: 270, distance: 69.0
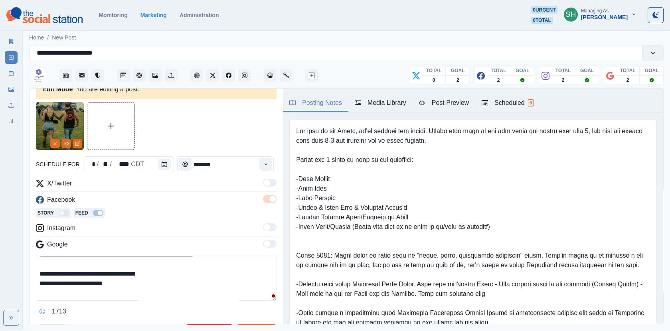
click at [89, 270] on textarea "**********" at bounding box center [156, 278] width 241 height 45
paste textarea "*"
drag, startPoint x: 110, startPoint y: 269, endPoint x: 87, endPoint y: 269, distance: 22.3
click at [87, 269] on textarea "**********" at bounding box center [156, 278] width 241 height 45
drag, startPoint x: 60, startPoint y: 282, endPoint x: 31, endPoint y: 274, distance: 30.1
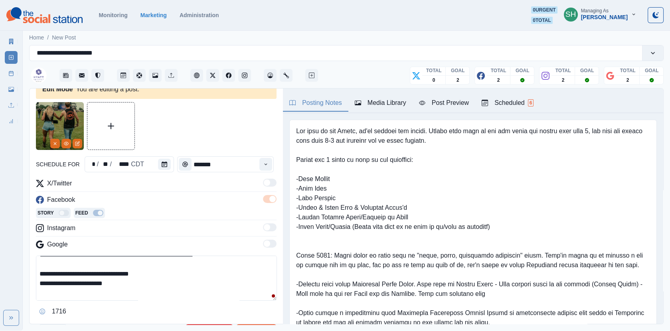
click at [31, 274] on div "**********" at bounding box center [156, 207] width 253 height 236
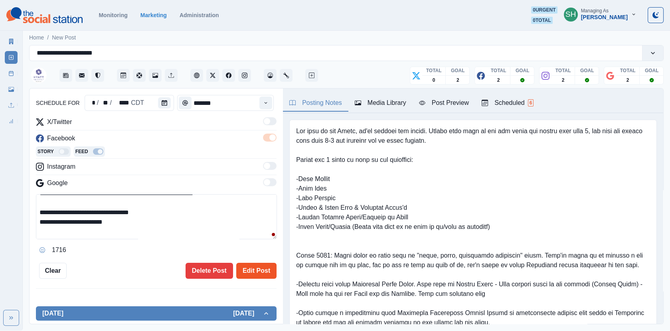
type textarea "**********"
click at [265, 263] on button "Edit Post" at bounding box center [256, 271] width 40 height 16
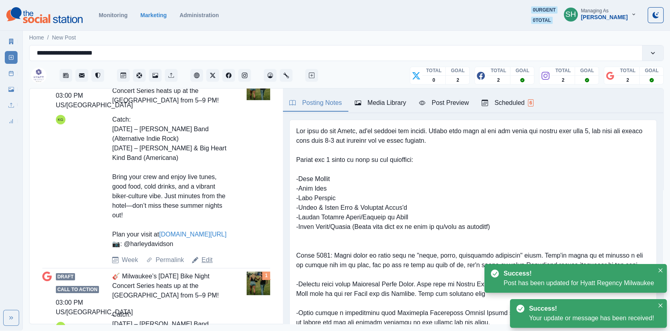
click at [207, 265] on link "Edit" at bounding box center [206, 260] width 11 height 10
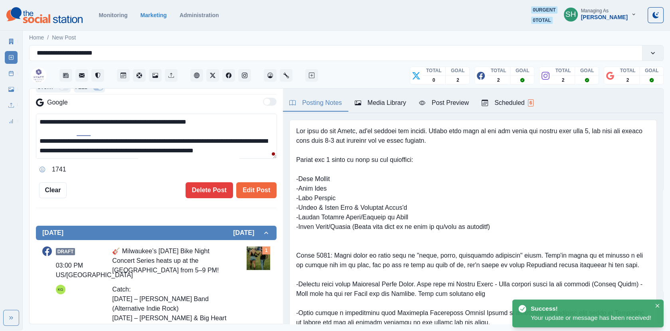
scroll to position [86, 0]
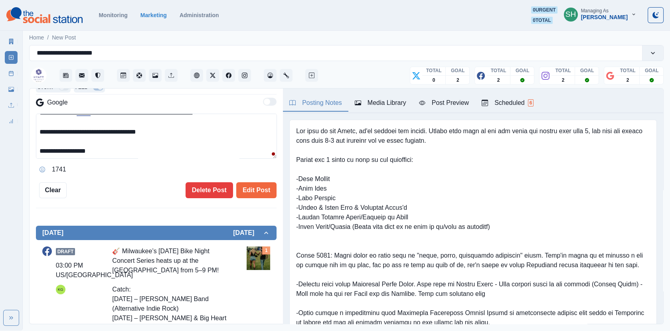
drag, startPoint x: 161, startPoint y: 134, endPoint x: 16, endPoint y: 134, distance: 144.4
click at [16, 134] on div "**********" at bounding box center [335, 165] width 670 height 331
paste textarea "****"
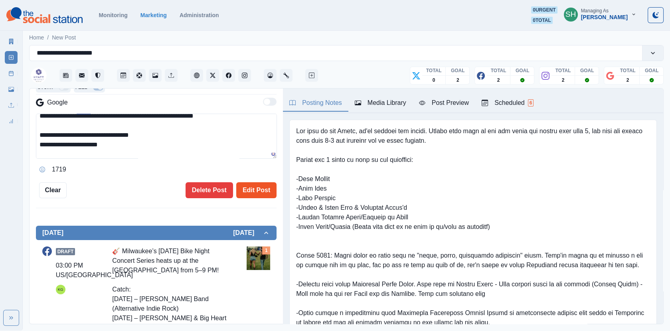
scroll to position [95, 0]
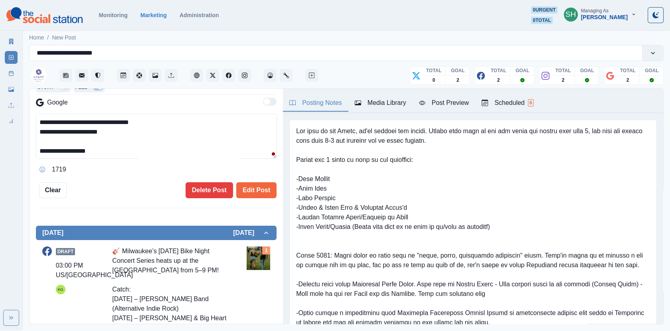
type textarea "**********"
click at [243, 197] on div "**********" at bounding box center [156, 207] width 253 height 236
click at [243, 195] on button "Edit Post" at bounding box center [256, 190] width 40 height 16
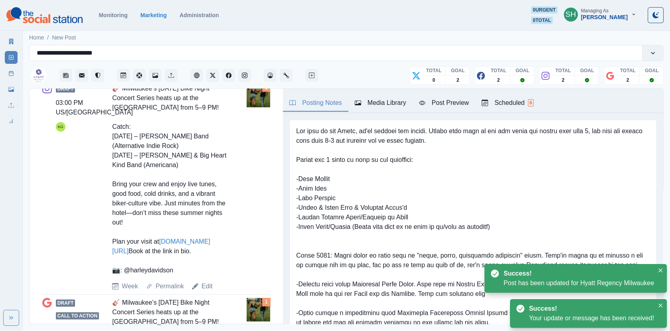
scroll to position [697, 0]
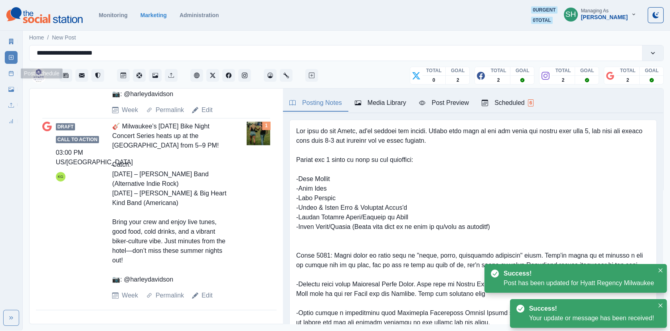
click at [14, 74] on link "Post Schedule" at bounding box center [11, 73] width 13 height 13
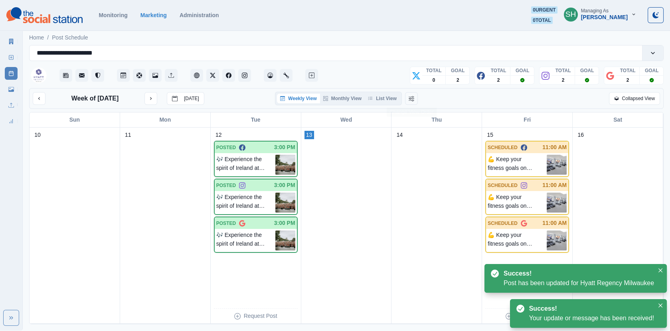
click at [387, 93] on div "Weekly View Monthly View List View" at bounding box center [338, 99] width 127 height 14
click at [392, 96] on button "List View" at bounding box center [382, 99] width 35 height 10
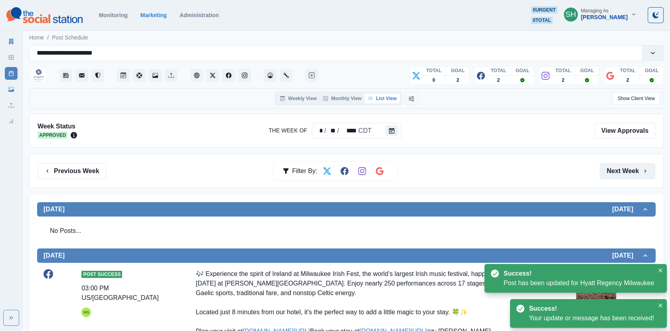
click at [623, 164] on button "Next Week" at bounding box center [627, 171] width 55 height 16
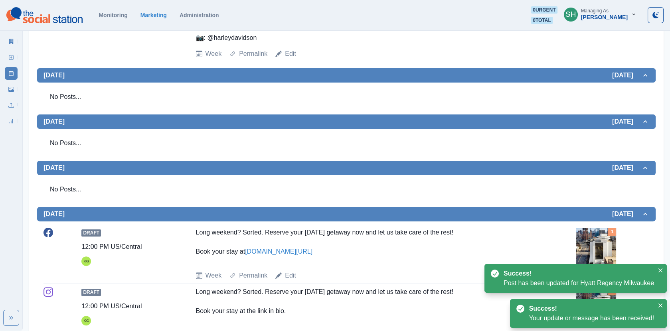
scroll to position [754, 0]
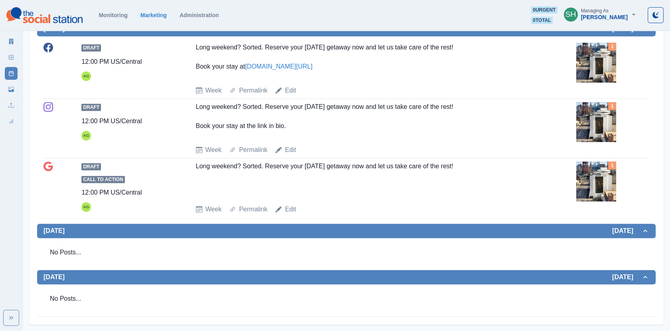
click at [591, 128] on img at bounding box center [596, 122] width 40 height 40
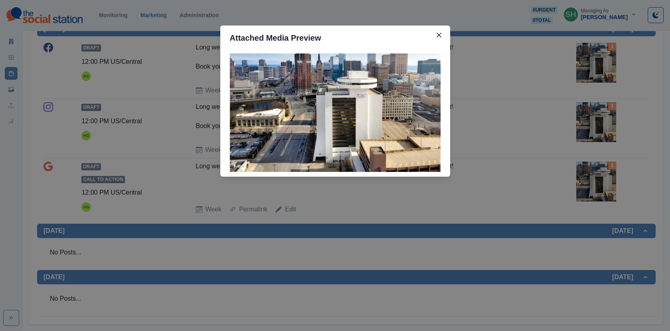
click at [569, 107] on div "Attached Media Preview" at bounding box center [335, 165] width 670 height 331
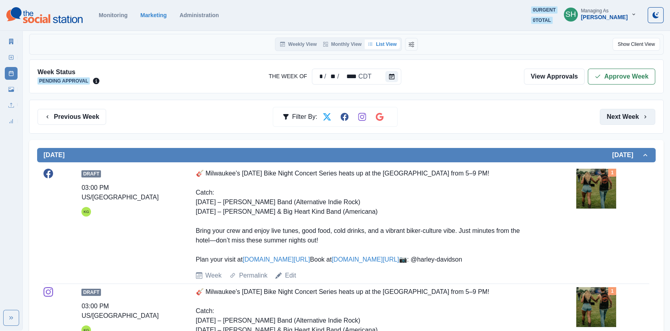
click at [608, 115] on button "Next Week" at bounding box center [627, 117] width 55 height 16
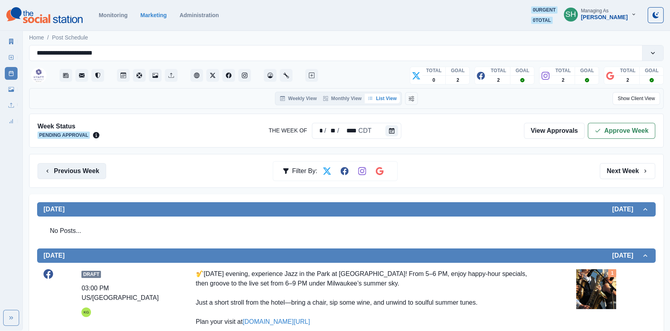
click at [79, 167] on button "Previous Week" at bounding box center [72, 171] width 69 height 16
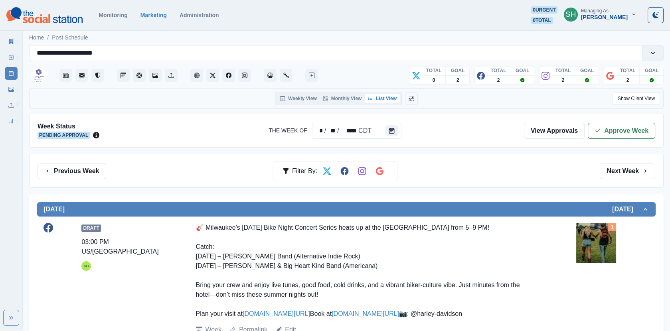
click at [609, 142] on div "Week Status Pending Approval The Week Of * / ** / **** CDT View Approvals Appro…" at bounding box center [346, 131] width 634 height 34
click at [603, 128] on button "Approve Week" at bounding box center [621, 131] width 67 height 16
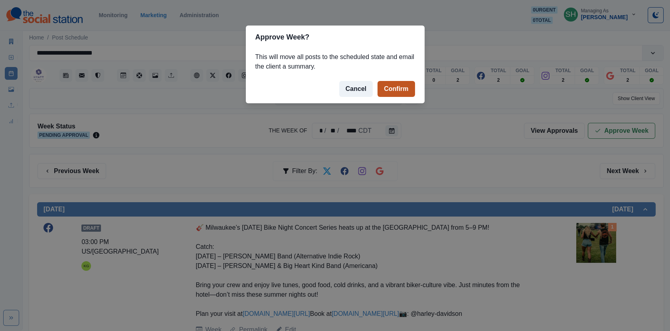
click at [400, 92] on button "Confirm" at bounding box center [395, 89] width 37 height 16
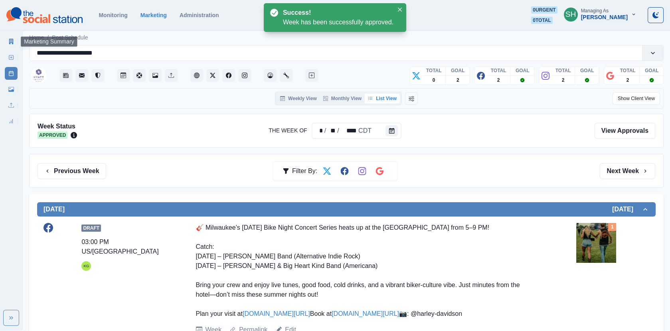
click at [9, 41] on icon at bounding box center [11, 42] width 4 height 6
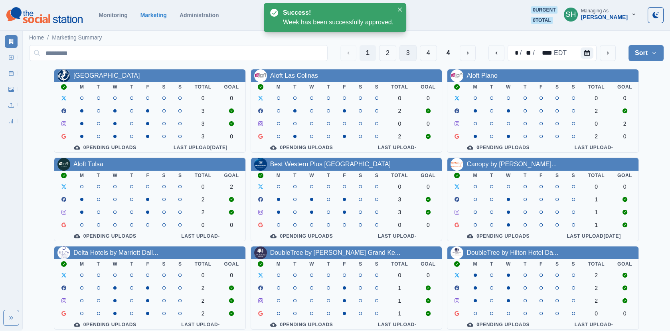
click at [413, 55] on button "3" at bounding box center [407, 53] width 17 height 16
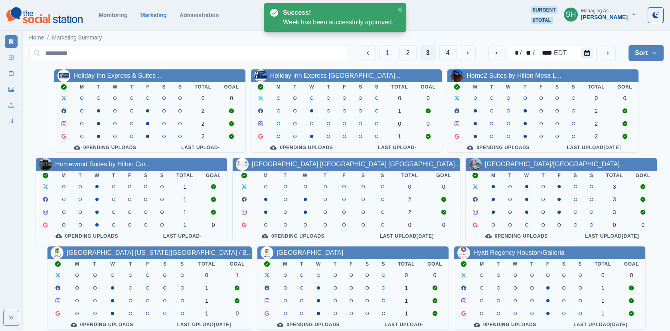
scroll to position [97, 0]
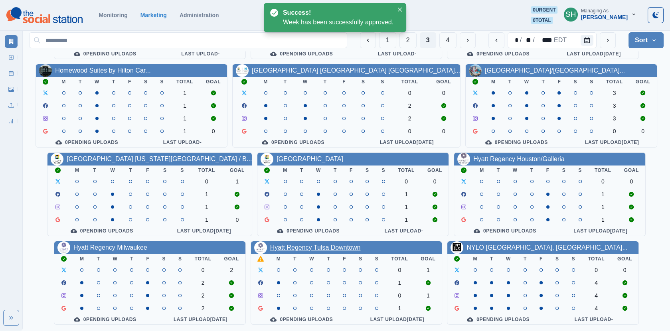
click at [312, 244] on link "Hyatt Regency Tulsa Downtown" at bounding box center [315, 247] width 91 height 7
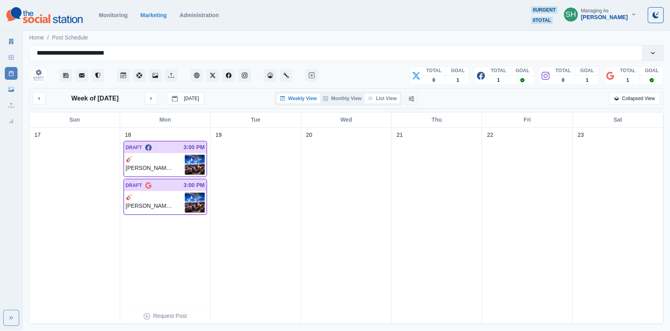
click at [396, 100] on button "List View" at bounding box center [382, 99] width 35 height 10
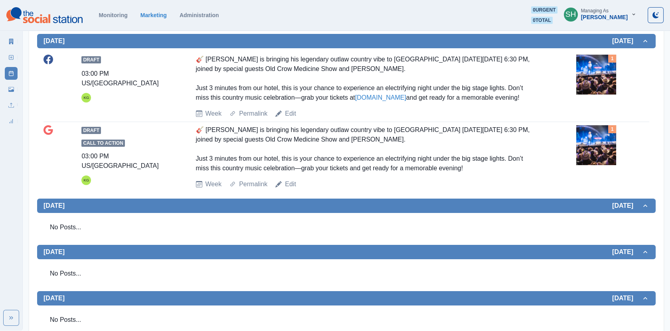
scroll to position [160, 0]
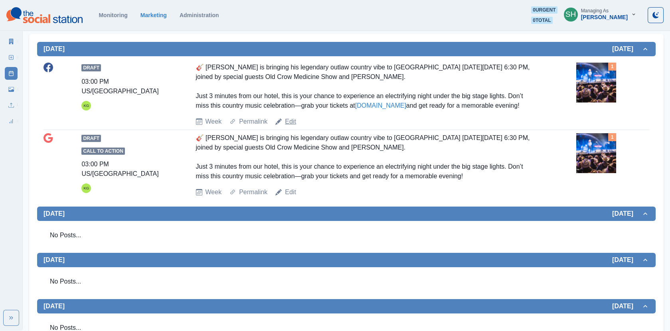
click at [288, 126] on link "Edit" at bounding box center [290, 122] width 11 height 10
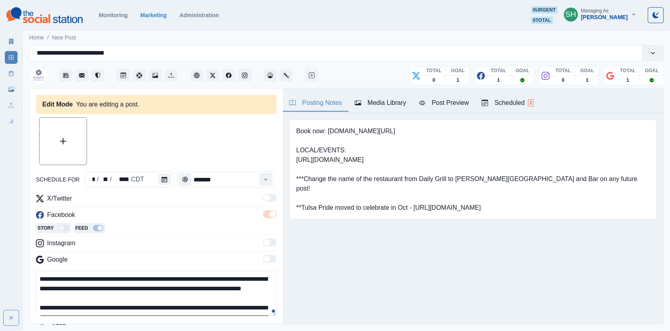
type input "*******"
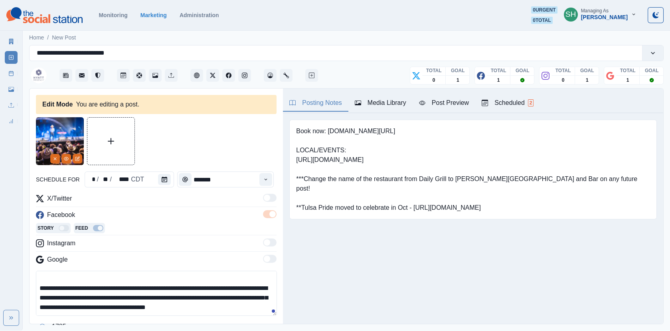
scroll to position [28, 0]
click at [268, 303] on textarea "**********" at bounding box center [156, 293] width 241 height 45
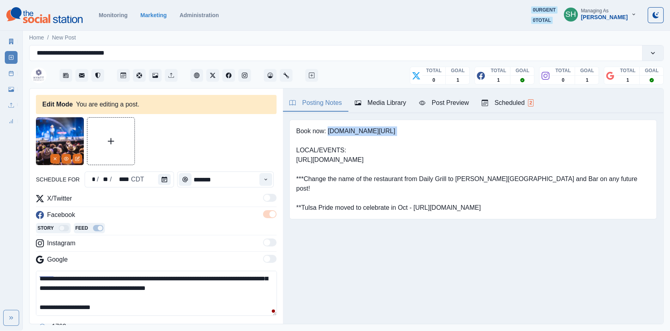
drag, startPoint x: 406, startPoint y: 136, endPoint x: 329, endPoint y: 132, distance: 77.1
click at [329, 132] on pre "Book now: [DOMAIN_NAME][URL] LOCAL/EVENTS: [URL][DOMAIN_NAME] ***Change the nam…" at bounding box center [473, 169] width 354 height 86
copy pre "[DOMAIN_NAME][URL]"
click at [113, 309] on textarea "**********" at bounding box center [156, 293] width 241 height 45
paste textarea "**********"
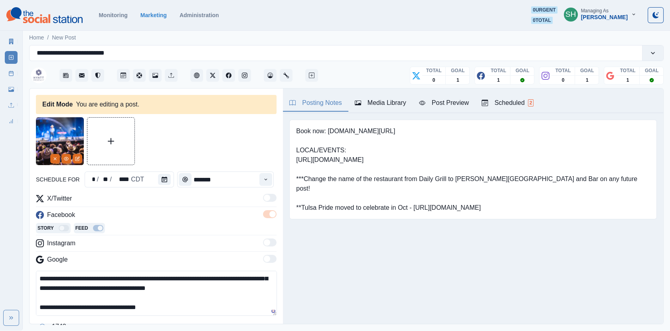
scroll to position [57, 0]
drag, startPoint x: 129, startPoint y: 297, endPoint x: 8, endPoint y: 297, distance: 120.9
click at [8, 297] on div "**********" at bounding box center [335, 165] width 670 height 331
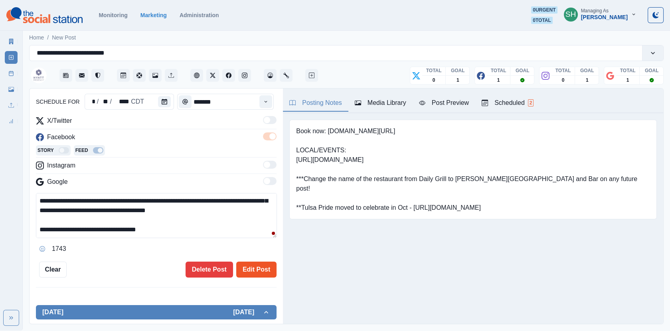
type textarea "**********"
click at [253, 271] on button "Edit Post" at bounding box center [256, 270] width 40 height 16
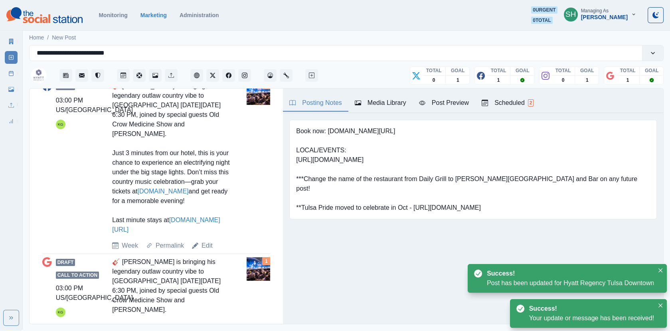
scroll to position [396, 0]
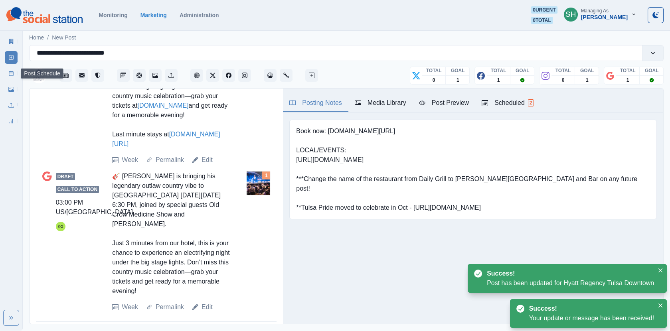
click at [8, 72] on link "Post Schedule" at bounding box center [11, 73] width 13 height 13
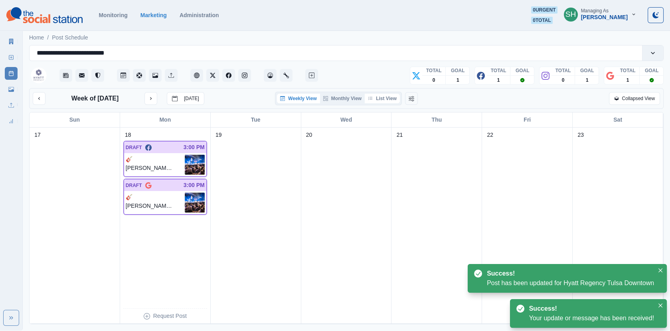
click at [385, 97] on button "List View" at bounding box center [382, 99] width 35 height 10
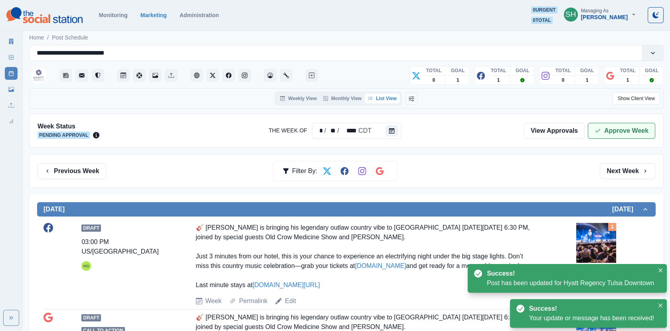
click at [605, 130] on button "Approve Week" at bounding box center [621, 131] width 67 height 16
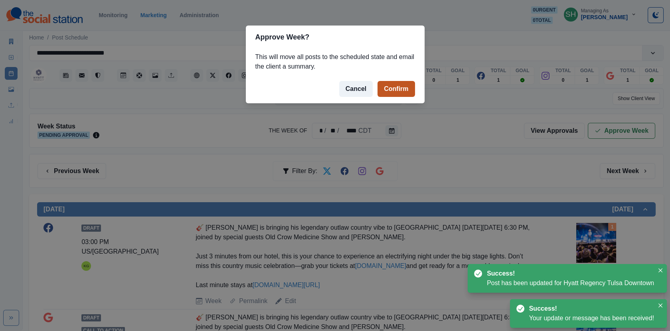
click at [408, 92] on button "Confirm" at bounding box center [395, 89] width 37 height 16
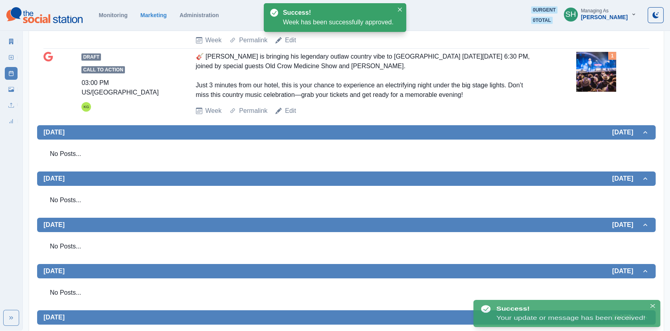
scroll to position [356, 0]
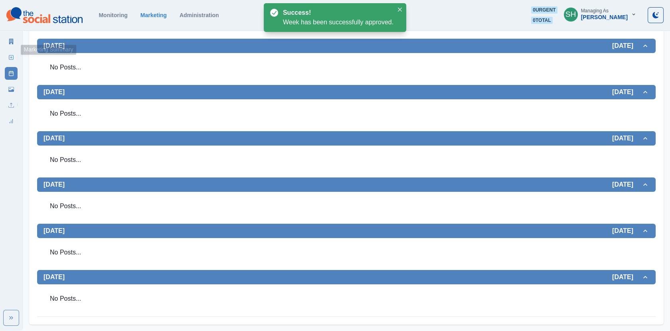
click at [12, 36] on link "Marketing Summary" at bounding box center [11, 41] width 13 height 13
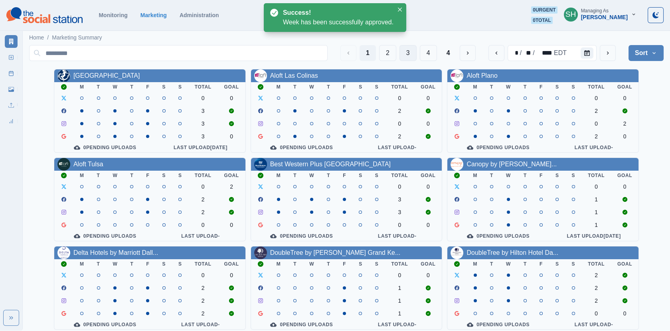
click at [409, 55] on button "3" at bounding box center [407, 53] width 17 height 16
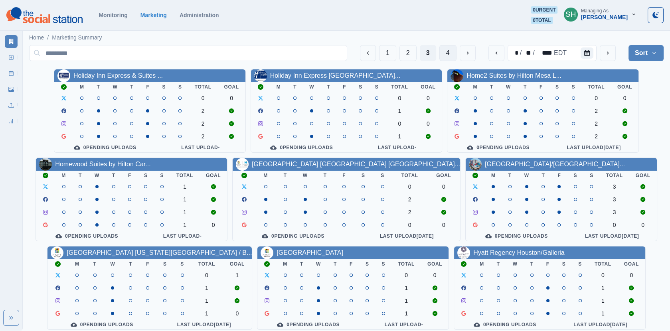
click at [448, 51] on button "4" at bounding box center [447, 53] width 17 height 16
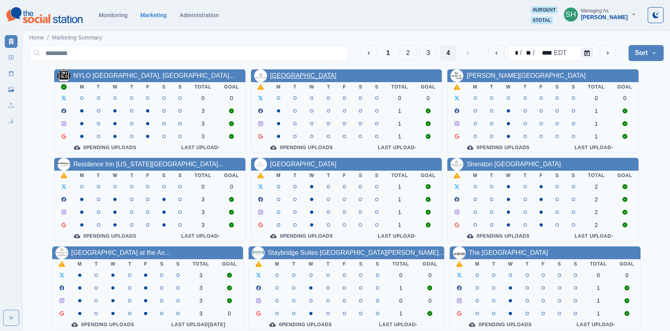
click at [289, 73] on link "[GEOGRAPHIC_DATA]" at bounding box center [303, 75] width 67 height 7
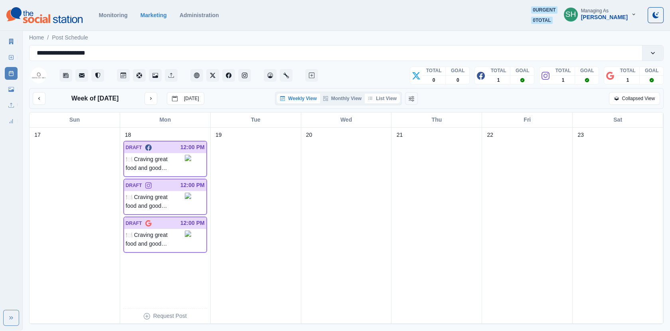
click at [381, 97] on button "List View" at bounding box center [382, 99] width 35 height 10
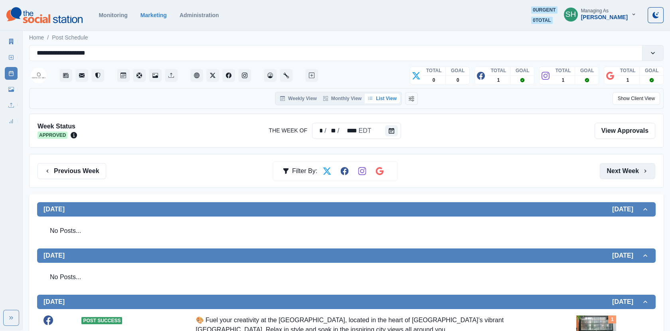
click at [642, 166] on button "Next Week" at bounding box center [627, 171] width 55 height 16
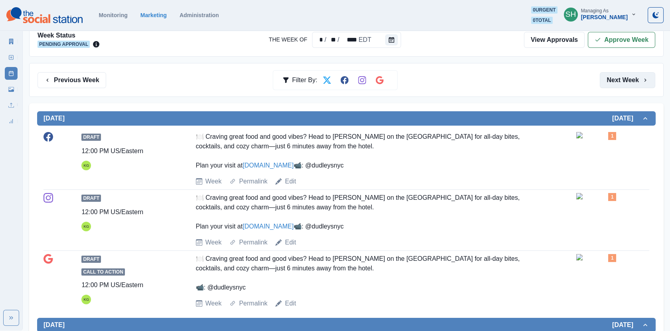
scroll to position [170, 0]
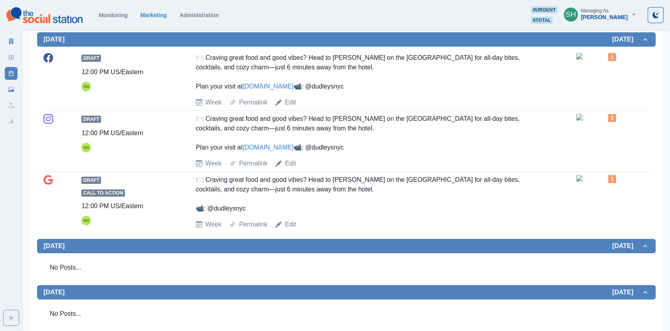
click at [285, 87] on link "[DOMAIN_NAME]" at bounding box center [268, 86] width 51 height 7
click at [601, 59] on img at bounding box center [596, 56] width 40 height 6
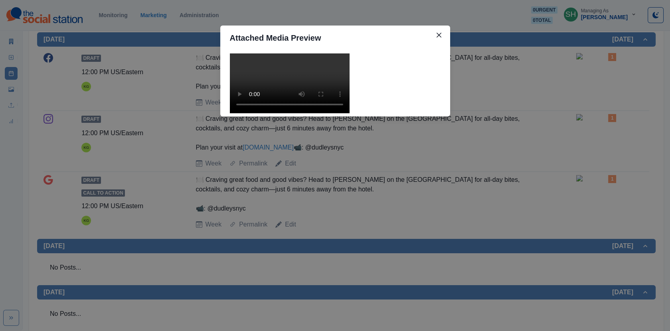
click at [299, 101] on video at bounding box center [290, 83] width 120 height 60
click at [483, 87] on div "Attached Media Preview" at bounding box center [335, 165] width 670 height 331
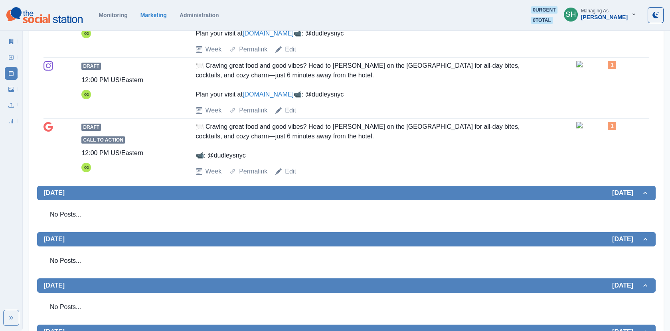
scroll to position [0, 0]
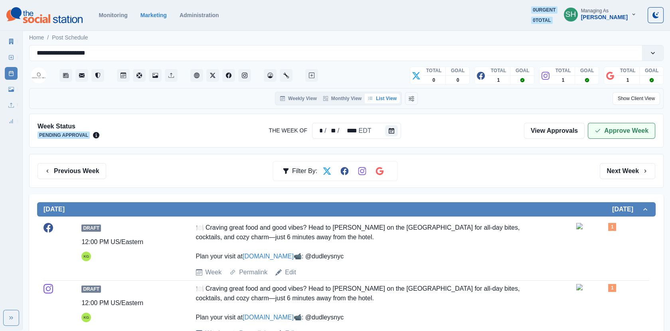
click at [624, 131] on button "Approve Week" at bounding box center [621, 131] width 67 height 16
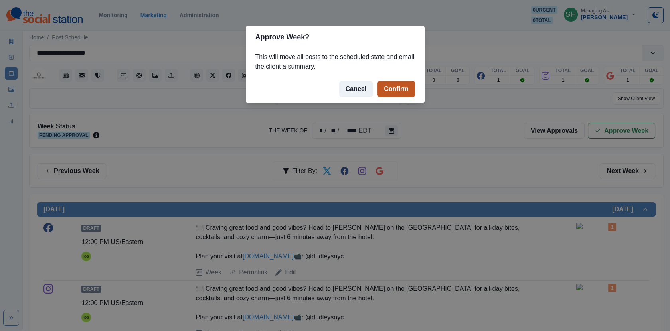
click at [404, 89] on button "Confirm" at bounding box center [395, 89] width 37 height 16
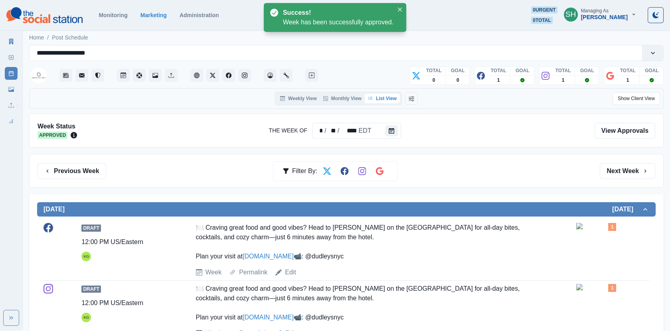
click at [12, 43] on icon at bounding box center [11, 42] width 4 height 6
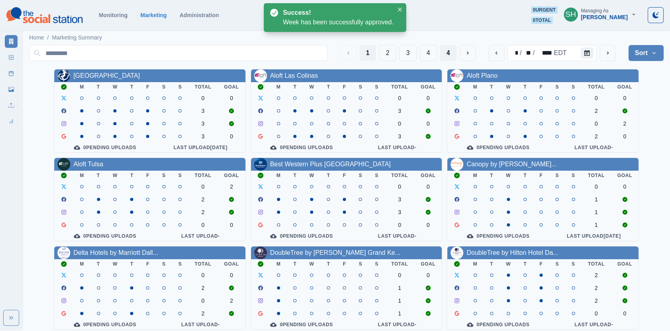
click at [456, 53] on button "4" at bounding box center [448, 53] width 16 height 16
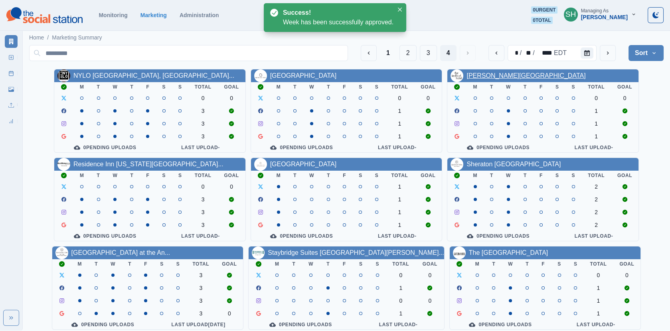
click at [484, 74] on link "[PERSON_NAME][GEOGRAPHIC_DATA]" at bounding box center [525, 75] width 119 height 7
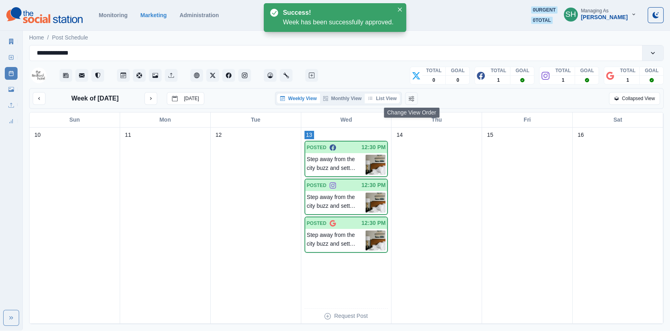
click at [397, 96] on button "List View" at bounding box center [382, 99] width 35 height 10
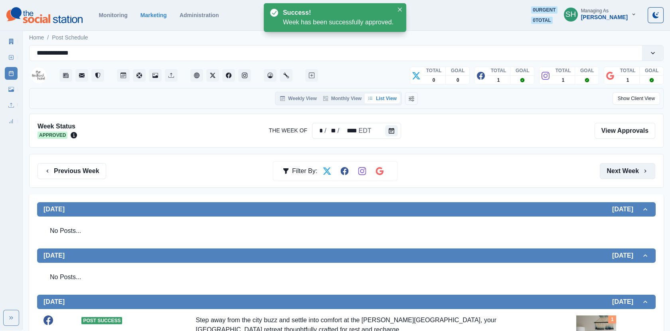
click at [632, 168] on button "Next Week" at bounding box center [627, 171] width 55 height 16
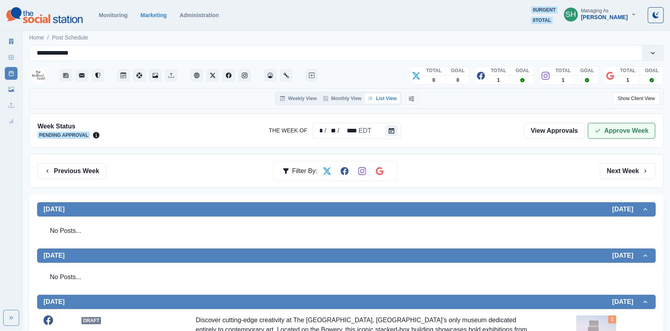
click at [599, 125] on button "Approve Week" at bounding box center [621, 131] width 67 height 16
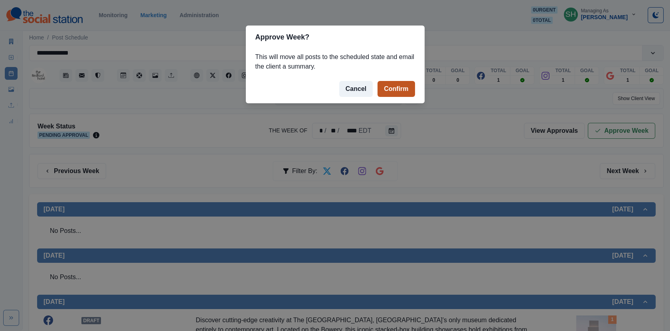
click at [384, 85] on button "Confirm" at bounding box center [395, 89] width 37 height 16
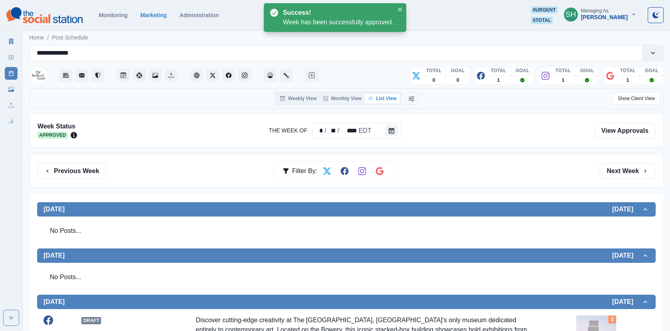
click at [13, 42] on icon at bounding box center [11, 42] width 4 height 6
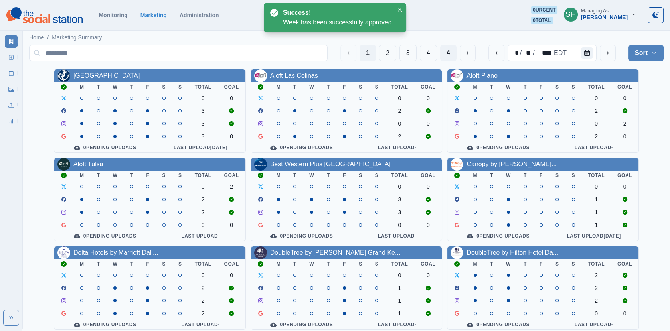
click at [446, 47] on button "4" at bounding box center [448, 53] width 16 height 16
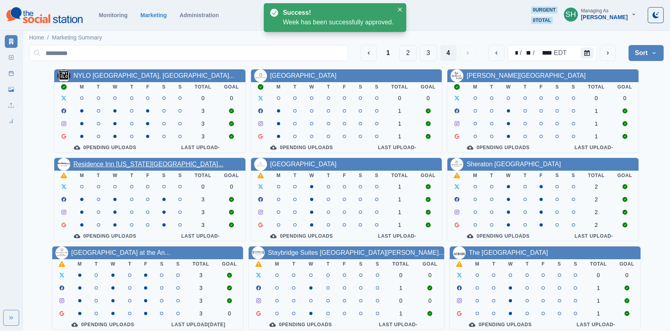
click at [136, 165] on link "Residence Inn [US_STATE][GEOGRAPHIC_DATA]..." at bounding box center [148, 164] width 150 height 7
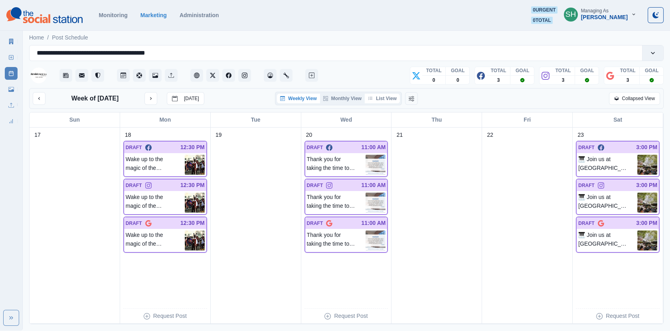
click at [378, 102] on button "List View" at bounding box center [382, 99] width 35 height 10
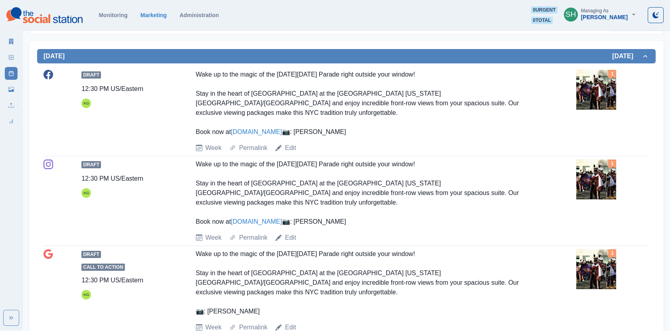
scroll to position [150, 0]
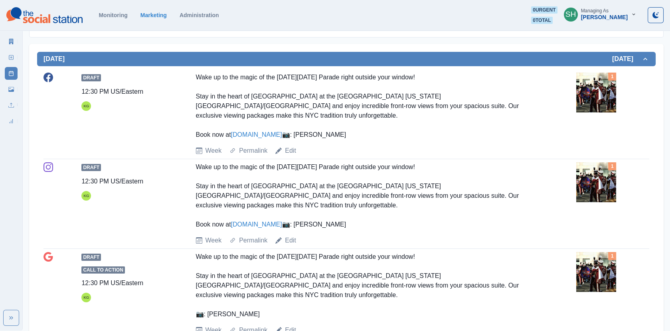
click at [599, 103] on img at bounding box center [596, 93] width 40 height 40
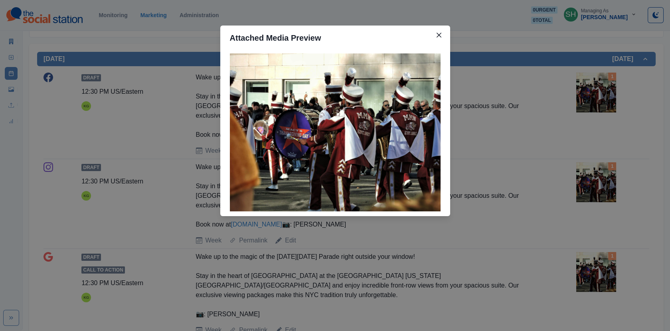
click at [531, 83] on div "Attached Media Preview" at bounding box center [335, 165] width 670 height 331
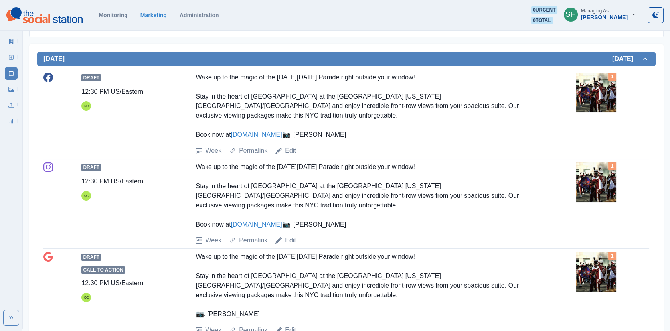
click at [613, 95] on img at bounding box center [596, 93] width 40 height 40
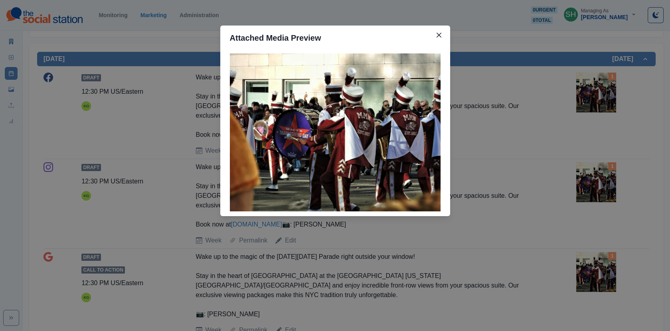
click at [575, 94] on div "Attached Media Preview" at bounding box center [335, 165] width 670 height 331
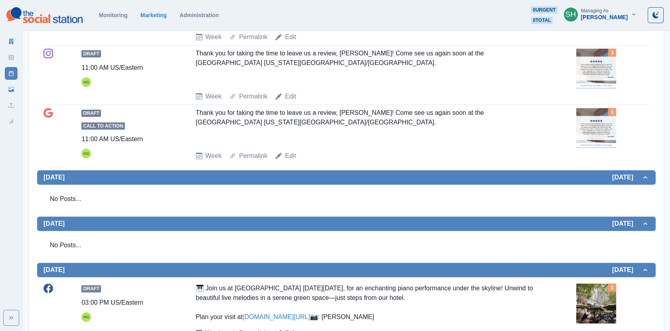
scroll to position [511, 0]
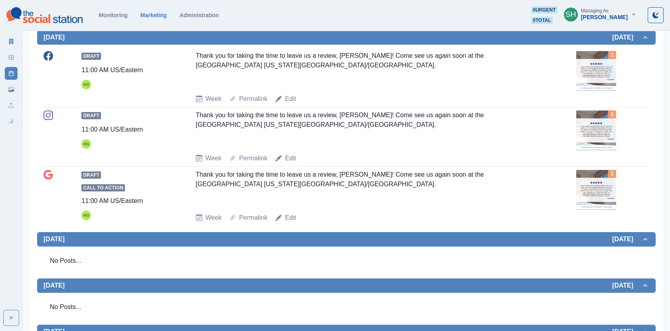
click at [594, 132] on img at bounding box center [596, 131] width 40 height 40
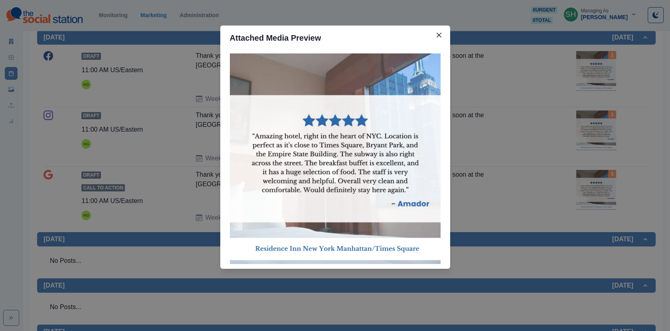
click at [515, 134] on div "Attached Media Preview" at bounding box center [335, 165] width 670 height 331
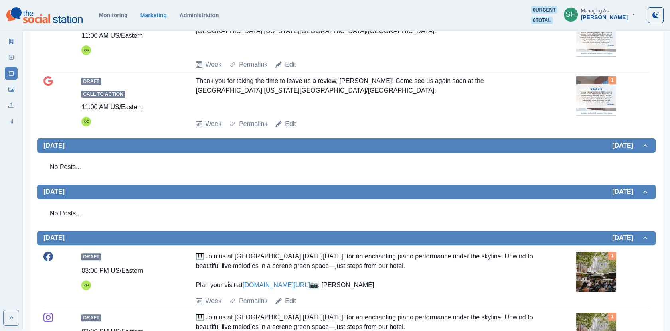
scroll to position [602, 0]
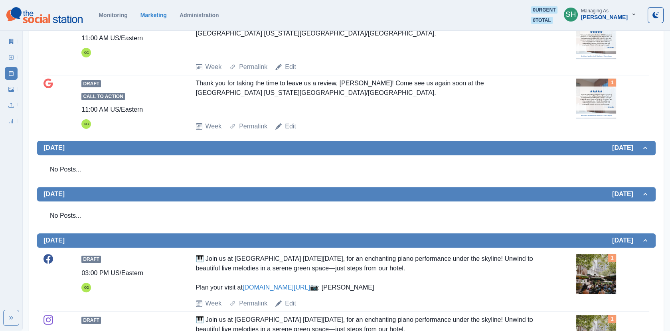
click at [586, 101] on img at bounding box center [596, 99] width 40 height 40
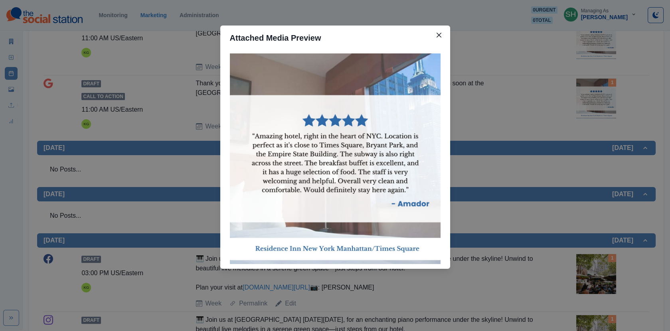
click at [586, 101] on div "Attached Media Preview" at bounding box center [335, 165] width 670 height 331
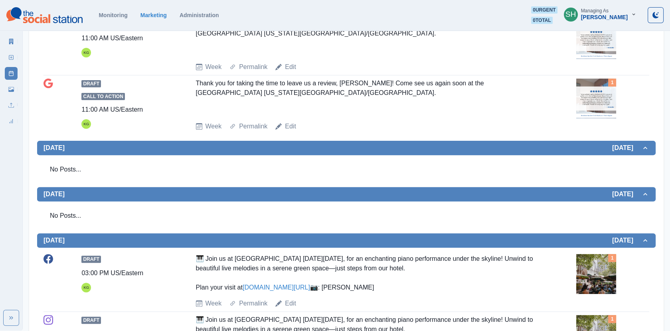
scroll to position [794, 0]
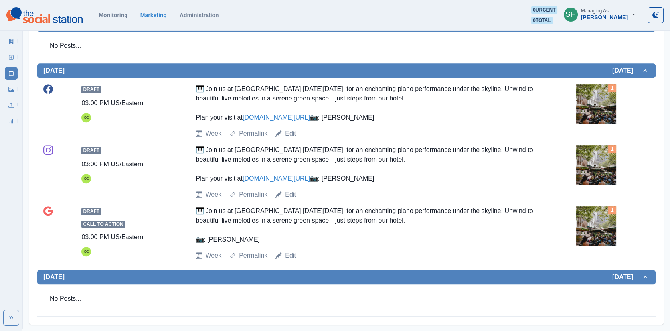
click at [577, 101] on img at bounding box center [596, 104] width 40 height 40
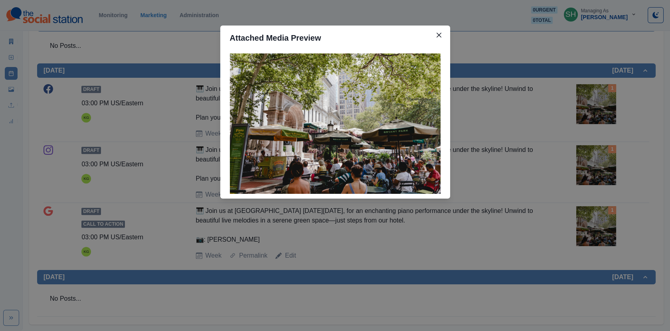
click at [541, 101] on div "Attached Media Preview" at bounding box center [335, 165] width 670 height 331
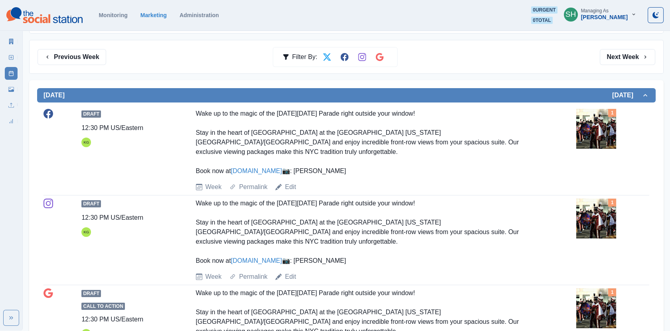
scroll to position [0, 0]
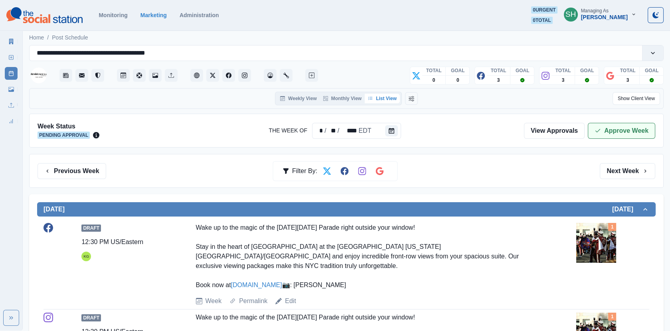
click at [614, 128] on button "Approve Week" at bounding box center [621, 131] width 67 height 16
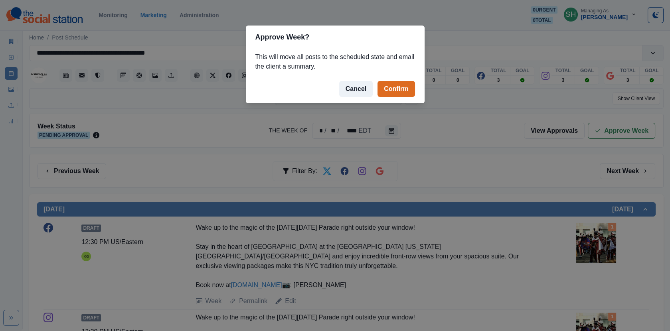
click at [400, 98] on footer "Cancel Confirm" at bounding box center [335, 89] width 179 height 29
click at [386, 85] on button "Confirm" at bounding box center [395, 89] width 37 height 16
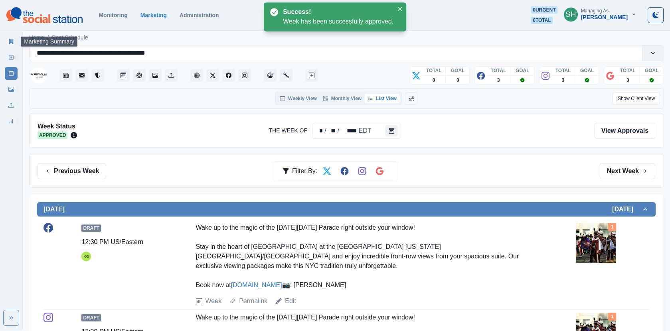
click at [12, 40] on icon at bounding box center [11, 42] width 4 height 6
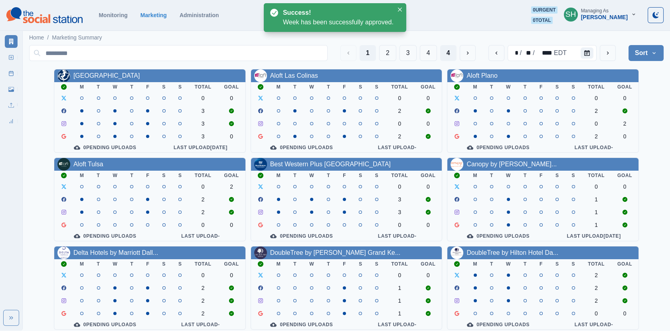
click at [447, 51] on button "4" at bounding box center [448, 53] width 16 height 16
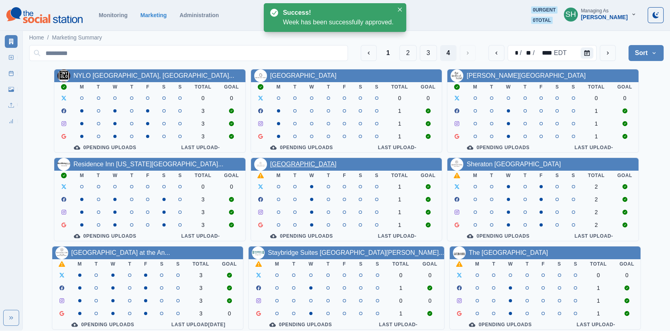
click at [324, 168] on link "[GEOGRAPHIC_DATA]" at bounding box center [303, 164] width 67 height 7
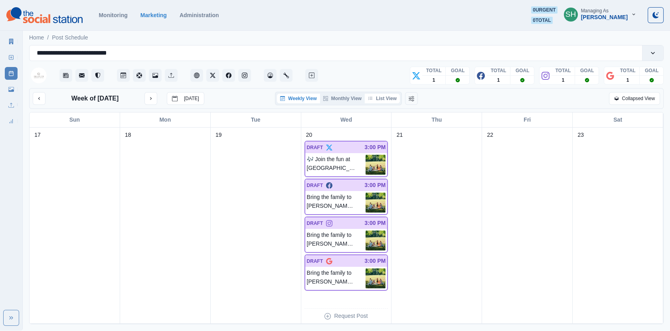
click at [385, 100] on button "List View" at bounding box center [382, 99] width 35 height 10
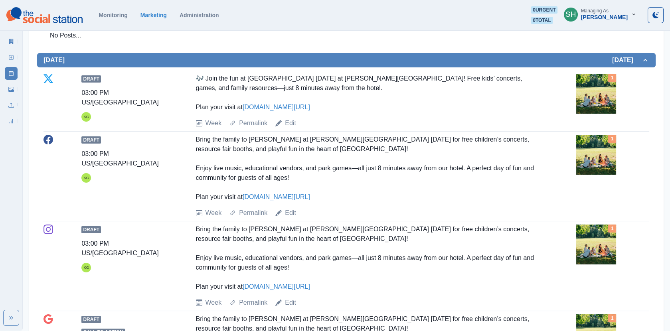
scroll to position [243, 0]
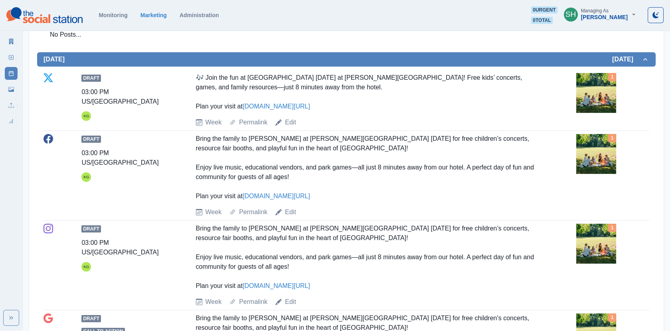
click at [598, 96] on img at bounding box center [596, 93] width 40 height 40
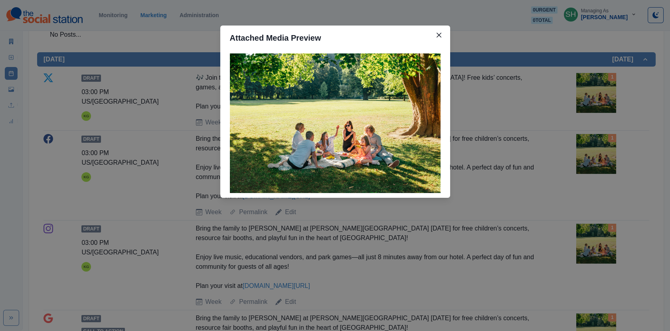
click at [598, 96] on div "Attached Media Preview" at bounding box center [335, 165] width 670 height 331
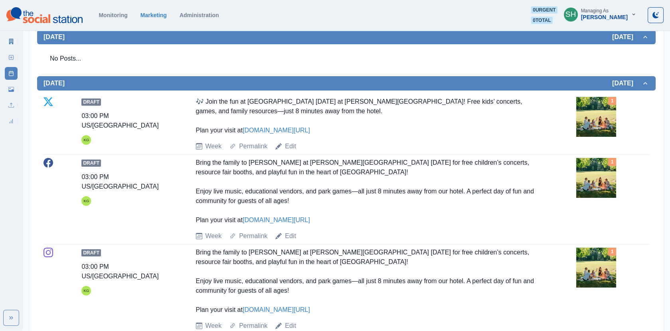
scroll to position [0, 0]
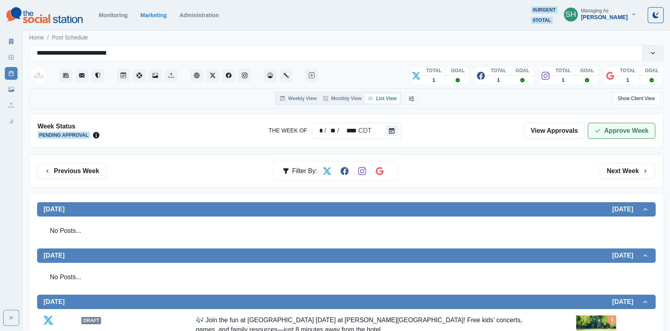
click at [602, 130] on button "Approve Week" at bounding box center [621, 131] width 67 height 16
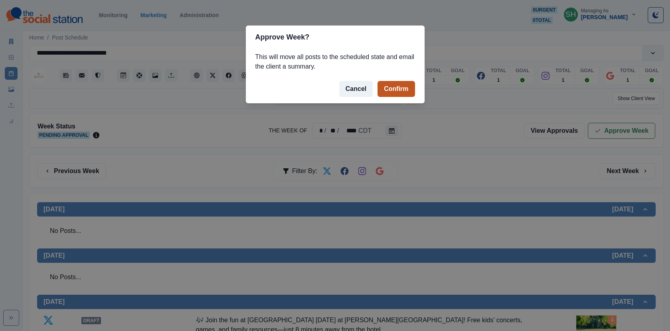
click at [400, 90] on button "Confirm" at bounding box center [395, 89] width 37 height 16
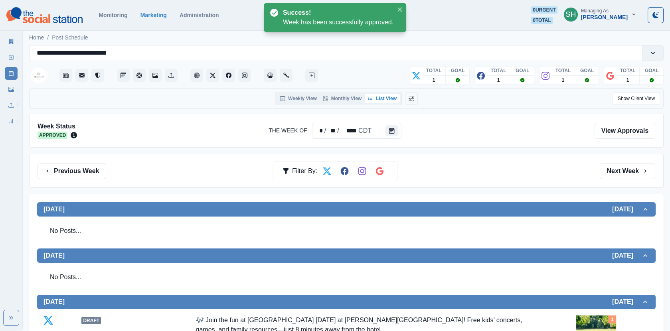
click at [6, 43] on link "Marketing Summary" at bounding box center [11, 41] width 13 height 13
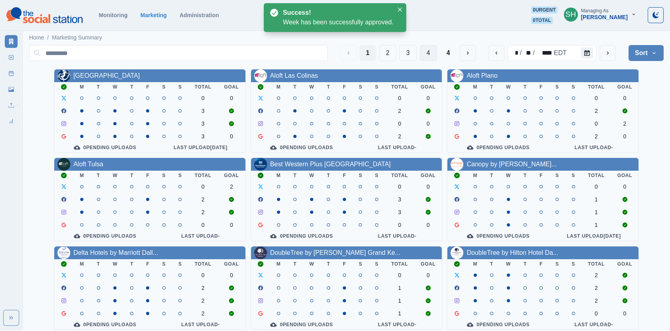
click at [429, 55] on button "4" at bounding box center [428, 53] width 17 height 16
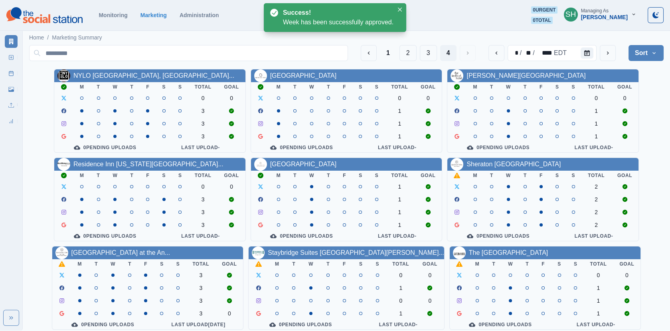
click at [489, 158] on div "Sheraton [GEOGRAPHIC_DATA]" at bounding box center [542, 164] width 191 height 13
click at [489, 161] on link "Sheraton [GEOGRAPHIC_DATA]" at bounding box center [513, 164] width 94 height 7
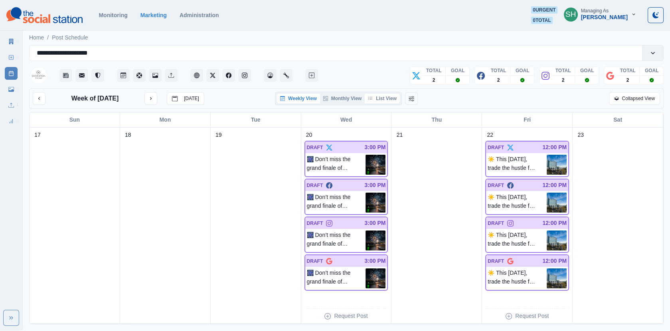
click at [387, 94] on button "List View" at bounding box center [382, 99] width 35 height 10
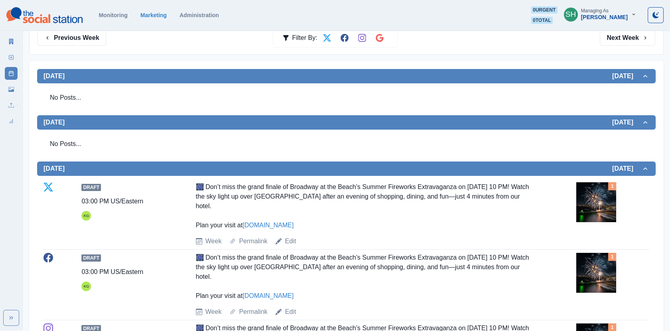
scroll to position [261, 0]
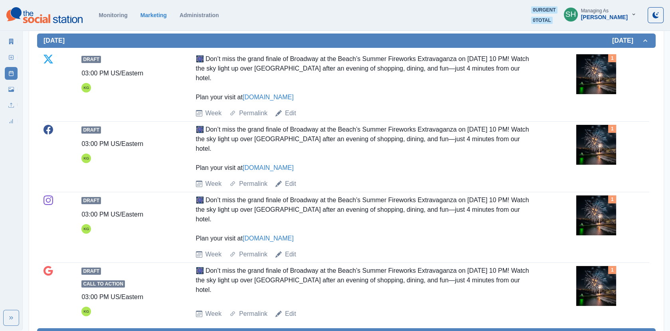
click at [576, 71] on div "Draft 03:00 PM US/Eastern KG 🎆 Don’t miss the grand finale of Broadway at the B…" at bounding box center [346, 86] width 606 height 64
click at [589, 73] on img at bounding box center [596, 74] width 40 height 40
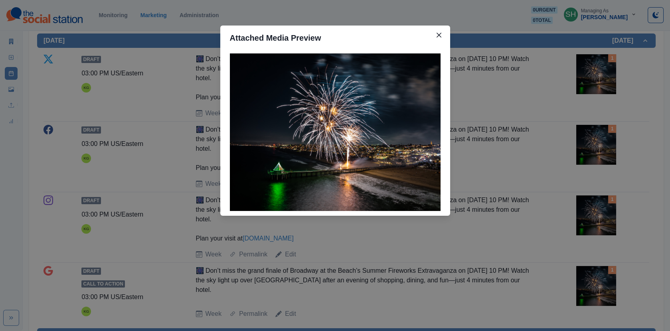
click at [502, 137] on div "Attached Media Preview" at bounding box center [335, 165] width 670 height 331
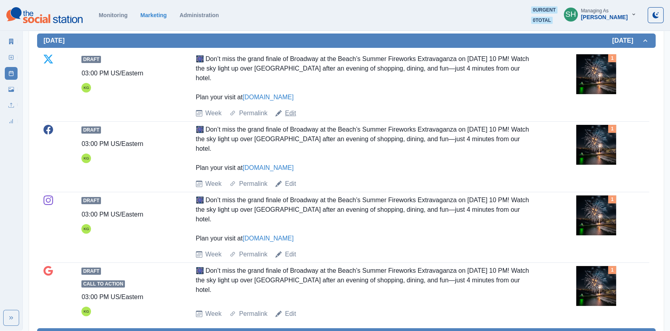
click at [286, 111] on link "Edit" at bounding box center [290, 114] width 11 height 10
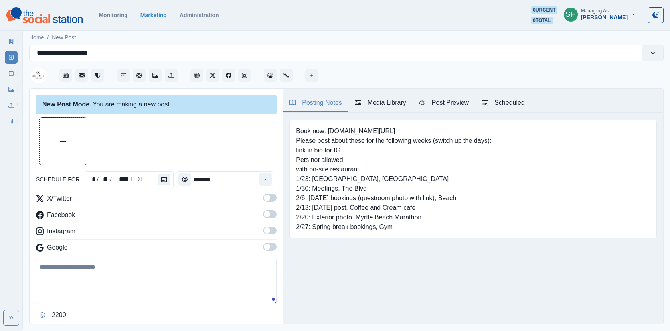
type input "*******"
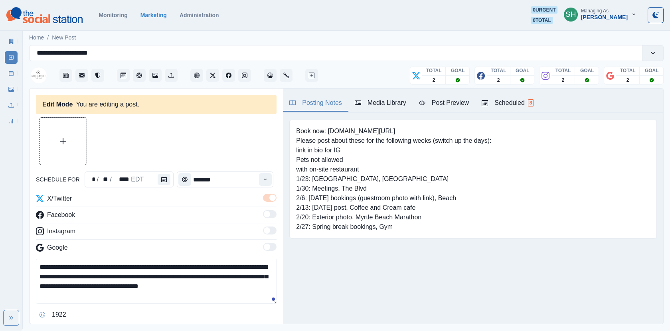
click at [382, 133] on pre "Book now: [DOMAIN_NAME][URL] Please post about these for the following weeks (s…" at bounding box center [393, 178] width 195 height 105
drag, startPoint x: 387, startPoint y: 132, endPoint x: 329, endPoint y: 132, distance: 57.5
click at [329, 132] on pre "Book now: [DOMAIN_NAME][URL] Please post about these for the following weeks (s…" at bounding box center [393, 178] width 195 height 105
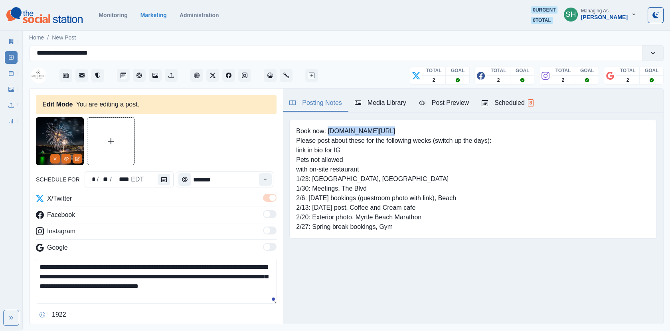
copy pre "[DOMAIN_NAME][URL]"
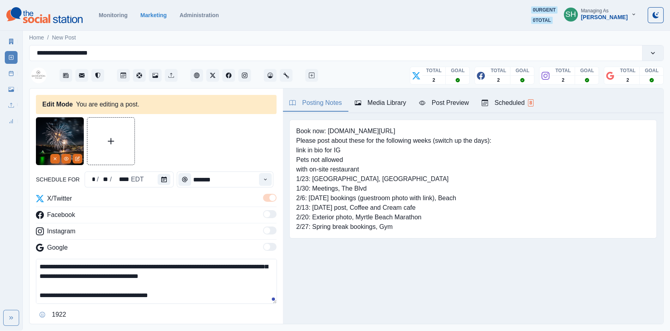
click at [177, 295] on textarea "**********" at bounding box center [156, 281] width 241 height 45
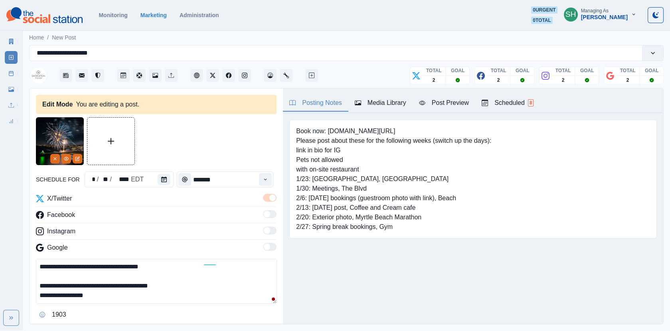
paste textarea "**********"
drag, startPoint x: 154, startPoint y: 297, endPoint x: 24, endPoint y: 297, distance: 129.7
click at [24, 297] on main "**********" at bounding box center [346, 180] width 647 height 302
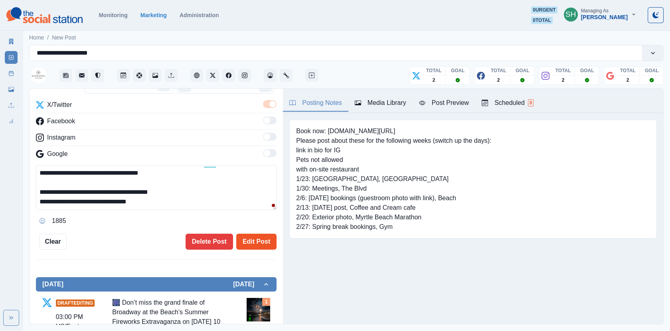
click at [251, 238] on button "Edit Post" at bounding box center [256, 242] width 40 height 16
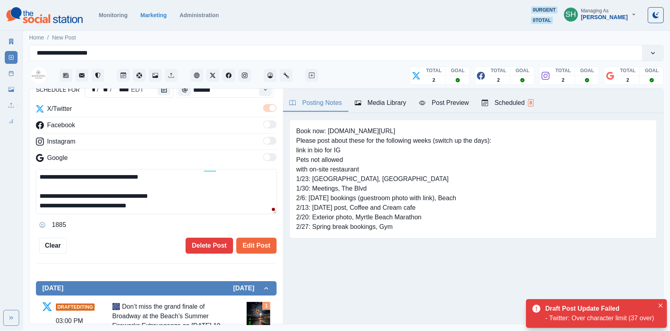
scroll to position [84, 0]
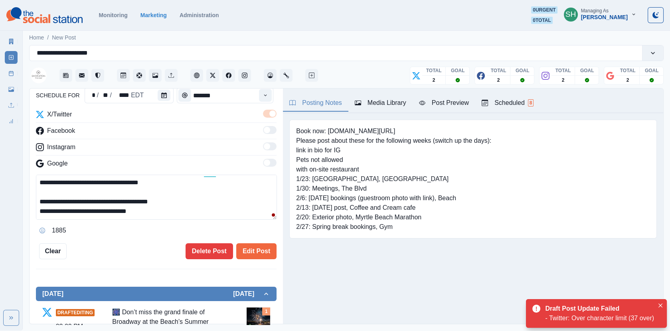
click at [138, 201] on textarea "**********" at bounding box center [156, 197] width 241 height 45
click at [93, 211] on textarea "**********" at bounding box center [156, 197] width 241 height 45
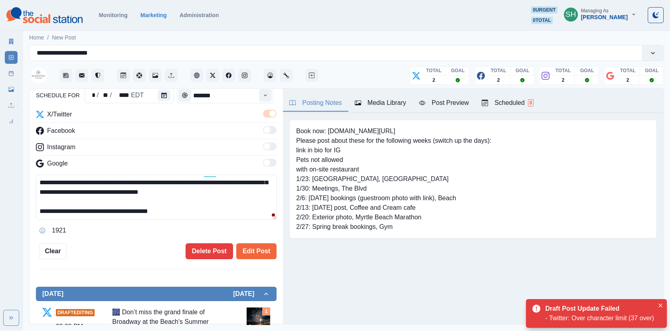
scroll to position [19, 0]
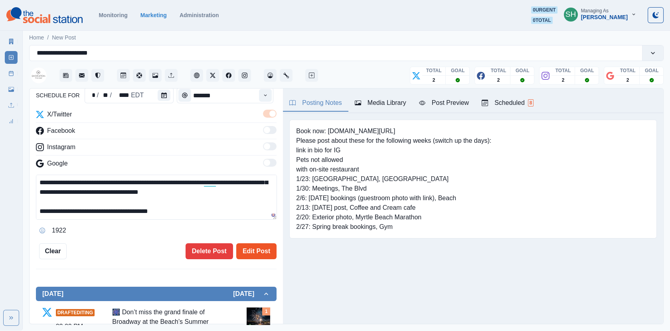
type textarea "**********"
click at [261, 249] on button "Edit Post" at bounding box center [256, 251] width 40 height 16
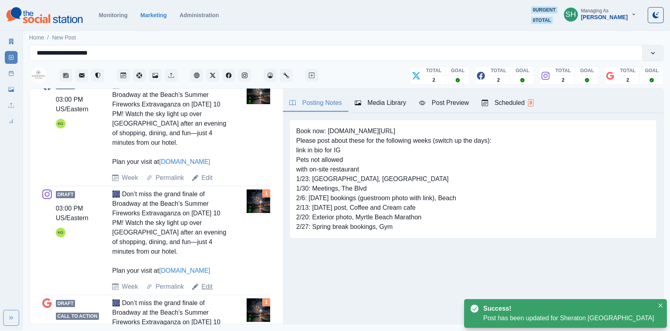
click at [205, 292] on link "Edit" at bounding box center [206, 287] width 11 height 10
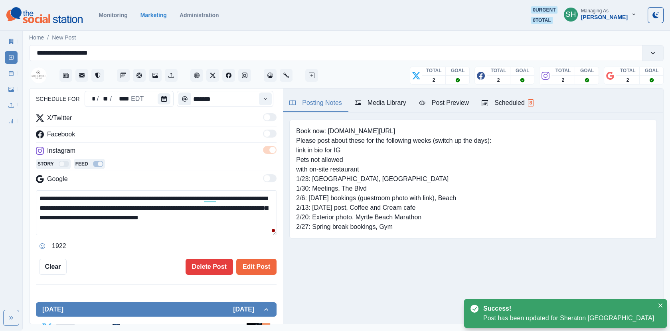
scroll to position [19, 0]
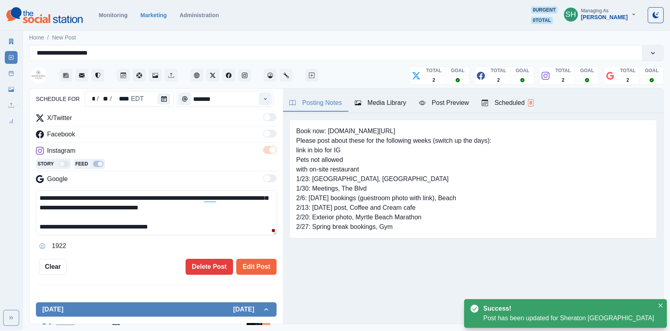
click at [188, 219] on textarea "**********" at bounding box center [156, 212] width 241 height 45
click at [188, 224] on textarea "**********" at bounding box center [156, 212] width 241 height 45
paste textarea "**********"
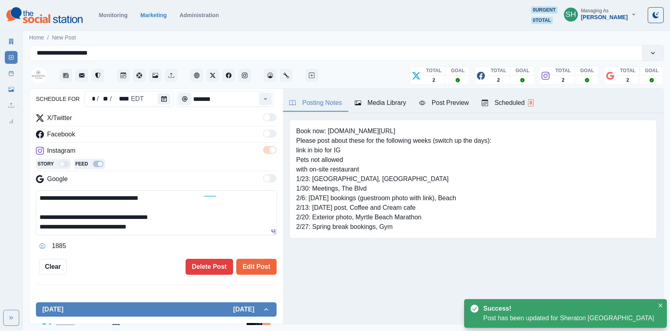
scroll to position [28, 0]
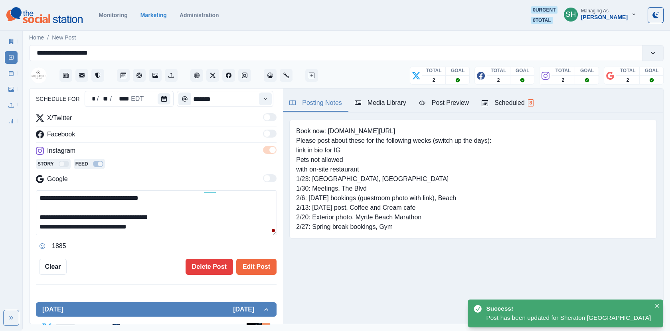
drag, startPoint x: 151, startPoint y: 232, endPoint x: 91, endPoint y: 229, distance: 60.7
click at [91, 229] on textarea "**********" at bounding box center [156, 212] width 241 height 45
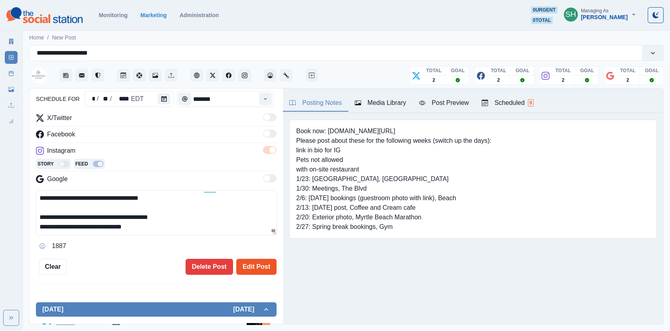
type textarea "**********"
click at [263, 267] on button "Edit Post" at bounding box center [256, 267] width 40 height 16
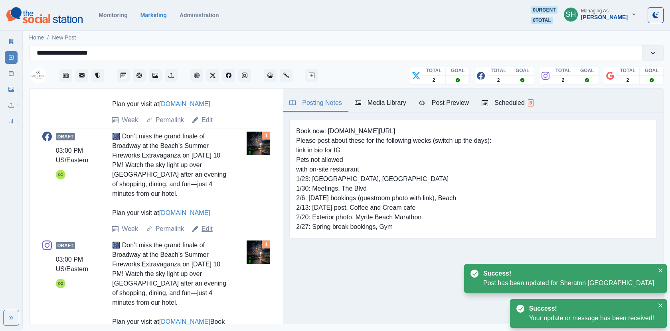
click at [207, 234] on link "Edit" at bounding box center [206, 229] width 11 height 10
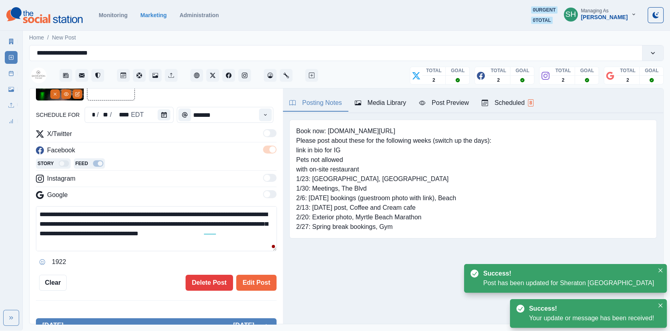
scroll to position [19, 0]
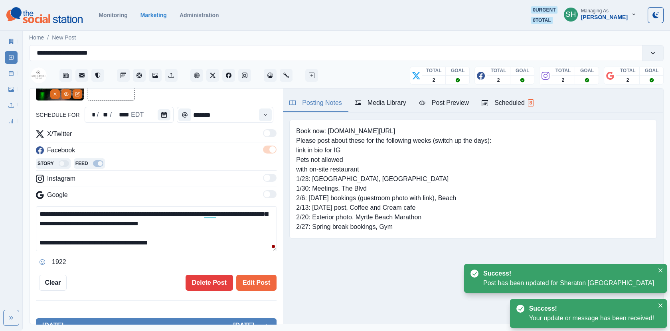
click at [191, 239] on textarea "**********" at bounding box center [156, 228] width 241 height 45
paste textarea "**********"
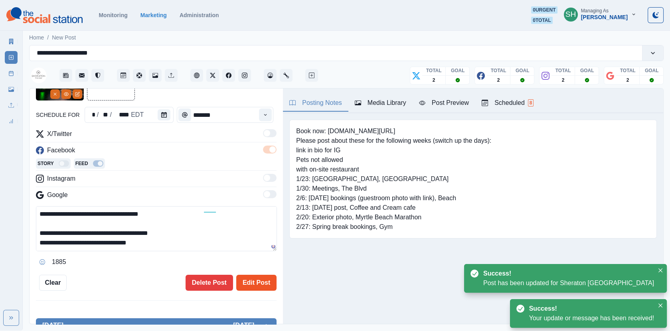
type textarea "**********"
click at [244, 280] on button "Edit Post" at bounding box center [256, 283] width 40 height 16
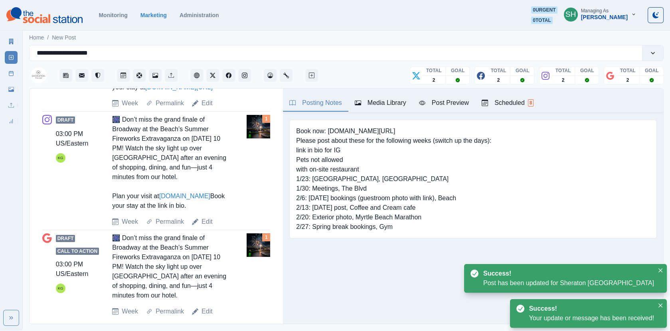
scroll to position [547, 0]
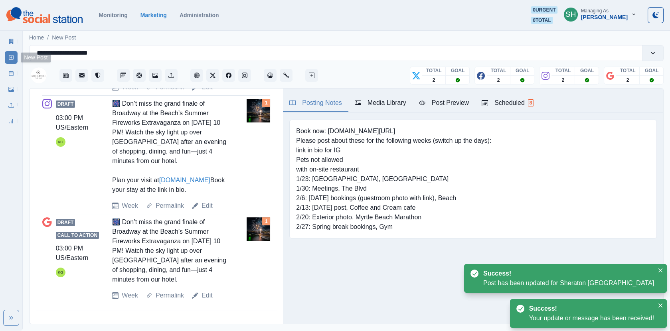
click at [11, 69] on link "Post Schedule" at bounding box center [11, 73] width 13 height 13
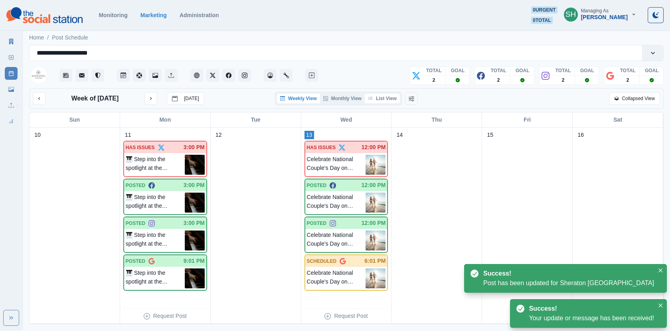
click at [375, 100] on button "List View" at bounding box center [382, 99] width 35 height 10
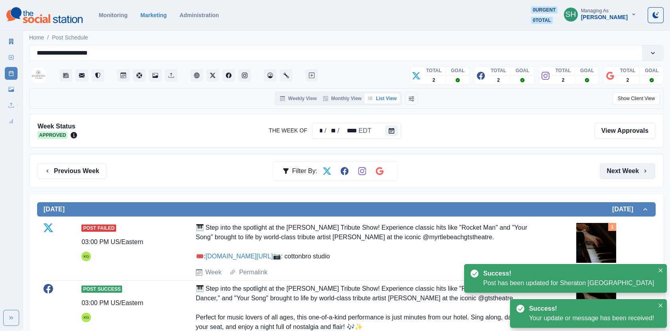
click at [618, 164] on button "Next Week" at bounding box center [627, 171] width 55 height 16
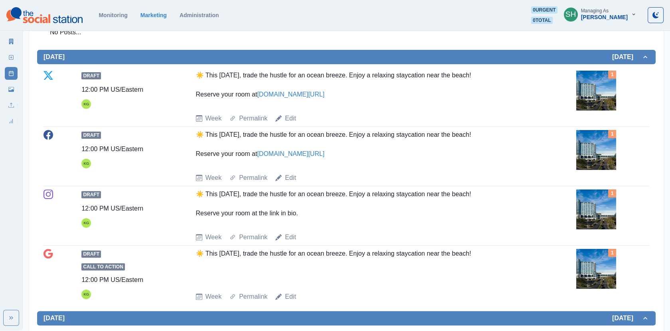
click at [599, 111] on img at bounding box center [596, 91] width 40 height 40
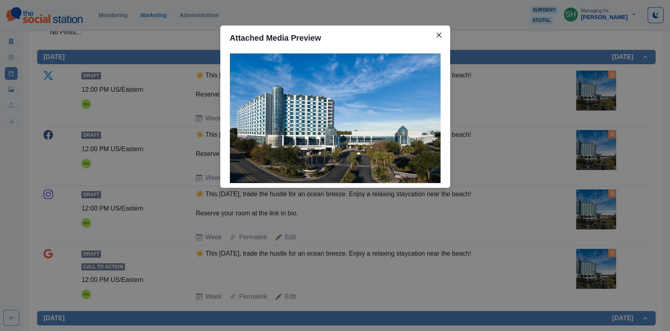
click at [552, 114] on div "Attached Media Preview" at bounding box center [335, 165] width 670 height 331
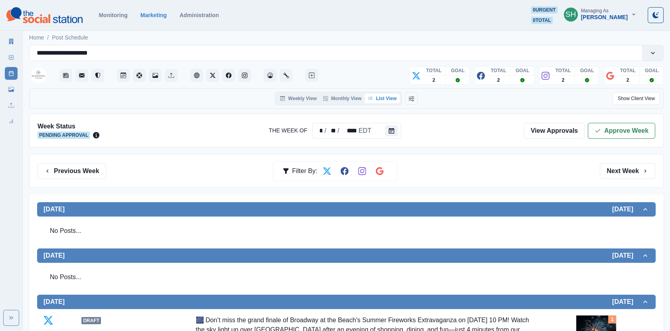
click at [608, 117] on div "Week Status Pending Approval The Week Of * / ** / **** EDT View Approvals Appro…" at bounding box center [346, 131] width 634 height 34
click at [596, 128] on icon "button" at bounding box center [598, 131] width 6 height 6
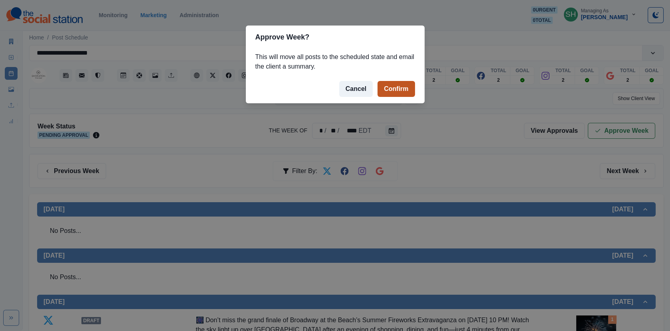
click at [385, 82] on button "Confirm" at bounding box center [395, 89] width 37 height 16
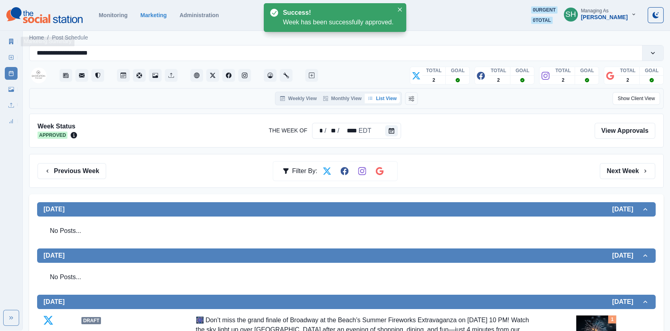
click at [4, 48] on div "Marketing Summary New Post Post Schedule Media Library Uploads Review Summary" at bounding box center [11, 80] width 22 height 96
click at [8, 42] on link "Marketing Summary" at bounding box center [11, 41] width 13 height 13
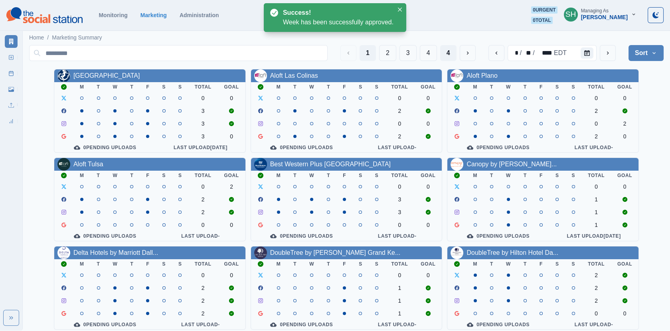
click at [444, 49] on button "4" at bounding box center [448, 53] width 16 height 16
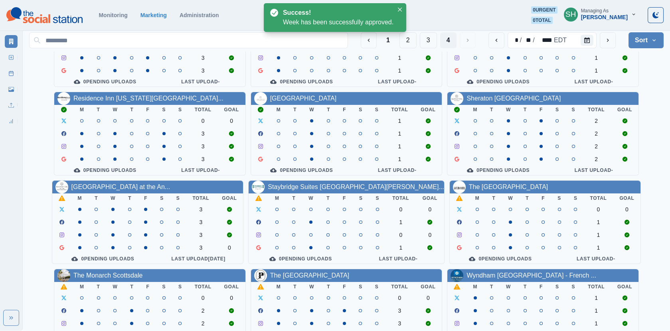
click at [99, 194] on div "[GEOGRAPHIC_DATA] at the An..." at bounding box center [147, 187] width 191 height 13
click at [99, 183] on div "[GEOGRAPHIC_DATA] at the An..." at bounding box center [147, 187] width 191 height 13
click at [102, 187] on link "[GEOGRAPHIC_DATA] at the An..." at bounding box center [120, 187] width 99 height 7
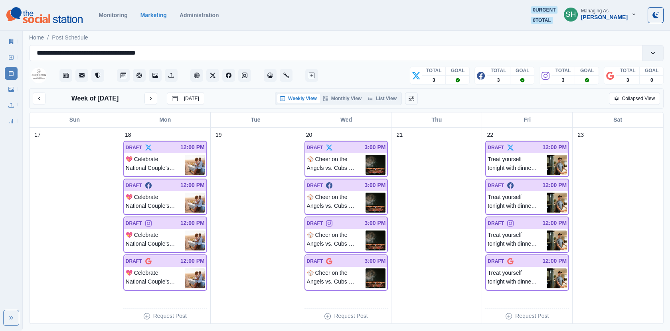
click at [383, 103] on div "Weekly View Monthly View List View" at bounding box center [338, 99] width 127 height 14
click at [379, 94] on button "List View" at bounding box center [382, 99] width 35 height 10
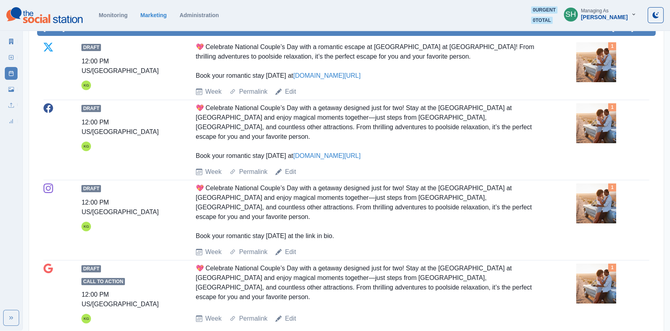
scroll to position [183, 0]
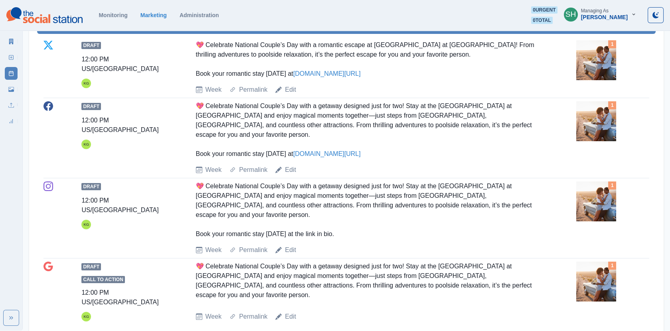
click at [585, 114] on img at bounding box center [596, 121] width 40 height 40
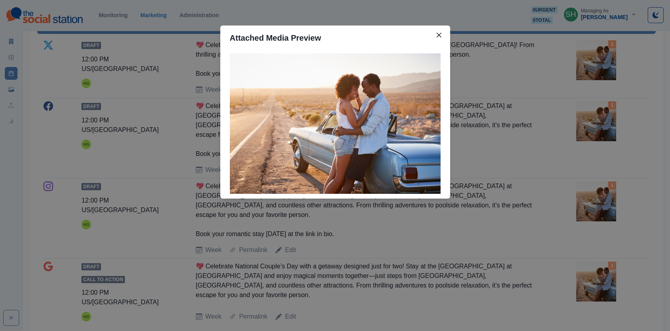
click at [583, 116] on div "Attached Media Preview" at bounding box center [335, 165] width 670 height 331
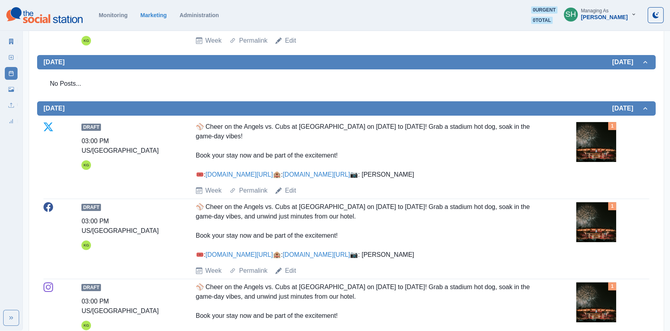
scroll to position [478, 0]
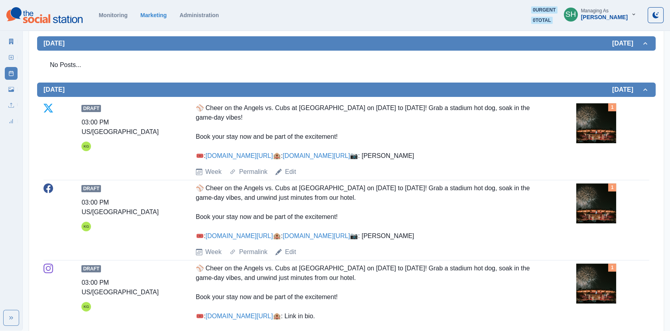
click at [613, 106] on img at bounding box center [596, 123] width 40 height 40
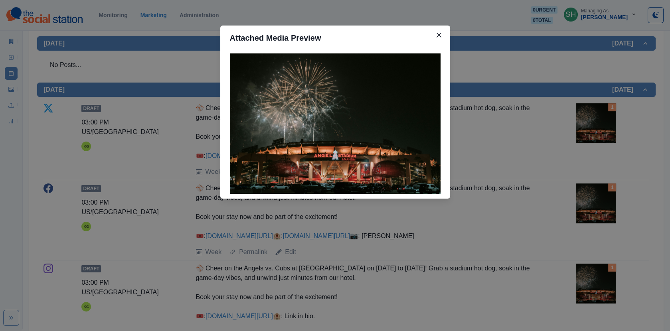
click at [553, 96] on div "Attached Media Preview" at bounding box center [335, 165] width 670 height 331
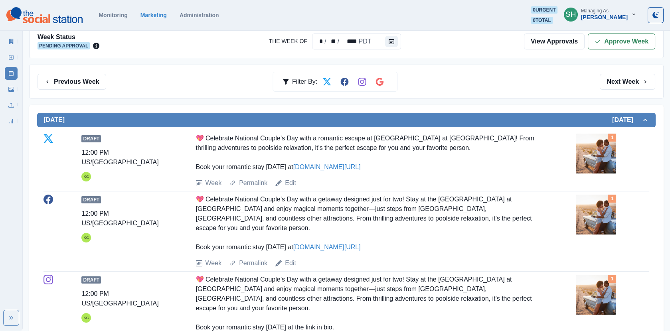
scroll to position [0, 0]
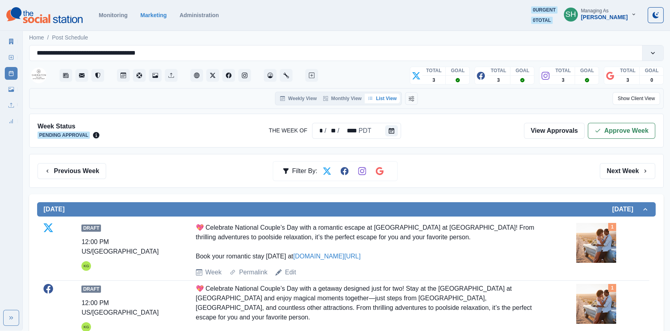
click at [618, 123] on button "Approve Week" at bounding box center [621, 131] width 67 height 16
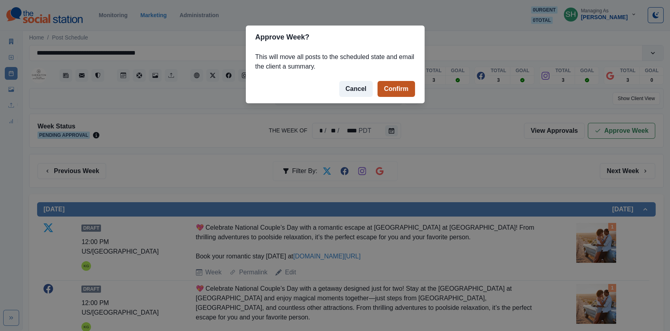
click at [392, 91] on button "Confirm" at bounding box center [395, 89] width 37 height 16
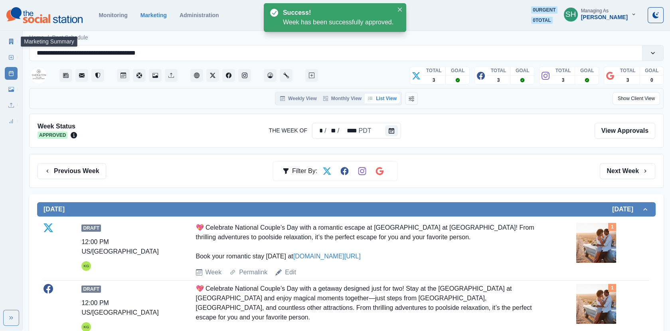
click at [10, 38] on link "Marketing Summary" at bounding box center [11, 41] width 13 height 13
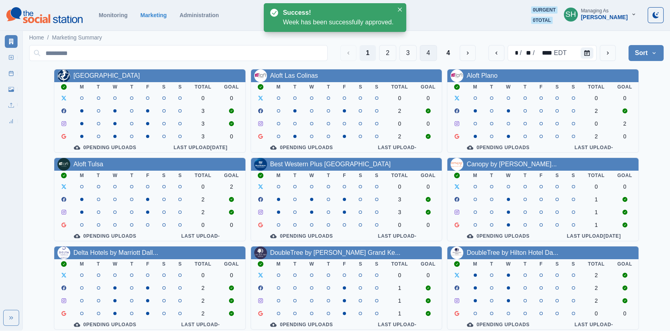
click at [428, 54] on button "4" at bounding box center [428, 53] width 17 height 16
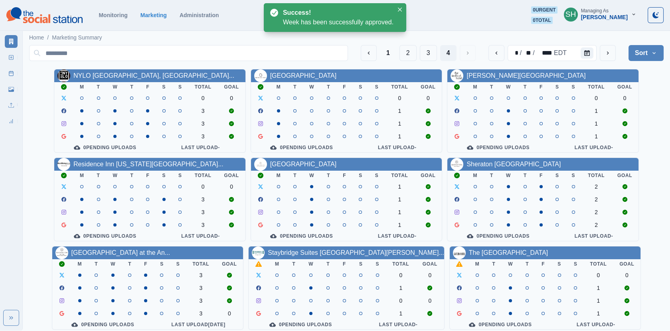
scroll to position [97, 0]
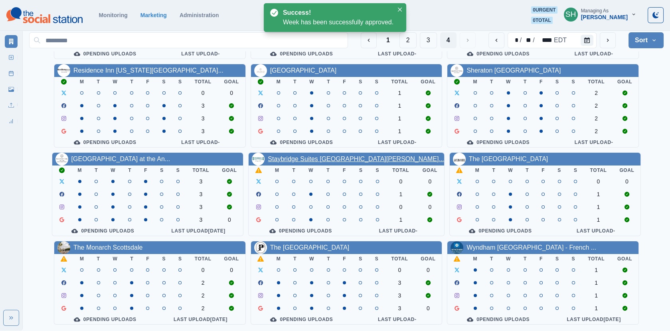
click at [338, 160] on link "Staybridge Suites [GEOGRAPHIC_DATA][PERSON_NAME]..." at bounding box center [356, 159] width 176 height 7
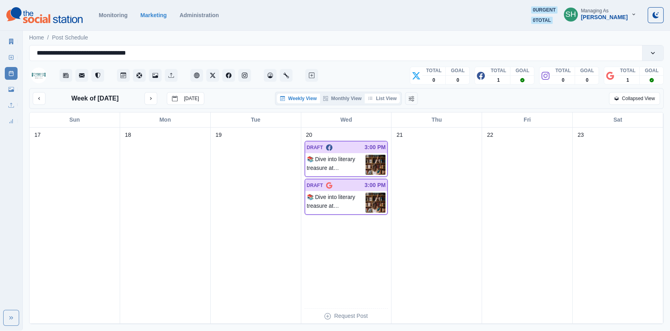
click at [388, 97] on button "List View" at bounding box center [382, 99] width 35 height 10
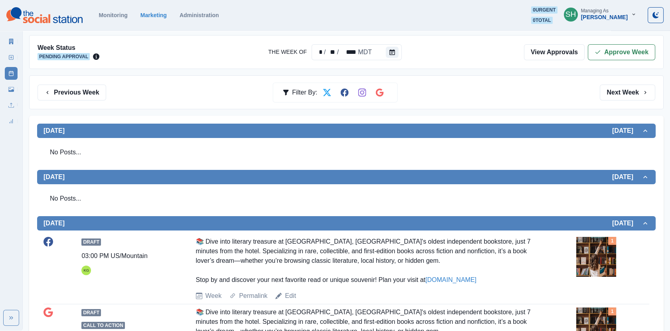
scroll to position [207, 0]
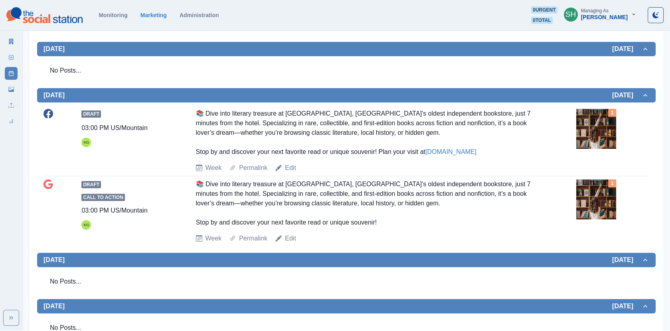
click at [580, 135] on img at bounding box center [596, 129] width 40 height 40
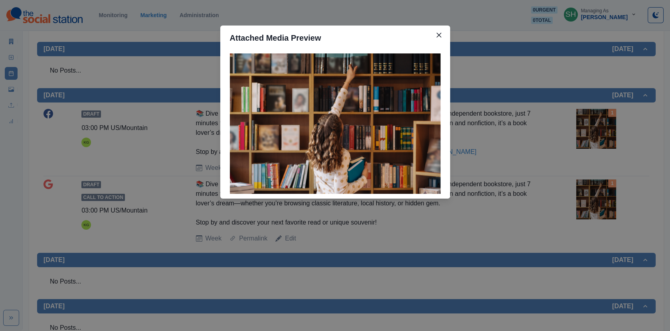
click at [546, 128] on div "Attached Media Preview" at bounding box center [335, 165] width 670 height 331
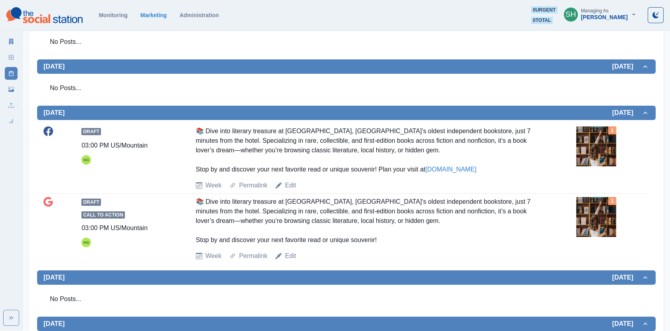
scroll to position [0, 0]
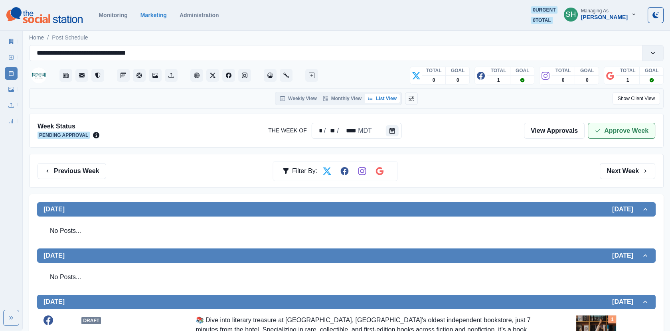
click at [600, 135] on button "Approve Week" at bounding box center [621, 131] width 67 height 16
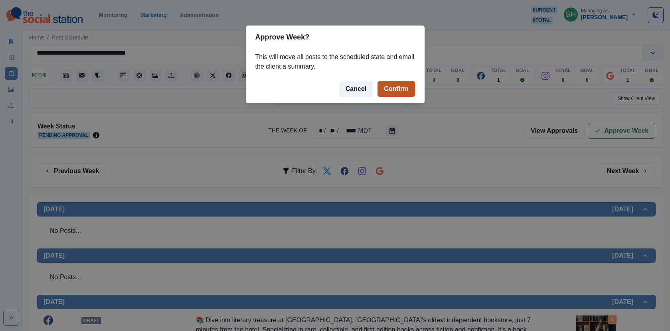
click at [388, 81] on button "Confirm" at bounding box center [395, 89] width 37 height 16
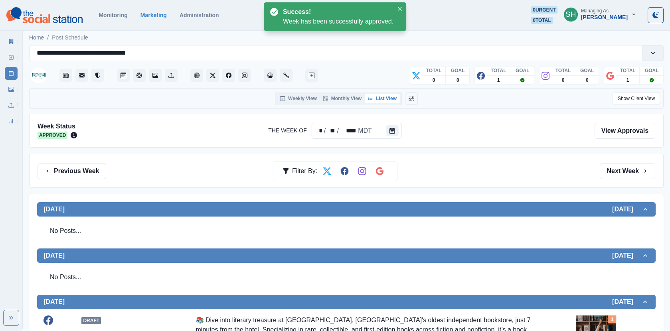
scroll to position [289, 0]
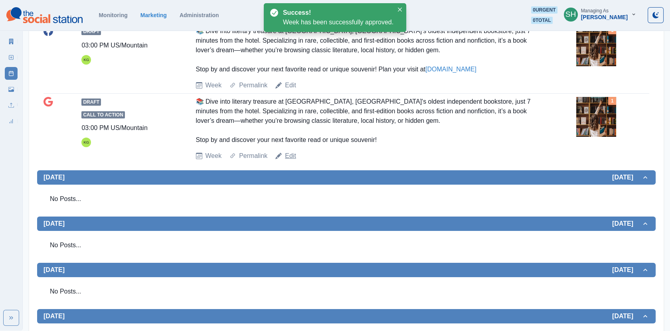
click at [292, 152] on link "Edit" at bounding box center [290, 156] width 11 height 10
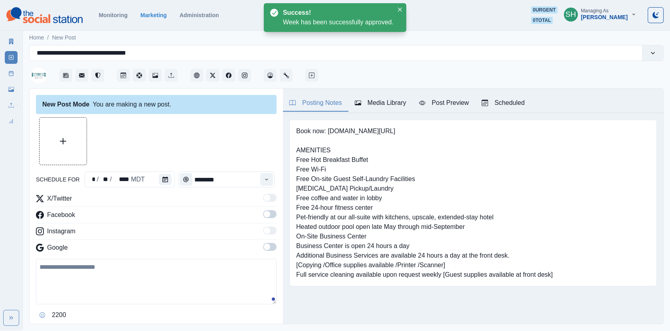
type input "*******"
type textarea "**********"
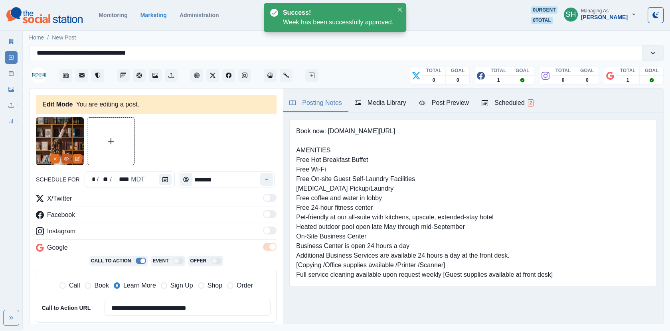
click at [69, 158] on button "View Media" at bounding box center [66, 159] width 10 height 10
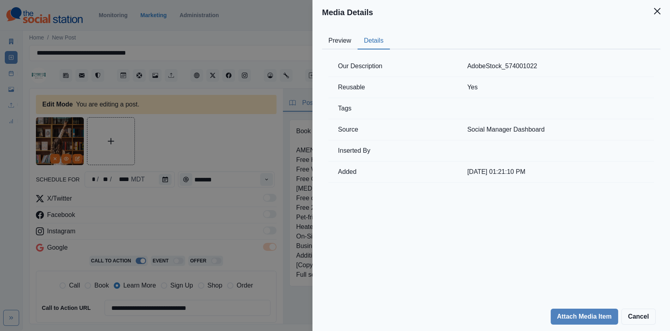
click at [375, 34] on button "Details" at bounding box center [374, 41] width 32 height 17
click at [14, 55] on div "Media Details Preview Details Our Description AdobeStock_574001022 Reusable Yes…" at bounding box center [335, 165] width 670 height 331
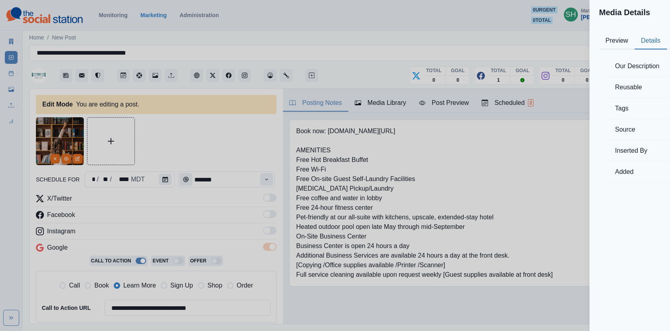
click at [10, 41] on icon at bounding box center [11, 42] width 4 height 6
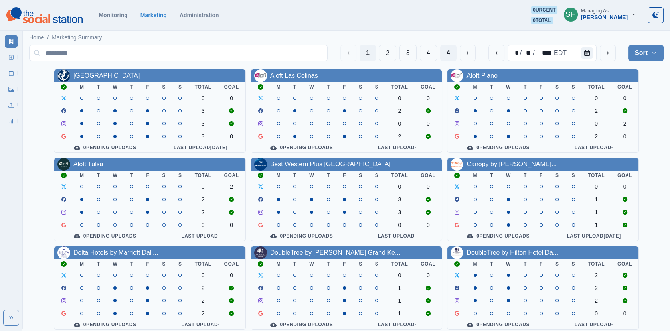
click at [442, 51] on button "4" at bounding box center [448, 53] width 16 height 16
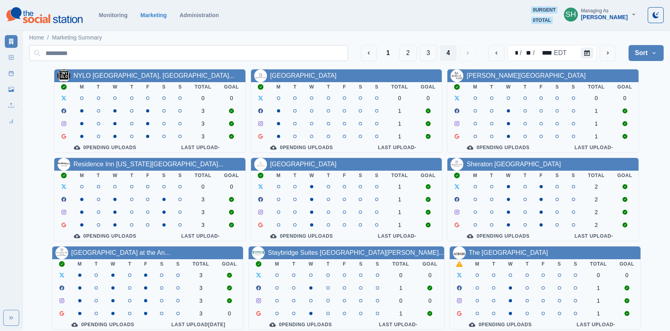
scroll to position [97, 0]
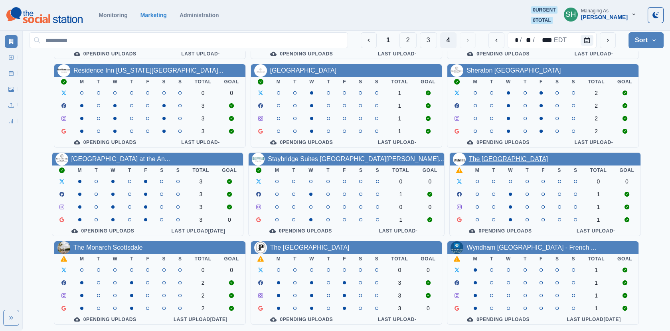
click at [496, 158] on link "The [GEOGRAPHIC_DATA]" at bounding box center [508, 159] width 79 height 7
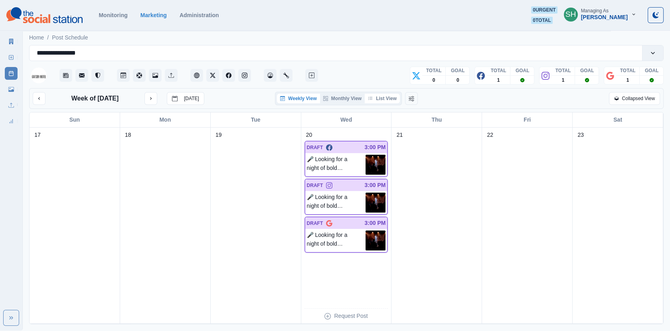
click at [394, 101] on button "List View" at bounding box center [382, 99] width 35 height 10
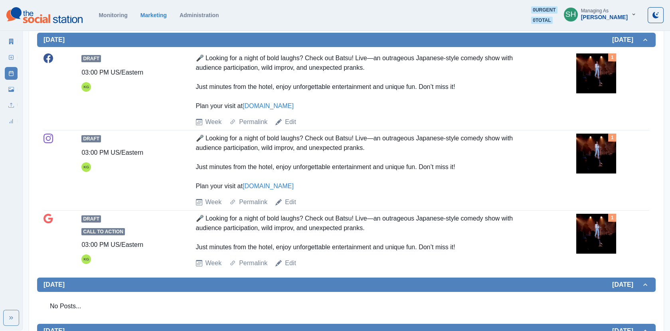
scroll to position [266, 0]
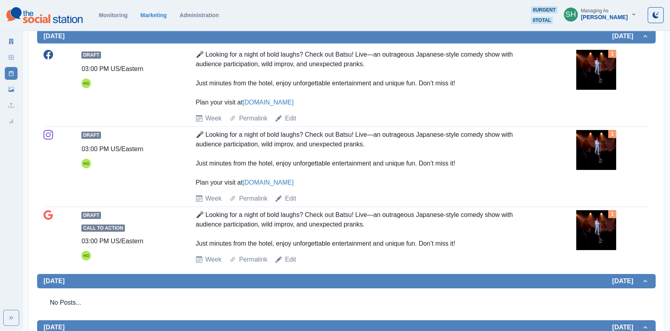
click at [617, 72] on div "1" at bounding box center [612, 70] width 73 height 40
click at [598, 68] on img at bounding box center [596, 70] width 40 height 40
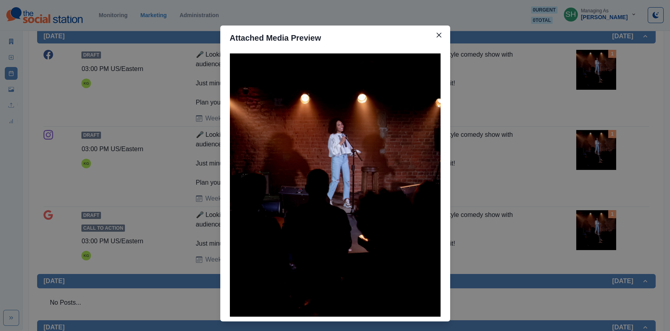
click at [521, 174] on div "Attached Media Preview" at bounding box center [335, 165] width 670 height 331
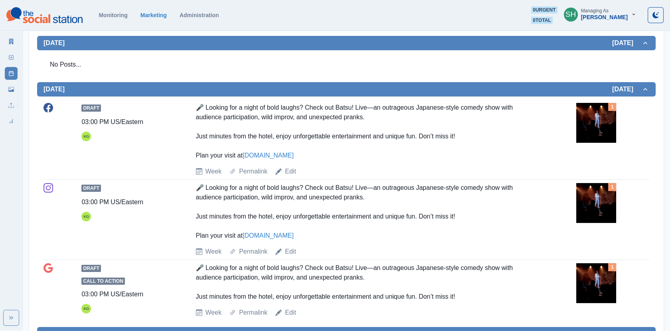
scroll to position [172, 0]
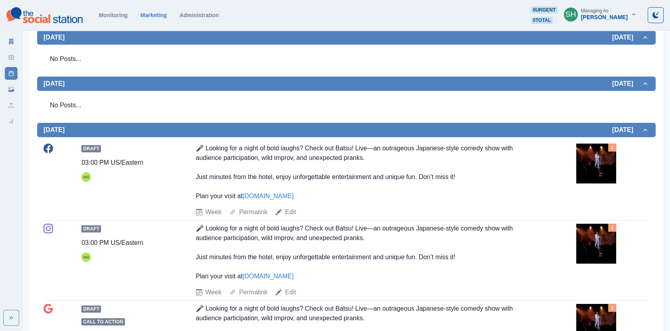
click at [604, 165] on img at bounding box center [596, 164] width 40 height 40
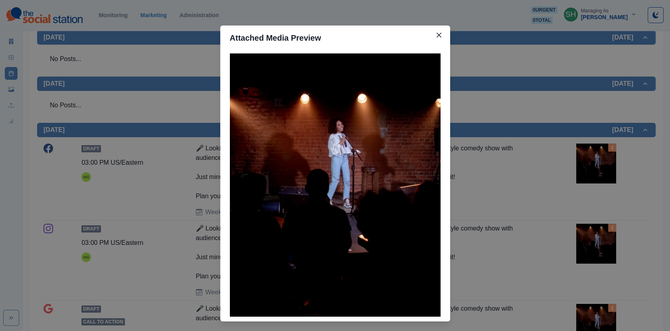
click at [551, 152] on div "Attached Media Preview" at bounding box center [335, 165] width 670 height 331
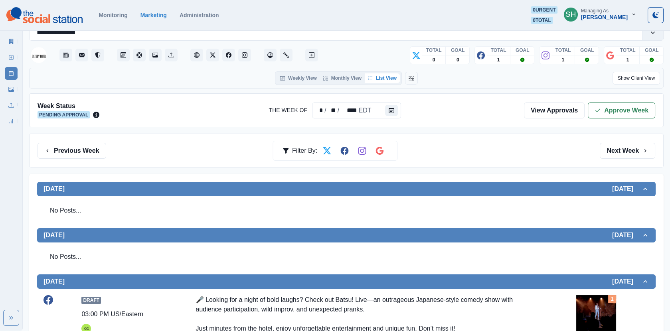
scroll to position [0, 0]
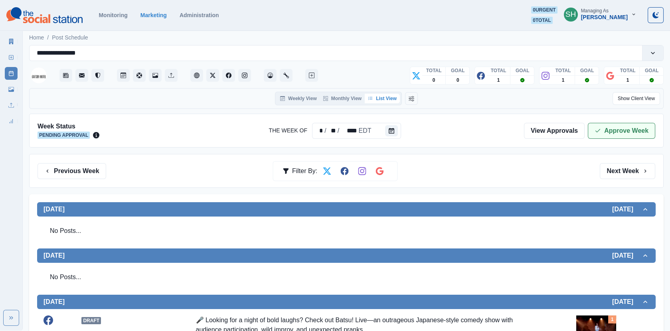
click at [606, 136] on button "Approve Week" at bounding box center [621, 131] width 67 height 16
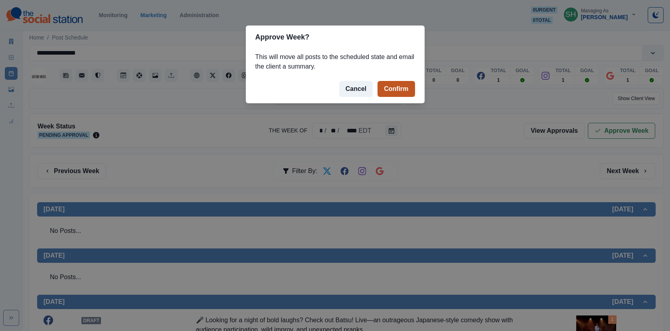
click at [395, 89] on button "Confirm" at bounding box center [395, 89] width 37 height 16
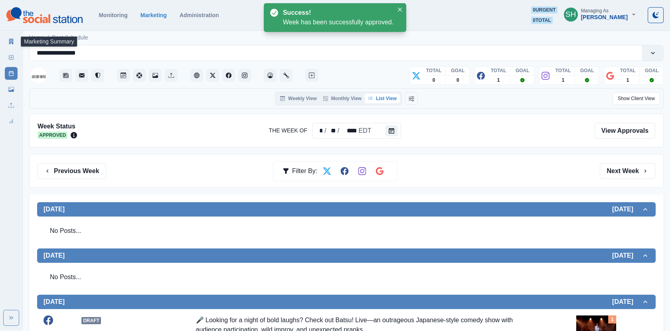
click at [16, 40] on link "Marketing Summary" at bounding box center [11, 41] width 13 height 13
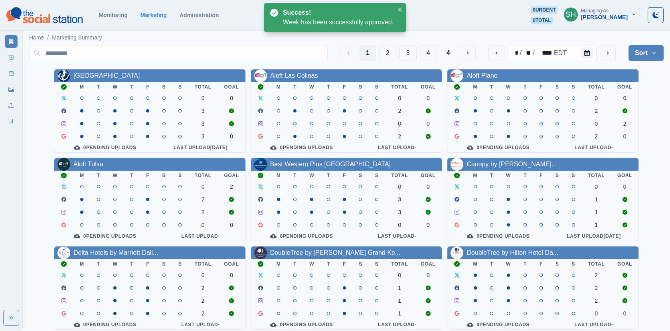
click at [440, 56] on div "1 2 3 4 4" at bounding box center [407, 53] width 135 height 16
click at [448, 54] on button "4" at bounding box center [448, 53] width 16 height 16
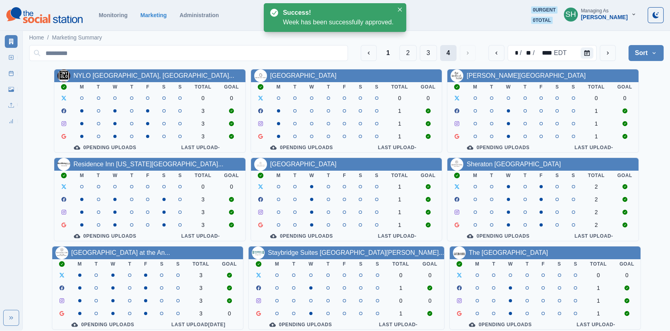
scroll to position [97, 0]
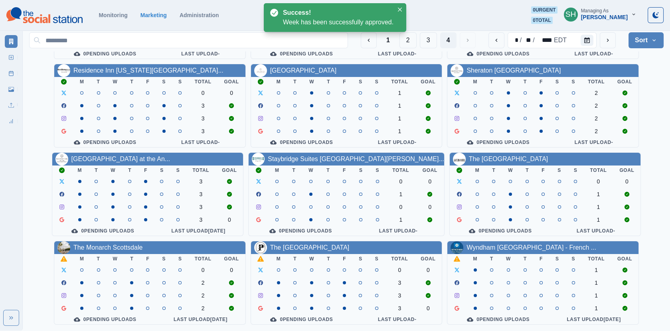
click at [79, 252] on div "The Monarch Scottsdale" at bounding box center [149, 247] width 191 height 13
click at [79, 247] on link "The Monarch Scottsdale" at bounding box center [107, 247] width 69 height 7
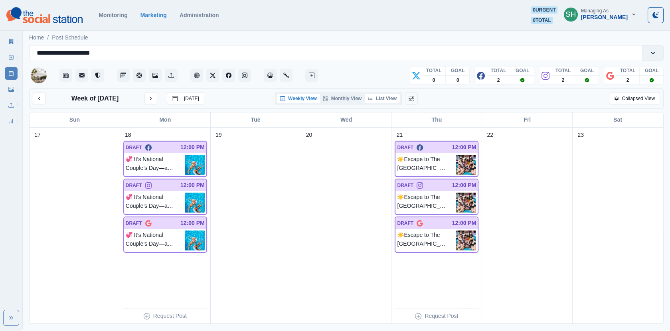
click at [386, 101] on button "List View" at bounding box center [382, 99] width 35 height 10
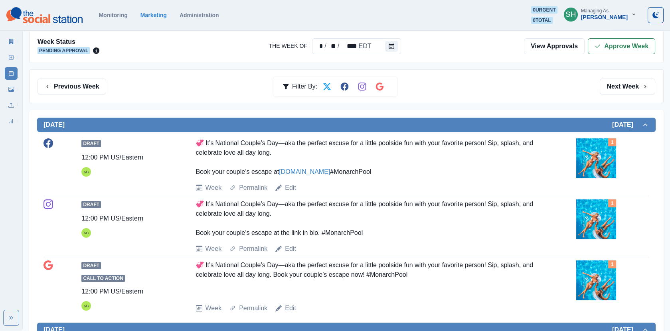
scroll to position [155, 0]
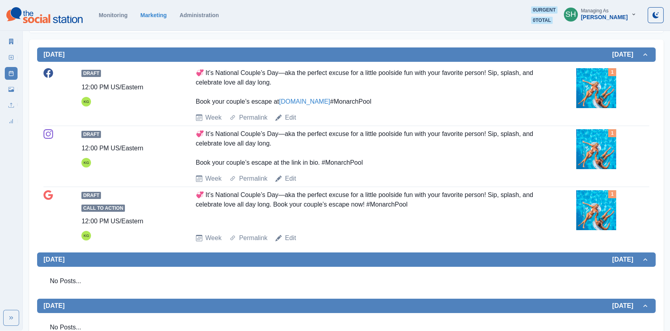
click at [589, 152] on img at bounding box center [596, 149] width 40 height 40
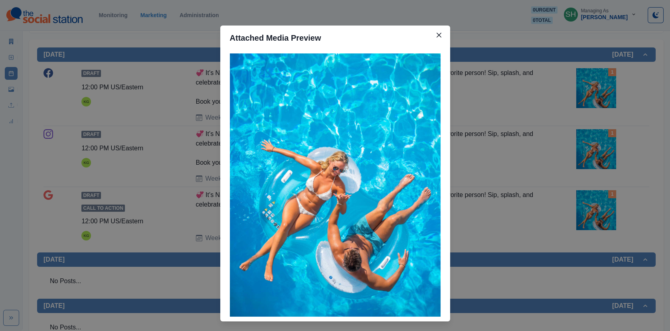
click at [537, 130] on div "Attached Media Preview" at bounding box center [335, 165] width 670 height 331
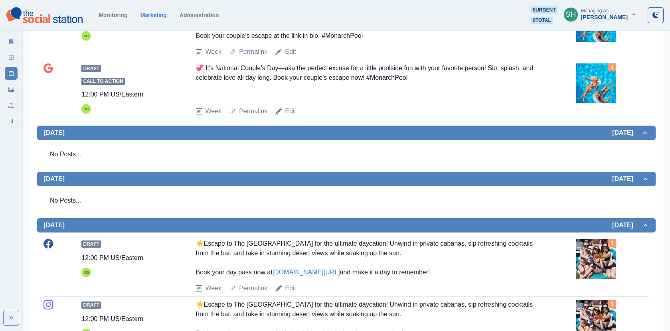
scroll to position [462, 0]
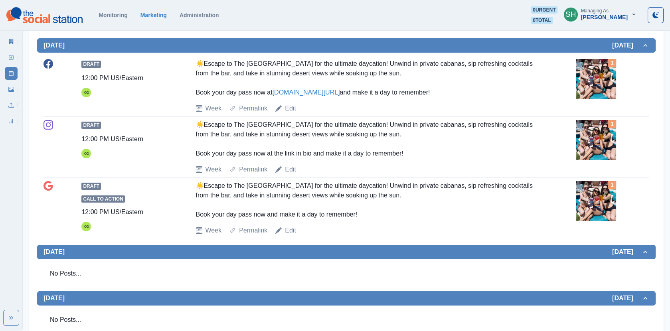
click at [588, 85] on img at bounding box center [596, 79] width 40 height 40
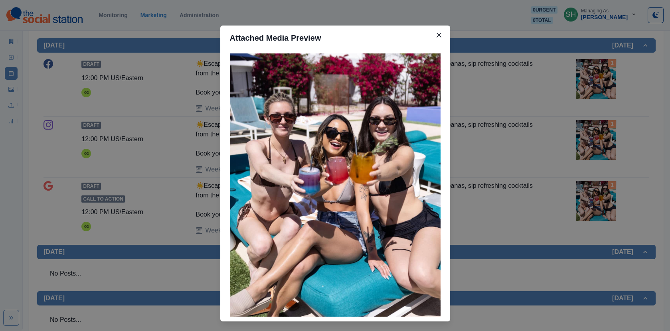
click at [549, 94] on div "Attached Media Preview" at bounding box center [335, 165] width 670 height 331
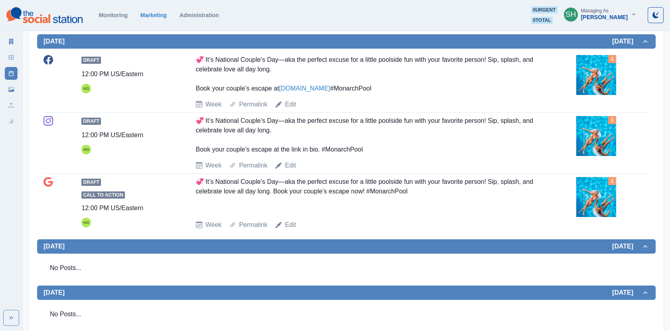
scroll to position [0, 0]
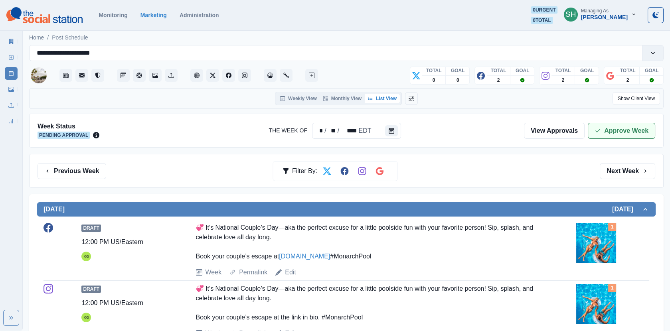
click at [607, 125] on button "Approve Week" at bounding box center [621, 131] width 67 height 16
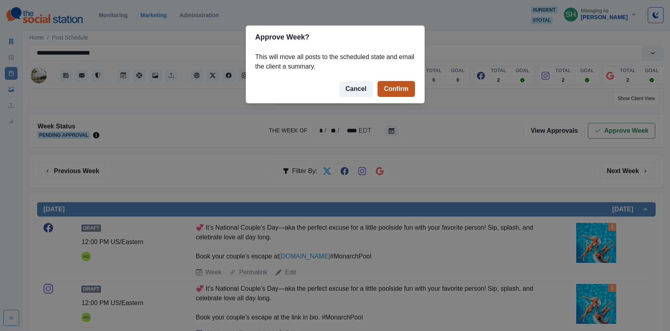
click at [401, 93] on button "Confirm" at bounding box center [395, 89] width 37 height 16
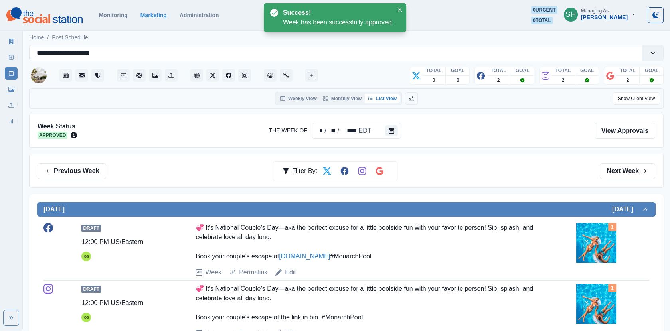
click at [2, 40] on div "Marketing Summary New Post Post Schedule Media Library Uploads Review Summary" at bounding box center [11, 80] width 22 height 96
click at [5, 40] on link "Marketing Summary" at bounding box center [11, 41] width 13 height 13
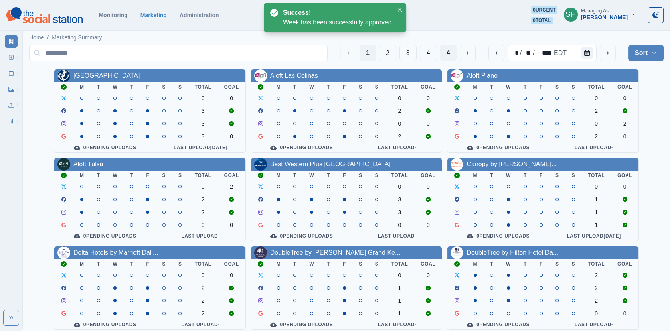
click at [442, 54] on button "4" at bounding box center [448, 53] width 16 height 16
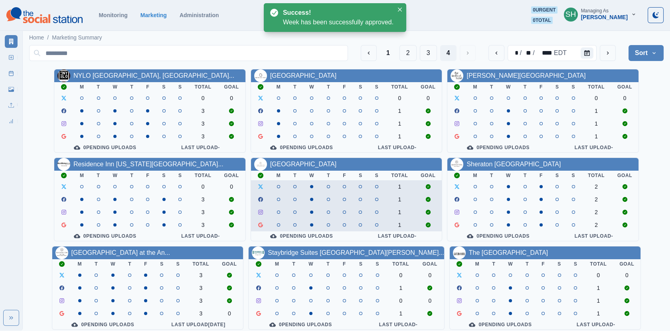
scroll to position [97, 0]
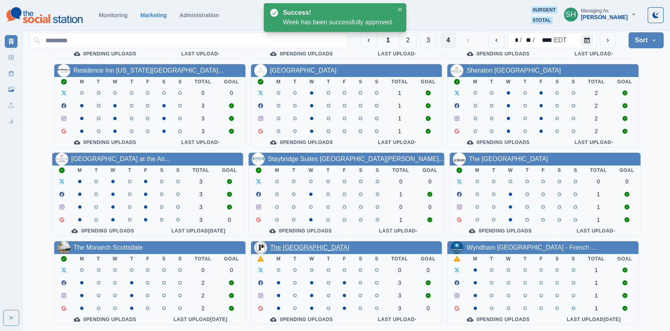
click at [293, 244] on link "The [GEOGRAPHIC_DATA]" at bounding box center [309, 247] width 79 height 7
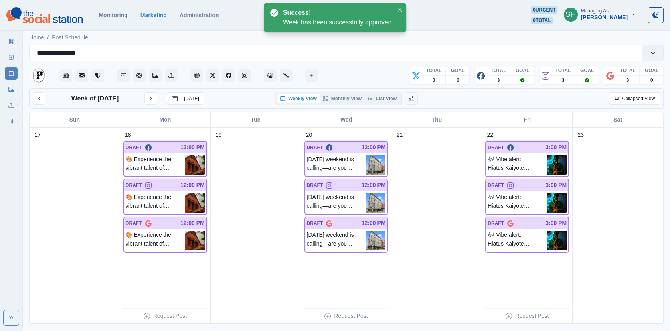
click at [379, 90] on div "Week of [DATE] [DATE] Weekly View Monthly View List View Collapsed View" at bounding box center [346, 98] width 634 height 21
click at [379, 97] on button "List View" at bounding box center [382, 99] width 35 height 10
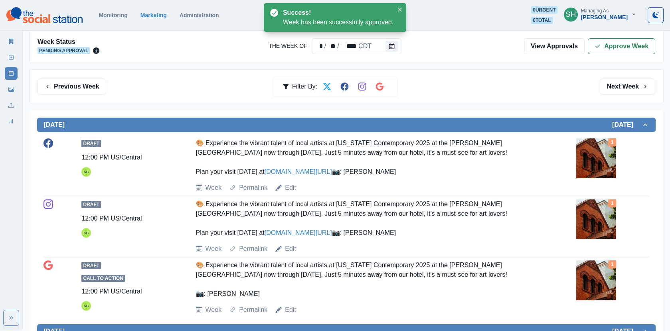
scroll to position [186, 0]
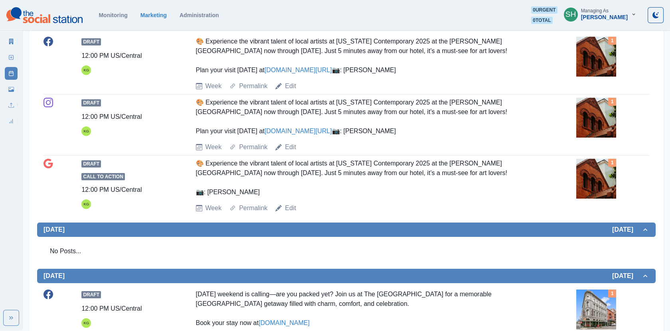
click at [591, 138] on img at bounding box center [596, 118] width 40 height 40
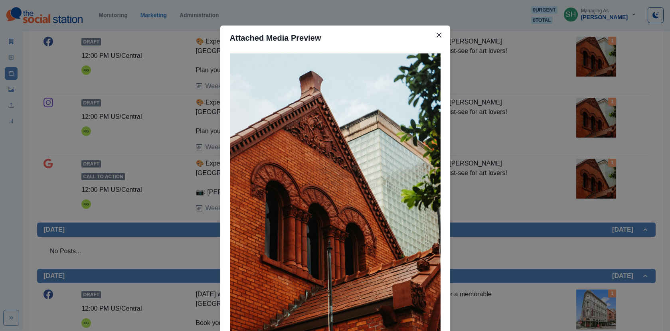
click at [524, 122] on div "Attached Media Preview" at bounding box center [335, 165] width 670 height 331
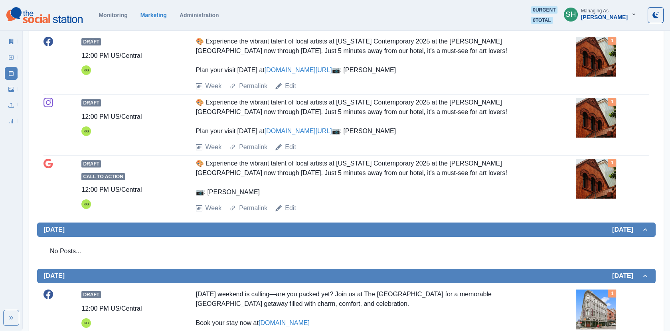
click at [612, 135] on img at bounding box center [596, 118] width 40 height 40
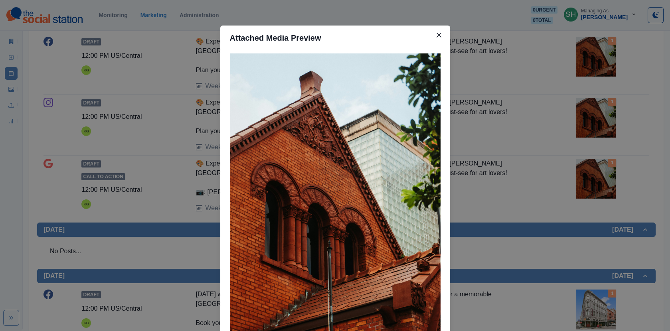
scroll to position [69, 0]
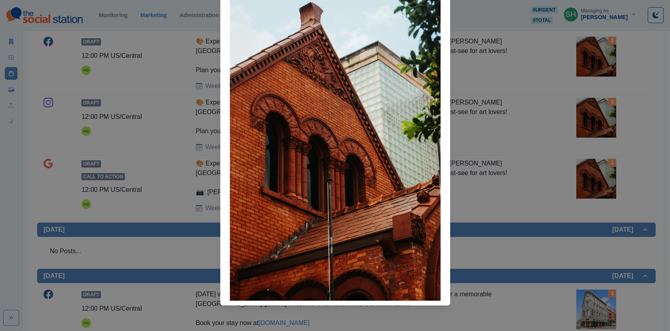
click at [523, 118] on div "Attached Media Preview" at bounding box center [335, 165] width 670 height 331
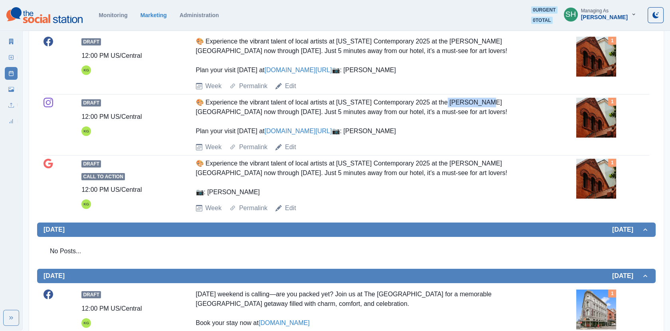
drag, startPoint x: 489, startPoint y: 123, endPoint x: 446, endPoint y: 122, distance: 42.7
click at [446, 122] on div "🎨 Experience the vibrant talent of local artists at [US_STATE] Contemporary 202…" at bounding box center [365, 117] width 339 height 38
copy div "gden Museum"
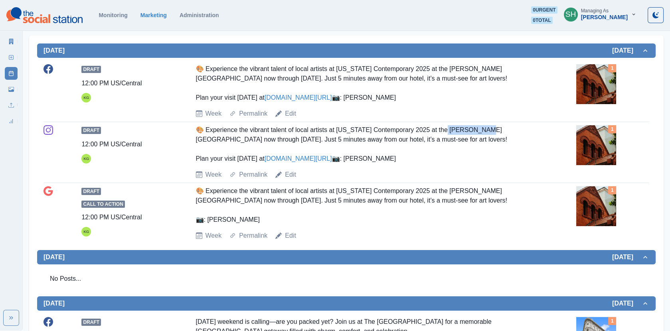
scroll to position [137, 0]
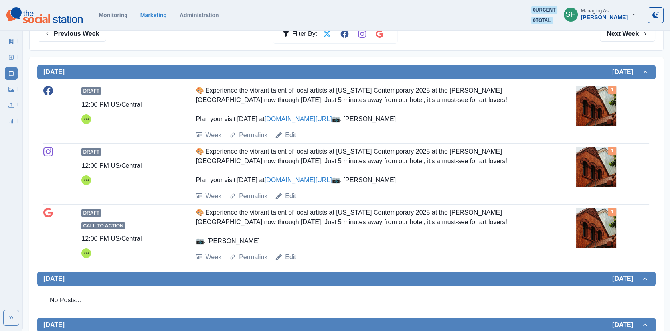
click at [290, 140] on link "Edit" at bounding box center [290, 135] width 11 height 10
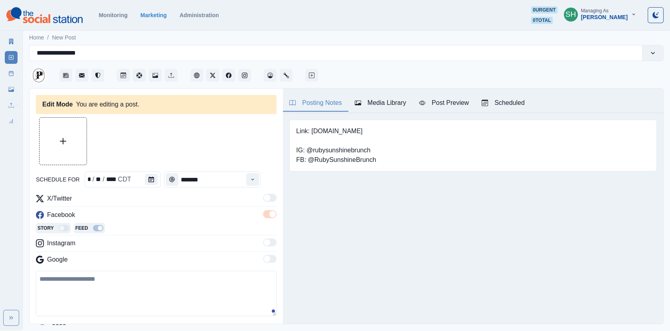
type input "********"
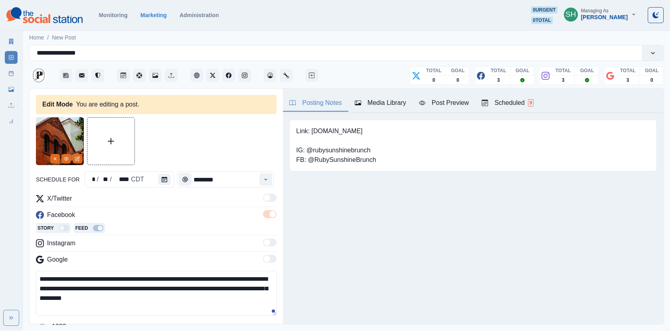
click at [57, 152] on img at bounding box center [60, 141] width 48 height 48
click at [56, 155] on button "Remove" at bounding box center [55, 159] width 10 height 10
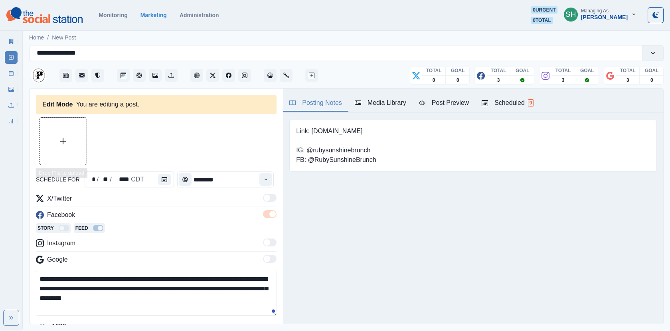
click at [56, 144] on button "Upload Media" at bounding box center [63, 141] width 47 height 47
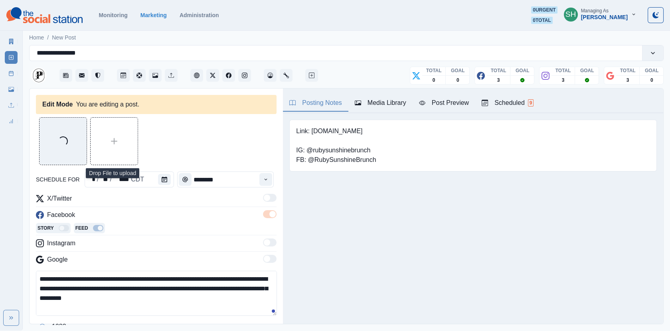
scroll to position [28, 0]
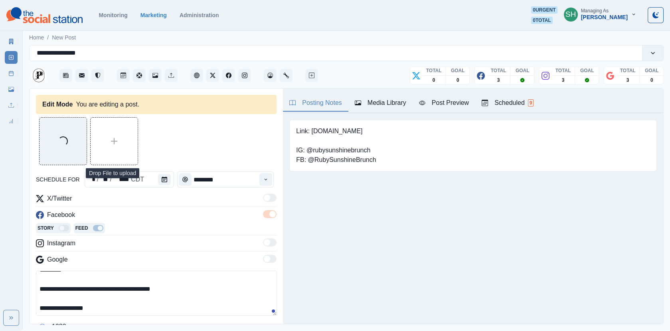
drag, startPoint x: 115, startPoint y: 309, endPoint x: 50, endPoint y: 309, distance: 65.4
click at [50, 309] on textarea "**********" at bounding box center [156, 293] width 241 height 45
click at [65, 159] on icon "View Media" at bounding box center [66, 158] width 5 height 5
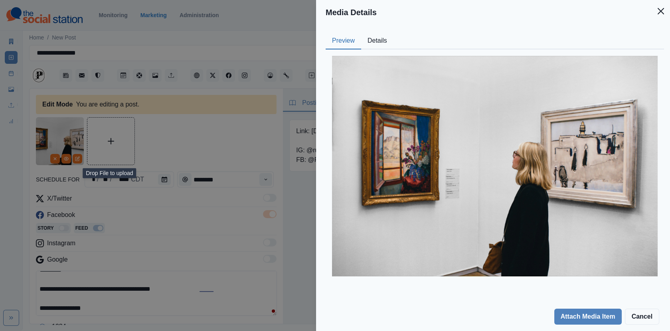
click at [377, 41] on button "Details" at bounding box center [377, 41] width 32 height 17
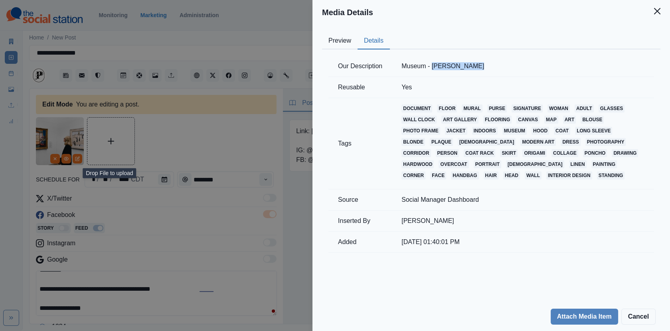
drag, startPoint x: 462, startPoint y: 69, endPoint x: 435, endPoint y: 67, distance: 27.6
click at [435, 67] on td "Museum - [PERSON_NAME]" at bounding box center [523, 66] width 262 height 21
copy td "[PERSON_NAME]"
click at [122, 255] on div "Media Details Preview Details Our Description Museum - [PERSON_NAME] Reusable Y…" at bounding box center [335, 165] width 670 height 331
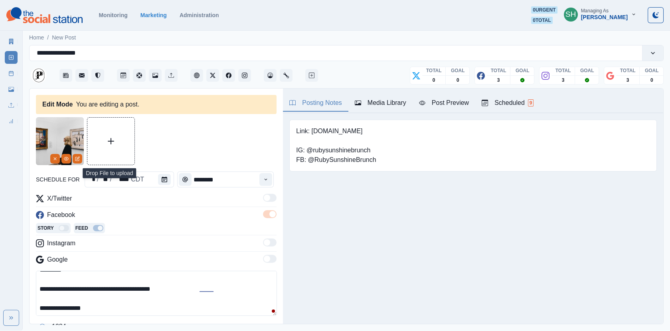
drag, startPoint x: 111, startPoint y: 308, endPoint x: 49, endPoint y: 308, distance: 61.0
click at [49, 308] on textarea "**********" at bounding box center [156, 293] width 241 height 45
paste textarea
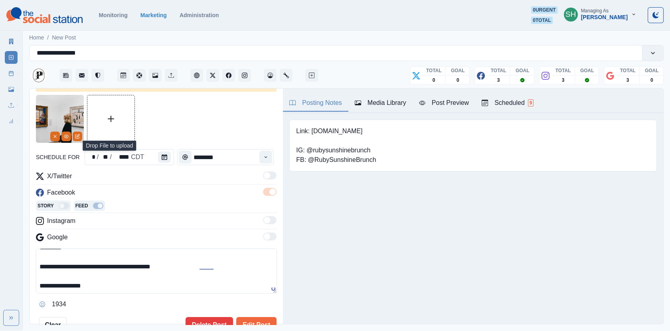
scroll to position [27, 0]
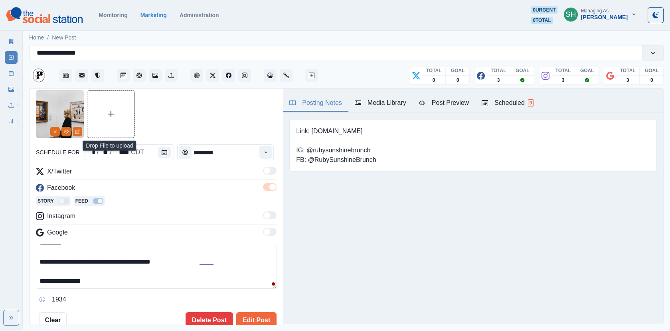
type textarea "**********"
click at [258, 308] on div "**********" at bounding box center [156, 209] width 241 height 238
click at [258, 312] on button "Edit Post" at bounding box center [256, 320] width 40 height 16
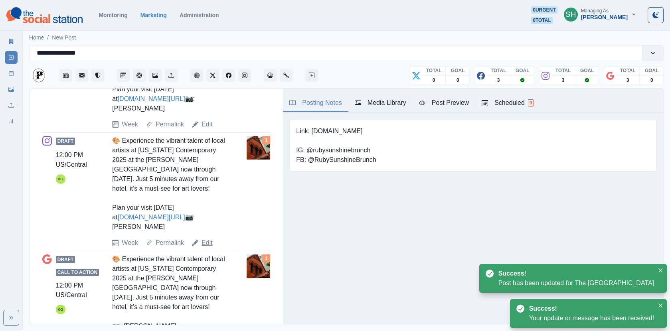
click at [208, 248] on link "Edit" at bounding box center [206, 243] width 11 height 10
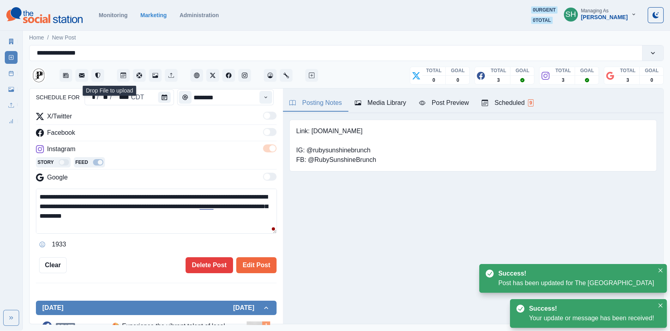
scroll to position [28, 0]
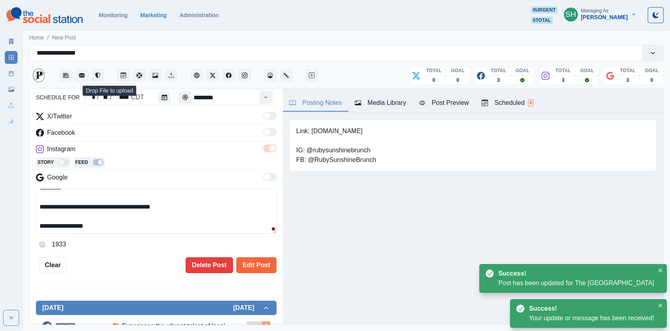
drag, startPoint x: 130, startPoint y: 222, endPoint x: 51, endPoint y: 221, distance: 79.0
click at [51, 221] on textarea "**********" at bounding box center [156, 211] width 241 height 45
paste textarea
type textarea "**********"
click at [366, 99] on div "Media Library" at bounding box center [380, 103] width 51 height 10
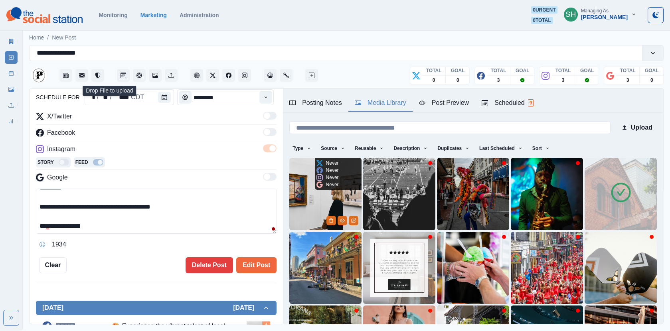
click at [333, 200] on img at bounding box center [325, 194] width 72 height 72
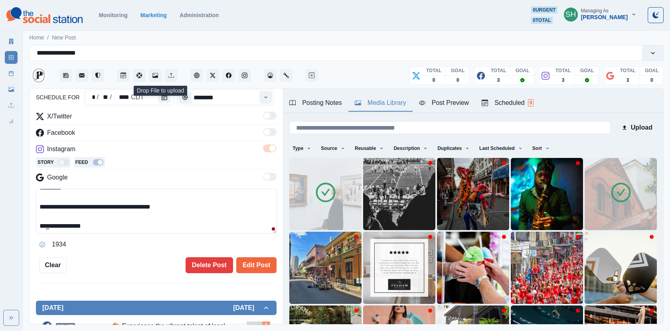
click at [625, 200] on icon at bounding box center [621, 193] width 20 height 20
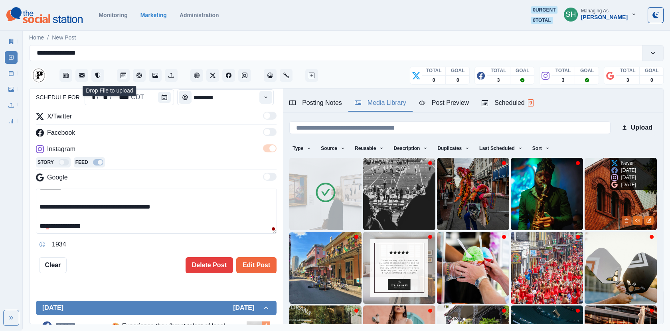
click at [624, 223] on button "Delete Media" at bounding box center [627, 221] width 10 height 10
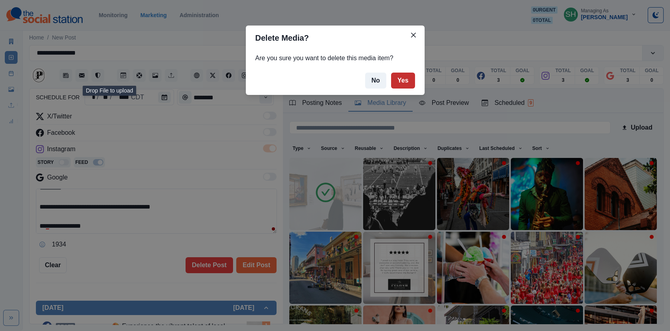
click at [407, 83] on button "Yes" at bounding box center [403, 81] width 24 height 16
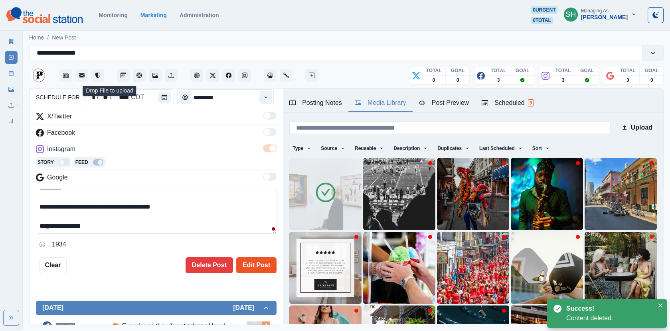
click at [262, 263] on button "Edit Post" at bounding box center [256, 265] width 40 height 16
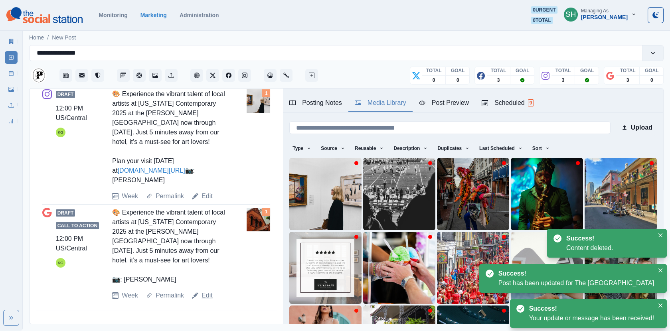
click at [211, 297] on link "Edit" at bounding box center [206, 296] width 11 height 10
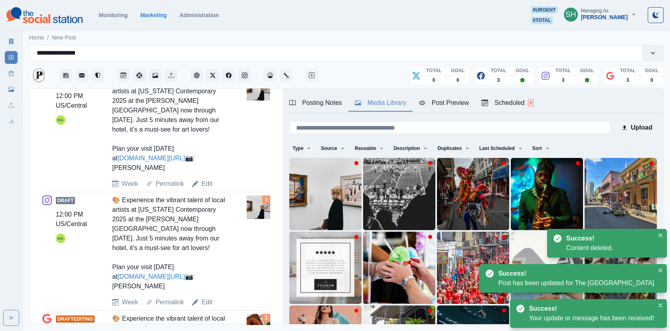
scroll to position [37, 0]
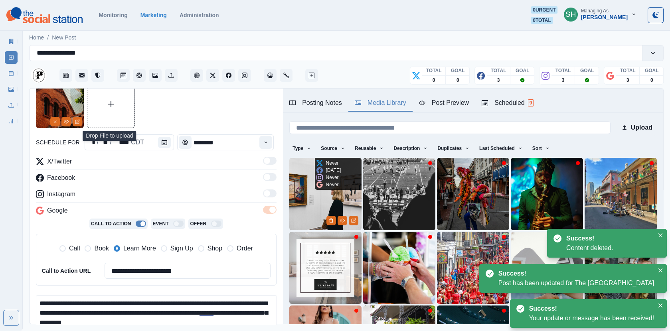
click at [325, 184] on div "Never" at bounding box center [327, 184] width 22 height 7
click at [316, 198] on img at bounding box center [325, 194] width 72 height 72
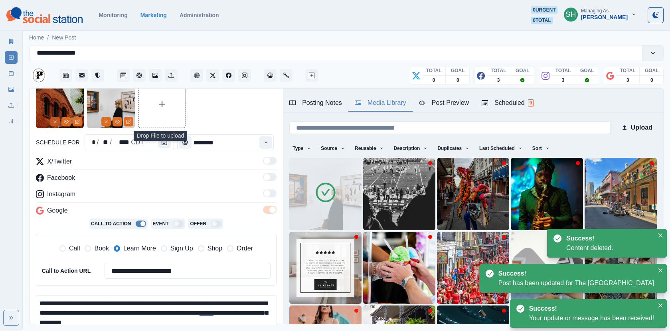
click at [50, 120] on button "Remove" at bounding box center [55, 122] width 10 height 10
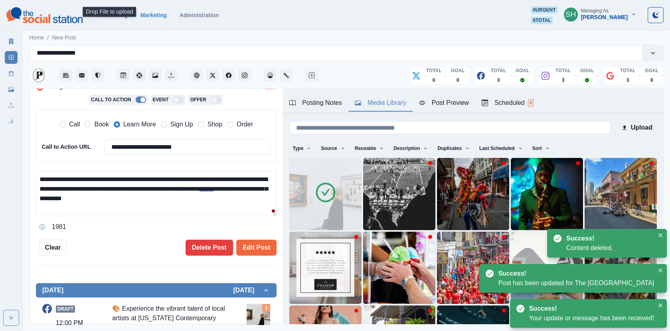
scroll to position [9, 0]
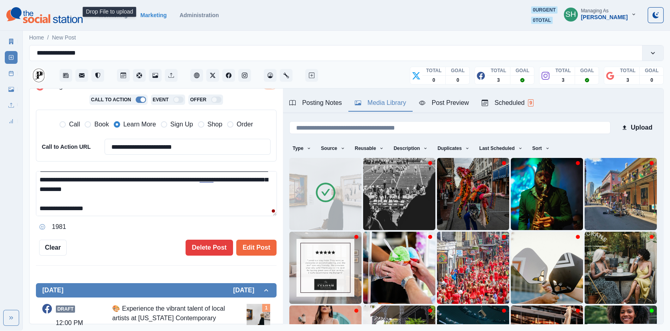
drag, startPoint x: 167, startPoint y: 202, endPoint x: 50, endPoint y: 202, distance: 116.5
click at [50, 202] on textarea "**********" at bounding box center [156, 193] width 241 height 45
paste textarea
type textarea "**********"
click at [261, 247] on button "Edit Post" at bounding box center [256, 248] width 40 height 16
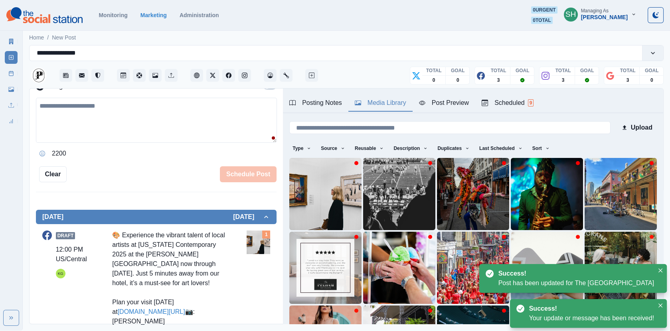
click at [18, 66] on div "Post Schedule" at bounding box center [11, 72] width 13 height 16
click at [12, 69] on link "Post Schedule" at bounding box center [11, 73] width 13 height 13
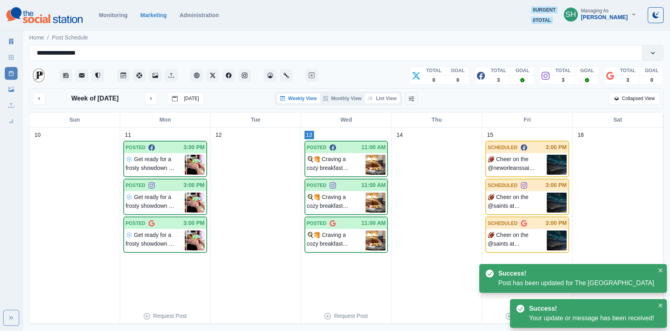
click at [384, 100] on button "List View" at bounding box center [382, 99] width 35 height 10
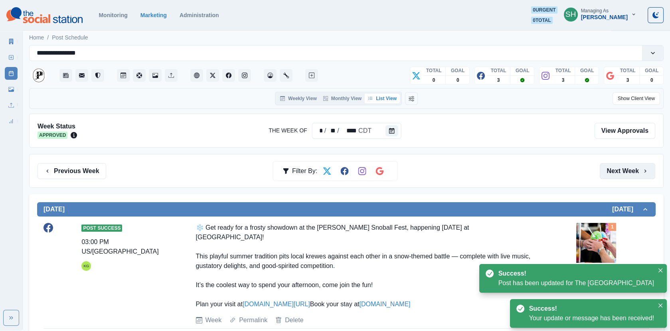
click at [619, 166] on button "Next Week" at bounding box center [627, 171] width 55 height 16
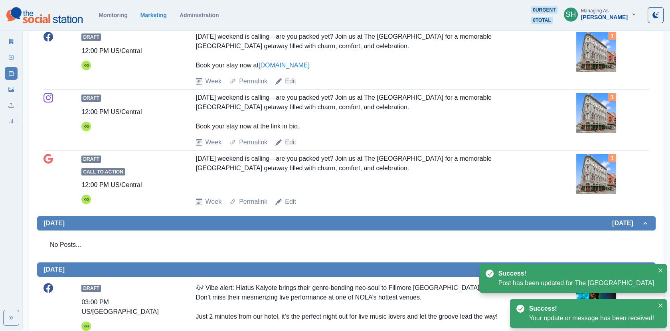
scroll to position [444, 0]
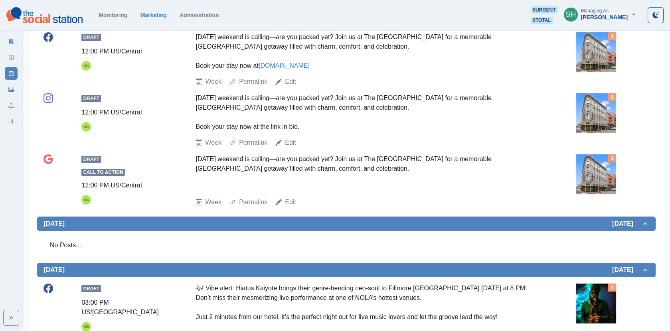
click at [606, 72] on img at bounding box center [596, 52] width 40 height 40
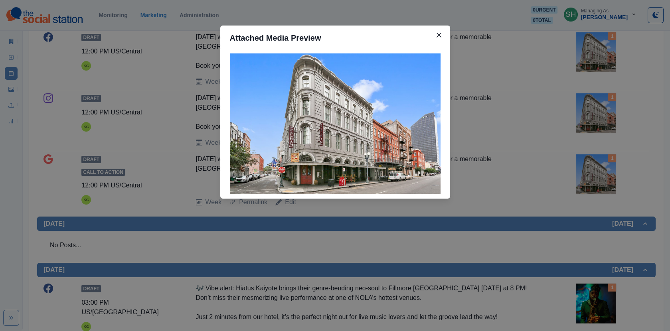
click at [563, 86] on div "Attached Media Preview" at bounding box center [335, 165] width 670 height 331
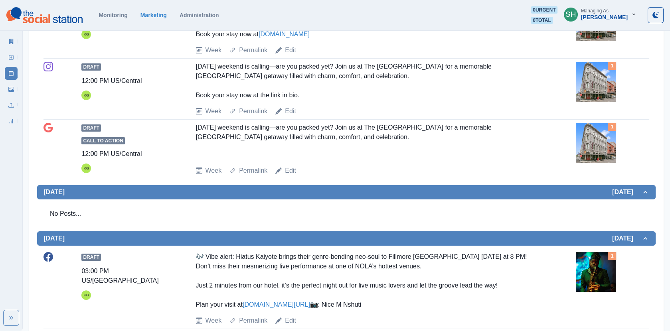
scroll to position [701, 0]
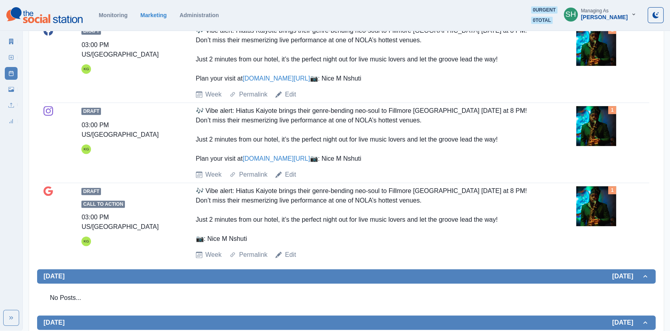
click at [591, 66] on img at bounding box center [596, 46] width 40 height 40
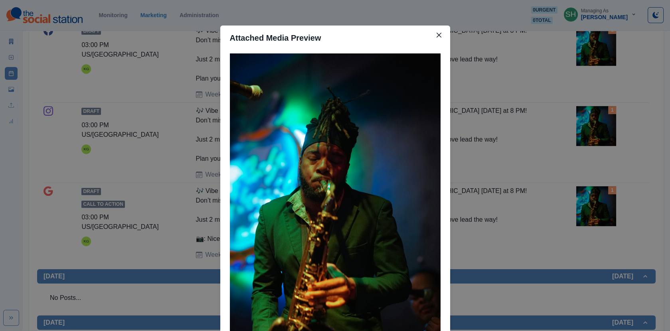
click at [553, 103] on div "Attached Media Preview" at bounding box center [335, 165] width 670 height 331
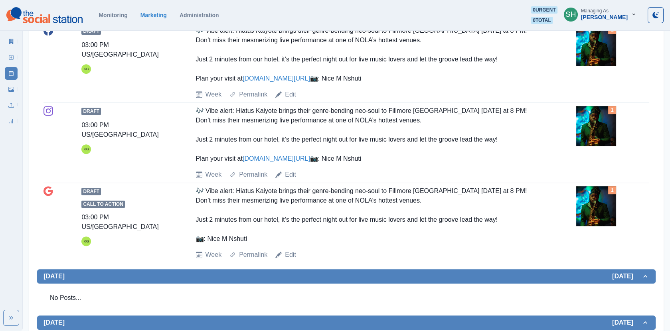
click at [283, 82] on link "[DOMAIN_NAME][URL]" at bounding box center [276, 78] width 67 height 7
click at [289, 99] on link "Edit" at bounding box center [290, 95] width 11 height 10
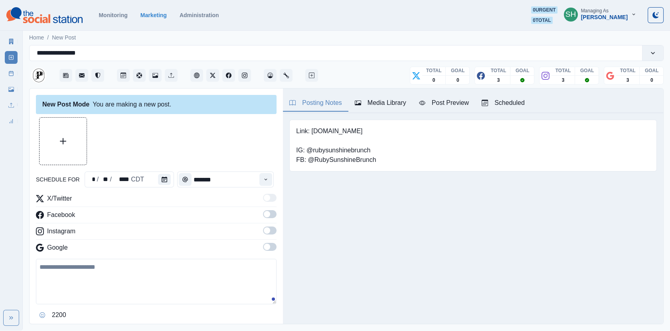
type input "*******"
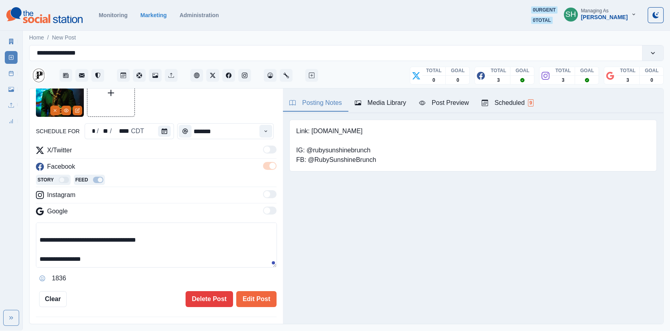
scroll to position [57, 0]
drag, startPoint x: 109, startPoint y: 262, endPoint x: 50, endPoint y: 261, distance: 59.5
click at [50, 261] on textarea "**********" at bounding box center [156, 245] width 241 height 45
click at [116, 247] on textarea "**********" at bounding box center [156, 245] width 241 height 45
click at [167, 238] on textarea "**********" at bounding box center [156, 245] width 241 height 45
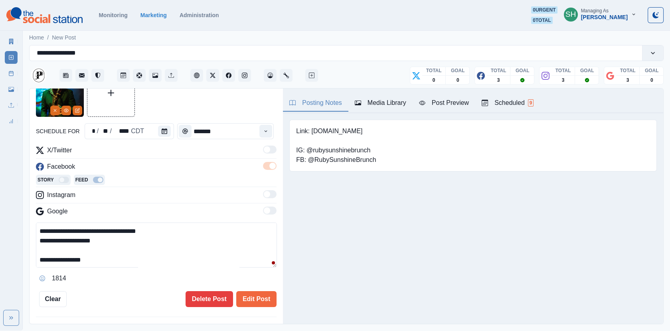
paste textarea "**********"
drag, startPoint x: 384, startPoint y: 134, endPoint x: 310, endPoint y: 134, distance: 74.2
click at [310, 134] on div "Link: [DOMAIN_NAME] IG: @rubysunshinebrunch FB: @RubySunshineBrunch" at bounding box center [472, 146] width 367 height 52
click at [132, 244] on textarea "**********" at bounding box center [156, 245] width 241 height 45
click at [119, 253] on textarea "**********" at bounding box center [156, 245] width 241 height 45
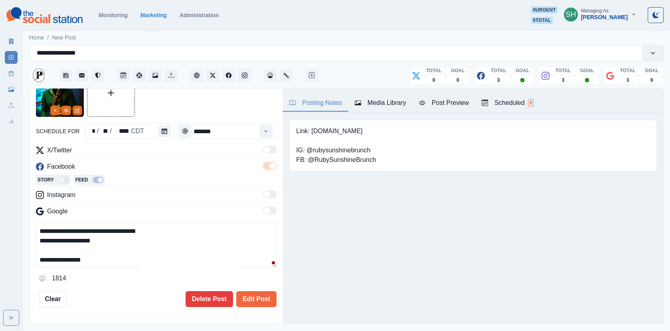
paste textarea "**********"
drag, startPoint x: 183, startPoint y: 251, endPoint x: 22, endPoint y: 251, distance: 160.8
click at [22, 251] on div "**********" at bounding box center [335, 165] width 670 height 331
click at [102, 255] on textarea "**********" at bounding box center [156, 245] width 241 height 45
drag, startPoint x: 77, startPoint y: 248, endPoint x: 5, endPoint y: 248, distance: 72.6
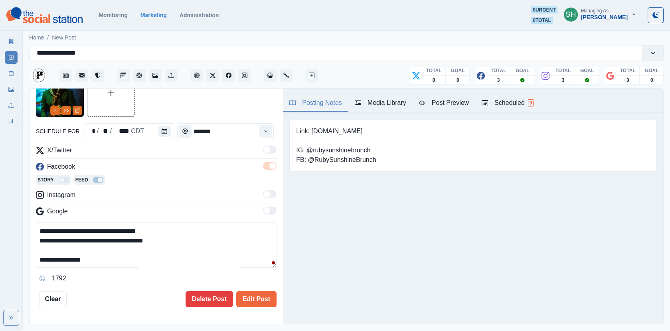
click at [5, 248] on div "**********" at bounding box center [335, 165] width 670 height 331
type textarea "**********"
click at [265, 300] on button "Edit Post" at bounding box center [256, 299] width 40 height 16
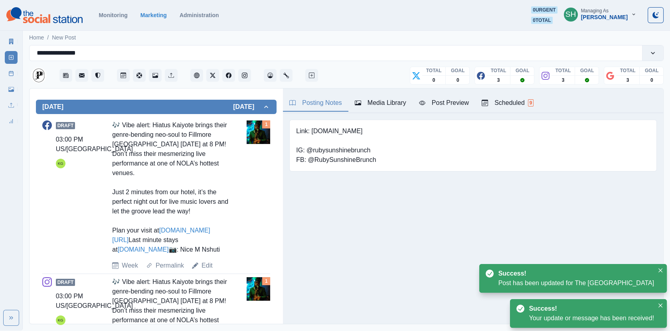
scroll to position [374, 0]
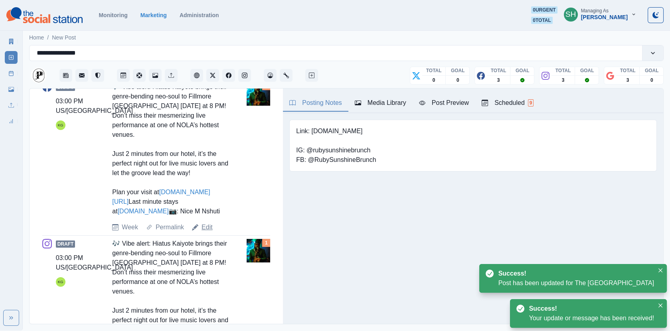
click at [209, 232] on link "Edit" at bounding box center [206, 228] width 11 height 10
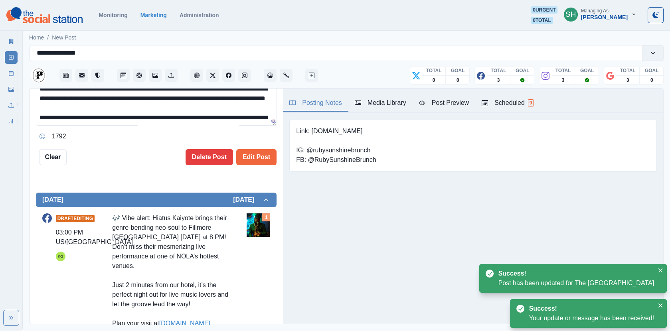
scroll to position [87, 0]
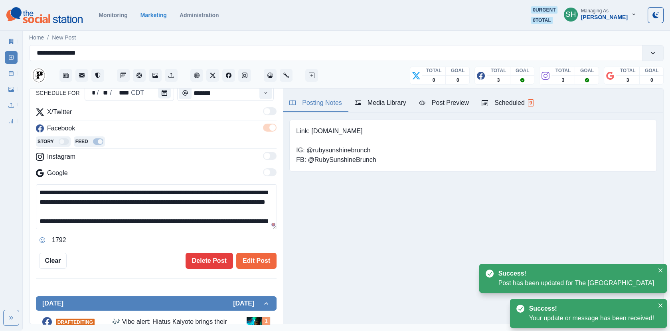
click at [361, 101] on icon "button" at bounding box center [358, 103] width 6 height 5
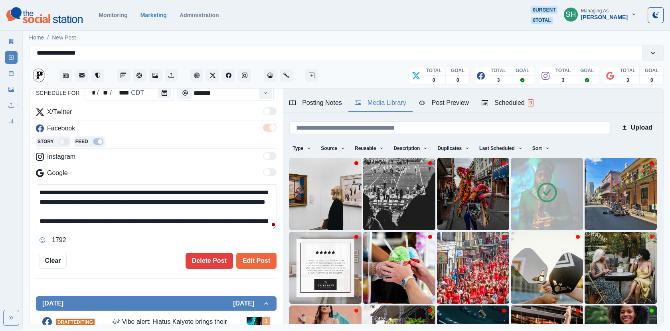
scroll to position [67, 0]
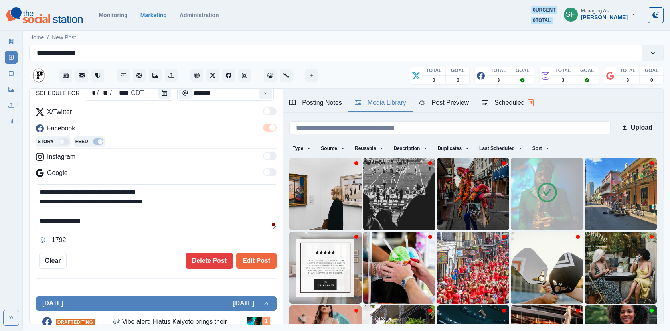
drag, startPoint x: 117, startPoint y: 217, endPoint x: 45, endPoint y: 217, distance: 72.2
click at [45, 217] on textarea "**********" at bounding box center [156, 206] width 241 height 45
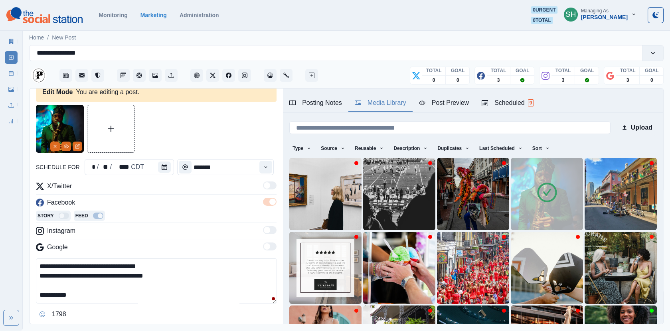
scroll to position [0, 0]
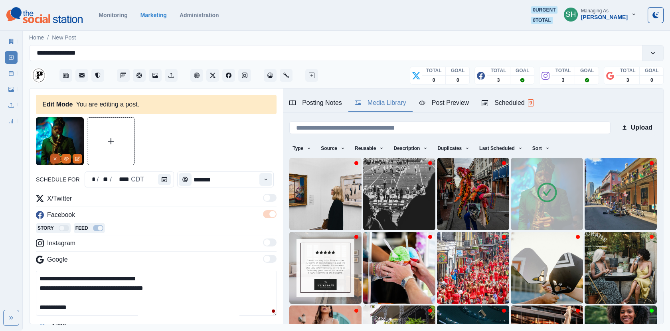
type textarea "**********"
click at [57, 154] on button "Remove" at bounding box center [55, 159] width 10 height 10
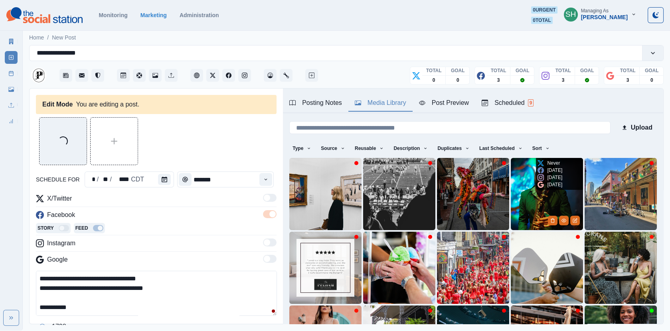
click at [547, 217] on img at bounding box center [547, 194] width 72 height 72
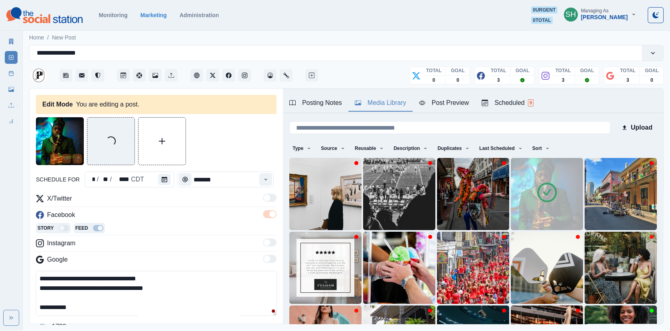
click at [555, 220] on img at bounding box center [547, 194] width 72 height 72
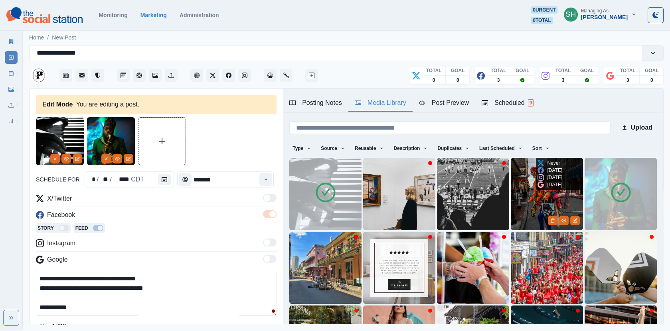
click at [555, 220] on icon "Delete Media" at bounding box center [552, 220] width 5 height 5
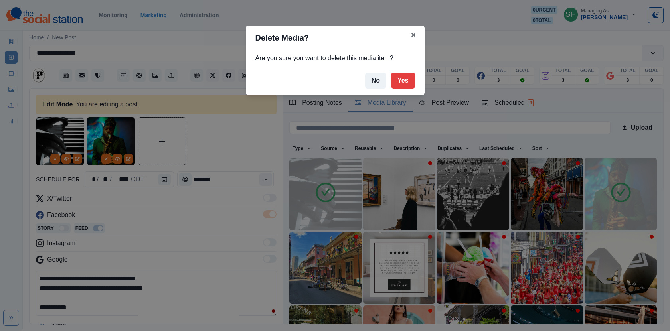
click at [594, 213] on div "Delete Media? Are you sure you want to delete this media item? No Yes" at bounding box center [335, 165] width 670 height 331
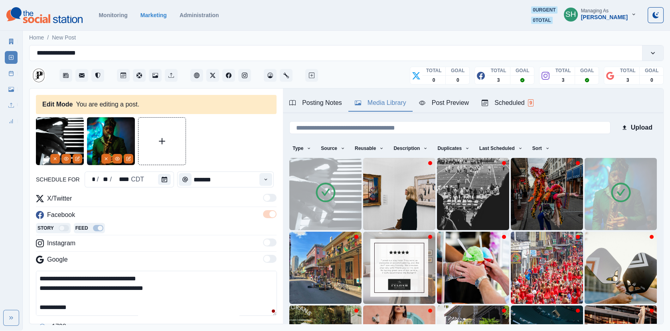
click at [628, 219] on img at bounding box center [621, 194] width 72 height 72
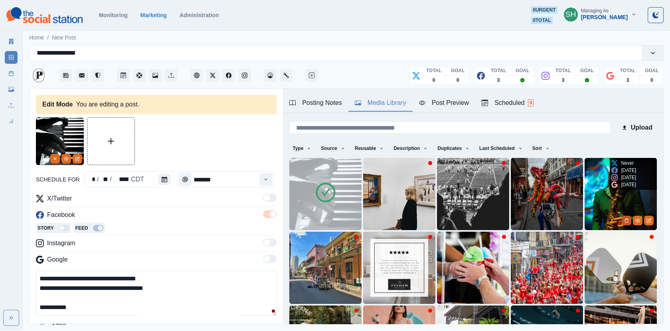
click at [628, 219] on icon "Delete Media" at bounding box center [626, 221] width 3 height 4
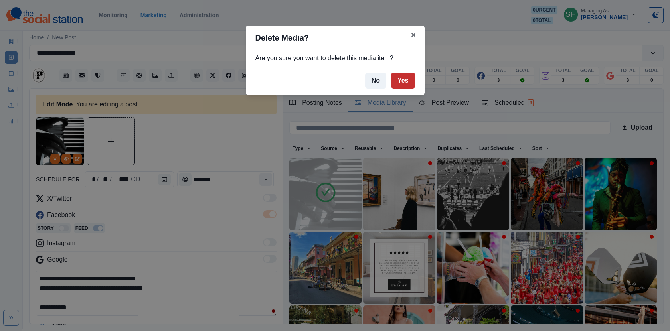
click at [405, 84] on button "Yes" at bounding box center [403, 81] width 24 height 16
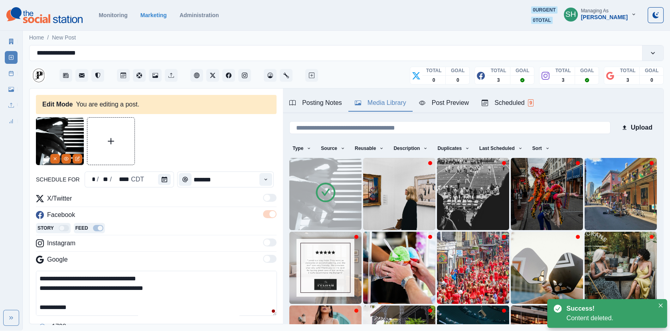
click at [192, 225] on div "Story Feed" at bounding box center [156, 229] width 241 height 12
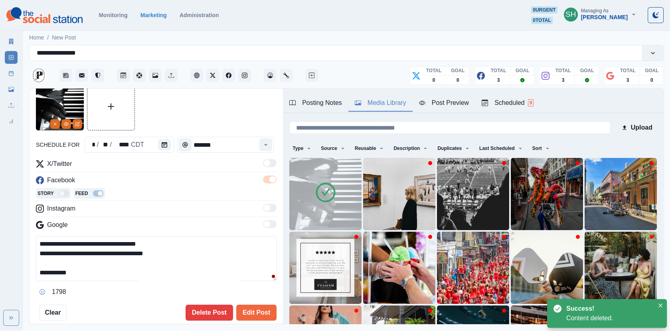
scroll to position [45, 0]
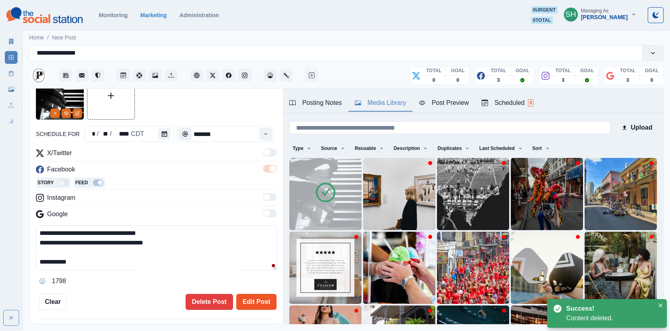
click at [257, 296] on button "Edit Post" at bounding box center [256, 302] width 40 height 16
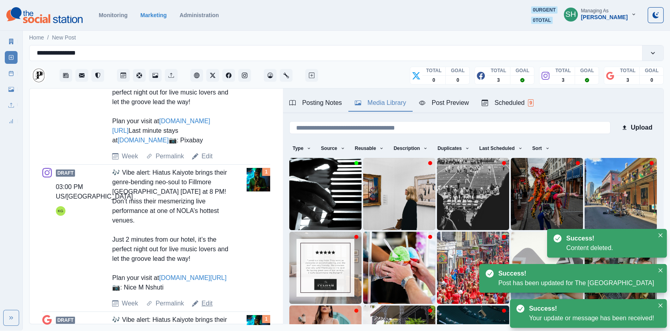
click at [211, 307] on link "Edit" at bounding box center [206, 304] width 11 height 10
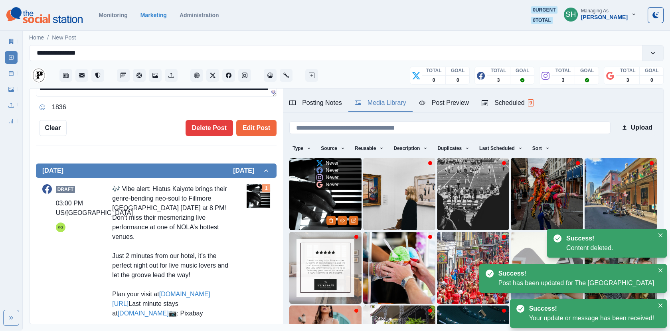
click at [340, 186] on div "Never Never Never Never" at bounding box center [328, 174] width 26 height 32
click at [335, 190] on img at bounding box center [325, 194] width 72 height 72
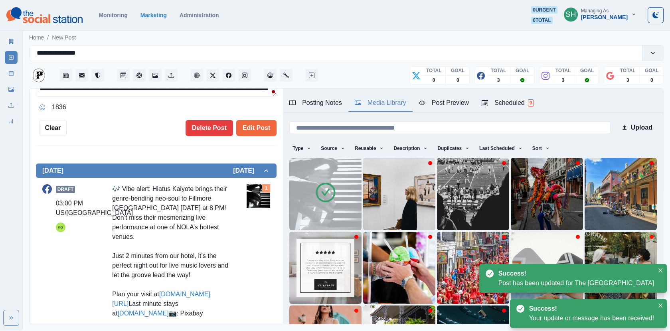
drag, startPoint x: 148, startPoint y: 320, endPoint x: 122, endPoint y: 320, distance: 25.5
click at [122, 318] on div "🎶 Vibe alert: Hiatus Kaiyote brings their genre-bending neo‑soul to Fillmore [G…" at bounding box center [171, 251] width 118 height 134
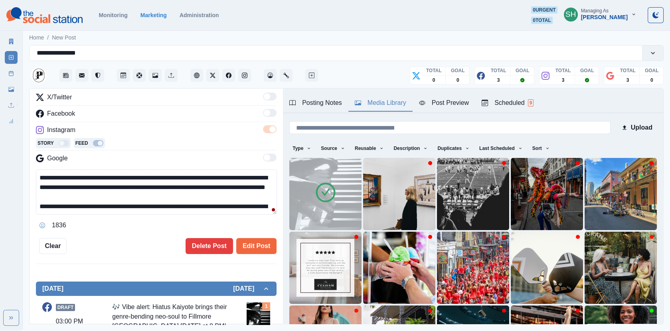
scroll to position [57, 0]
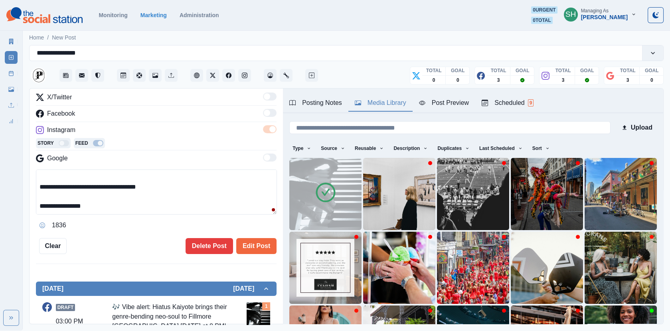
drag, startPoint x: 107, startPoint y: 202, endPoint x: 47, endPoint y: 202, distance: 60.2
click at [47, 202] on textarea "**********" at bounding box center [156, 192] width 241 height 45
paste textarea "********"
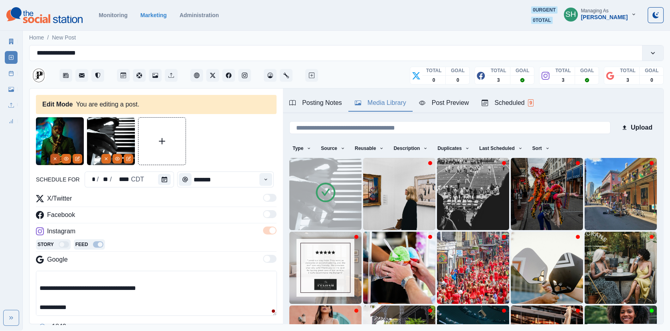
type textarea "**********"
click at [56, 158] on icon "Remove" at bounding box center [55, 158] width 5 height 5
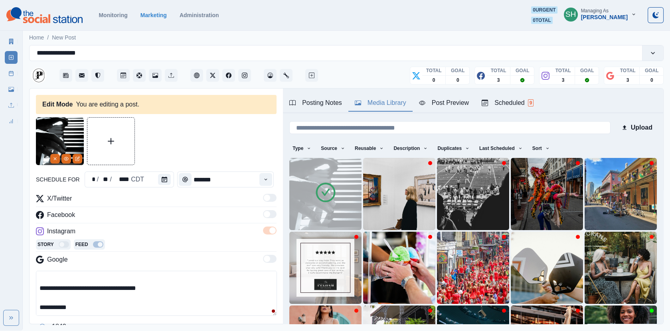
scroll to position [120, 0]
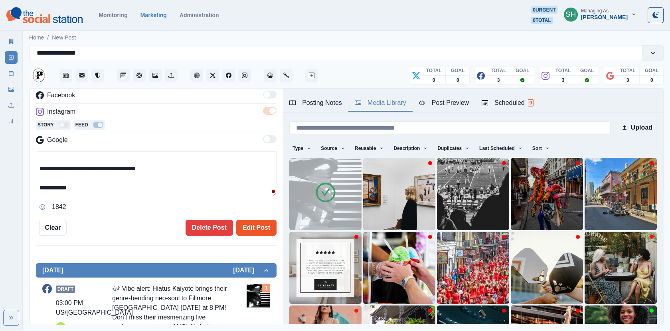
click at [256, 228] on button "Edit Post" at bounding box center [256, 228] width 40 height 16
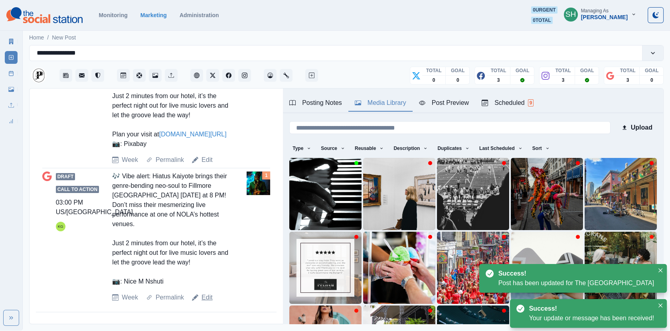
click at [204, 298] on link "Edit" at bounding box center [206, 298] width 11 height 10
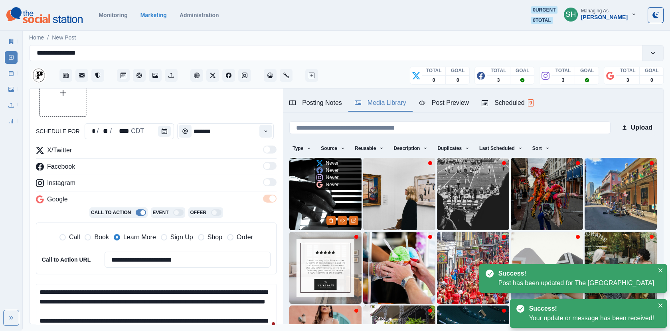
click at [322, 206] on img at bounding box center [325, 194] width 72 height 72
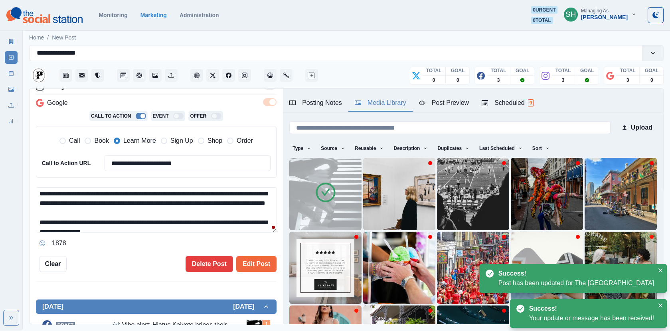
scroll to position [38, 0]
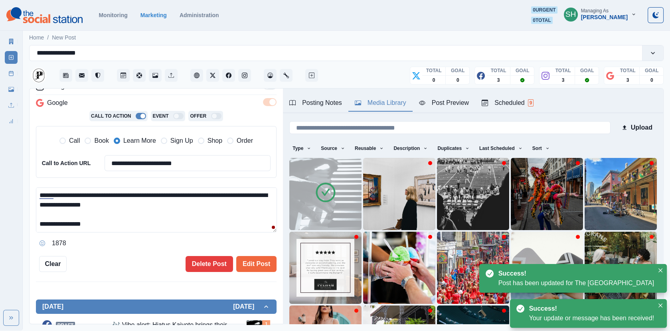
drag, startPoint x: 89, startPoint y: 222, endPoint x: 50, endPoint y: 219, distance: 39.2
click at [50, 219] on textarea "**********" at bounding box center [156, 210] width 241 height 45
paste textarea
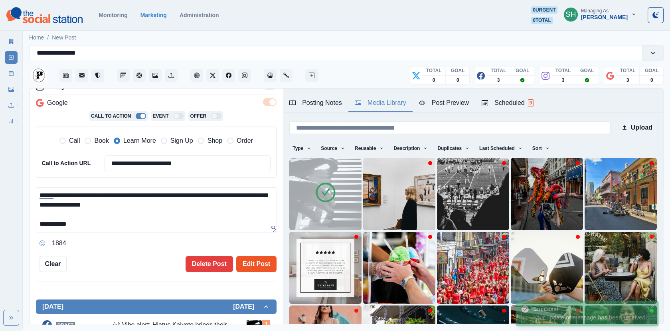
type textarea "**********"
click at [254, 256] on button "Edit Post" at bounding box center [256, 264] width 40 height 16
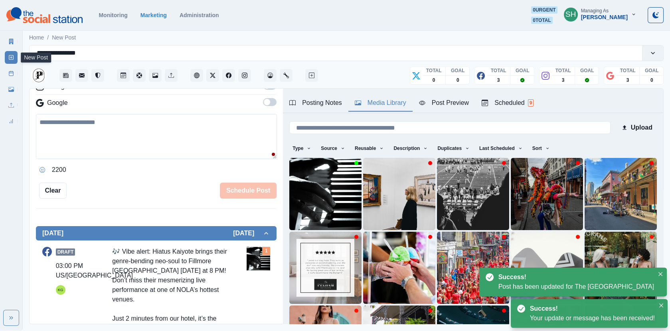
click at [11, 73] on line at bounding box center [11, 73] width 4 height 0
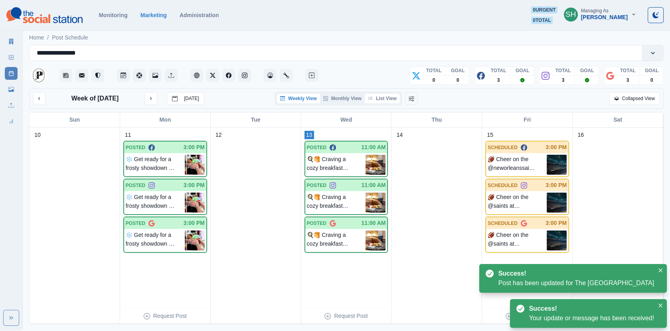
click at [379, 96] on button "List View" at bounding box center [382, 99] width 35 height 10
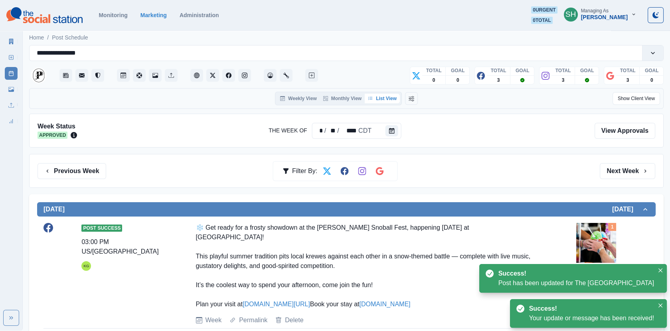
click at [598, 164] on div "Previous Week Filter By: Next Week" at bounding box center [347, 171] width 618 height 16
click at [611, 169] on button "Next Week" at bounding box center [627, 171] width 55 height 16
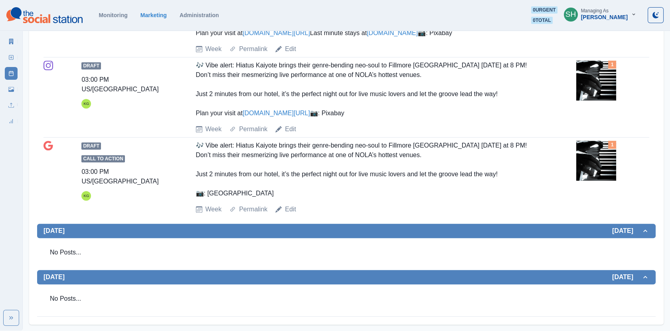
scroll to position [737, 0]
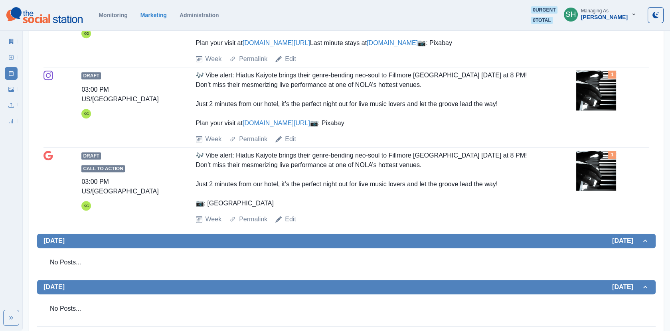
drag, startPoint x: 330, startPoint y: 87, endPoint x: 192, endPoint y: 88, distance: 138.5
click at [192, 64] on div "Draft 03:00 PM US/Central KG 🎶 Vibe alert: Hiatus Kaiyote brings their genre-be…" at bounding box center [346, 26] width 606 height 73
click at [289, 144] on link "Edit" at bounding box center [290, 139] width 11 height 10
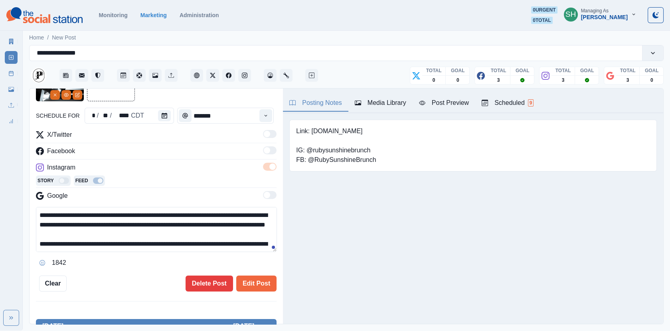
scroll to position [57, 0]
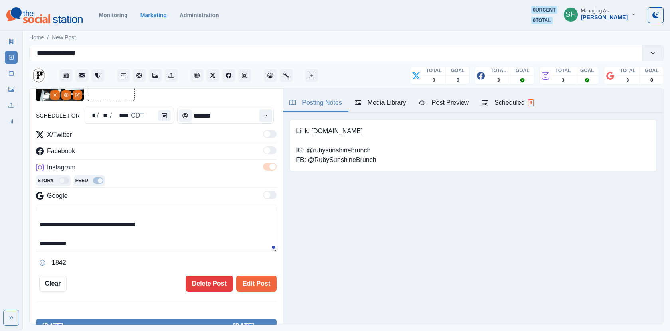
click at [166, 226] on textarea "**********" at bounding box center [156, 229] width 241 height 45
paste textarea "**********"
drag, startPoint x: 175, startPoint y: 235, endPoint x: 106, endPoint y: 235, distance: 69.4
click at [106, 235] on textarea "**********" at bounding box center [156, 229] width 241 height 45
type textarea "**********"
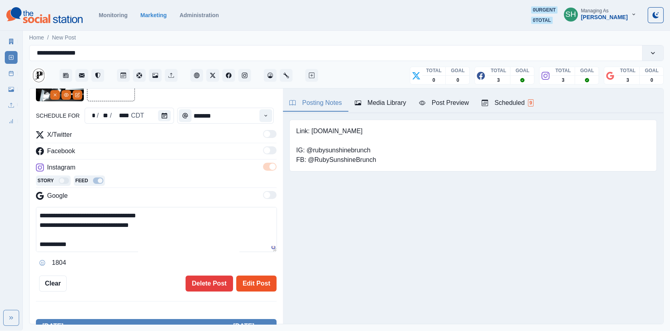
click at [255, 286] on button "Edit Post" at bounding box center [256, 284] width 40 height 16
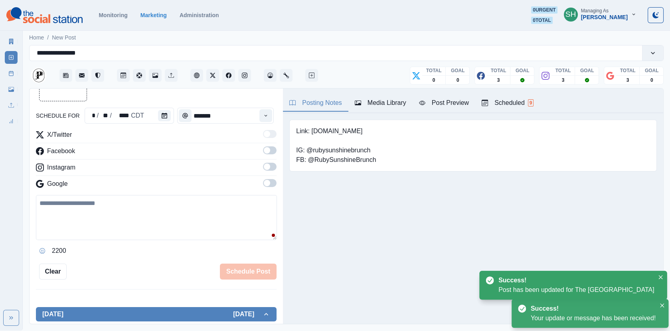
click at [12, 78] on link "Post Schedule" at bounding box center [11, 73] width 13 height 13
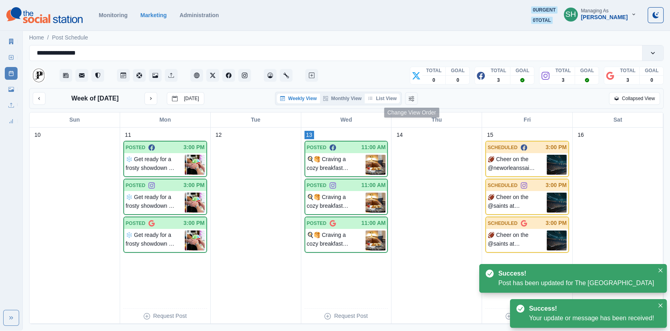
click at [391, 97] on button "List View" at bounding box center [382, 99] width 35 height 10
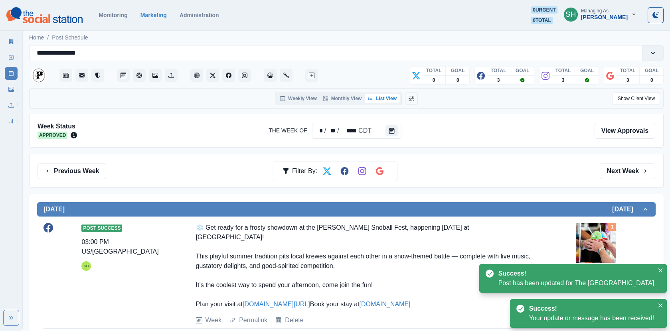
click at [623, 162] on div "Previous Week Filter By: Next Week" at bounding box center [346, 171] width 634 height 34
click at [622, 169] on button "Next Week" at bounding box center [627, 171] width 55 height 16
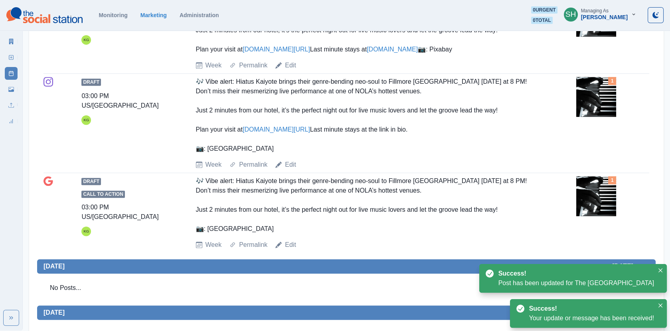
scroll to position [840, 0]
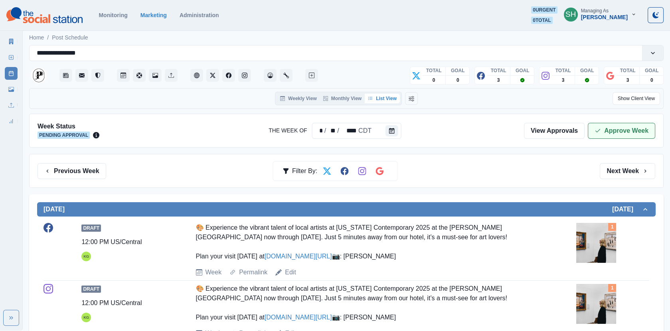
click at [607, 134] on button "Approve Week" at bounding box center [621, 131] width 67 height 16
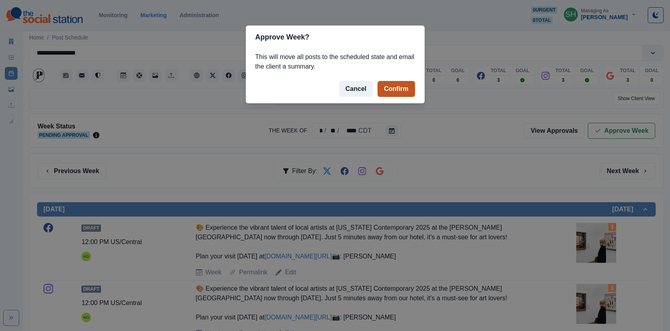
click at [396, 93] on button "Confirm" at bounding box center [395, 89] width 37 height 16
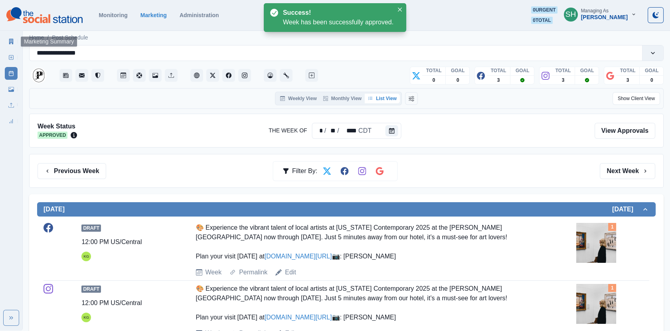
click at [2, 46] on div "Marketing Summary New Post Post Schedule Media Library Uploads Review Summary" at bounding box center [11, 80] width 22 height 96
click at [4, 41] on div "Marketing Summary New Post Post Schedule Media Library Uploads Review Summary" at bounding box center [11, 80] width 22 height 96
click at [14, 40] on link "Marketing Summary" at bounding box center [11, 41] width 13 height 13
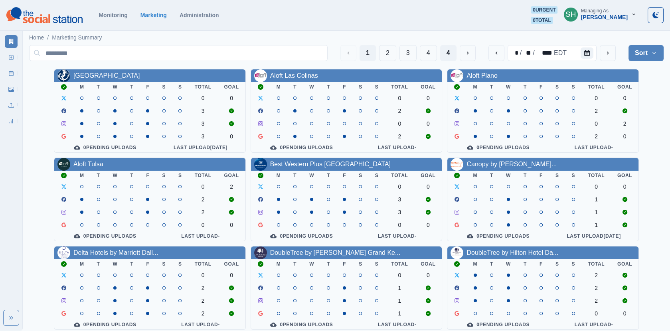
click at [444, 54] on button "4" at bounding box center [448, 53] width 16 height 16
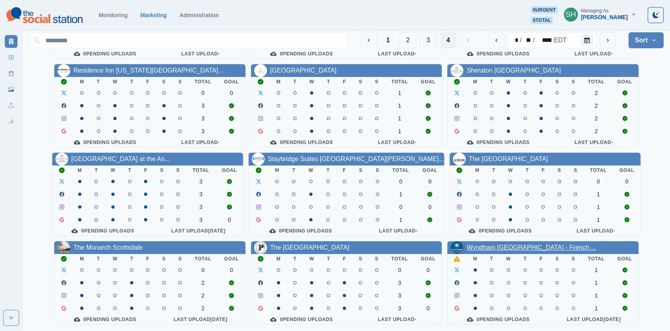
click at [504, 246] on link "Wyndham [GEOGRAPHIC_DATA] - French ..." at bounding box center [531, 247] width 130 height 7
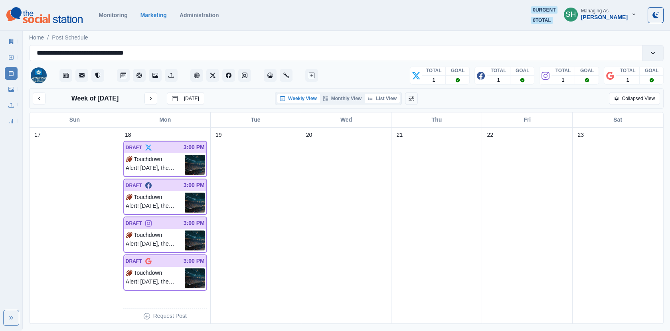
click at [386, 99] on button "List View" at bounding box center [382, 99] width 35 height 10
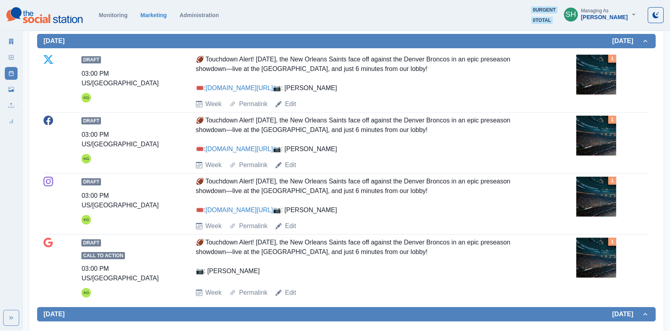
scroll to position [168, 0]
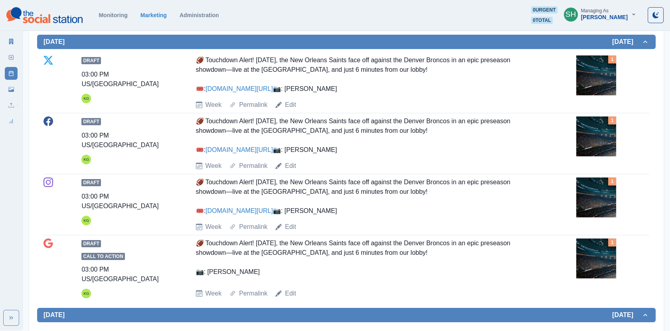
click at [595, 156] on img at bounding box center [596, 137] width 40 height 40
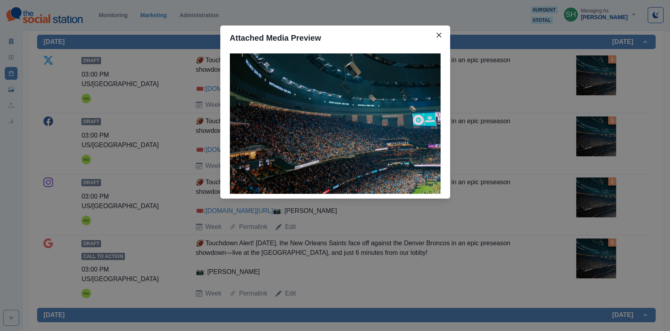
click at [542, 117] on div "Attached Media Preview" at bounding box center [335, 165] width 670 height 331
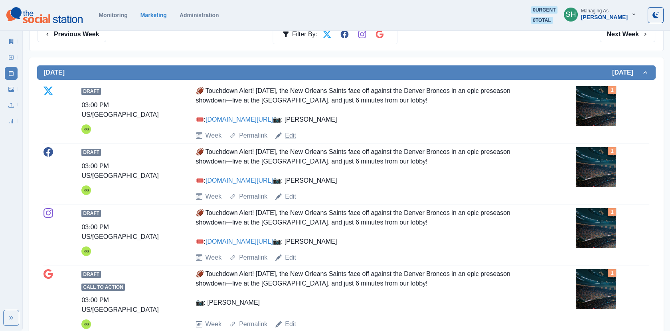
scroll to position [145, 0]
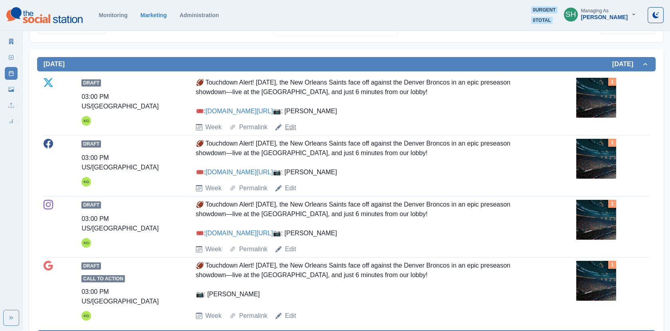
click at [286, 132] on link "Edit" at bounding box center [290, 127] width 11 height 10
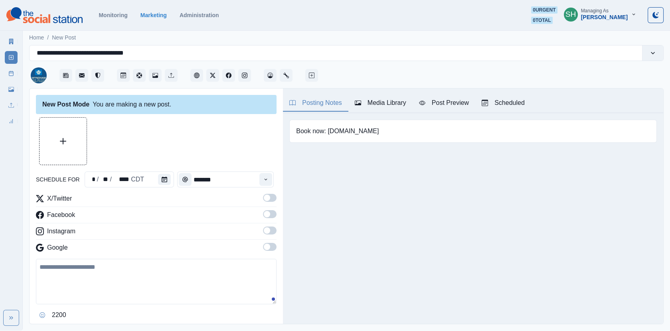
type input "*******"
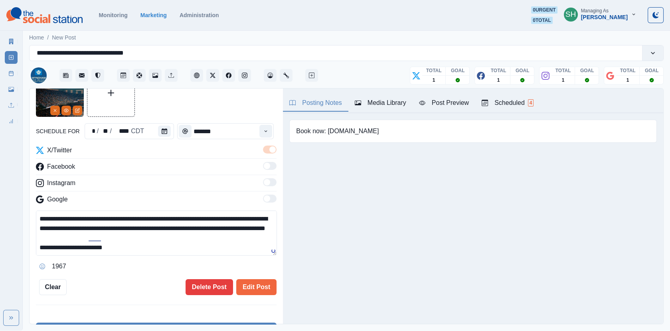
scroll to position [41, 0]
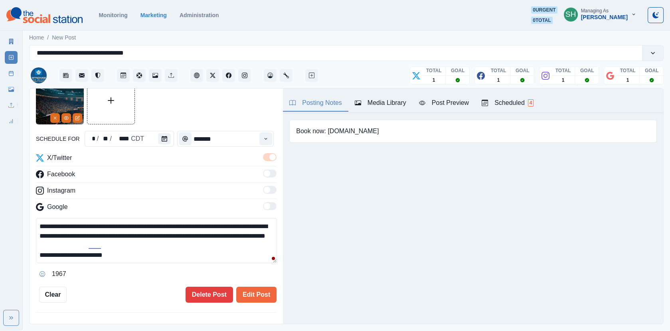
drag, startPoint x: 194, startPoint y: 223, endPoint x: 157, endPoint y: 223, distance: 36.7
click at [157, 223] on textarea "**********" at bounding box center [156, 240] width 241 height 45
drag, startPoint x: 38, startPoint y: 235, endPoint x: 236, endPoint y: 227, distance: 198.5
click at [236, 227] on textarea "**********" at bounding box center [156, 240] width 241 height 45
drag, startPoint x: 217, startPoint y: 235, endPoint x: 161, endPoint y: 235, distance: 56.3
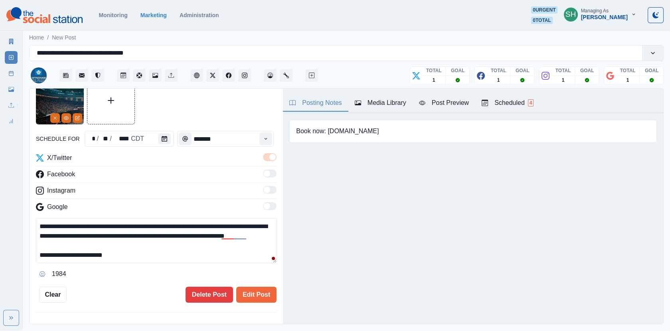
click at [161, 235] on textarea "**********" at bounding box center [156, 240] width 241 height 45
paste textarea "**********"
drag, startPoint x: 160, startPoint y: 236, endPoint x: 145, endPoint y: 236, distance: 14.8
click at [145, 236] on textarea "**********" at bounding box center [156, 240] width 241 height 45
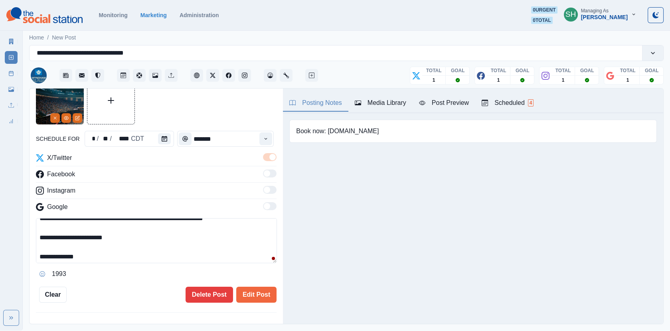
scroll to position [28, 0]
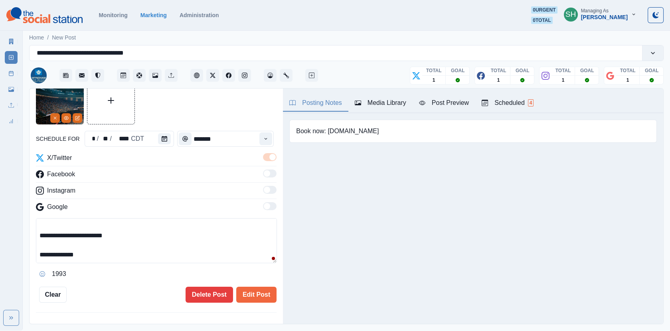
click at [140, 240] on textarea "**********" at bounding box center [156, 240] width 241 height 45
drag, startPoint x: 433, startPoint y: 135, endPoint x: 328, endPoint y: 133, distance: 105.0
click at [328, 133] on div "Book now: [DOMAIN_NAME]" at bounding box center [472, 131] width 367 height 23
paste textarea "**********"
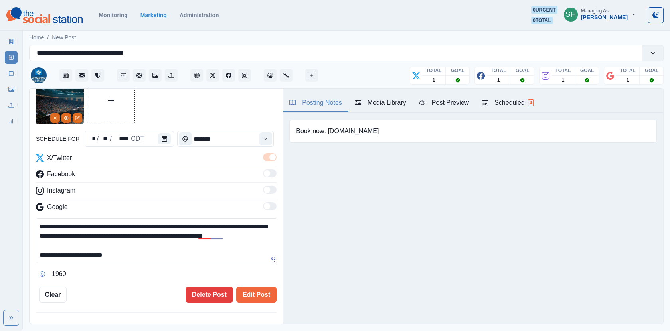
drag, startPoint x: 99, startPoint y: 257, endPoint x: 111, endPoint y: 138, distance: 119.1
click at [94, 124] on div "**********" at bounding box center [156, 190] width 241 height 226
type textarea "**********"
click at [258, 298] on button "Edit Post" at bounding box center [256, 295] width 40 height 16
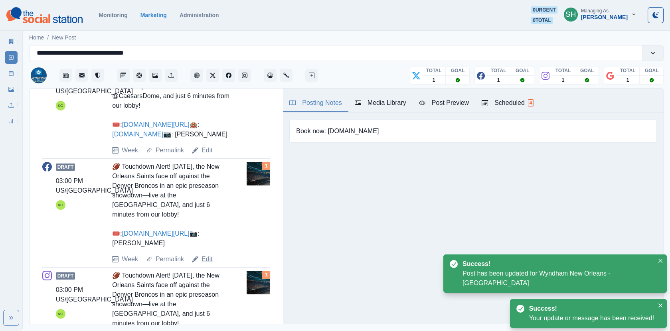
click at [208, 264] on link "Edit" at bounding box center [206, 260] width 11 height 10
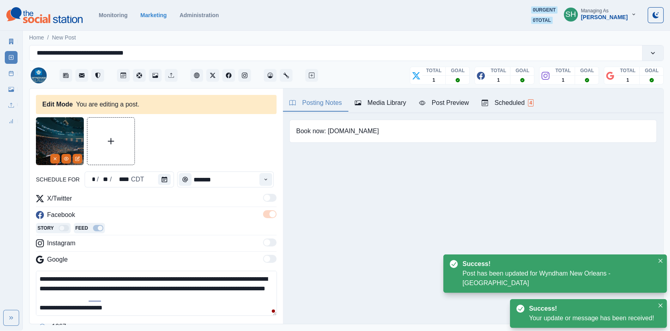
drag, startPoint x: 126, startPoint y: 306, endPoint x: 126, endPoint y: 207, distance: 99.4
click at [126, 207] on div "**********" at bounding box center [156, 263] width 241 height 139
paste textarea "**********"
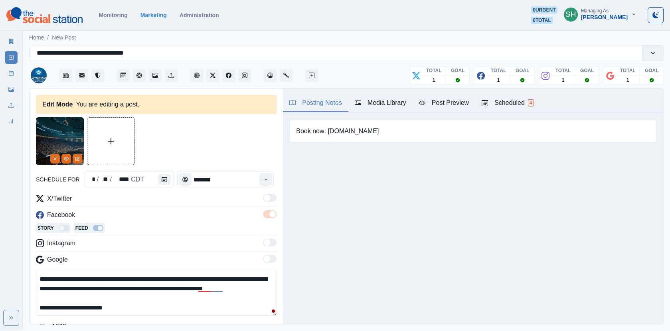
drag, startPoint x: 175, startPoint y: 276, endPoint x: 158, endPoint y: 276, distance: 17.2
click at [158, 276] on textarea "**********" at bounding box center [156, 293] width 241 height 45
paste textarea "**********"
drag, startPoint x: 227, startPoint y: 287, endPoint x: 192, endPoint y: 286, distance: 35.5
click at [192, 286] on textarea "**********" at bounding box center [156, 293] width 241 height 45
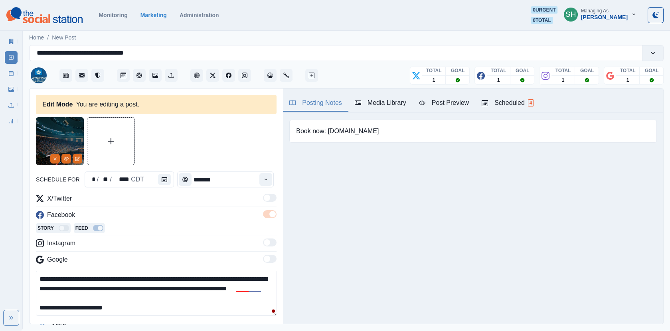
paste textarea "*****"
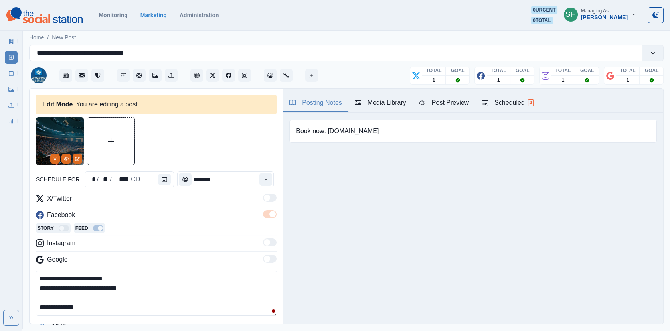
scroll to position [106, 0]
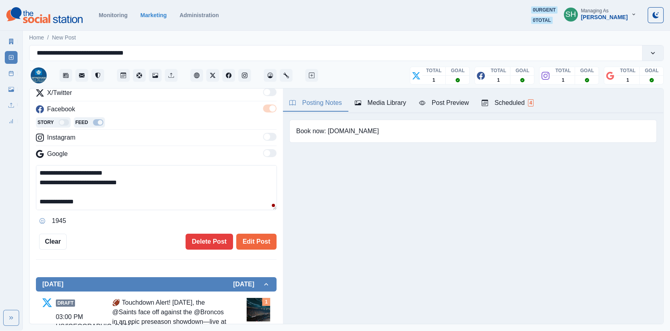
drag, startPoint x: 175, startPoint y: 202, endPoint x: 177, endPoint y: 91, distance: 110.5
click at [177, 91] on div "**********" at bounding box center [156, 157] width 241 height 139
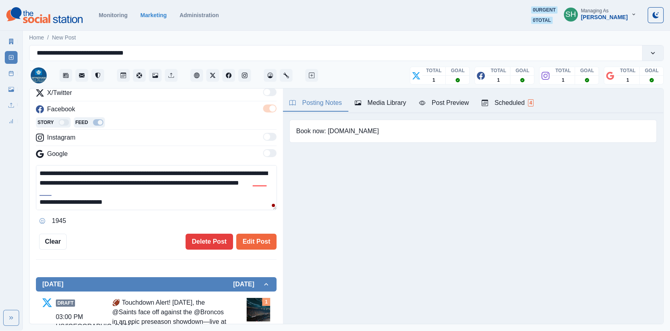
scroll to position [103, 0]
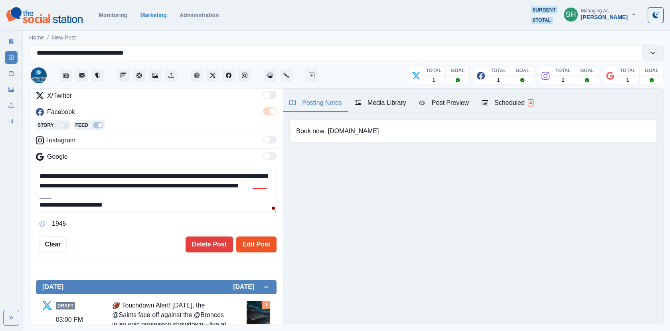
type textarea "**********"
click at [243, 242] on button "Edit Post" at bounding box center [256, 245] width 40 height 16
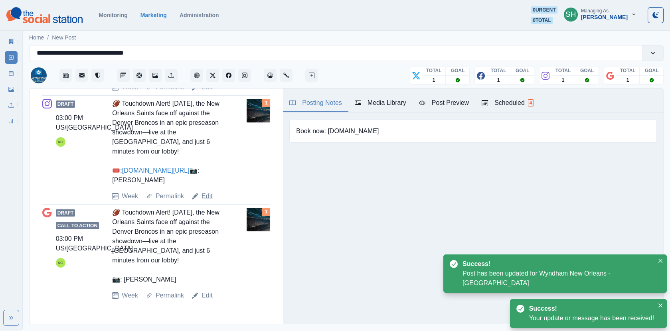
click at [207, 194] on link "Edit" at bounding box center [206, 197] width 11 height 10
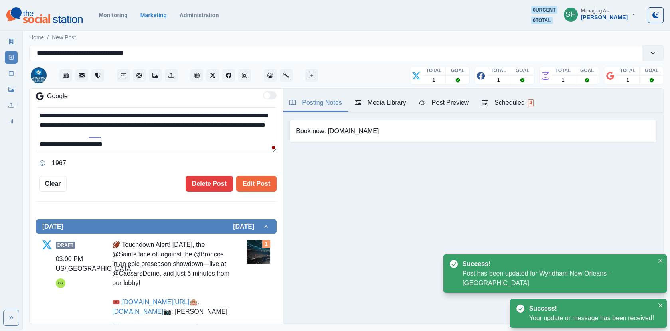
scroll to position [28, 0]
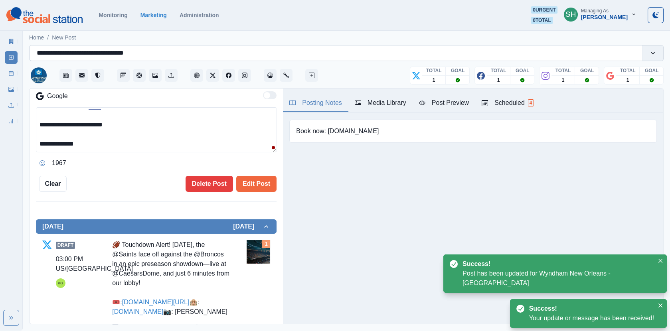
drag, startPoint x: 154, startPoint y: 145, endPoint x: 153, endPoint y: 47, distance: 98.2
click at [153, 47] on div "**********" at bounding box center [346, 183] width 634 height 282
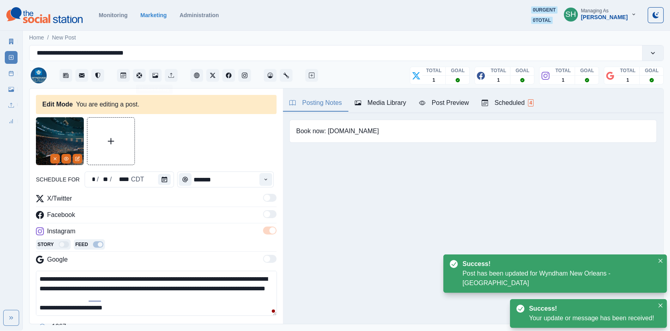
paste textarea "**********"
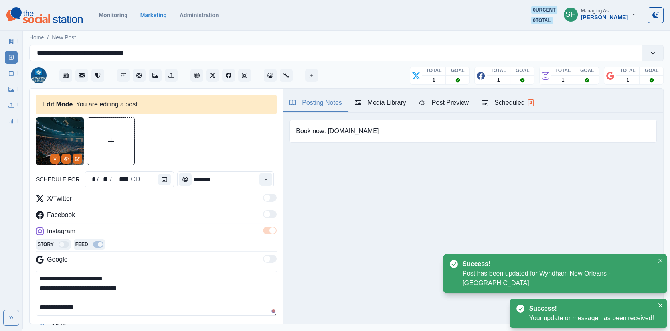
scroll to position [54, 0]
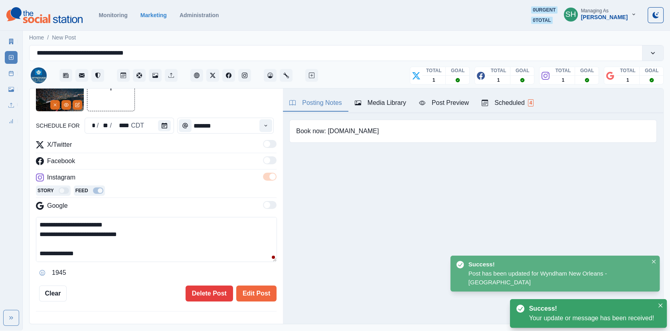
drag, startPoint x: 153, startPoint y: 238, endPoint x: 51, endPoint y: 239, distance: 102.1
click at [51, 239] on textarea "**********" at bounding box center [156, 239] width 241 height 45
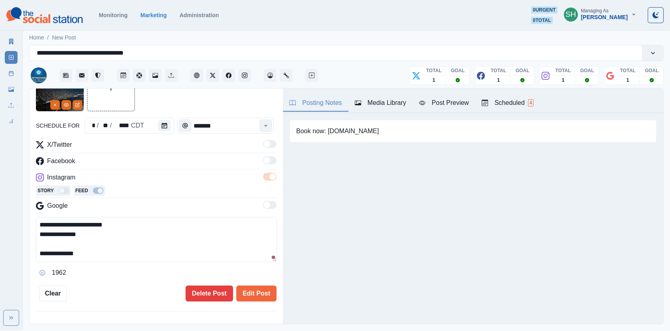
scroll to position [0, 0]
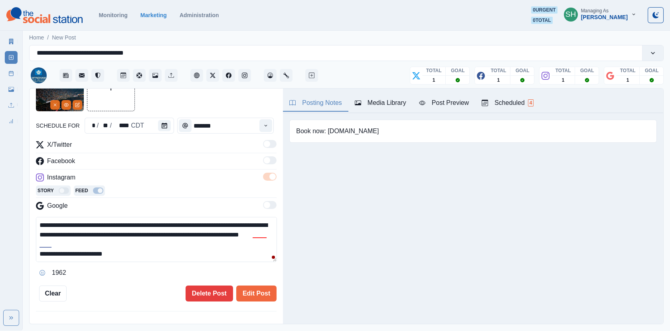
click at [198, 235] on textarea "**********" at bounding box center [156, 239] width 241 height 45
click at [217, 235] on textarea "**********" at bounding box center [156, 239] width 241 height 45
click at [189, 222] on textarea "**********" at bounding box center [156, 239] width 241 height 45
drag, startPoint x: 192, startPoint y: 223, endPoint x: 159, endPoint y: 223, distance: 32.3
click at [159, 223] on textarea "**********" at bounding box center [156, 239] width 241 height 45
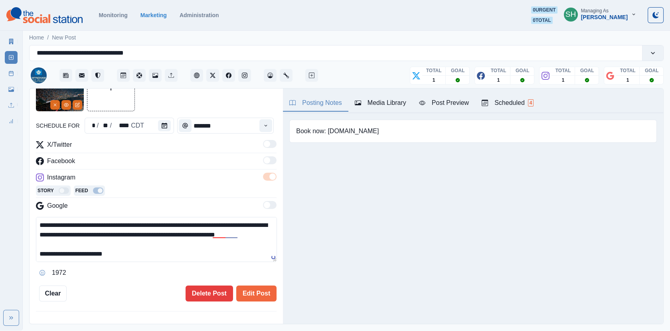
click at [244, 223] on textarea "**********" at bounding box center [156, 239] width 241 height 45
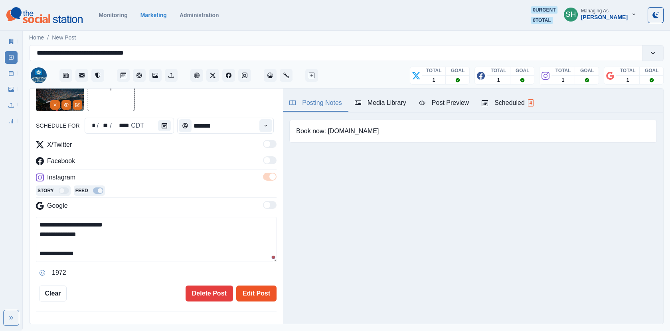
type textarea "**********"
click at [257, 290] on button "Edit Post" at bounding box center [256, 294] width 40 height 16
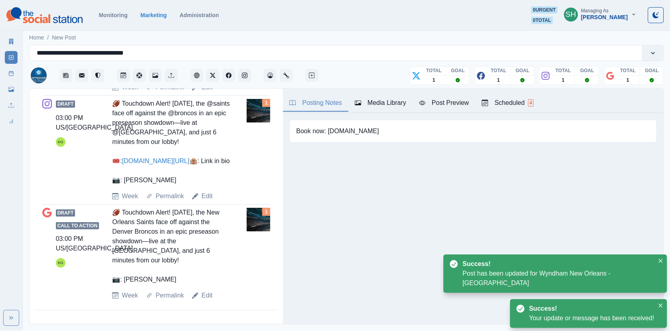
scroll to position [515, 0]
click at [161, 185] on div "🏈 Touchdown Alert! [DATE], the @saints face off against the @broncos in an epic…" at bounding box center [171, 142] width 118 height 86
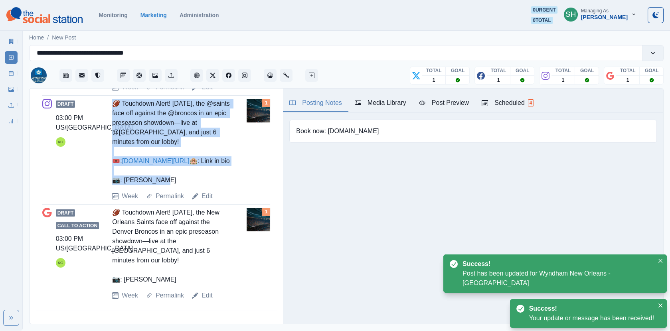
drag, startPoint x: 161, startPoint y: 211, endPoint x: 107, endPoint y: 126, distance: 101.2
click at [107, 126] on div "Draft 03:00 PM US/Central KG 🏈 Touchdown Alert! [DATE], the @saints face off ag…" at bounding box center [156, 150] width 228 height 102
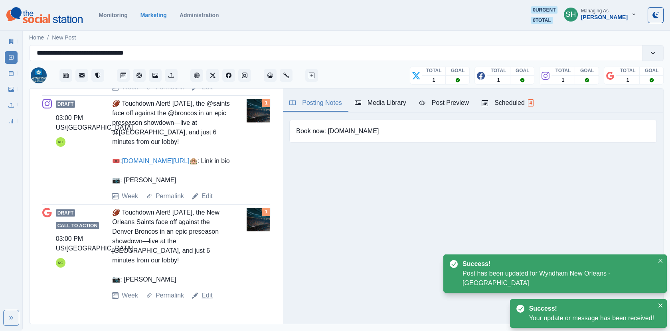
click at [205, 296] on link "Edit" at bounding box center [206, 296] width 11 height 10
type textarea "**********"
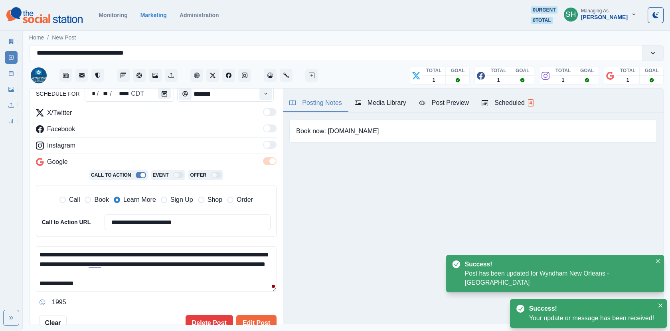
scroll to position [9, 0]
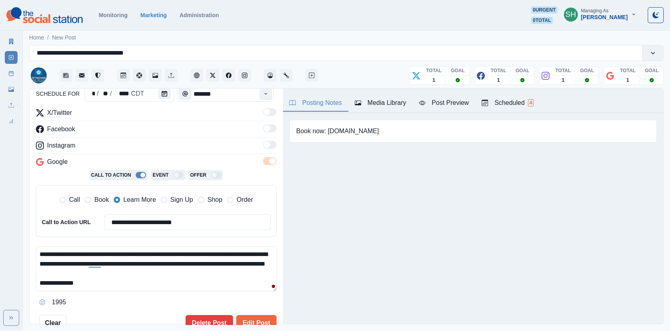
drag, startPoint x: 130, startPoint y: 284, endPoint x: 136, endPoint y: 161, distance: 123.5
click at [136, 161] on div "**********" at bounding box center [156, 208] width 241 height 201
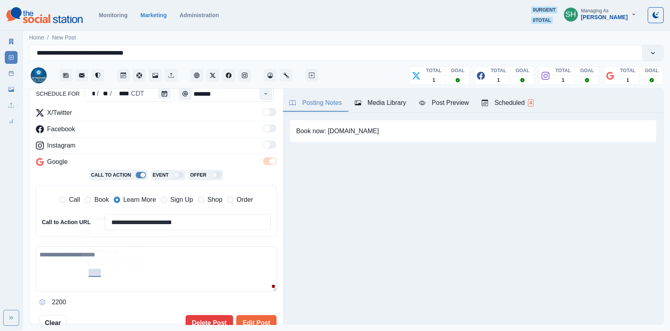
paste textarea "**********"
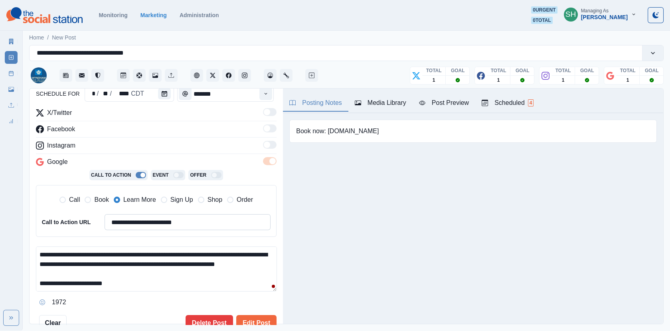
scroll to position [34, 0]
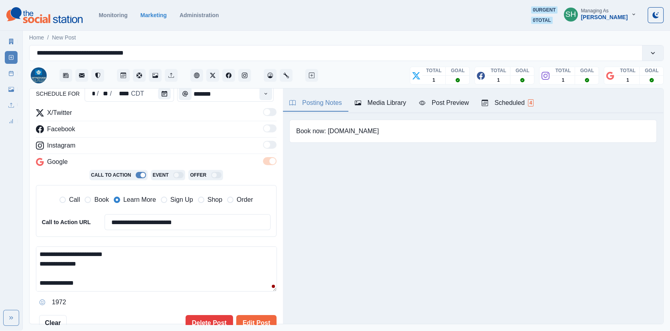
drag, startPoint x: 108, startPoint y: 265, endPoint x: 25, endPoint y: 263, distance: 82.6
click at [25, 263] on main "**********" at bounding box center [346, 180] width 647 height 302
click at [84, 274] on textarea "**********" at bounding box center [156, 269] width 241 height 45
drag, startPoint x: 85, startPoint y: 267, endPoint x: 31, endPoint y: 263, distance: 54.4
click at [31, 263] on div "**********" at bounding box center [156, 207] width 253 height 236
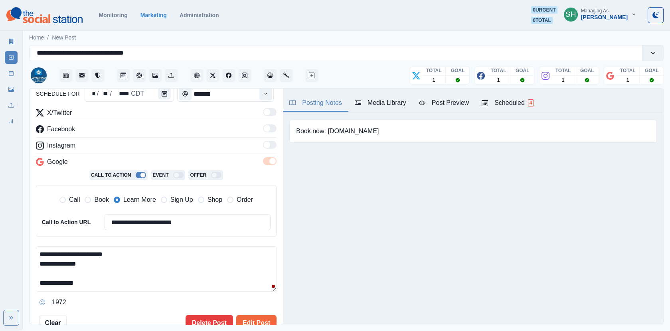
click at [91, 269] on textarea "**********" at bounding box center [156, 269] width 241 height 45
drag, startPoint x: 87, startPoint y: 267, endPoint x: 36, endPoint y: 255, distance: 52.8
click at [36, 255] on textarea "**********" at bounding box center [156, 269] width 241 height 45
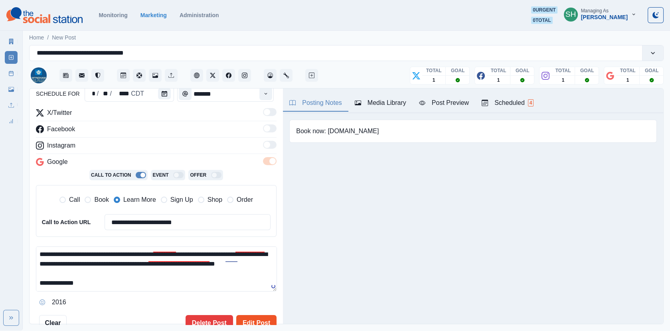
type textarea "**********"
click at [261, 318] on button "Edit Post" at bounding box center [256, 323] width 40 height 16
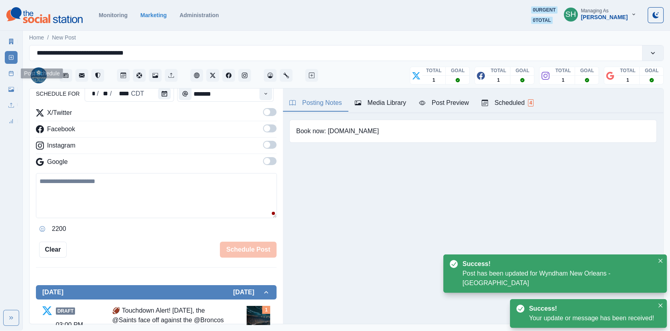
click at [14, 72] on link "Post Schedule" at bounding box center [11, 73] width 13 height 13
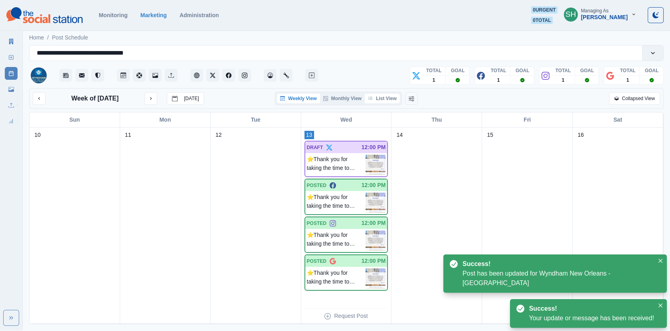
click at [391, 101] on button "List View" at bounding box center [382, 99] width 35 height 10
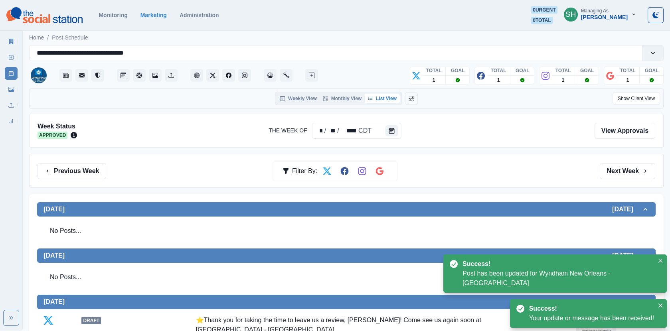
click at [609, 161] on div "Previous Week Filter By: Next Week" at bounding box center [346, 171] width 634 height 34
click at [611, 169] on button "Next Week" at bounding box center [627, 171] width 55 height 16
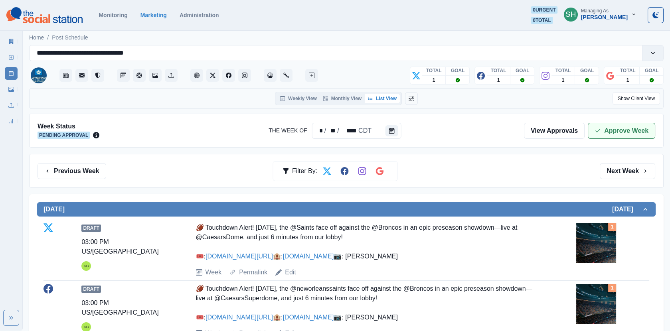
click at [605, 134] on button "Approve Week" at bounding box center [621, 131] width 67 height 16
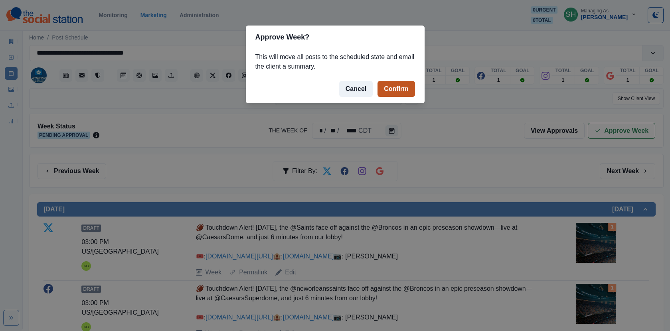
click at [401, 87] on button "Confirm" at bounding box center [395, 89] width 37 height 16
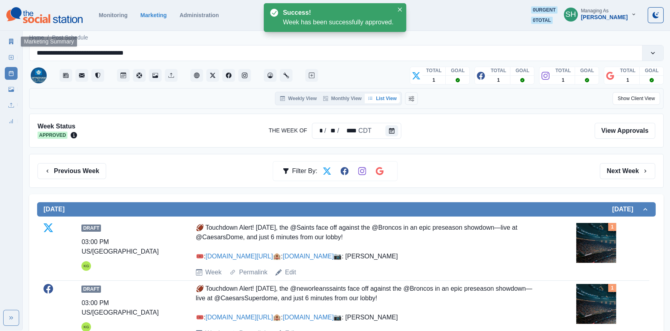
click at [8, 43] on link "Marketing Summary" at bounding box center [11, 41] width 13 height 13
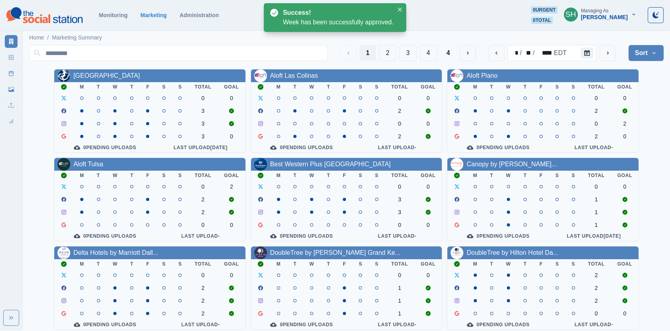
click at [643, 65] on div "1 2 3 4 4 * / ** / **** EDT Sort Client Name Uploads Pending Post Approval Alle…" at bounding box center [346, 230] width 634 height 377
click at [639, 54] on button "Sort" at bounding box center [645, 53] width 35 height 16
click at [624, 106] on span "Pending Post Approval" at bounding box center [623, 104] width 69 height 10
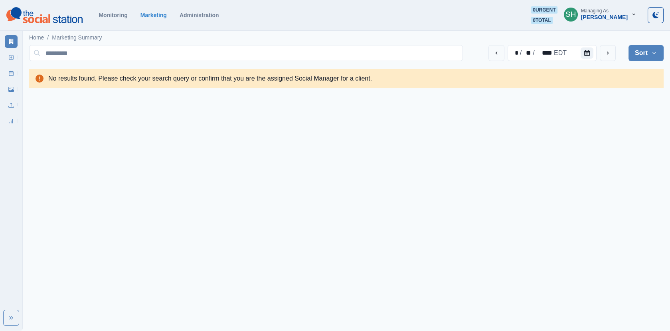
click at [602, 16] on div "[PERSON_NAME]" at bounding box center [604, 17] width 47 height 7
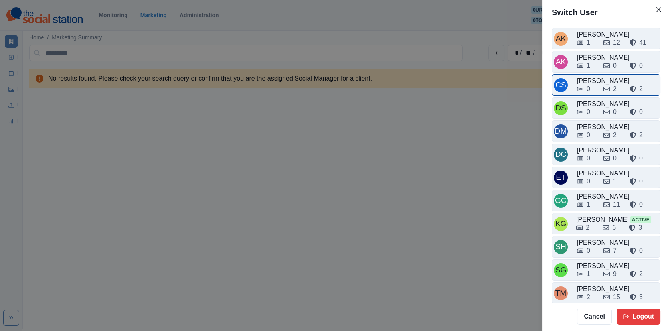
click at [595, 81] on div "0 2 2" at bounding box center [617, 87] width 81 height 13
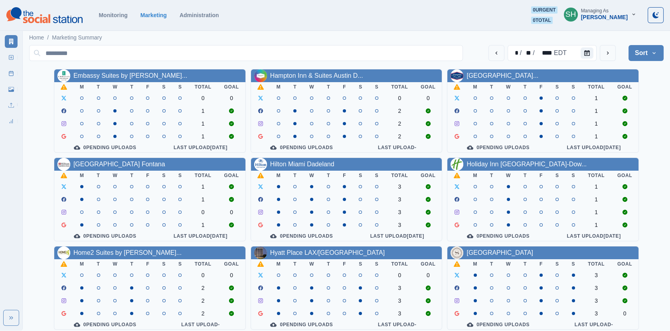
click at [638, 59] on button "Sort" at bounding box center [645, 53] width 35 height 16
click at [616, 107] on span "Pending Post Approval" at bounding box center [623, 104] width 69 height 10
click at [132, 75] on link "Embassy Suites by [PERSON_NAME]..." at bounding box center [130, 75] width 114 height 7
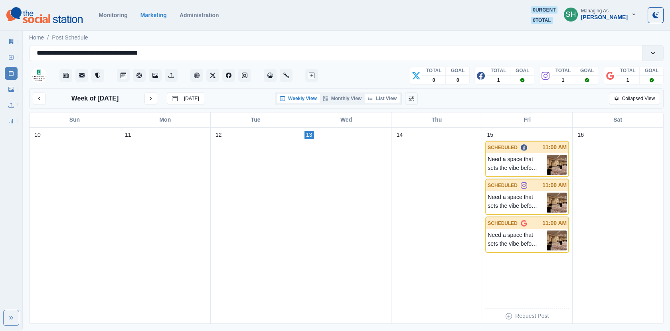
click at [375, 103] on div "Weekly View Monthly View List View" at bounding box center [338, 99] width 127 height 14
click at [375, 103] on button "List View" at bounding box center [382, 99] width 35 height 10
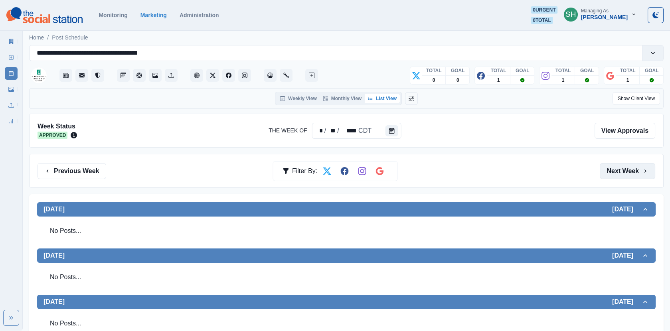
click at [619, 166] on button "Next Week" at bounding box center [627, 171] width 55 height 16
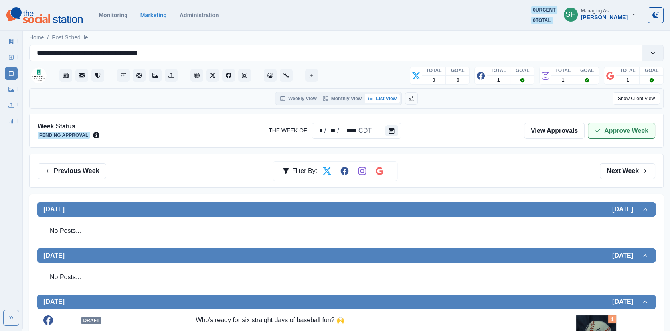
click at [632, 130] on button "Approve Week" at bounding box center [621, 131] width 67 height 16
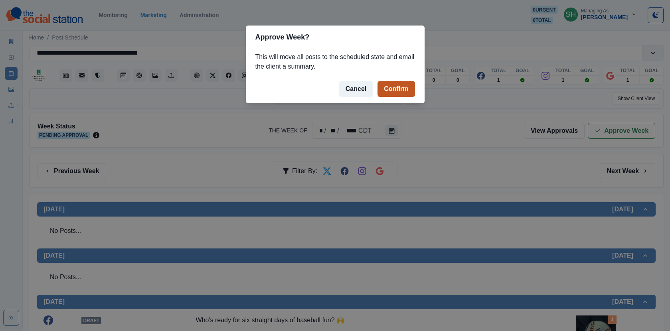
click at [398, 87] on button "Confirm" at bounding box center [395, 89] width 37 height 16
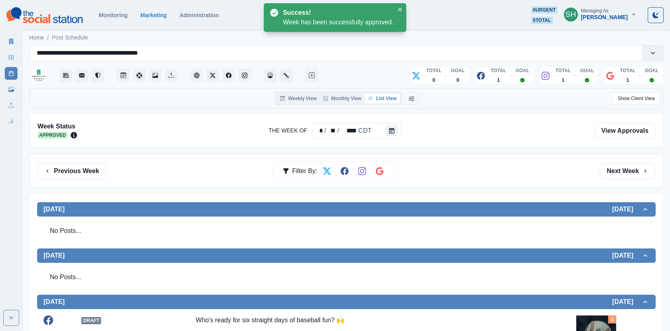
click at [10, 38] on link "Marketing Summary" at bounding box center [11, 41] width 13 height 13
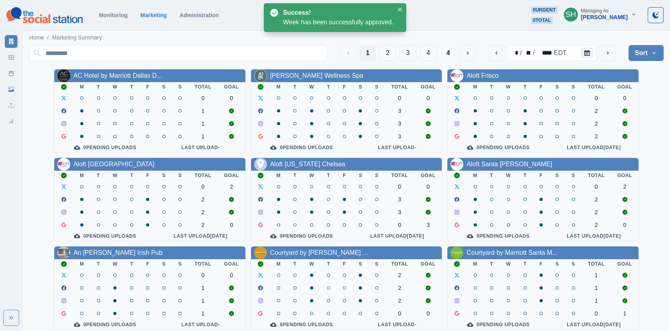
click at [637, 56] on button "Sort" at bounding box center [645, 53] width 35 height 16
click at [622, 101] on span "Pending Post Approval" at bounding box center [623, 104] width 69 height 10
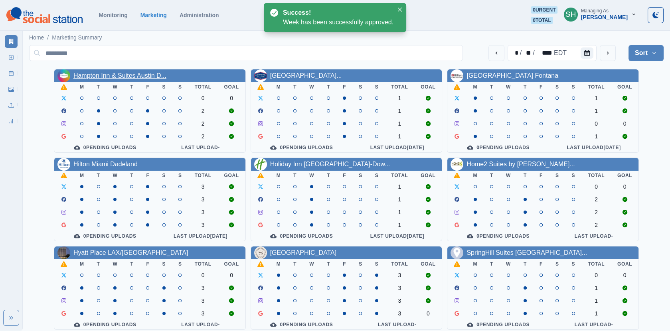
click at [141, 75] on link "Hampton Inn & Suites Austin D..." at bounding box center [119, 75] width 93 height 7
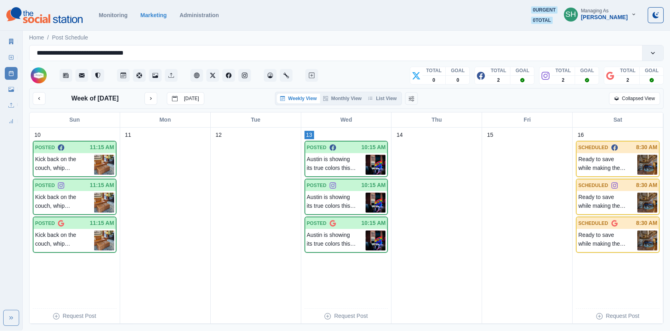
click at [388, 91] on div "Week of [DATE] [DATE] Weekly View Monthly View List View Collapsed View" at bounding box center [346, 98] width 634 height 21
click at [388, 92] on div "Weekly View Monthly View List View" at bounding box center [338, 99] width 127 height 14
click at [388, 95] on button "List View" at bounding box center [382, 99] width 35 height 10
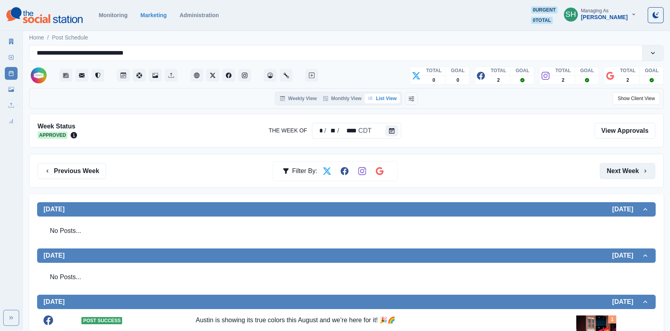
click at [616, 163] on button "Next Week" at bounding box center [627, 171] width 55 height 16
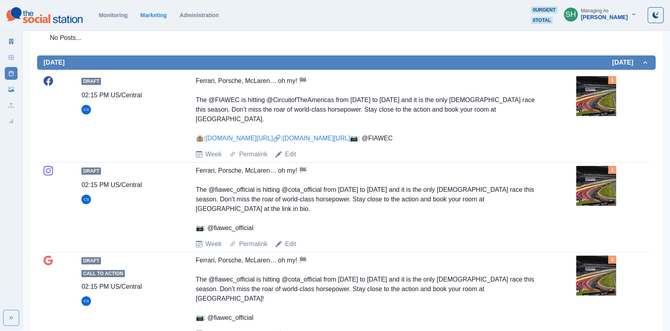
scroll to position [194, 0]
click at [282, 141] on link "[DOMAIN_NAME][URL]" at bounding box center [315, 137] width 67 height 7
click at [602, 106] on img at bounding box center [596, 96] width 40 height 40
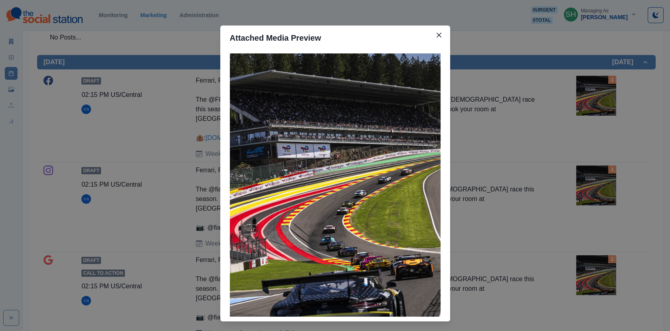
click at [164, 134] on div "Attached Media Preview" at bounding box center [335, 165] width 670 height 331
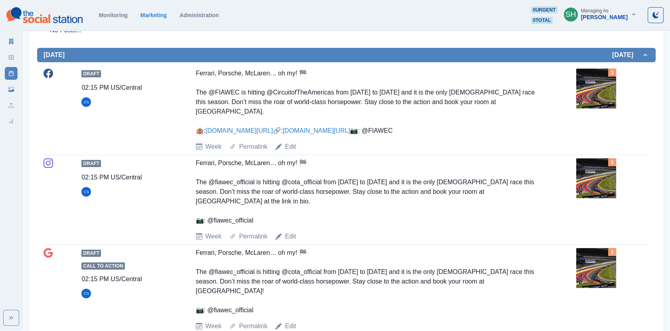
scroll to position [200, 0]
click at [296, 152] on div "Week Permalink Edit" at bounding box center [384, 147] width 377 height 10
click at [290, 152] on link "Edit" at bounding box center [290, 147] width 11 height 10
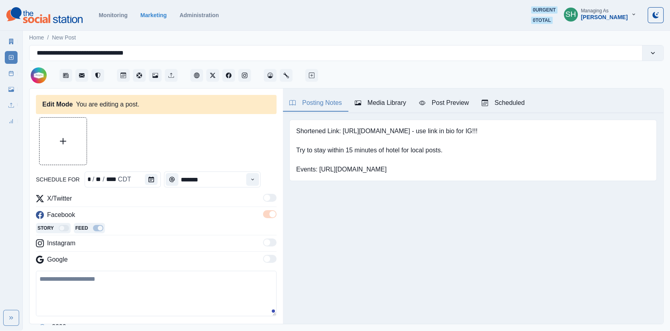
type input "*******"
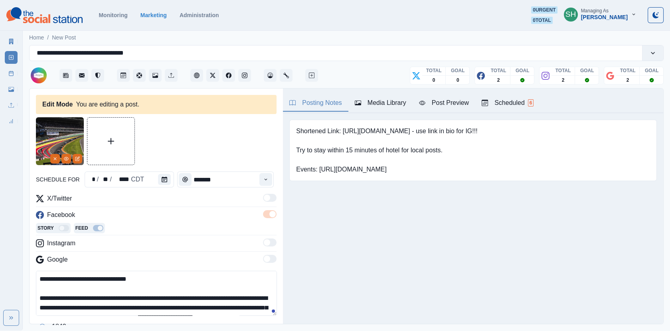
scroll to position [7, 0]
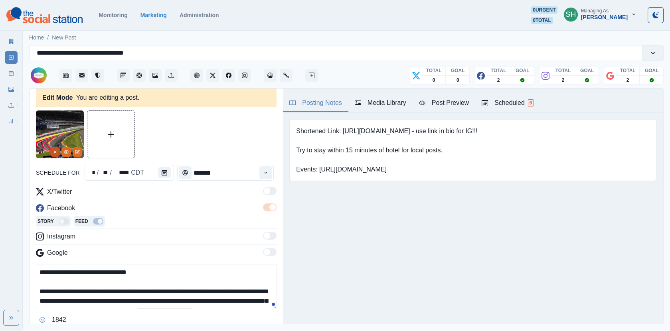
click at [51, 153] on button "Remove" at bounding box center [55, 152] width 10 height 10
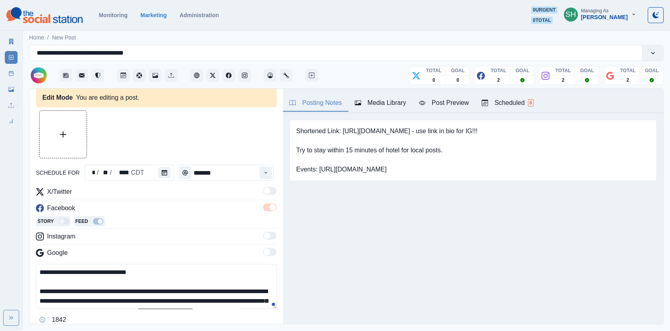
scroll to position [20, 0]
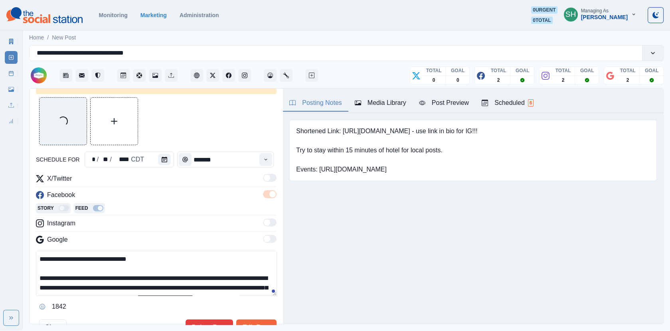
drag, startPoint x: 177, startPoint y: 275, endPoint x: 111, endPoint y: 275, distance: 65.8
click at [111, 275] on textarea "**********" at bounding box center [156, 273] width 241 height 45
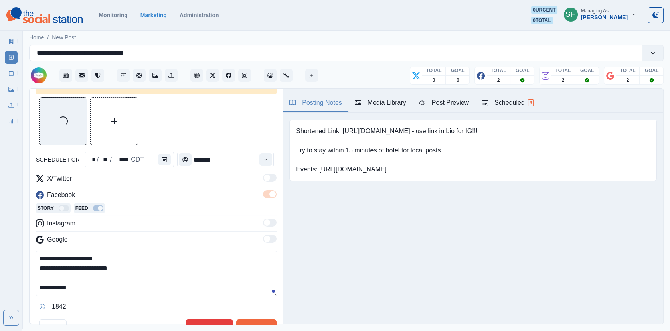
drag, startPoint x: 88, startPoint y: 286, endPoint x: 51, endPoint y: 285, distance: 36.7
click at [51, 285] on textarea "**********" at bounding box center [156, 273] width 241 height 45
paste textarea "**********"
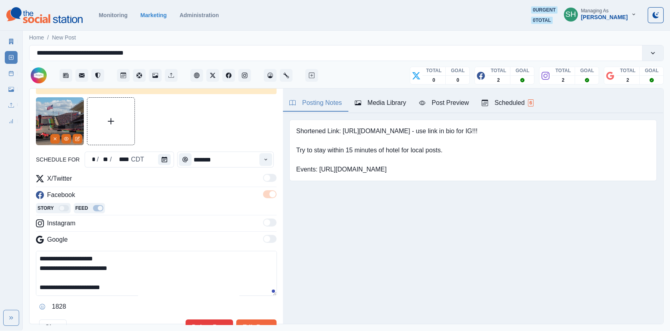
scroll to position [57, 0]
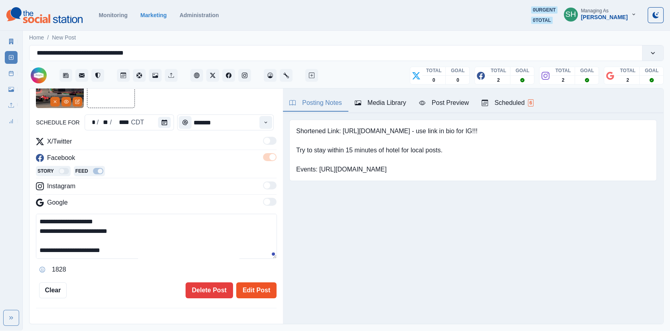
type textarea "**********"
click at [248, 286] on button "Edit Post" at bounding box center [256, 290] width 40 height 16
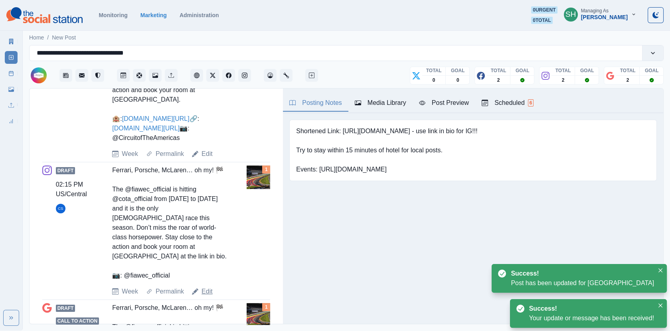
click at [205, 296] on link "Edit" at bounding box center [206, 292] width 11 height 10
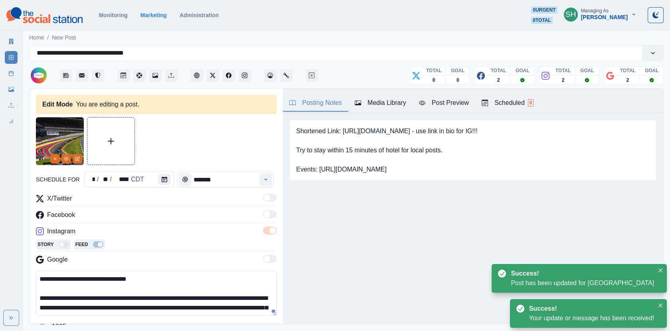
click at [380, 106] on div "Media Library" at bounding box center [380, 103] width 51 height 10
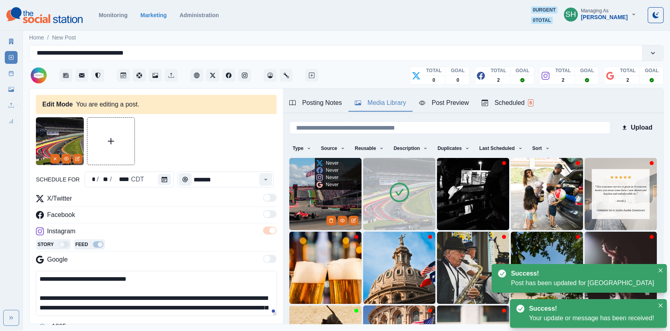
click at [317, 192] on img at bounding box center [325, 194] width 72 height 72
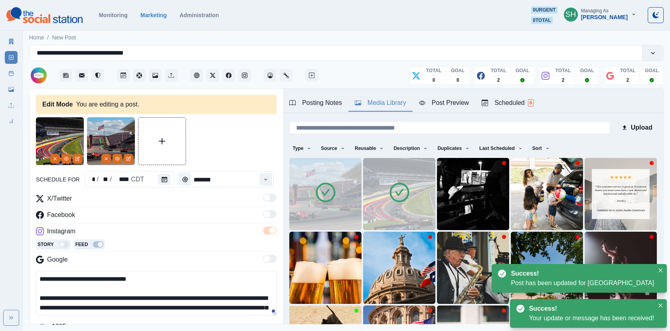
click at [392, 204] on div at bounding box center [399, 194] width 22 height 25
click at [403, 223] on img at bounding box center [399, 194] width 72 height 72
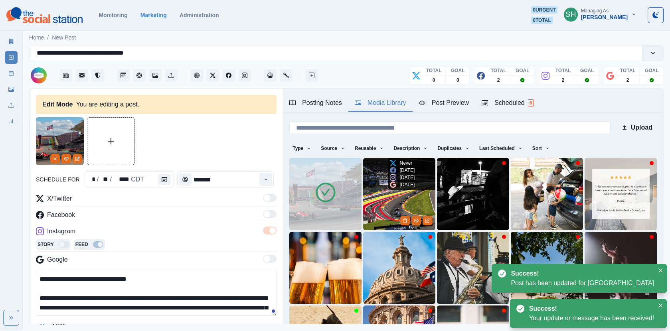
click at [403, 223] on button "Delete Media" at bounding box center [405, 221] width 10 height 10
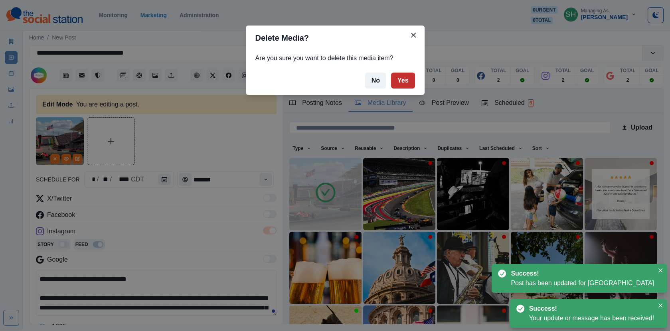
click at [401, 85] on button "Yes" at bounding box center [403, 81] width 24 height 16
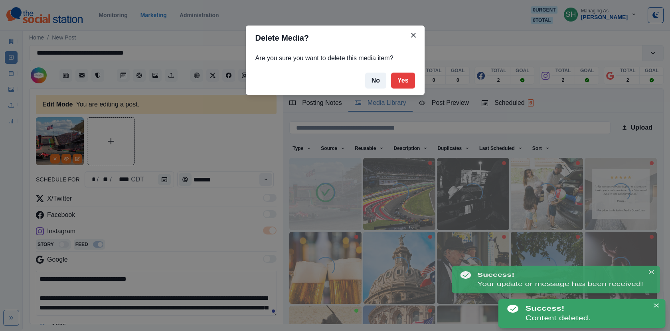
click at [103, 249] on div "Delete Media? Are you sure you want to delete this media item? No Yes" at bounding box center [335, 165] width 670 height 331
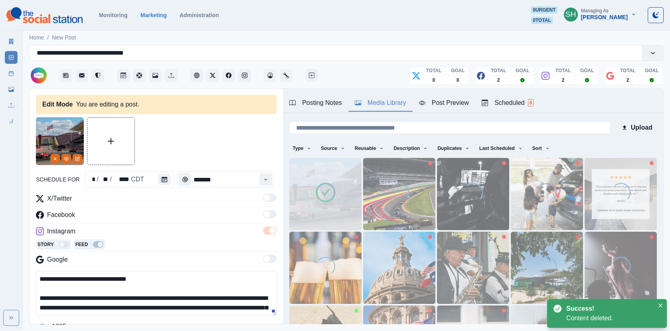
drag, startPoint x: 168, startPoint y: 294, endPoint x: 128, endPoint y: 294, distance: 39.9
click at [128, 294] on textarea "**********" at bounding box center [156, 293] width 241 height 45
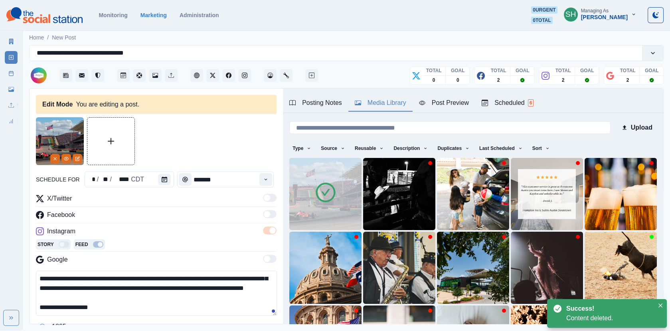
drag, startPoint x: 118, startPoint y: 306, endPoint x: 51, endPoint y: 305, distance: 66.6
click at [51, 305] on textarea "**********" at bounding box center [156, 293] width 241 height 45
paste textarea
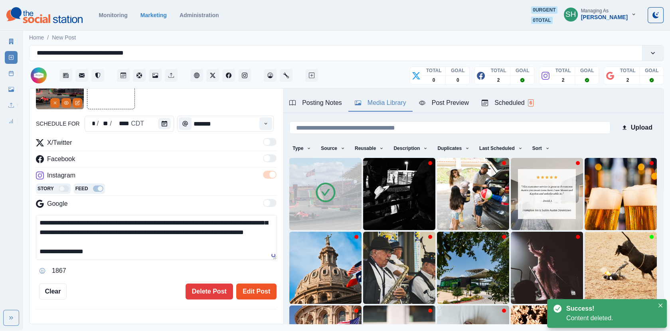
type textarea "**********"
click at [267, 288] on button "Edit Post" at bounding box center [256, 292] width 40 height 16
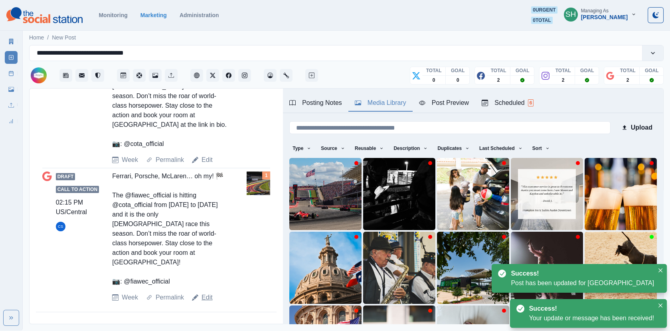
click at [204, 293] on link "Edit" at bounding box center [206, 298] width 11 height 10
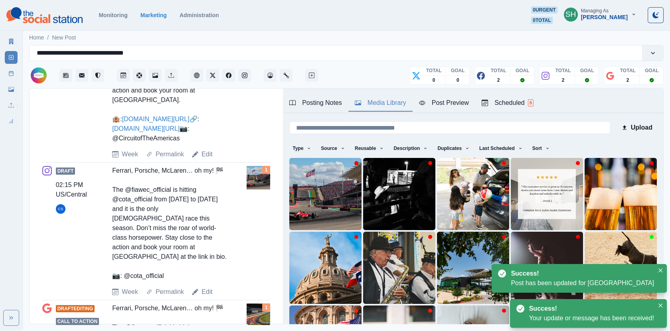
scroll to position [66, 0]
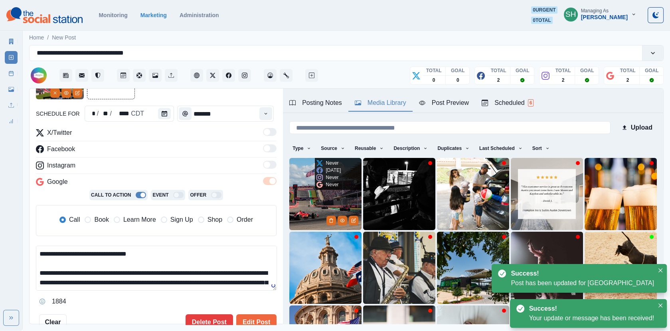
click at [296, 208] on img at bounding box center [325, 194] width 72 height 72
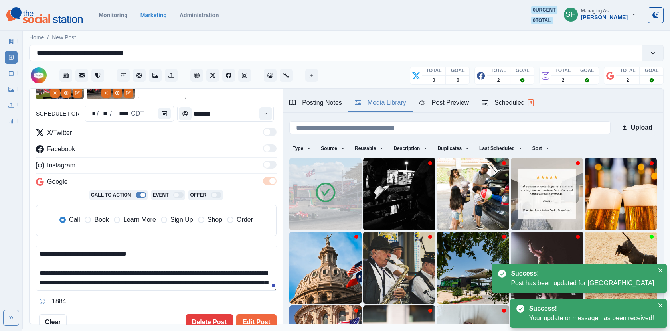
click at [54, 99] on img at bounding box center [60, 75] width 48 height 48
click at [54, 93] on line "Remove" at bounding box center [55, 93] width 2 height 2
click at [94, 216] on span "Book" at bounding box center [101, 220] width 14 height 10
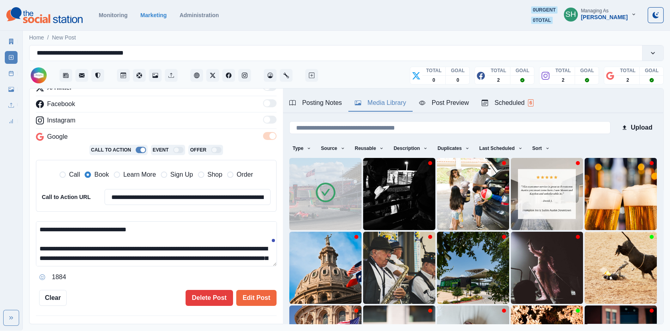
scroll to position [38, 0]
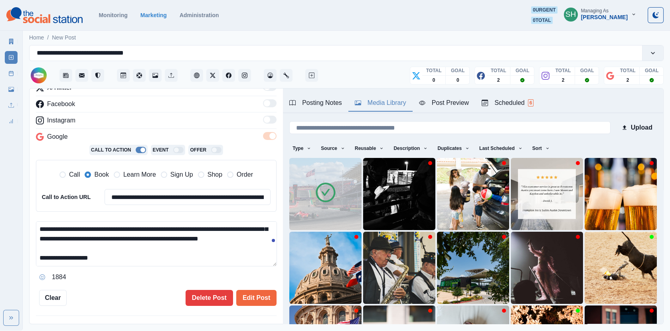
drag, startPoint x: 141, startPoint y: 260, endPoint x: 51, endPoint y: 259, distance: 90.2
click at [51, 259] on textarea "**********" at bounding box center [156, 243] width 241 height 45
paste textarea
type textarea "**********"
click at [240, 296] on button "Edit Post" at bounding box center [256, 298] width 40 height 16
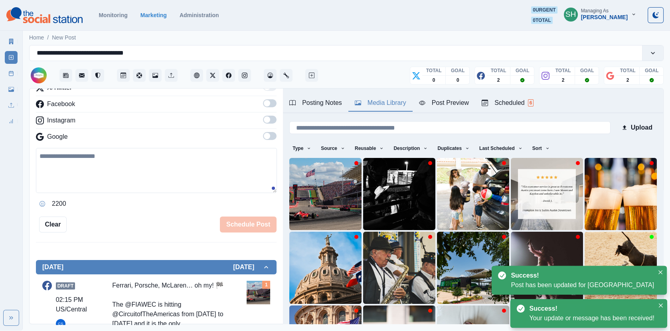
click at [12, 74] on icon at bounding box center [11, 74] width 6 height 6
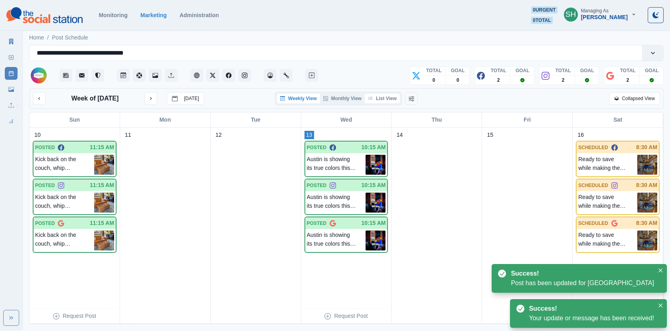
click at [384, 101] on button "List View" at bounding box center [382, 99] width 35 height 10
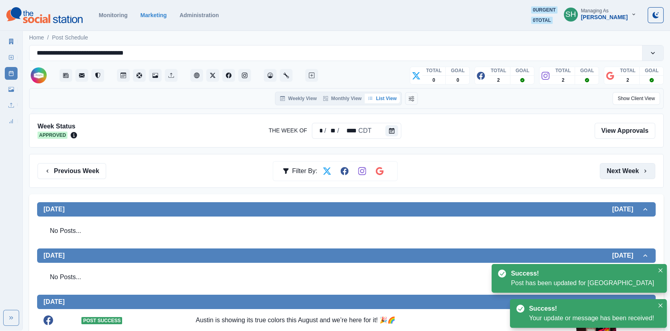
click at [626, 169] on button "Next Week" at bounding box center [627, 171] width 55 height 16
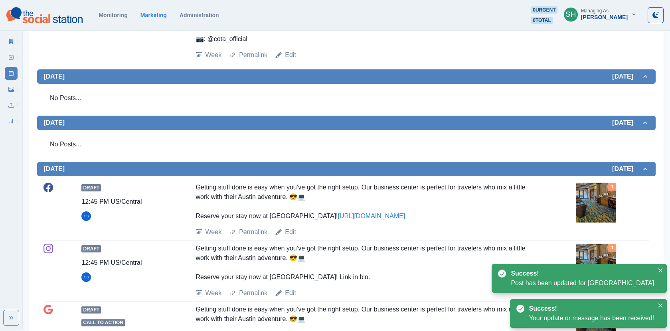
scroll to position [577, 0]
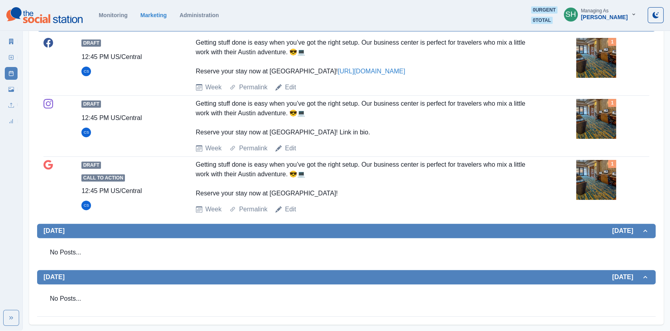
click at [609, 133] on img at bounding box center [596, 119] width 40 height 40
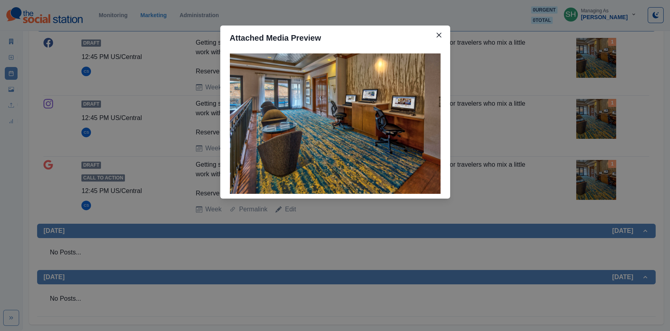
click at [609, 133] on div "Attached Media Preview" at bounding box center [335, 165] width 670 height 331
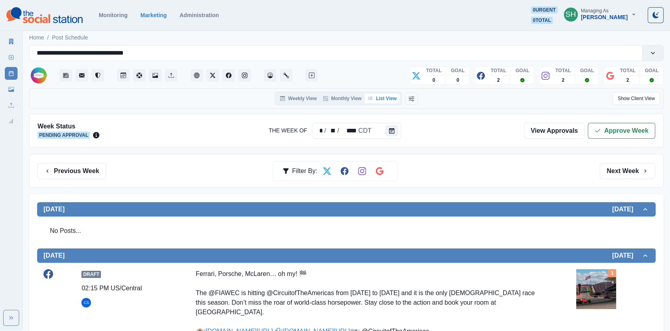
click at [609, 133] on button "Approve Week" at bounding box center [621, 131] width 67 height 16
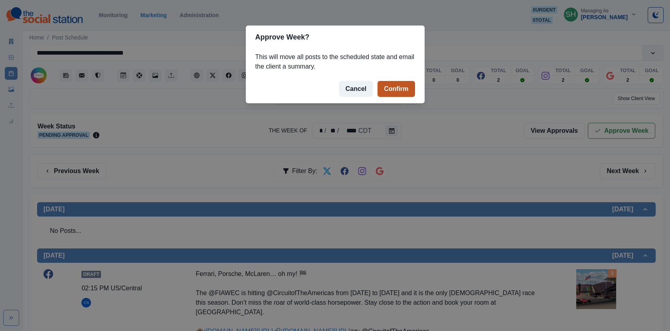
click at [398, 86] on button "Confirm" at bounding box center [395, 89] width 37 height 16
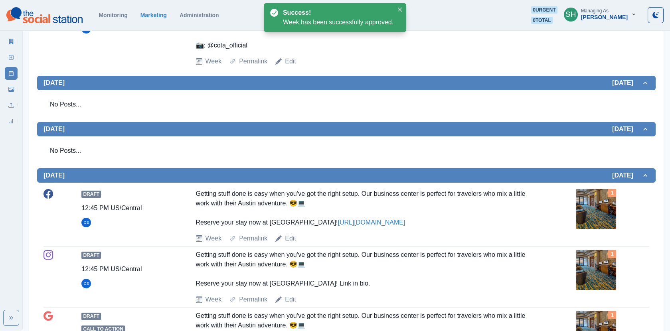
click at [16, 45] on link "Marketing Summary" at bounding box center [11, 41] width 13 height 13
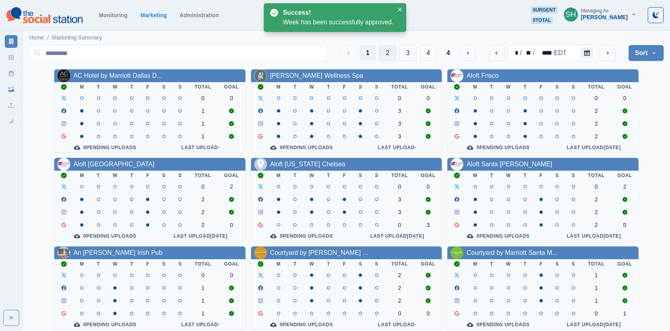
click at [390, 55] on button "2" at bounding box center [387, 53] width 17 height 16
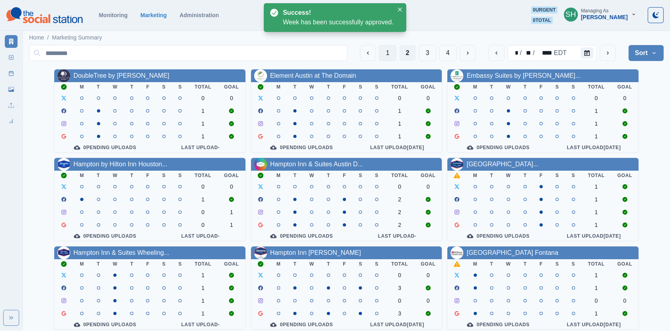
click at [381, 49] on button "1" at bounding box center [387, 53] width 17 height 16
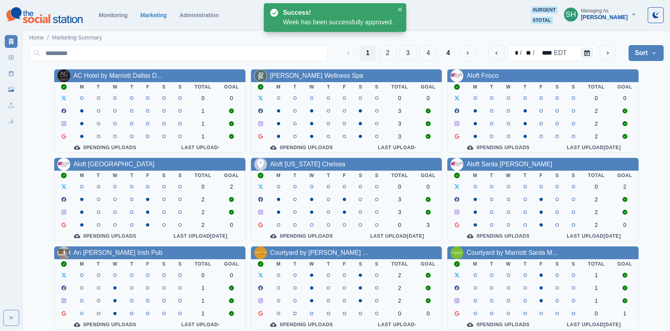
click at [629, 58] on button "Sort" at bounding box center [645, 53] width 35 height 16
click at [612, 95] on button "Uploads" at bounding box center [619, 89] width 89 height 14
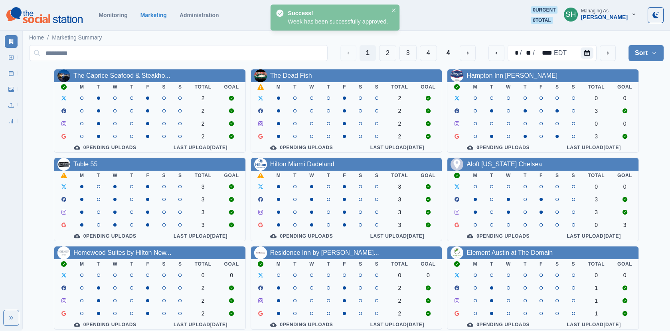
click at [634, 55] on button "Sort" at bounding box center [645, 53] width 35 height 16
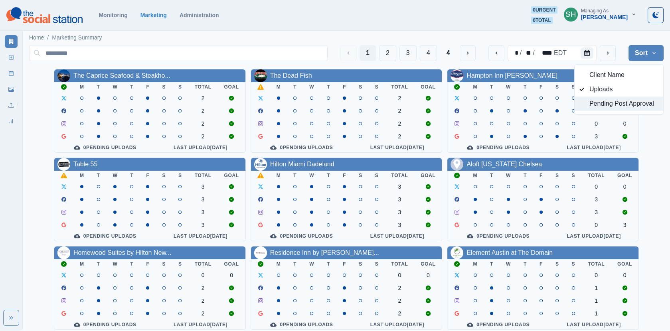
click at [624, 99] on span "Pending Post Approval" at bounding box center [623, 104] width 69 height 10
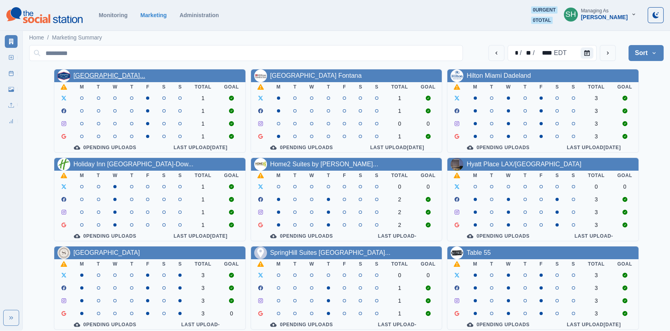
click at [111, 73] on link "[GEOGRAPHIC_DATA]..." at bounding box center [109, 75] width 72 height 7
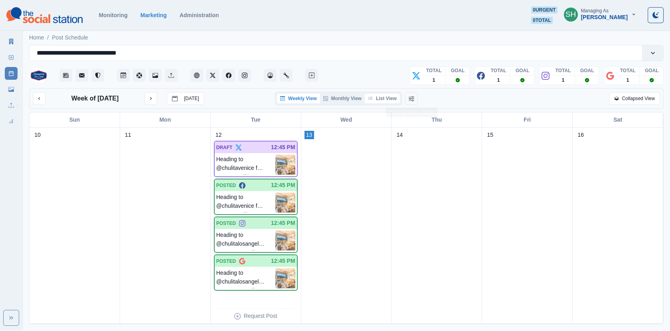
click at [381, 97] on button "List View" at bounding box center [382, 99] width 35 height 10
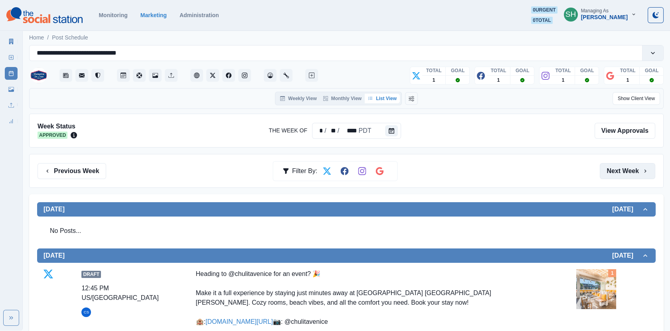
click at [619, 166] on button "Next Week" at bounding box center [627, 171] width 55 height 16
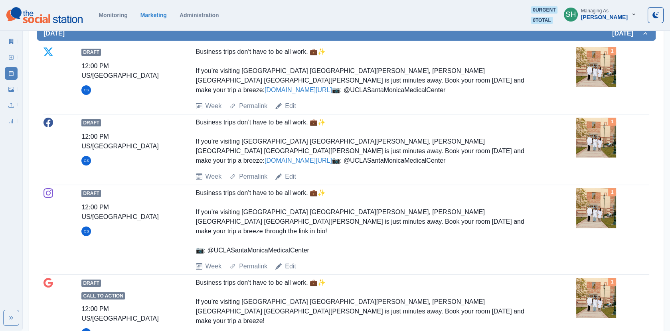
click at [590, 145] on img at bounding box center [596, 138] width 40 height 40
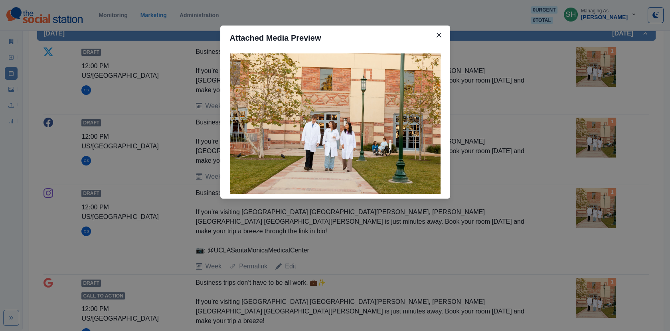
click at [555, 128] on div "Attached Media Preview" at bounding box center [335, 165] width 670 height 331
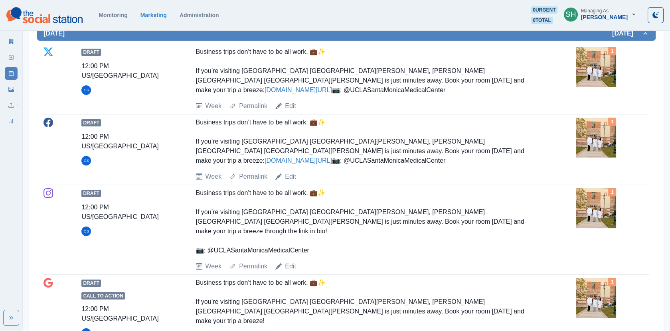
click at [332, 157] on link "[DOMAIN_NAME][URL]" at bounding box center [298, 160] width 67 height 7
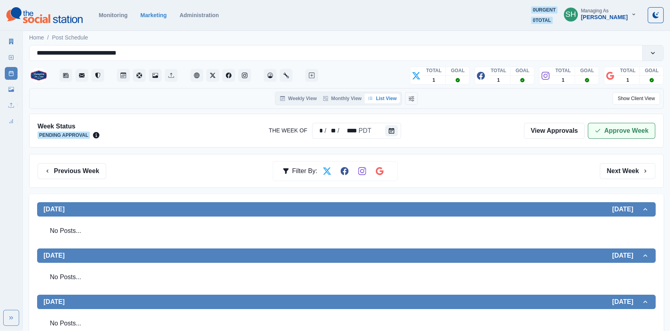
click at [611, 125] on button "Approve Week" at bounding box center [621, 131] width 67 height 16
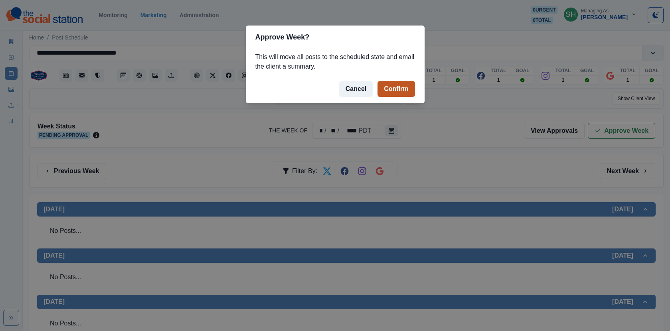
click at [394, 82] on button "Confirm" at bounding box center [395, 89] width 37 height 16
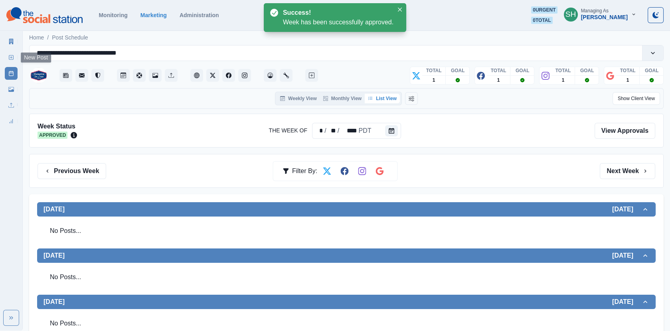
click at [10, 40] on icon at bounding box center [11, 42] width 4 height 6
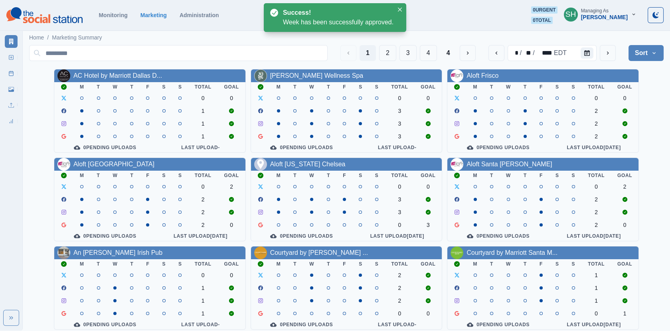
click at [637, 55] on button "Sort" at bounding box center [645, 53] width 35 height 16
click at [602, 103] on span "Pending Post Approval" at bounding box center [623, 104] width 69 height 10
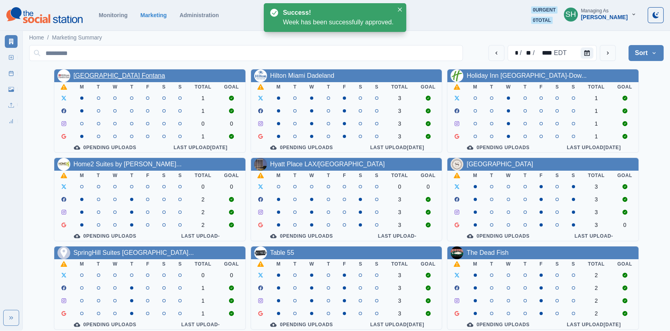
click at [107, 75] on link "[GEOGRAPHIC_DATA] Fontana" at bounding box center [119, 75] width 92 height 7
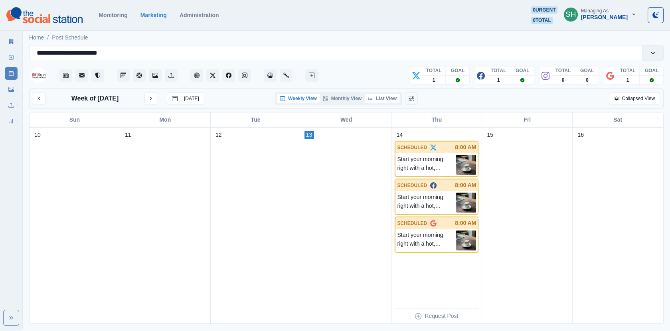
click at [377, 94] on button "List View" at bounding box center [382, 99] width 35 height 10
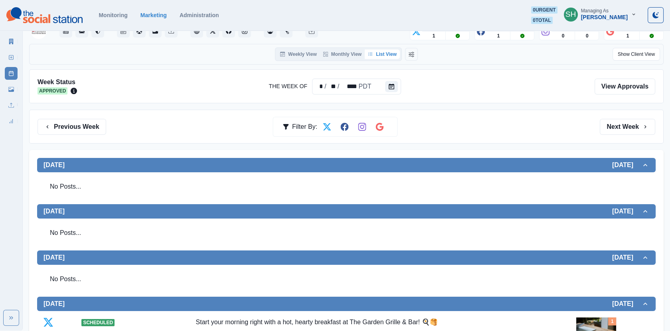
scroll to position [31, 0]
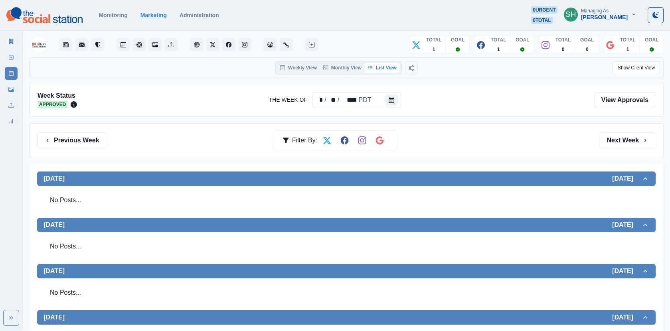
click at [630, 152] on div "Previous Week Filter By: Next Week" at bounding box center [346, 140] width 634 height 34
click at [623, 140] on button "Next Week" at bounding box center [627, 140] width 55 height 16
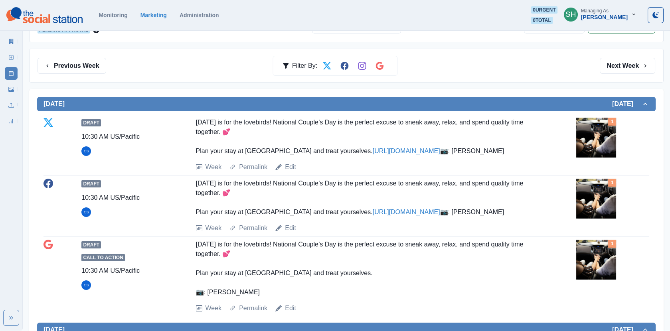
scroll to position [109, 0]
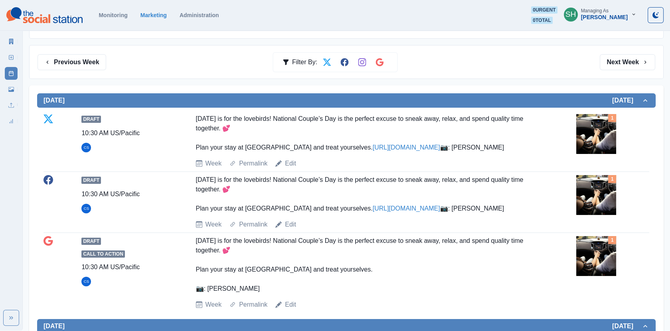
click at [611, 144] on img at bounding box center [596, 134] width 40 height 40
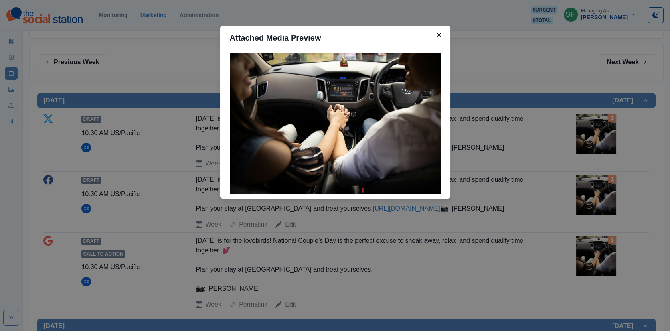
click at [547, 129] on div "Attached Media Preview" at bounding box center [335, 165] width 670 height 331
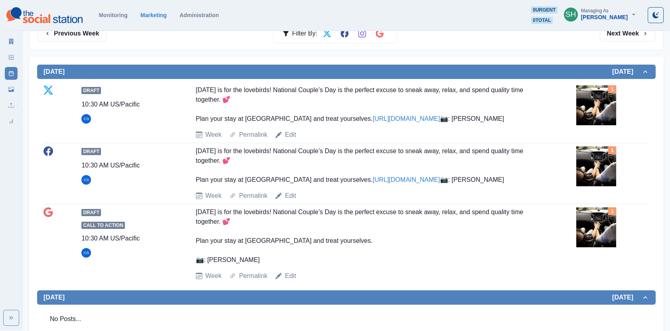
scroll to position [0, 0]
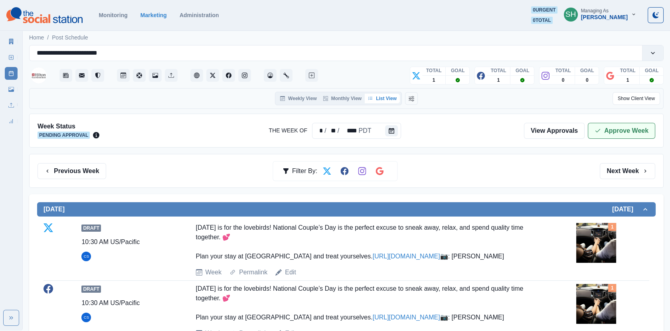
click at [605, 129] on button "Approve Week" at bounding box center [621, 131] width 67 height 16
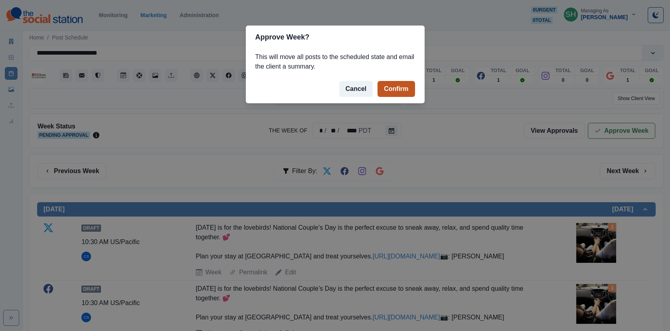
click at [401, 89] on button "Confirm" at bounding box center [395, 89] width 37 height 16
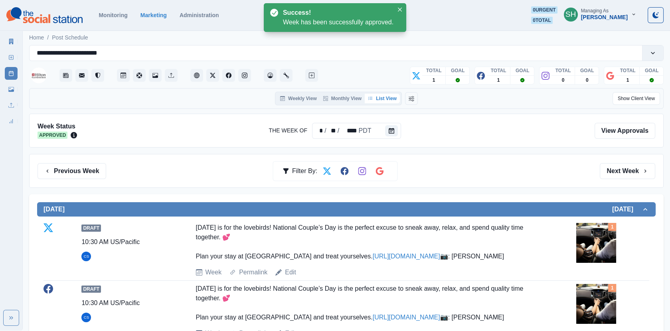
click at [8, 42] on icon at bounding box center [11, 42] width 6 height 6
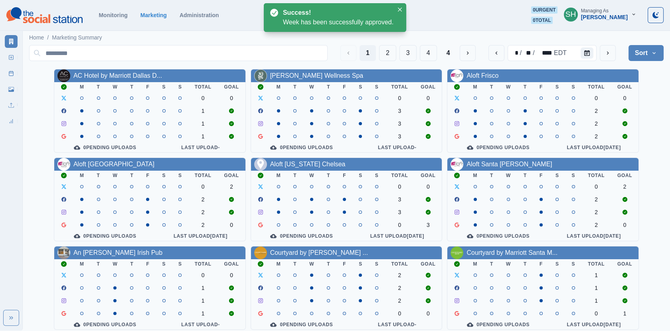
click at [647, 60] on button "Sort" at bounding box center [645, 53] width 35 height 16
click at [613, 103] on span "Pending Post Approval" at bounding box center [623, 104] width 69 height 10
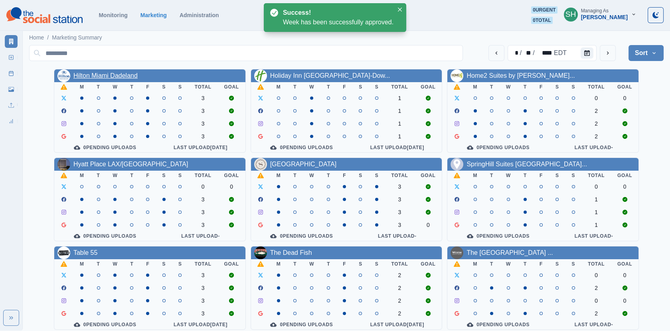
click at [122, 75] on link "Hilton Miami Dadeland" at bounding box center [105, 75] width 64 height 7
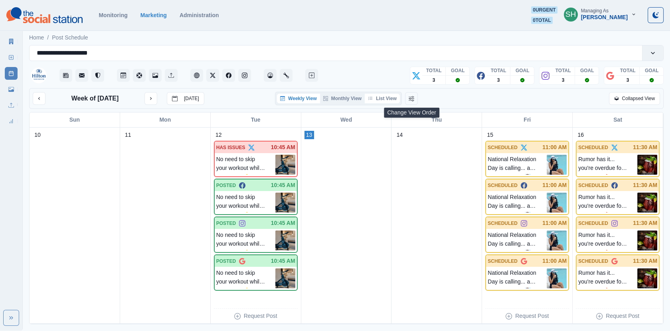
click at [387, 95] on button "List View" at bounding box center [382, 99] width 35 height 10
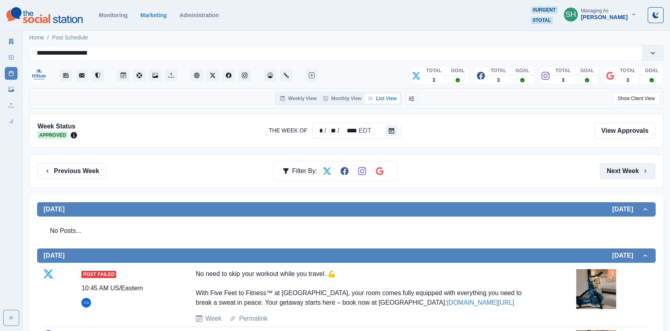
click at [608, 172] on button "Next Week" at bounding box center [627, 171] width 55 height 16
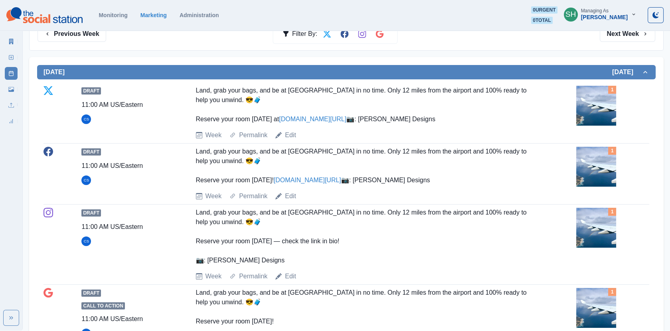
scroll to position [144, 0]
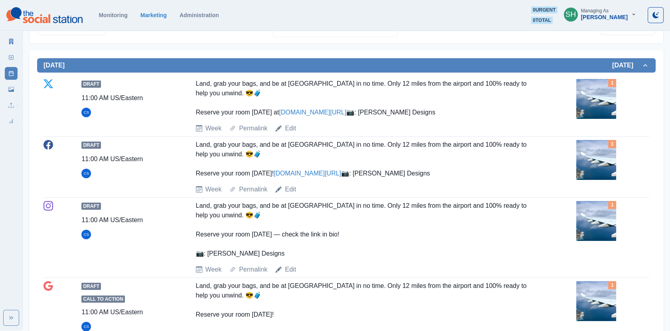
click at [620, 112] on div "1" at bounding box center [612, 99] width 73 height 40
click at [583, 103] on img at bounding box center [596, 99] width 40 height 40
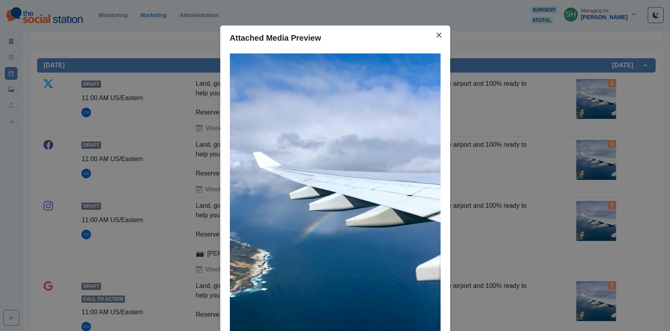
click at [540, 108] on div "Attached Media Preview" at bounding box center [335, 165] width 670 height 331
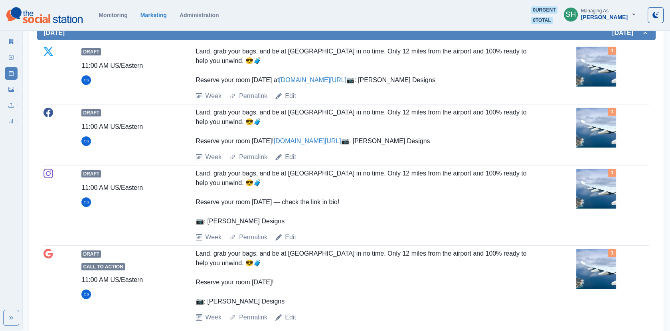
scroll to position [178, 0]
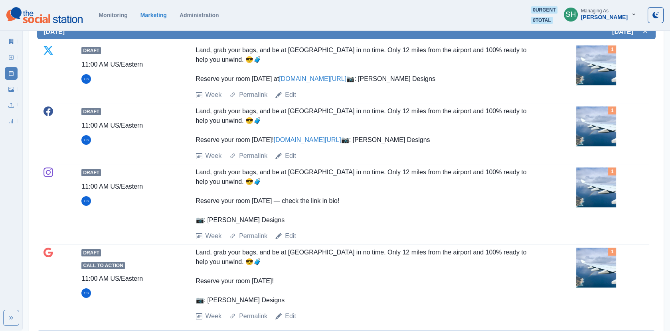
click at [614, 71] on img at bounding box center [596, 65] width 40 height 40
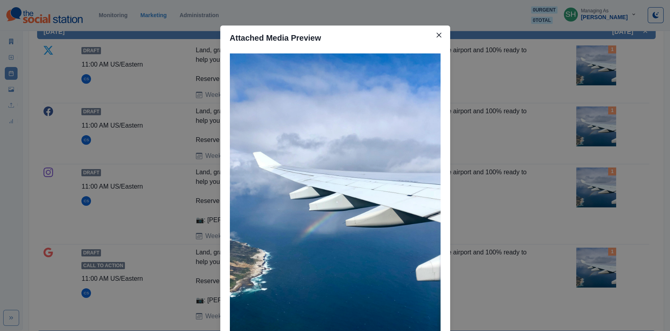
click at [593, 75] on div "Attached Media Preview" at bounding box center [335, 165] width 670 height 331
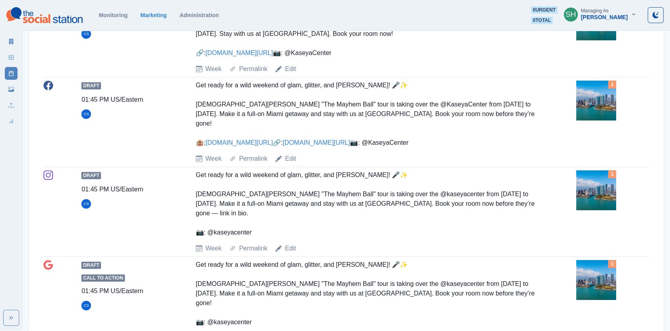
scroll to position [899, 0]
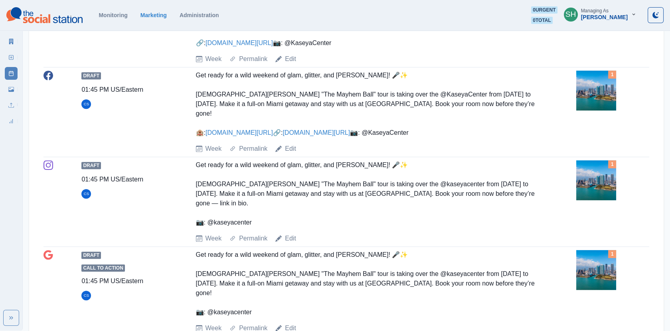
click at [282, 136] on link "www.bit.ly/4eGk9Gg" at bounding box center [315, 132] width 67 height 7
click at [610, 111] on img at bounding box center [596, 91] width 40 height 40
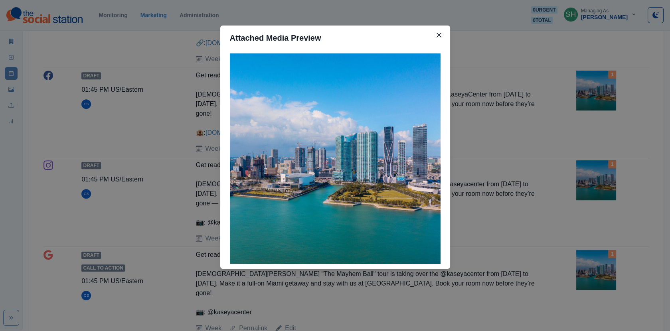
click at [149, 98] on div "Attached Media Preview" at bounding box center [335, 165] width 670 height 331
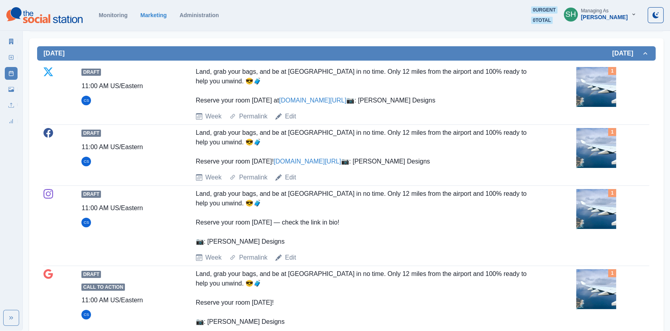
scroll to position [9, 0]
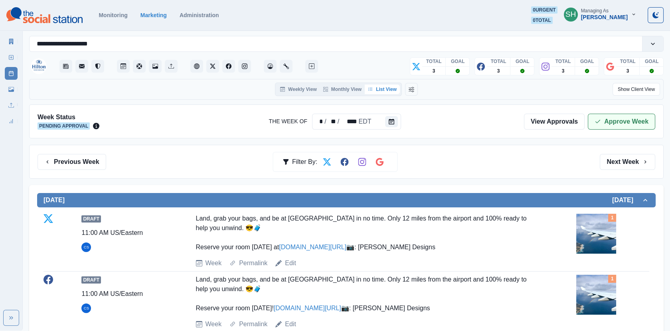
click at [628, 124] on button "Approve Week" at bounding box center [621, 122] width 67 height 16
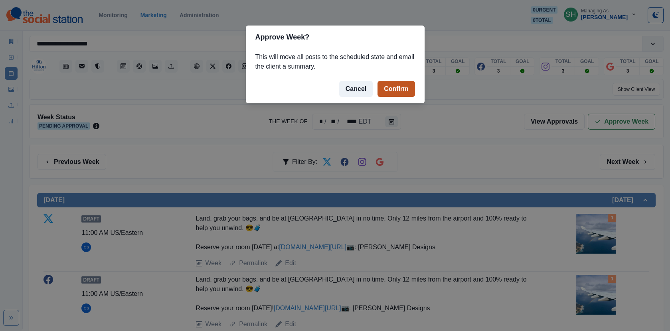
click at [391, 88] on button "Confirm" at bounding box center [395, 89] width 37 height 16
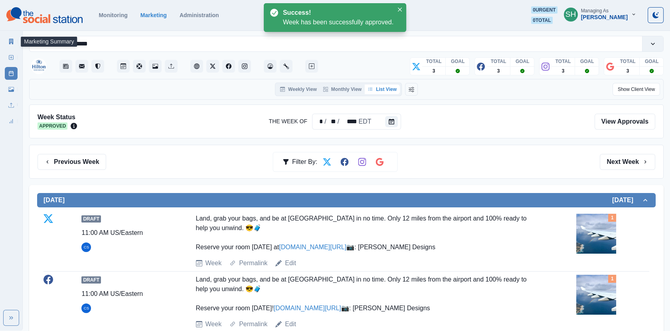
click at [11, 39] on icon at bounding box center [11, 42] width 4 height 6
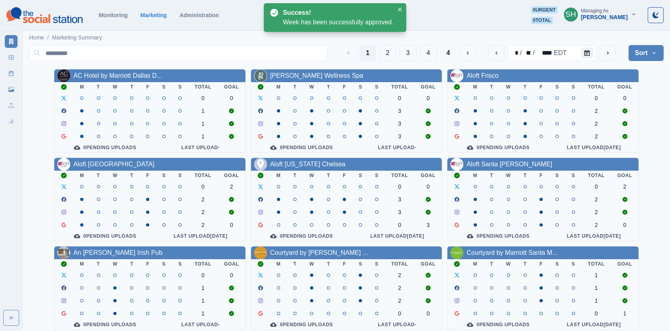
click at [638, 60] on button "Sort" at bounding box center [645, 53] width 35 height 16
click at [589, 18] on div "[PERSON_NAME]" at bounding box center [604, 17] width 47 height 7
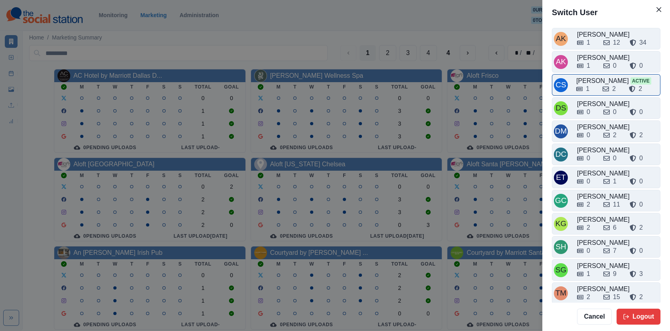
click at [596, 87] on div "1" at bounding box center [586, 89] width 20 height 10
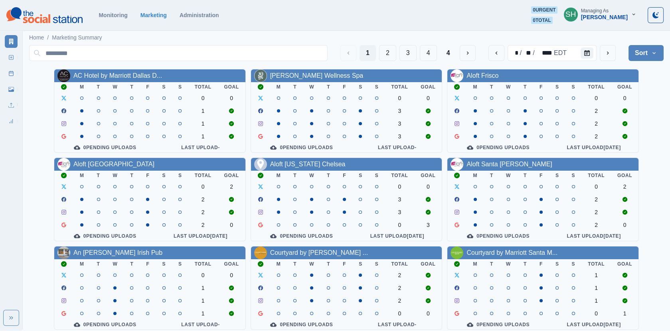
click at [614, 34] on div "Home / Marketing Summary" at bounding box center [346, 35] width 647 height 13
click at [608, 9] on div "Managing As" at bounding box center [595, 11] width 28 height 6
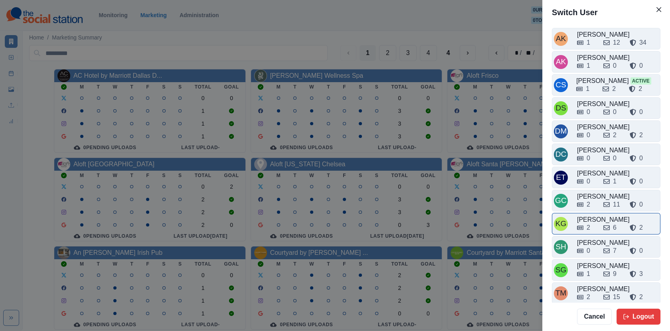
click at [595, 215] on div "[PERSON_NAME]" at bounding box center [617, 220] width 81 height 10
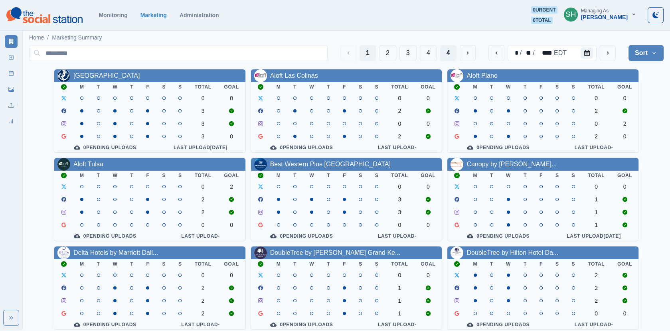
click at [451, 49] on button "4" at bounding box center [448, 53] width 16 height 16
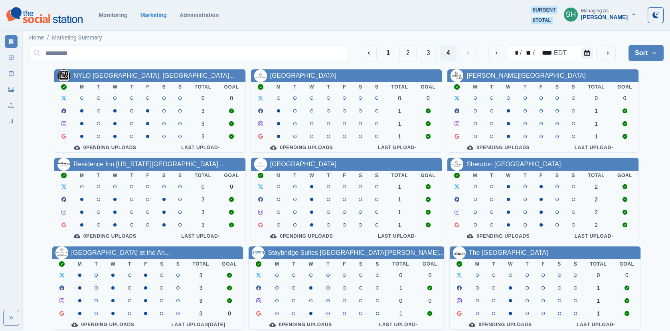
scroll to position [97, 0]
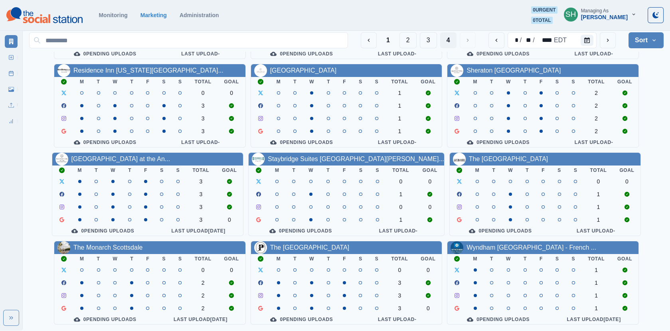
click at [472, 251] on div "Wyndham [GEOGRAPHIC_DATA] - French ..." at bounding box center [531, 248] width 130 height 10
click at [472, 246] on link "Wyndham [GEOGRAPHIC_DATA] - French ..." at bounding box center [531, 247] width 130 height 7
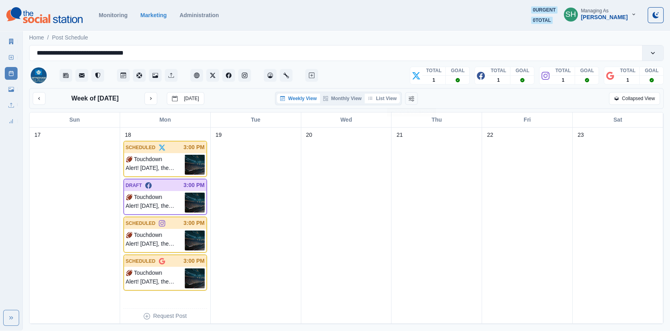
click at [392, 103] on button "List View" at bounding box center [382, 99] width 35 height 10
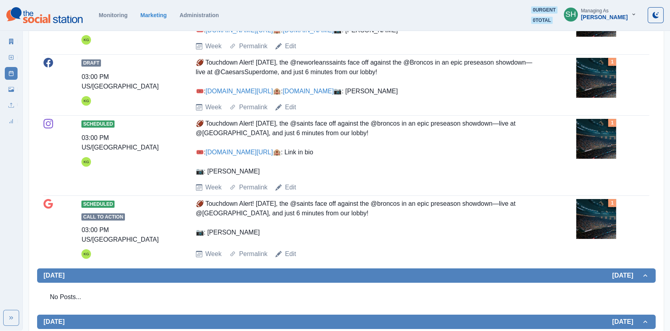
scroll to position [182, 0]
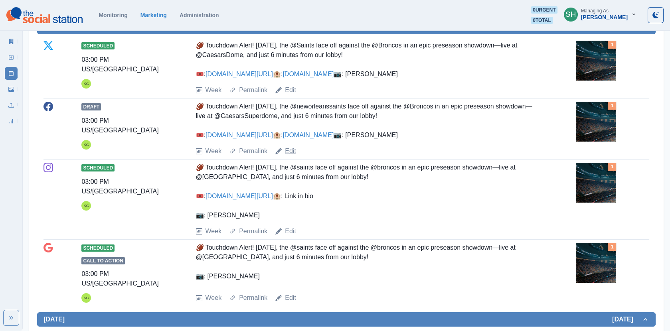
click at [294, 156] on link "Edit" at bounding box center [290, 151] width 11 height 10
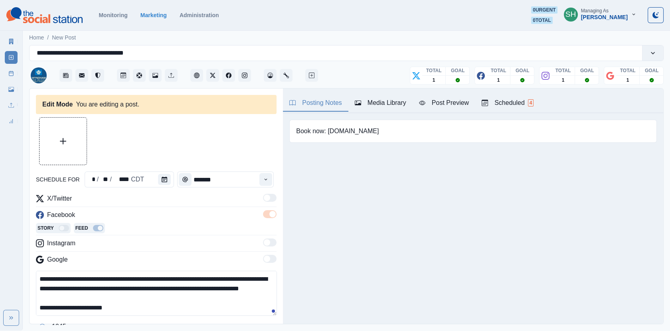
scroll to position [79, 0]
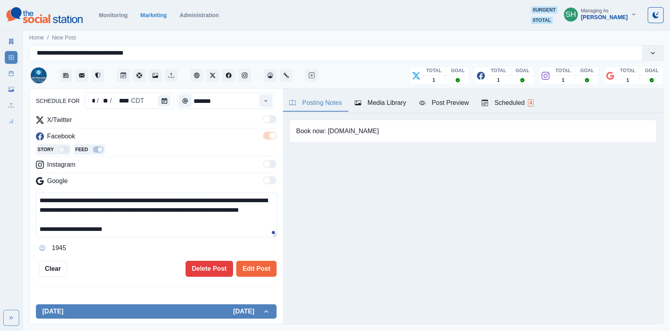
click at [377, 116] on div "Book now: [DOMAIN_NAME]" at bounding box center [473, 131] width 380 height 36
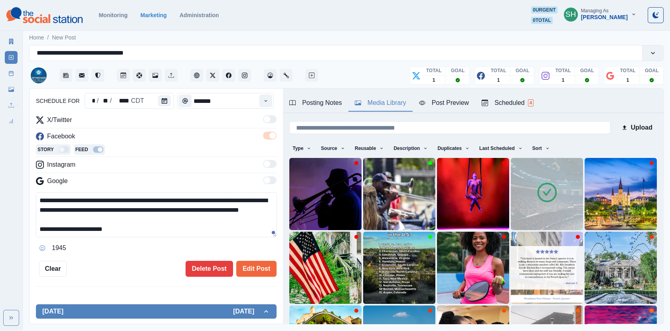
click at [374, 104] on div "Media Library" at bounding box center [380, 103] width 51 height 10
click at [252, 271] on button "Edit Post" at bounding box center [256, 269] width 40 height 16
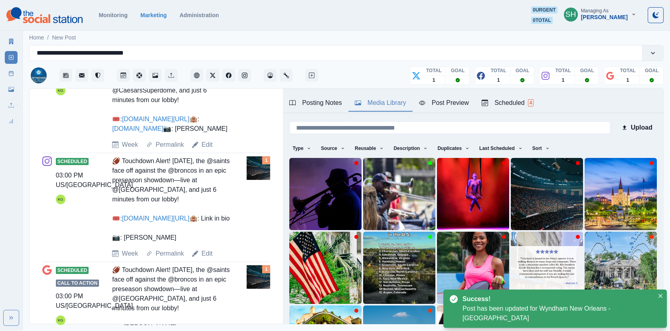
scroll to position [463, 0]
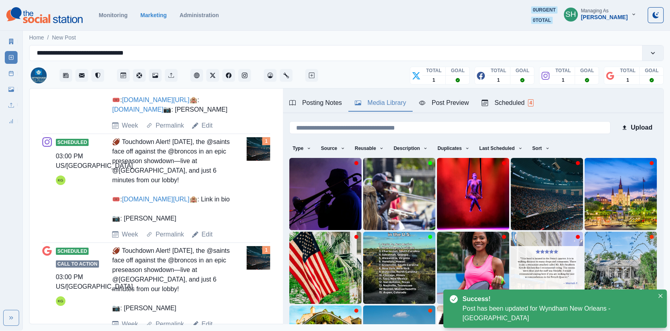
click at [12, 75] on rect at bounding box center [11, 73] width 4 height 4
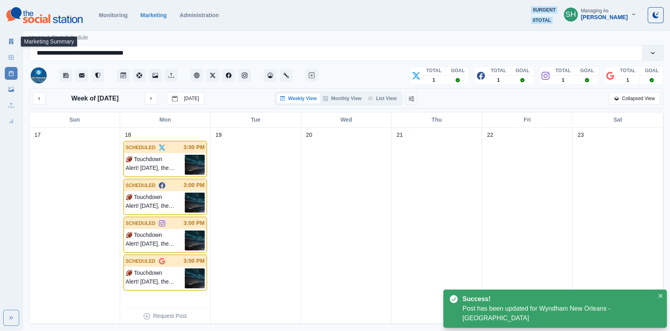
click at [9, 38] on link "Marketing Summary" at bounding box center [11, 41] width 13 height 13
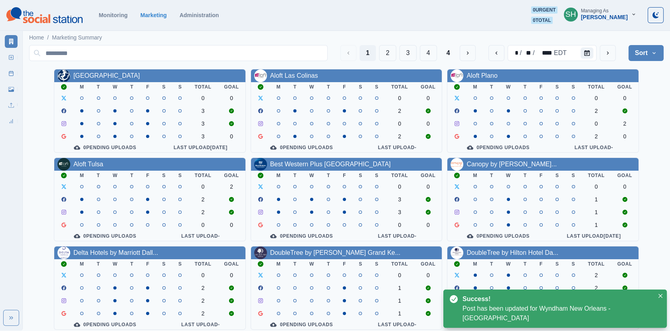
click at [597, 6] on section "Monitoring Marketing Administration 0 urgent 0 total SH Managing As Katrina Gal…" at bounding box center [335, 15] width 670 height 31
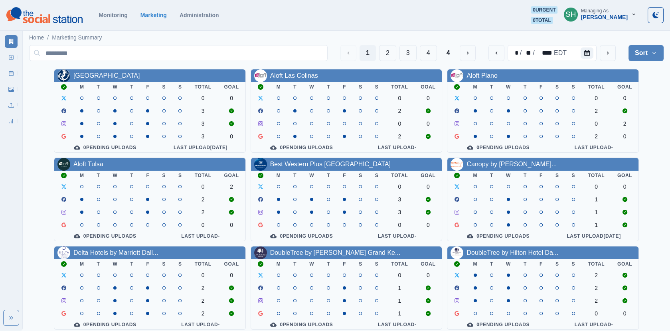
click at [607, 12] on div "Managing As" at bounding box center [595, 11] width 28 height 6
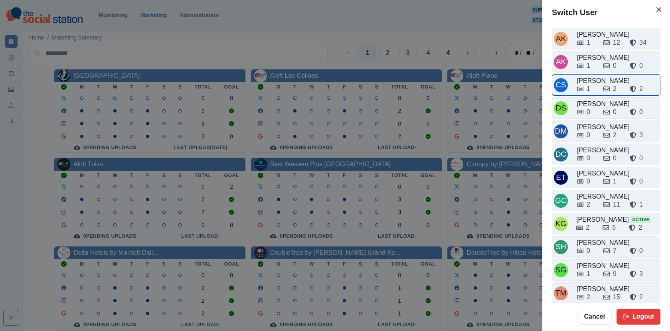
click at [598, 89] on div "1 2 2" at bounding box center [617, 89] width 81 height 10
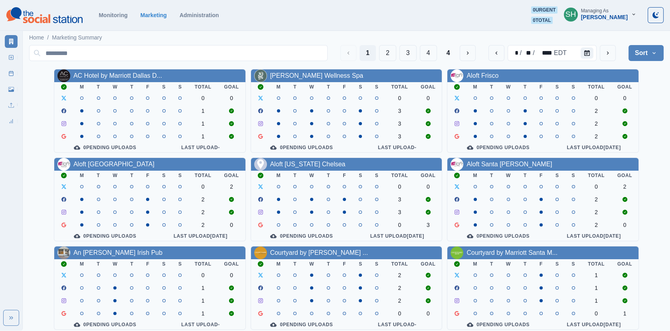
click at [636, 55] on button "Sort" at bounding box center [645, 53] width 35 height 16
click at [619, 107] on span "Pending Post Approval" at bounding box center [623, 104] width 69 height 10
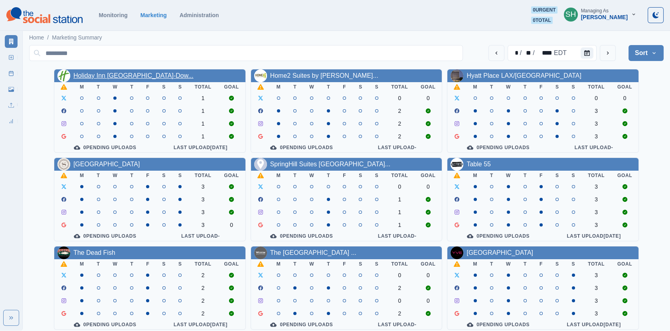
click at [142, 73] on link "Holiday Inn [GEOGRAPHIC_DATA]-Dow..." at bounding box center [133, 75] width 120 height 7
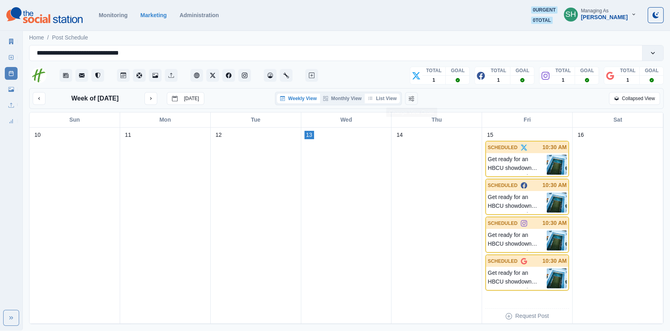
click at [388, 97] on button "List View" at bounding box center [382, 99] width 35 height 10
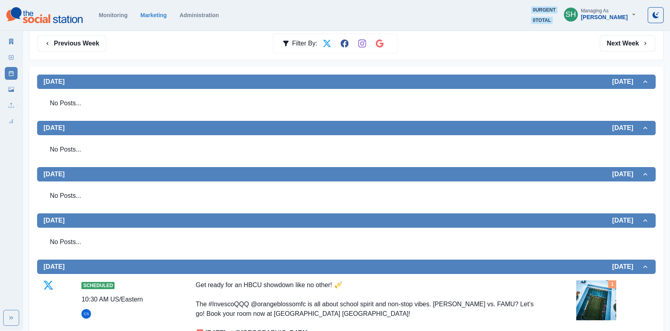
scroll to position [55, 0]
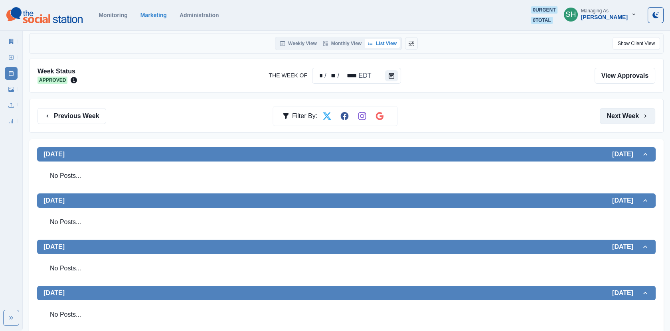
click at [607, 119] on button "Next Week" at bounding box center [627, 116] width 55 height 16
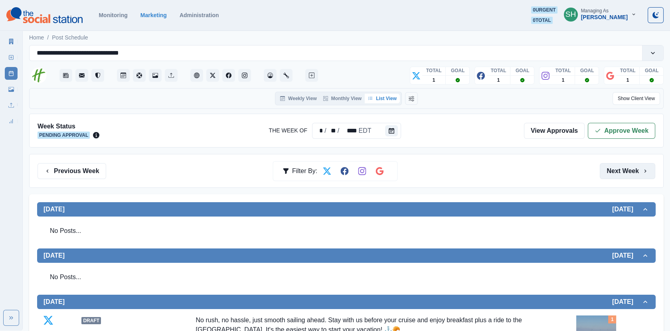
scroll to position [245, 0]
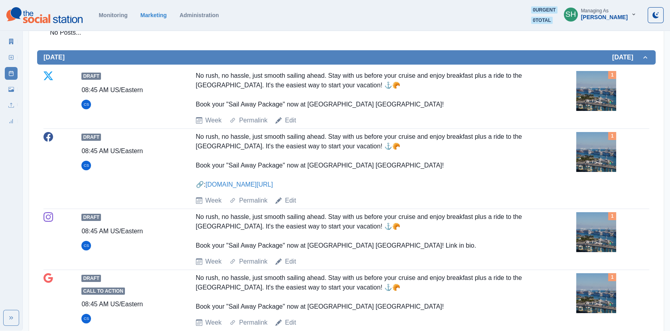
click at [597, 95] on img at bounding box center [596, 91] width 40 height 40
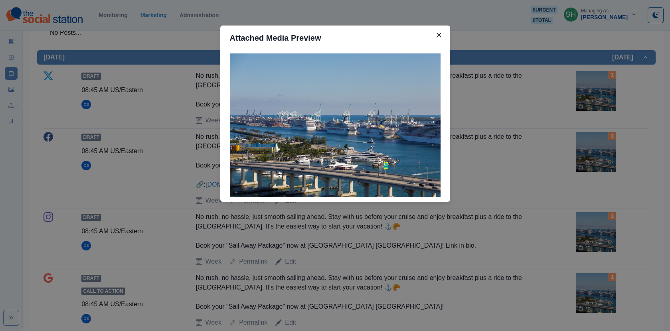
click at [526, 103] on div "Attached Media Preview" at bounding box center [335, 165] width 670 height 331
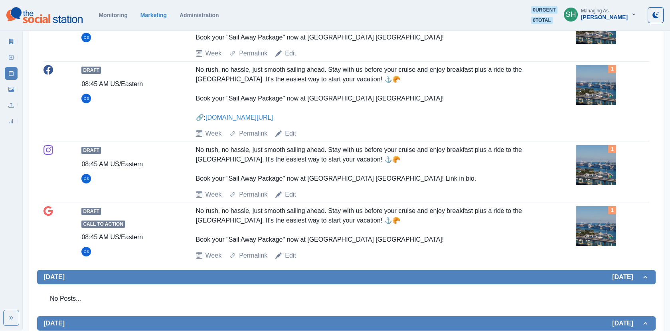
scroll to position [322, 0]
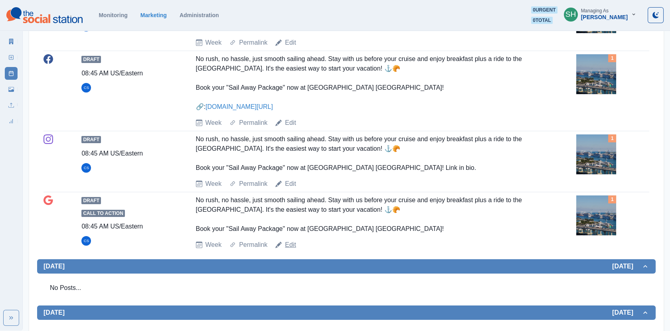
click at [287, 244] on link "Edit" at bounding box center [290, 245] width 11 height 10
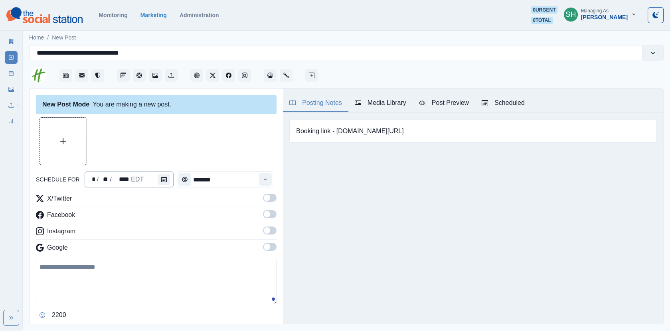
type input "*******"
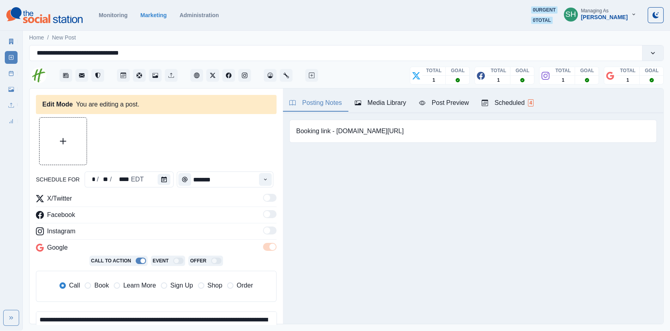
click at [96, 284] on span "Book" at bounding box center [101, 286] width 14 height 10
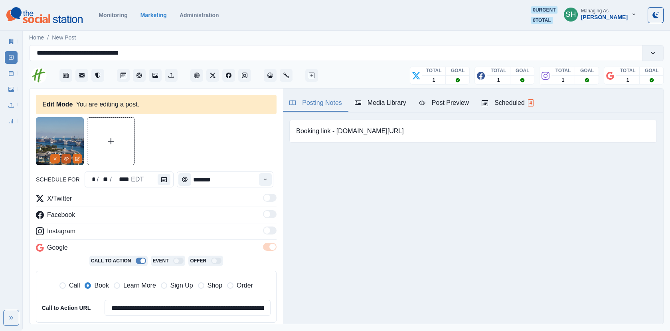
click at [66, 158] on circle "View Media" at bounding box center [66, 158] width 1 height 1
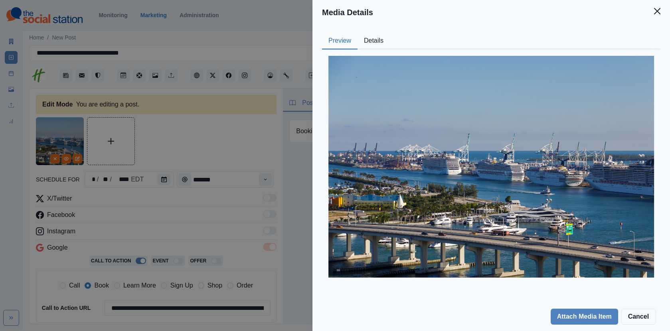
click at [378, 38] on button "Details" at bounding box center [374, 41] width 32 height 17
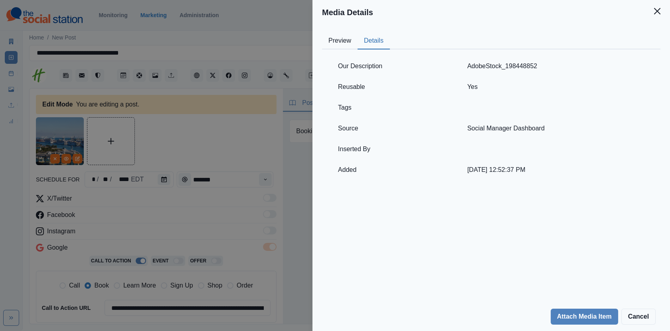
click at [185, 188] on div "Media Details Preview Details Our Description AdobeStock_198448852 Reusable Yes…" at bounding box center [335, 165] width 670 height 331
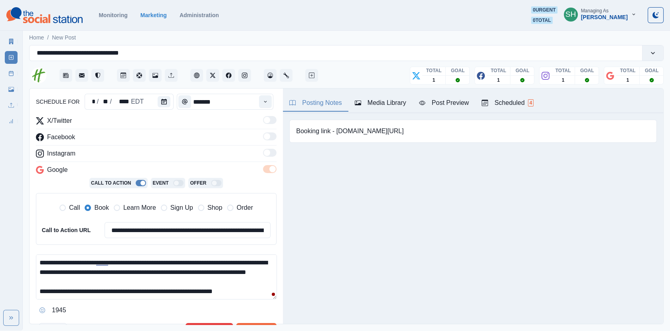
scroll to position [9, 0]
drag, startPoint x: 68, startPoint y: 287, endPoint x: 54, endPoint y: 287, distance: 14.4
click at [54, 287] on textarea "**********" at bounding box center [156, 277] width 241 height 45
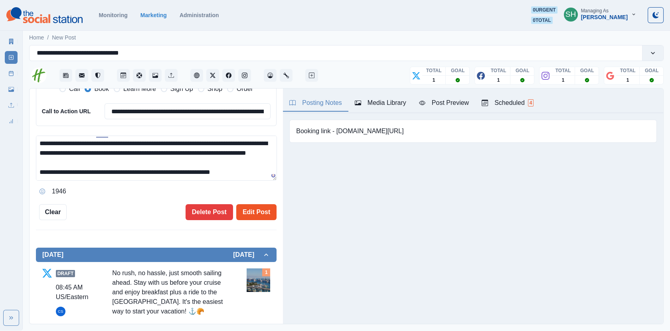
type textarea "**********"
click at [252, 216] on button "Edit Post" at bounding box center [256, 212] width 40 height 16
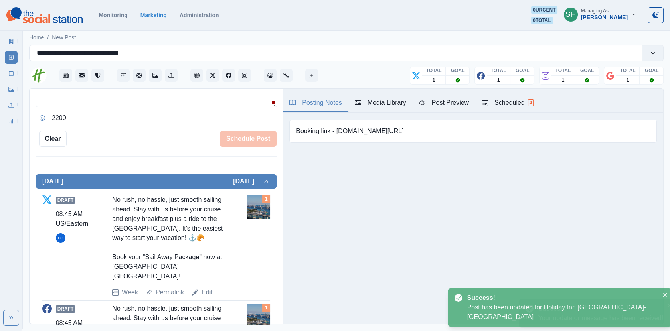
scroll to position [316, 0]
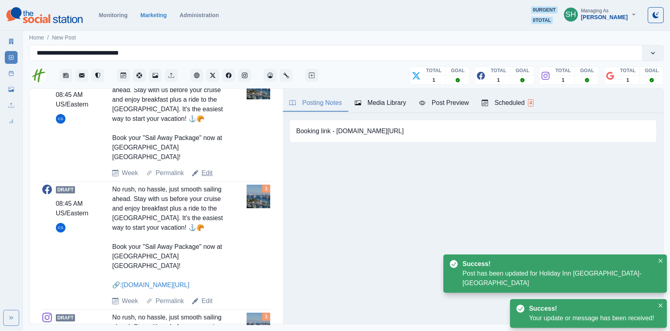
click at [203, 168] on link "Edit" at bounding box center [206, 173] width 11 height 10
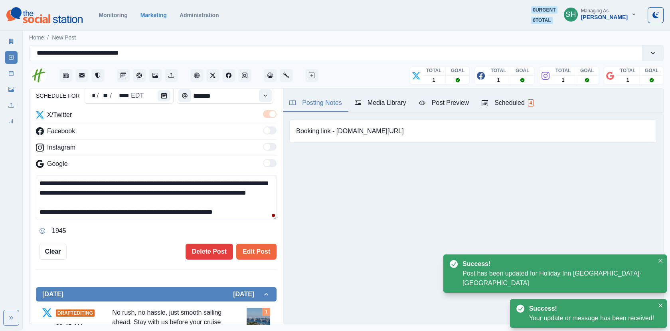
scroll to position [9, 0]
drag, startPoint x: 69, startPoint y: 208, endPoint x: 59, endPoint y: 208, distance: 9.6
click at [59, 208] on textarea "**********" at bounding box center [156, 197] width 241 height 45
type textarea "**********"
click at [249, 246] on button "Edit Post" at bounding box center [256, 252] width 40 height 16
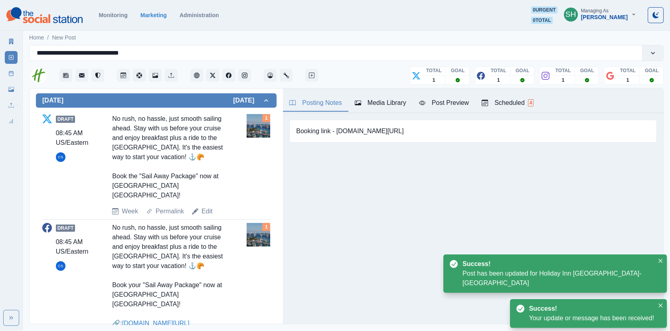
click at [204, 314] on div "Draft 08:45 AM US/Eastern CS No rush, no hassle, just smooth sailing ahead. Sta…" at bounding box center [156, 283] width 228 height 121
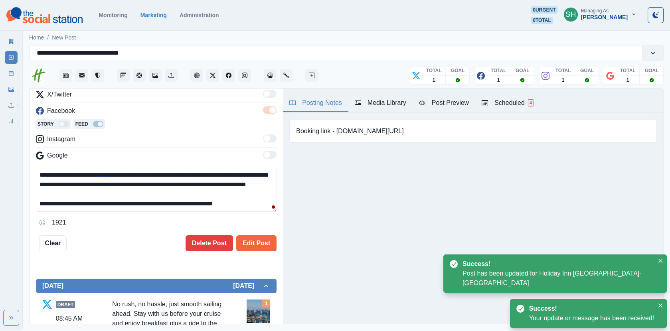
scroll to position [28, 0]
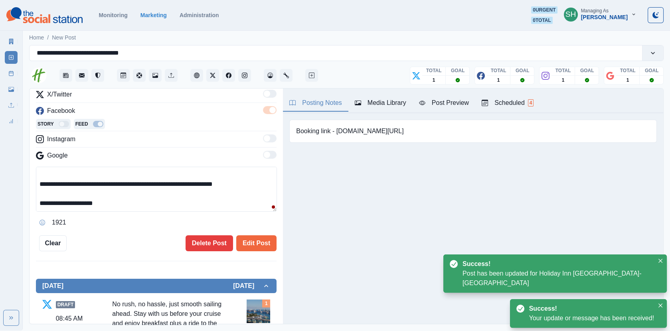
drag, startPoint x: 67, startPoint y: 183, endPoint x: 58, endPoint y: 183, distance: 9.2
click at [59, 183] on textarea "**********" at bounding box center [156, 189] width 241 height 45
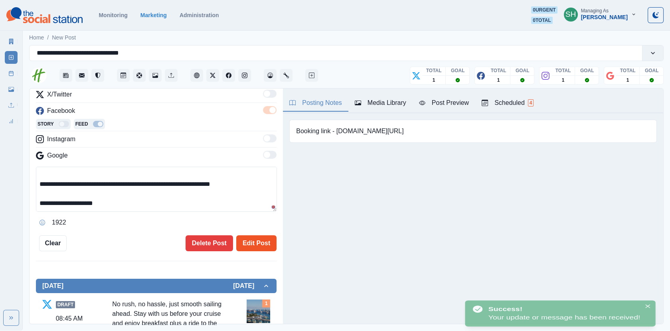
type textarea "**********"
click at [238, 239] on button "Edit Post" at bounding box center [256, 243] width 40 height 16
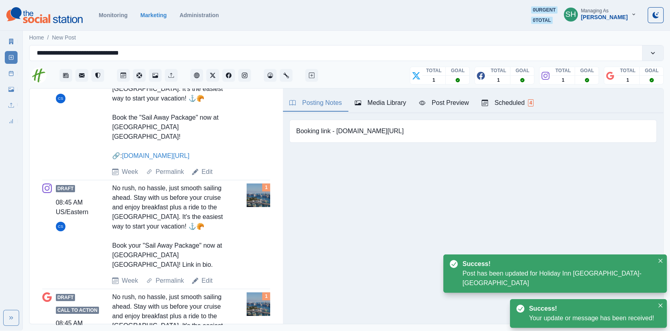
click at [200, 276] on div "Edit" at bounding box center [202, 281] width 21 height 10
click at [205, 276] on link "Edit" at bounding box center [206, 281] width 11 height 10
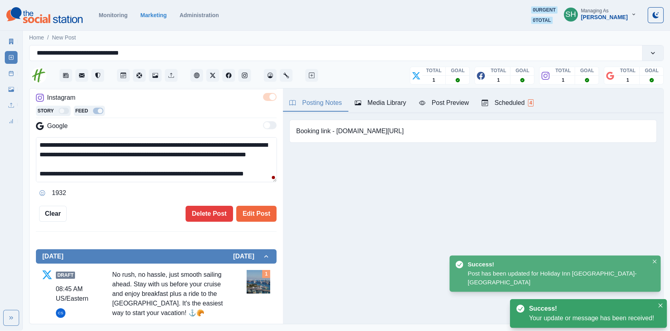
drag, startPoint x: 68, startPoint y: 161, endPoint x: 54, endPoint y: 161, distance: 13.6
click at [54, 161] on textarea "**********" at bounding box center [156, 159] width 241 height 45
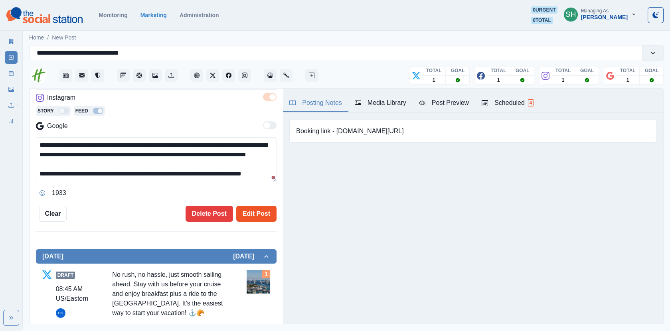
type textarea "**********"
click at [247, 210] on button "Edit Post" at bounding box center [256, 214] width 40 height 16
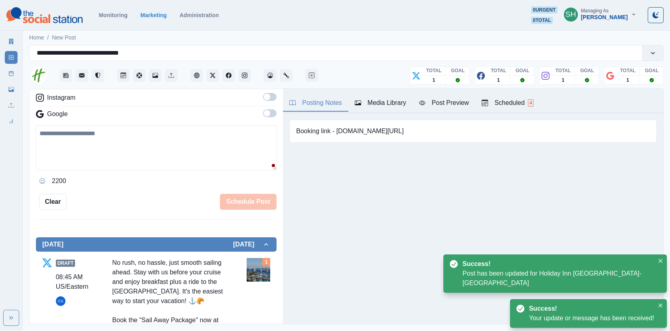
click at [15, 82] on div "Media Library" at bounding box center [11, 88] width 13 height 16
click at [12, 74] on icon at bounding box center [11, 74] width 6 height 6
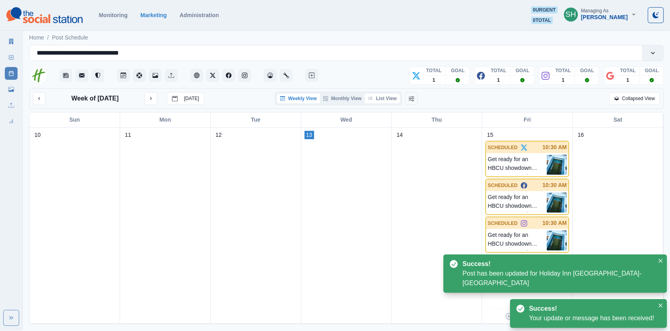
click at [388, 99] on button "List View" at bounding box center [382, 99] width 35 height 10
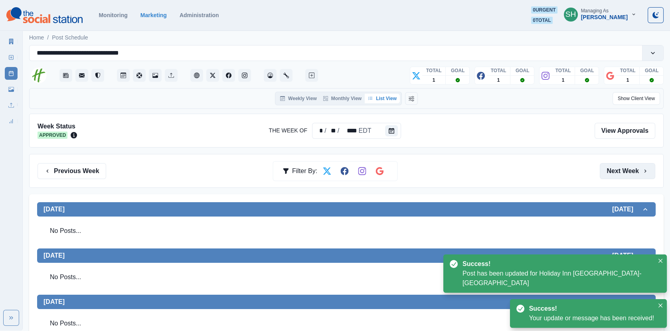
click at [633, 164] on button "Next Week" at bounding box center [627, 171] width 55 height 16
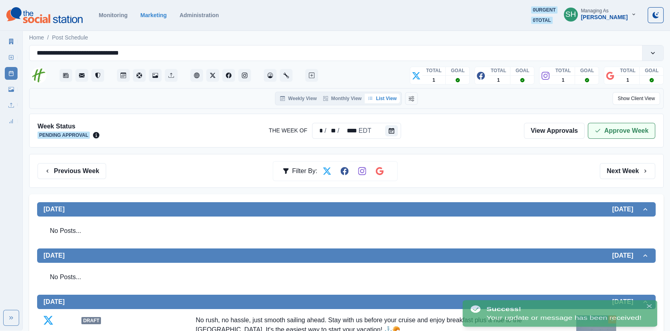
click at [624, 130] on button "Approve Week" at bounding box center [621, 131] width 67 height 16
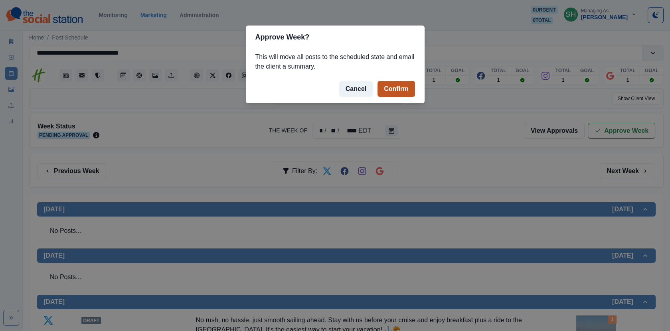
click at [398, 88] on button "Confirm" at bounding box center [395, 89] width 37 height 16
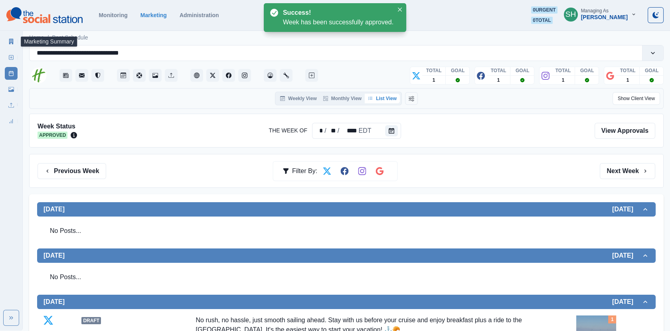
click at [14, 41] on link "Marketing Summary" at bounding box center [11, 41] width 13 height 13
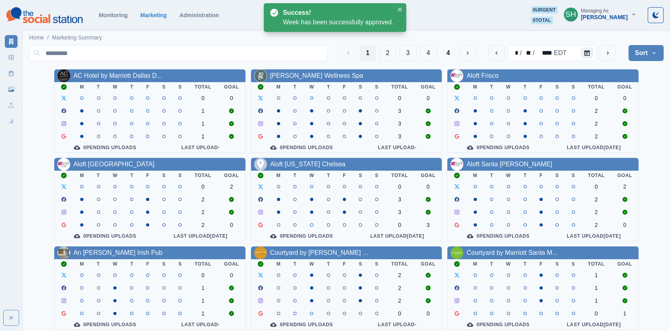
click at [635, 54] on button "Sort" at bounding box center [645, 53] width 35 height 16
click at [617, 106] on span "Pending Post Approval" at bounding box center [623, 104] width 69 height 10
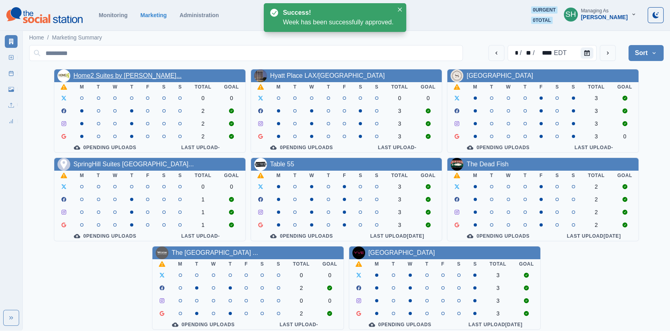
click at [147, 73] on link "Home2 Suites by [PERSON_NAME]..." at bounding box center [127, 75] width 108 height 7
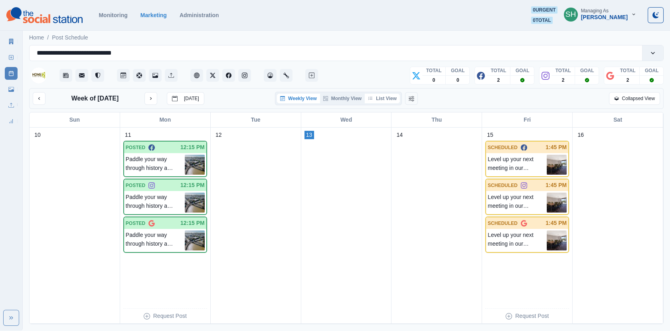
click at [387, 95] on button "List View" at bounding box center [382, 99] width 35 height 10
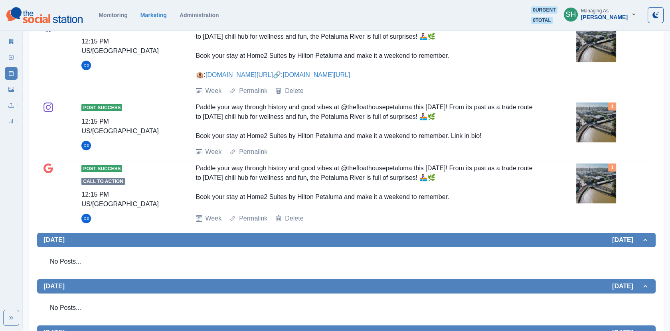
scroll to position [44, 0]
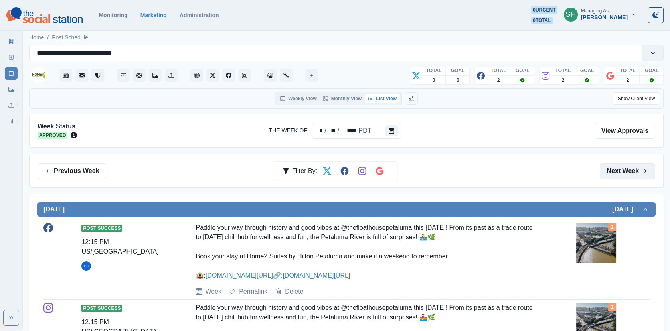
click at [612, 168] on button "Next Week" at bounding box center [627, 171] width 55 height 16
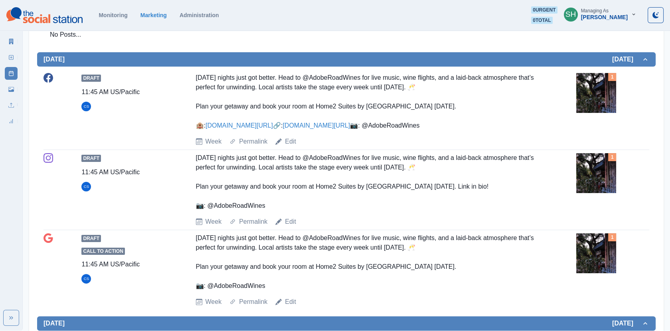
click at [282, 129] on link "www.tinyurl.com/yetvm6e6" at bounding box center [315, 125] width 67 height 7
click at [579, 113] on img at bounding box center [596, 93] width 40 height 40
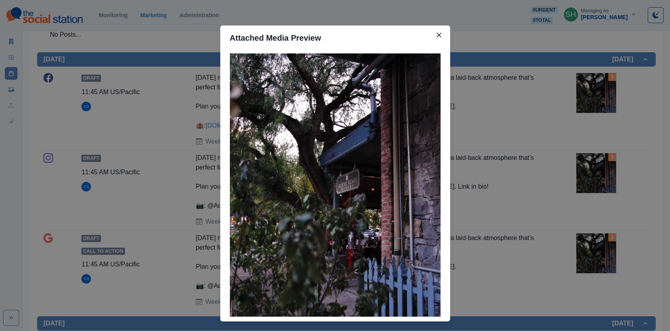
click at [206, 68] on div "Attached Media Preview" at bounding box center [335, 165] width 670 height 331
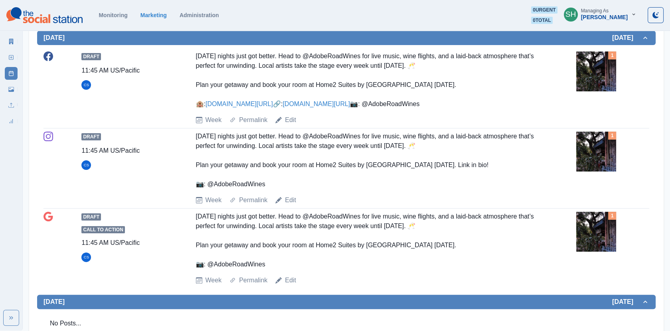
scroll to position [510, 0]
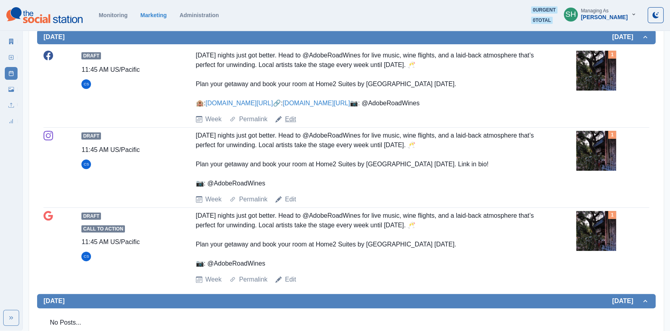
click at [287, 124] on link "Edit" at bounding box center [290, 120] width 11 height 10
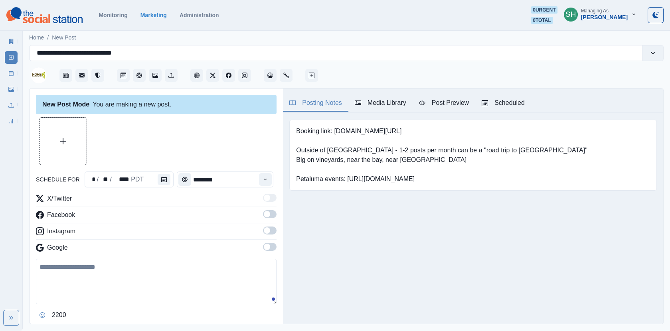
type input "********"
type textarea "**********"
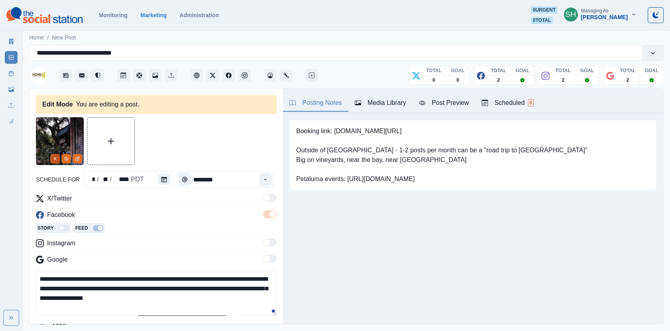
click at [54, 154] on button "Remove" at bounding box center [55, 159] width 10 height 10
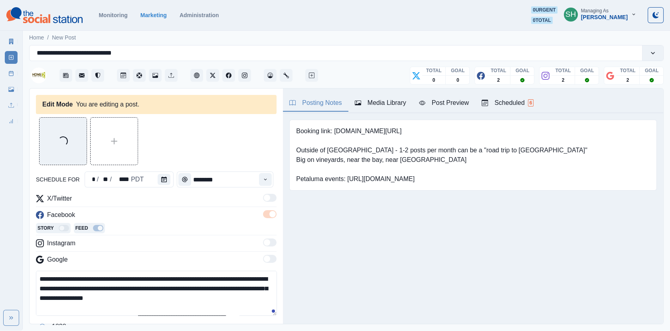
click at [393, 107] on div "Media Library" at bounding box center [380, 103] width 51 height 10
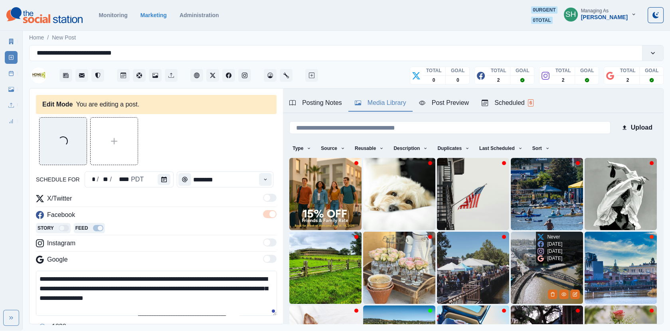
scroll to position [105, 0]
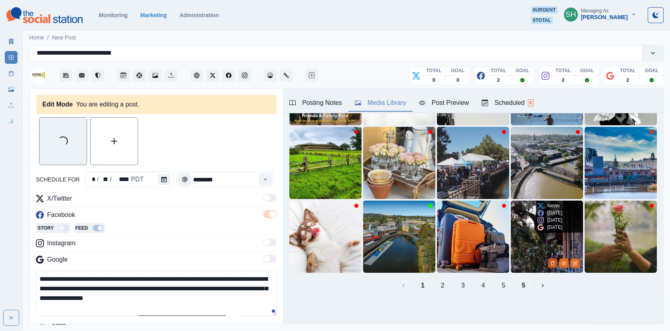
click at [551, 261] on icon "Delete Media" at bounding box center [552, 263] width 5 height 5
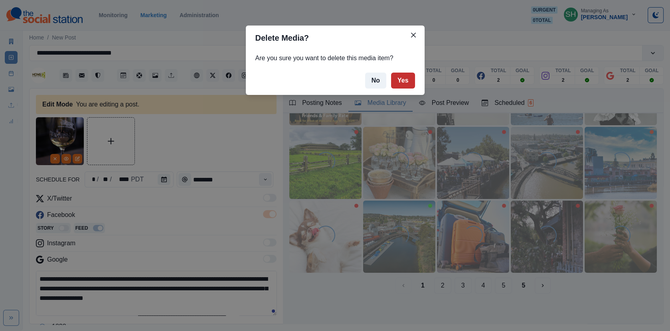
click at [401, 75] on button "Yes" at bounding box center [403, 81] width 24 height 16
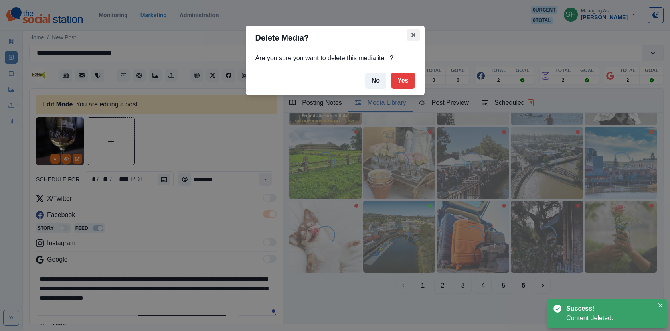
click at [412, 36] on icon "Close" at bounding box center [413, 35] width 5 height 5
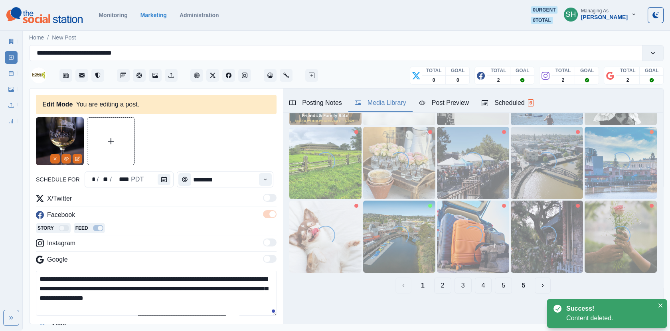
click at [223, 141] on div at bounding box center [156, 141] width 241 height 48
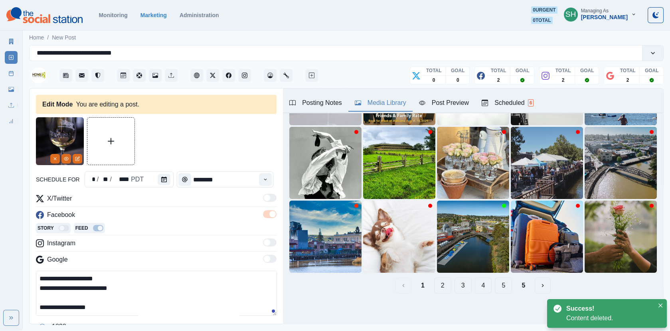
scroll to position [107, 0]
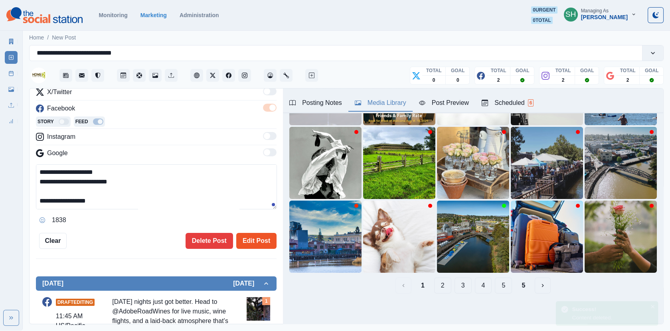
click at [254, 240] on button "Edit Post" at bounding box center [256, 241] width 40 height 16
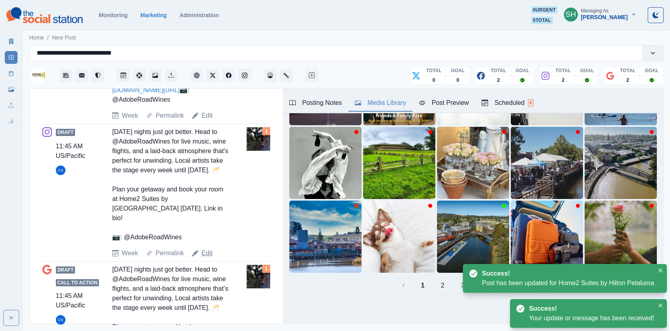
click at [207, 258] on link "Edit" at bounding box center [206, 254] width 11 height 10
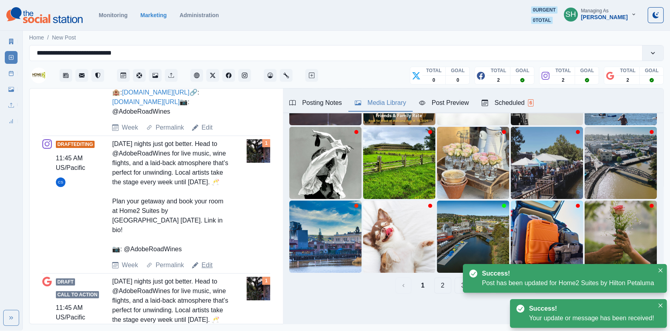
type textarea "**********"
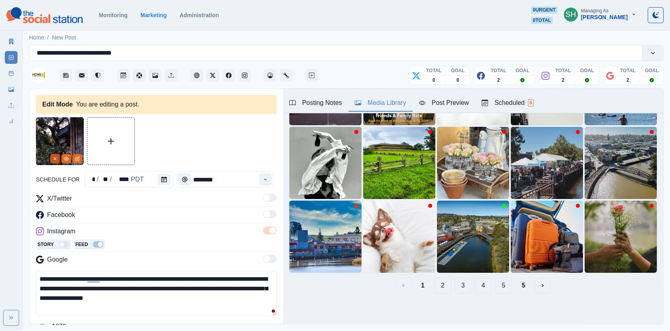
click at [55, 162] on button "Remove" at bounding box center [55, 159] width 10 height 10
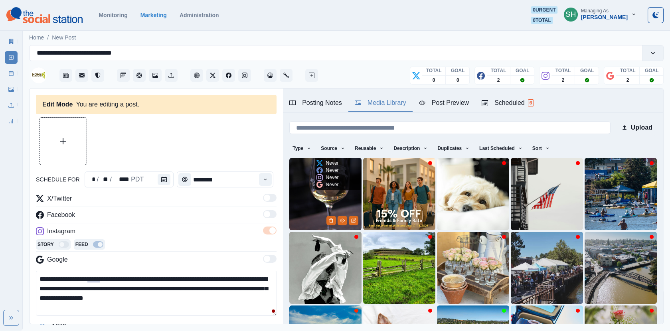
click at [322, 204] on img at bounding box center [325, 194] width 72 height 72
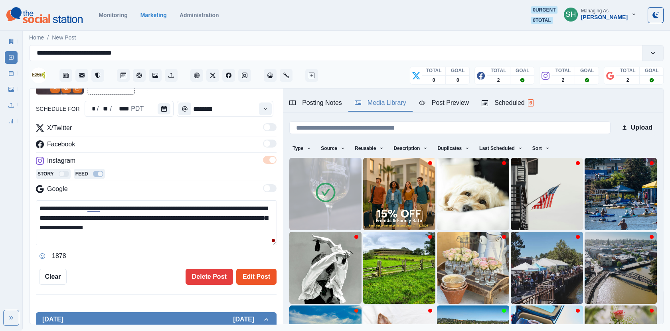
click at [259, 270] on button "Edit Post" at bounding box center [256, 277] width 40 height 16
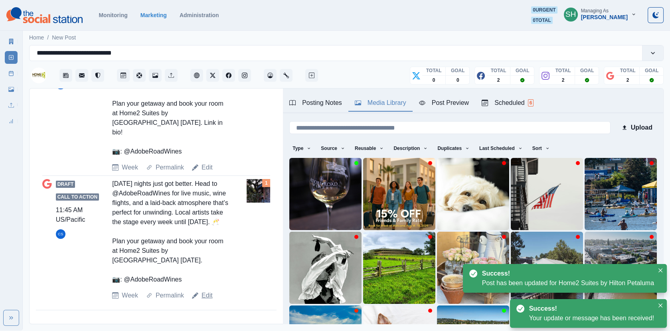
click at [201, 295] on link "Edit" at bounding box center [206, 296] width 11 height 10
type textarea "**********"
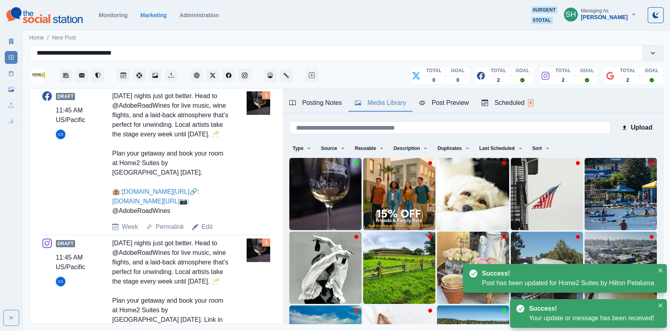
scroll to position [248, 0]
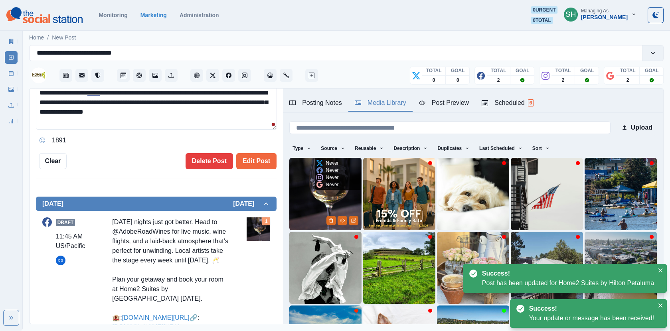
click at [332, 193] on img at bounding box center [325, 194] width 72 height 72
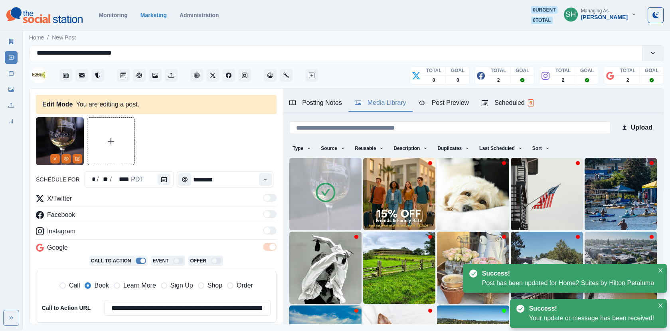
scroll to position [127, 0]
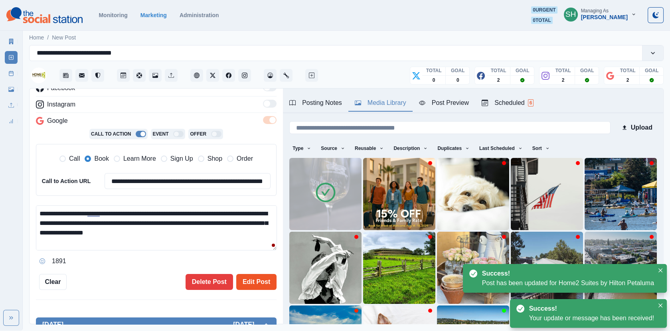
click at [267, 282] on button "Edit Post" at bounding box center [256, 282] width 40 height 16
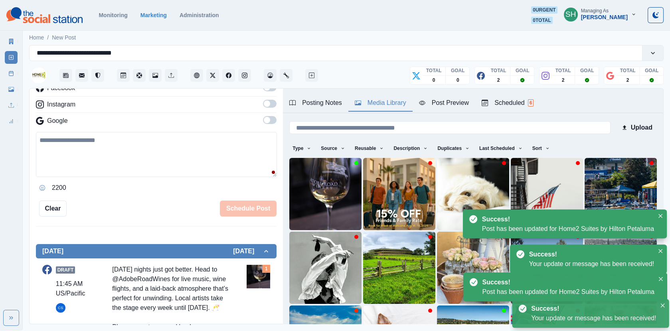
click at [9, 75] on rect at bounding box center [11, 73] width 4 height 4
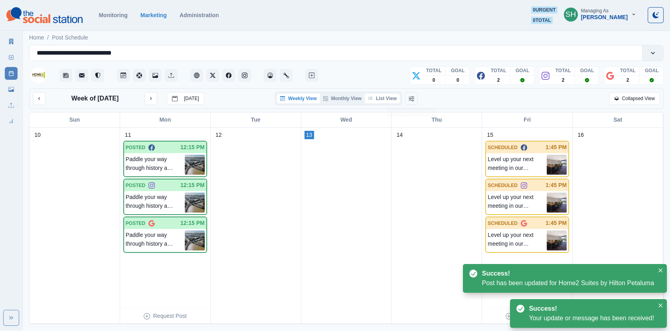
click at [389, 101] on button "List View" at bounding box center [382, 99] width 35 height 10
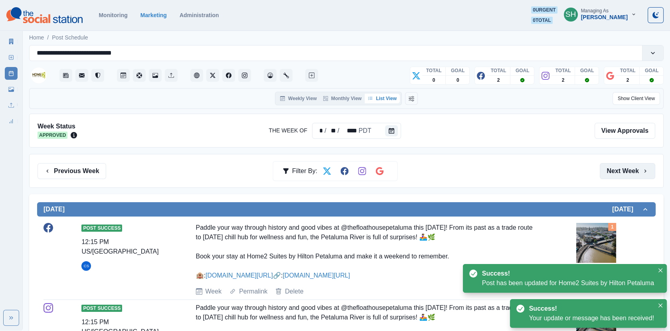
click at [628, 170] on button "Next Week" at bounding box center [627, 171] width 55 height 16
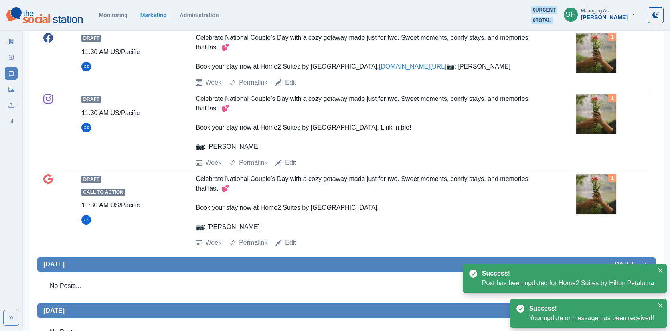
scroll to position [70, 0]
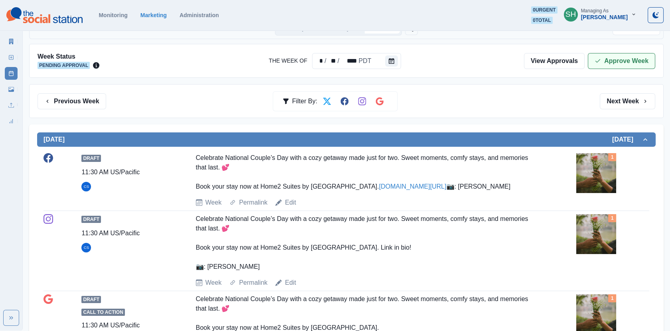
click at [600, 53] on button "Approve Week" at bounding box center [621, 61] width 67 height 16
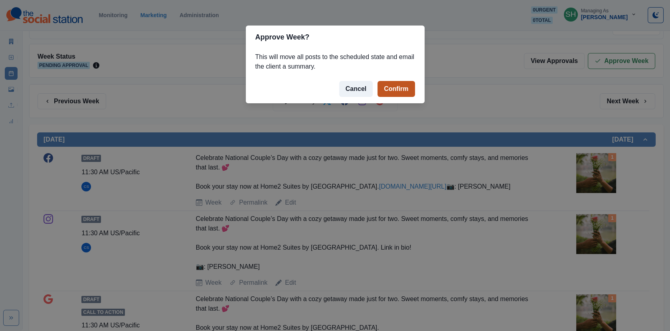
click at [399, 93] on button "Confirm" at bounding box center [395, 89] width 37 height 16
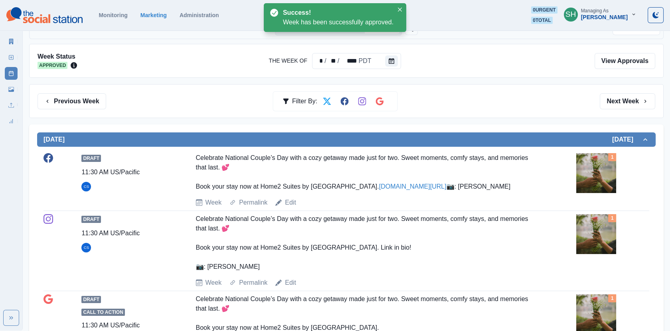
click at [17, 37] on link "Marketing Summary" at bounding box center [11, 41] width 13 height 13
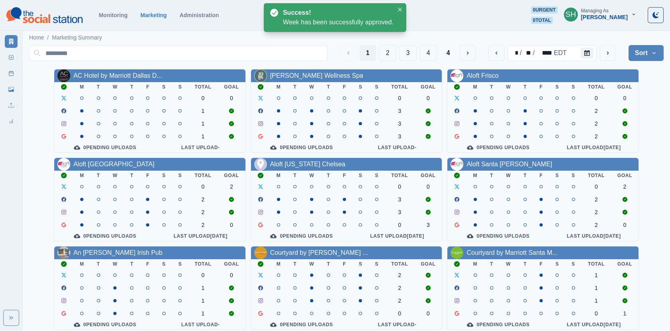
click at [648, 51] on button "Sort" at bounding box center [645, 53] width 35 height 16
click at [614, 108] on span "Pending Post Approval" at bounding box center [623, 104] width 69 height 10
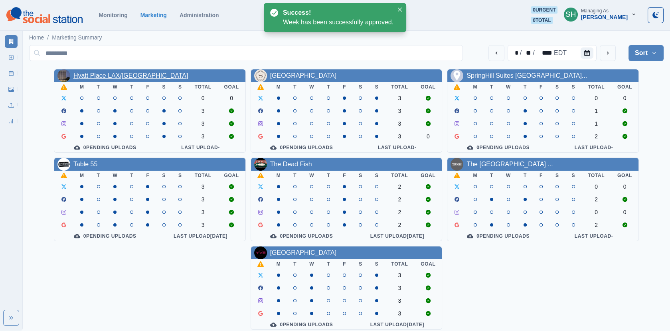
click at [142, 78] on link "Hyatt Place LAX/[GEOGRAPHIC_DATA]" at bounding box center [130, 75] width 115 height 7
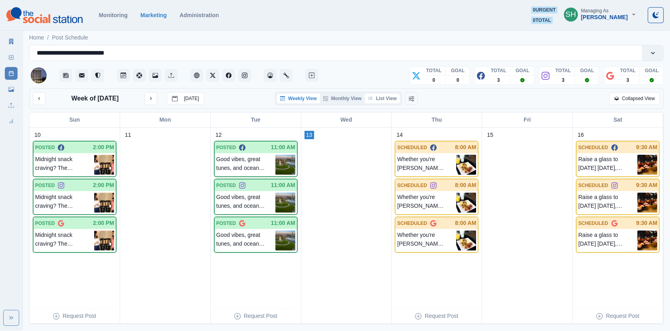
click at [380, 97] on button "List View" at bounding box center [382, 99] width 35 height 10
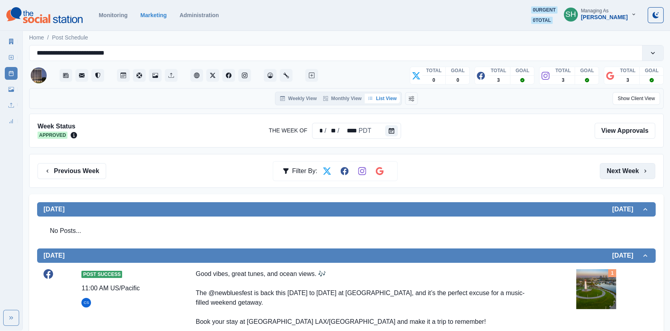
click at [611, 168] on button "Next Week" at bounding box center [627, 171] width 55 height 16
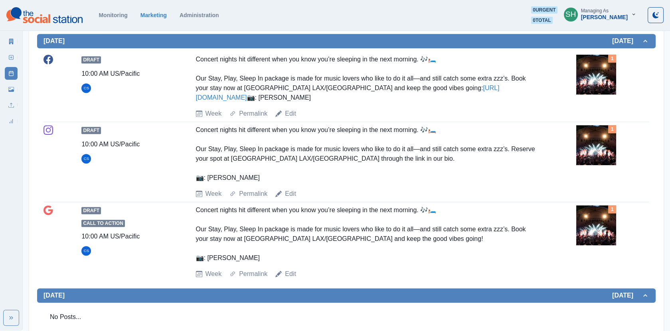
scroll to position [784, 0]
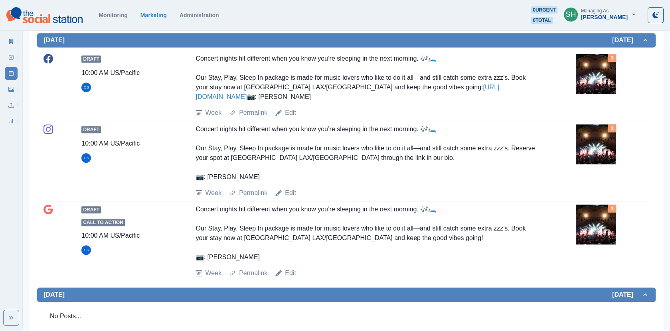
click at [595, 94] on img at bounding box center [596, 74] width 40 height 40
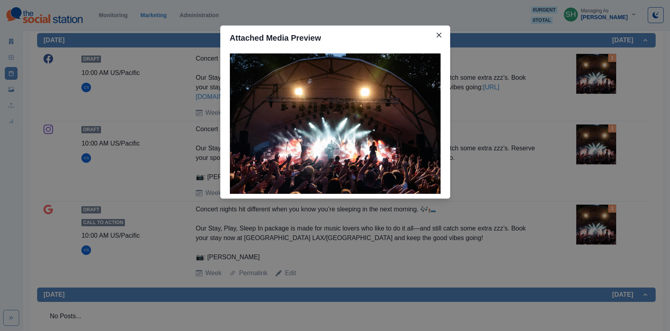
click at [571, 108] on div "Attached Media Preview" at bounding box center [335, 165] width 670 height 331
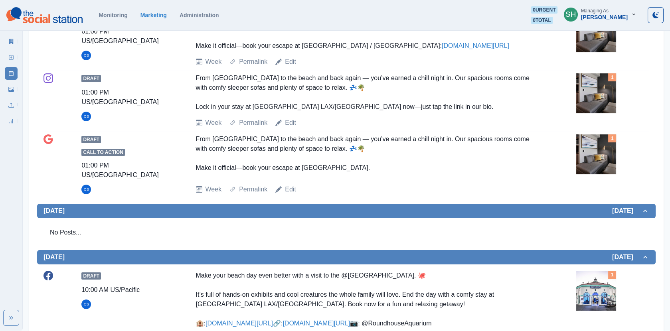
scroll to position [0, 0]
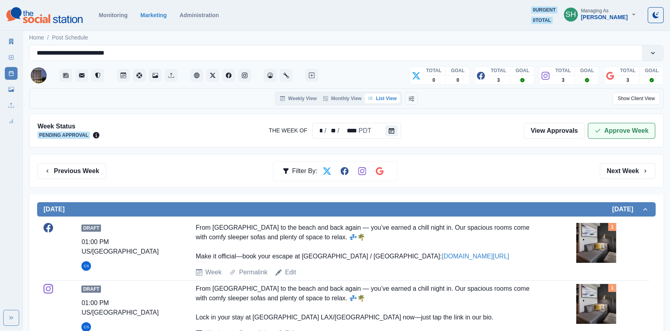
click at [599, 132] on icon "button" at bounding box center [598, 131] width 6 height 6
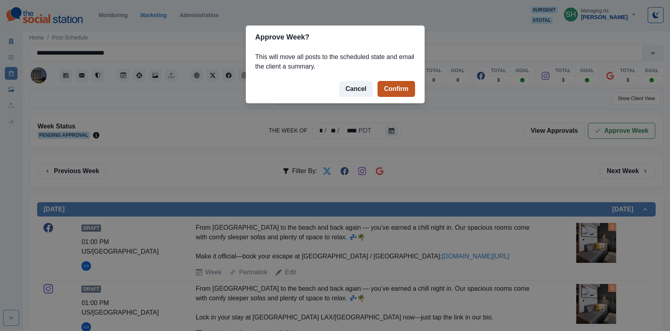
click at [405, 89] on button "Confirm" at bounding box center [395, 89] width 37 height 16
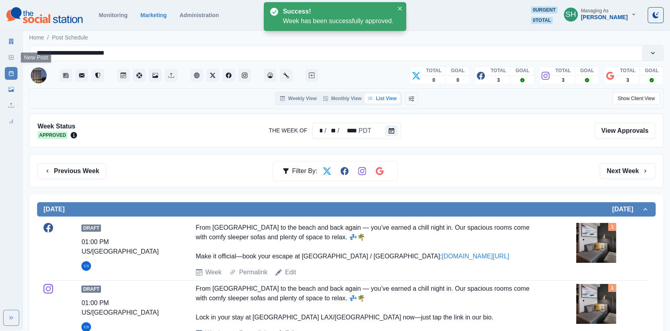
click at [13, 41] on icon at bounding box center [11, 42] width 4 height 6
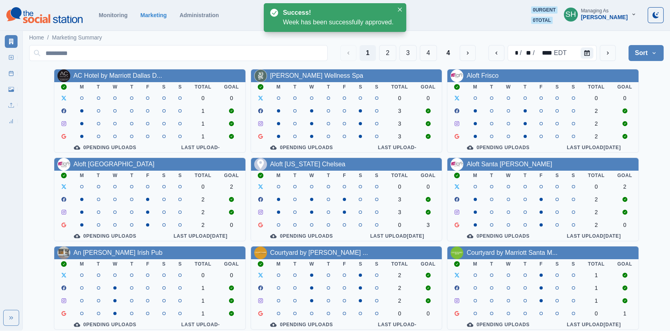
click at [628, 55] on div "1 2 3 4 4 * / ** / **** EDT Sort Client Name Uploads Pending Post Approval" at bounding box center [346, 53] width 634 height 16
click at [638, 58] on button "Sort" at bounding box center [645, 53] width 35 height 16
click at [606, 105] on span "Pending Post Approval" at bounding box center [623, 104] width 69 height 10
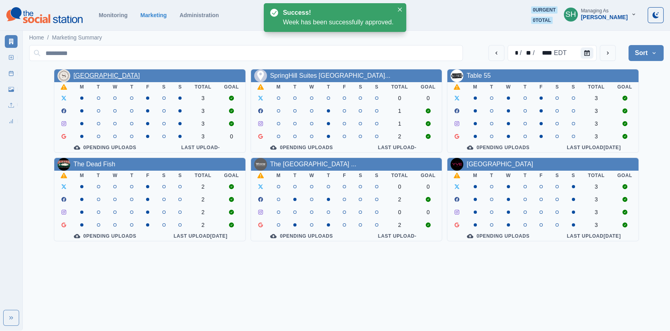
click at [137, 73] on link "[GEOGRAPHIC_DATA]" at bounding box center [106, 75] width 67 height 7
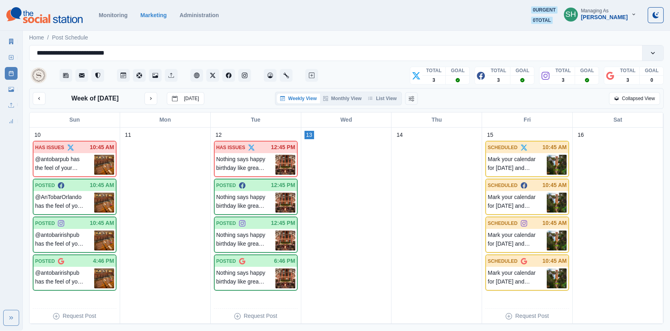
click at [379, 88] on div "Week of [DATE] [DATE] Weekly View Monthly View List View Collapsed View" at bounding box center [346, 98] width 634 height 21
click at [379, 94] on button "List View" at bounding box center [382, 99] width 35 height 10
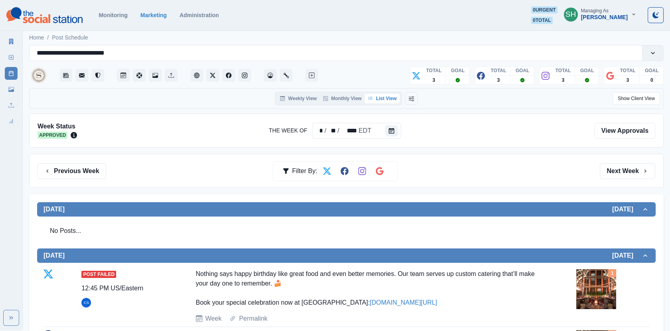
click at [618, 179] on div "Previous Week Filter By: Next Week" at bounding box center [346, 171] width 634 height 34
click at [610, 165] on button "Next Week" at bounding box center [627, 171] width 55 height 16
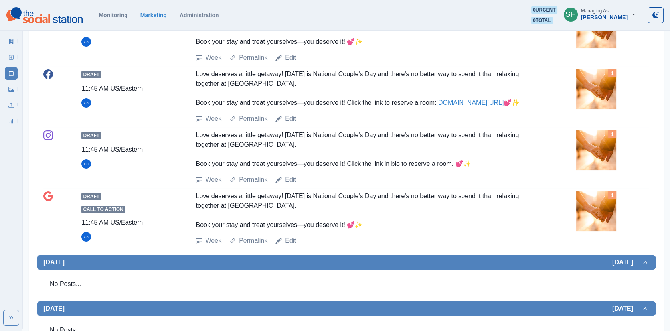
scroll to position [212, 0]
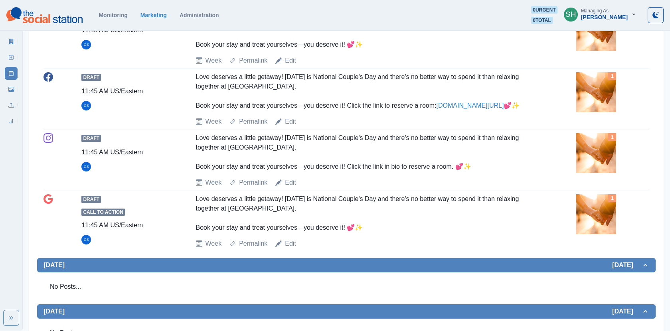
click at [593, 156] on img at bounding box center [596, 153] width 40 height 40
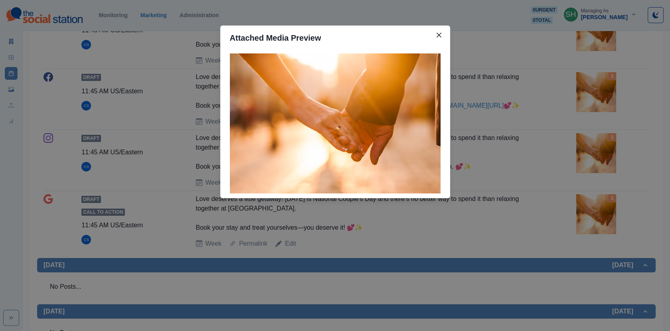
click at [593, 156] on div "Attached Media Preview" at bounding box center [335, 165] width 670 height 331
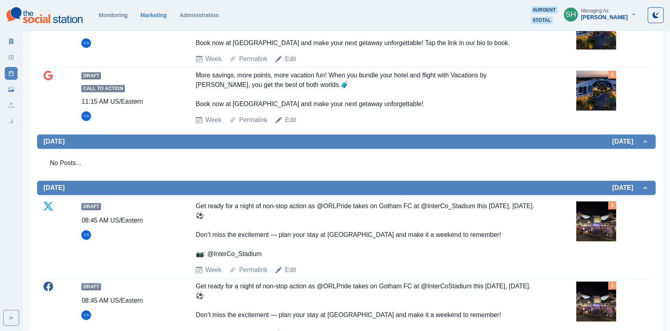
scroll to position [868, 0]
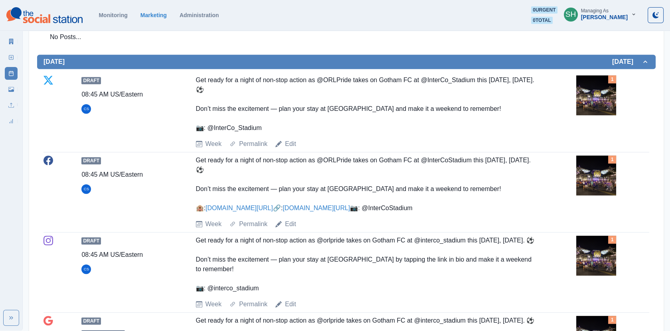
click at [588, 115] on img at bounding box center [596, 95] width 40 height 40
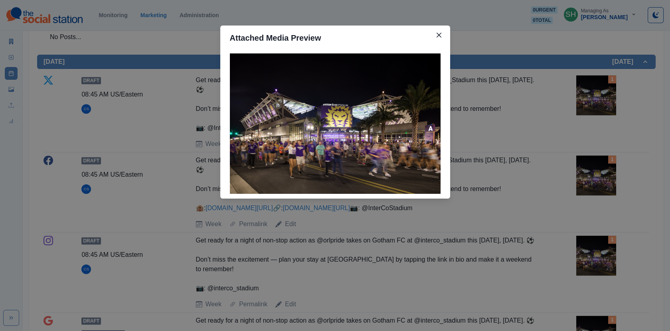
click at [536, 103] on div "Attached Media Preview" at bounding box center [335, 165] width 670 height 331
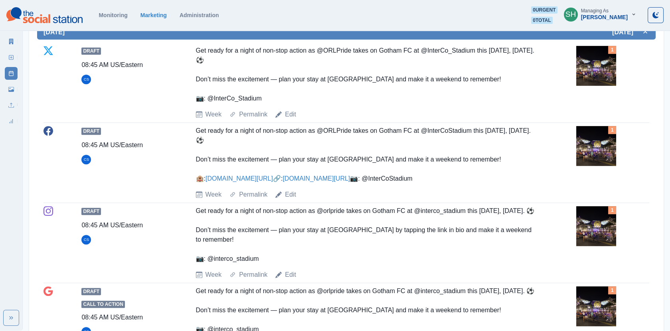
scroll to position [899, 0]
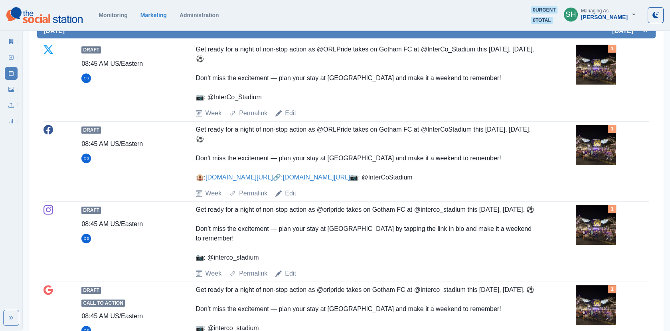
click at [282, 181] on link "www.bit.ly/4eP4wwo" at bounding box center [315, 177] width 67 height 7
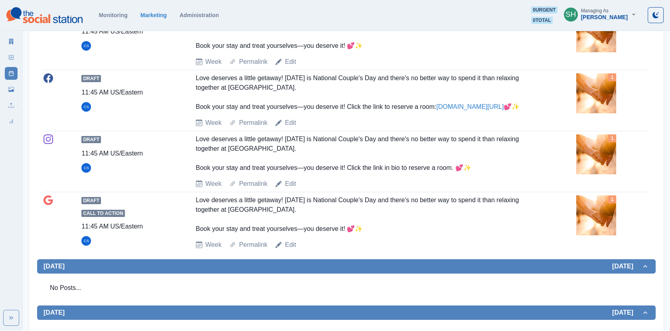
scroll to position [40, 0]
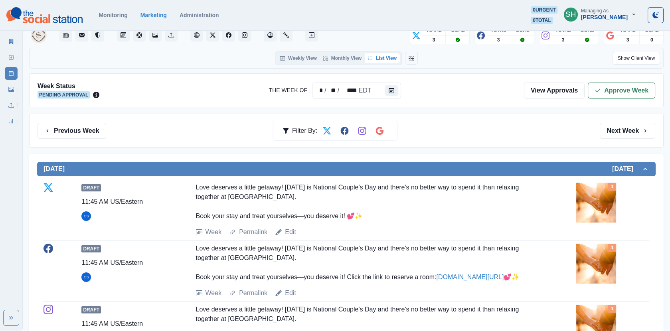
click at [610, 78] on div "Week Status Pending Approval The Week Of * / ** / **** EDT View Approvals Appro…" at bounding box center [346, 90] width 634 height 34
click at [610, 87] on button "Approve Week" at bounding box center [621, 91] width 67 height 16
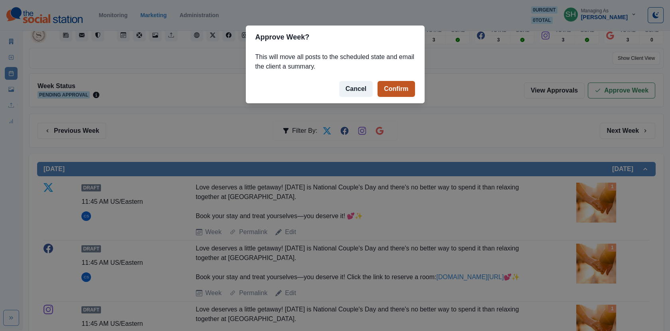
click at [404, 87] on button "Confirm" at bounding box center [395, 89] width 37 height 16
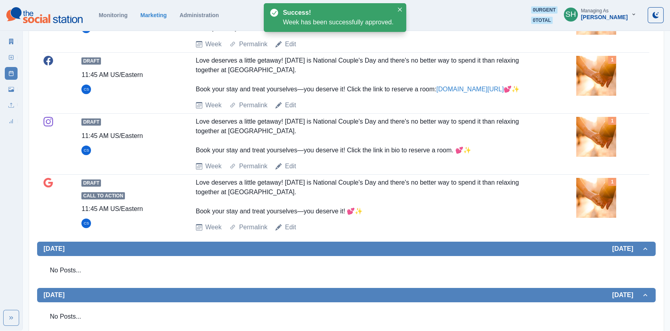
scroll to position [116, 0]
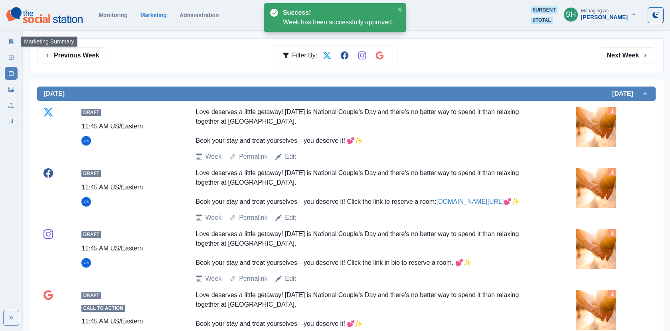
click at [13, 41] on icon at bounding box center [11, 42] width 4 height 6
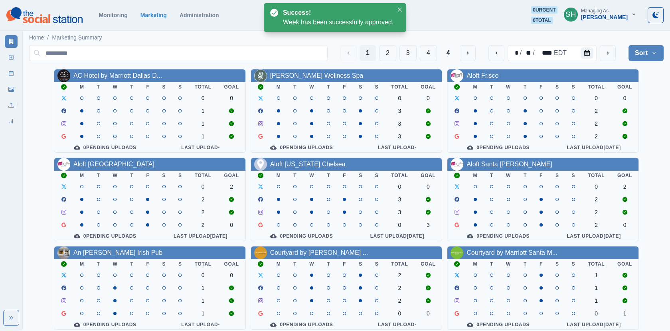
click at [629, 54] on button "Sort" at bounding box center [645, 53] width 35 height 16
click at [611, 106] on span "Pending Post Approval" at bounding box center [623, 104] width 69 height 10
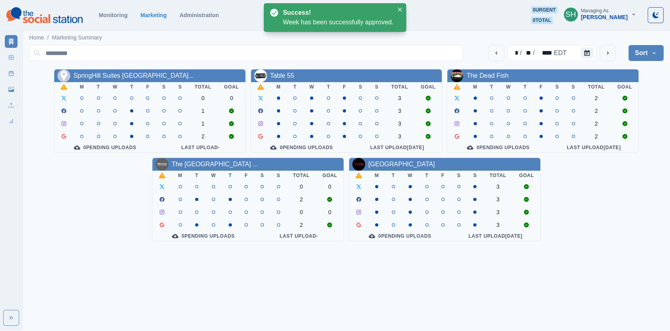
click at [126, 81] on div "SpringHill Suites [GEOGRAPHIC_DATA]..." at bounding box center [149, 75] width 191 height 13
click at [125, 78] on link "SpringHill Suites [GEOGRAPHIC_DATA]..." at bounding box center [133, 75] width 120 height 7
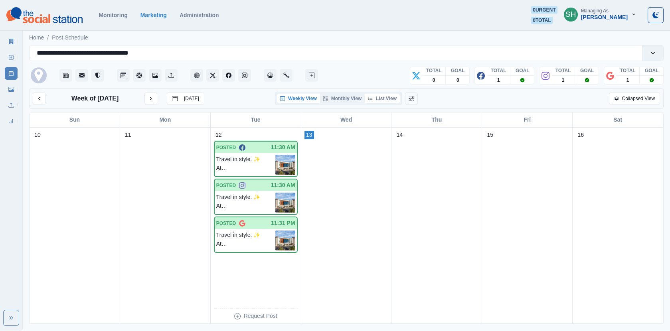
click at [396, 95] on button "List View" at bounding box center [382, 99] width 35 height 10
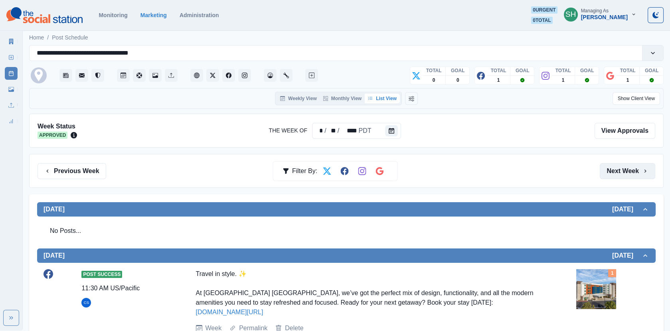
click at [636, 165] on button "Next Week" at bounding box center [627, 171] width 55 height 16
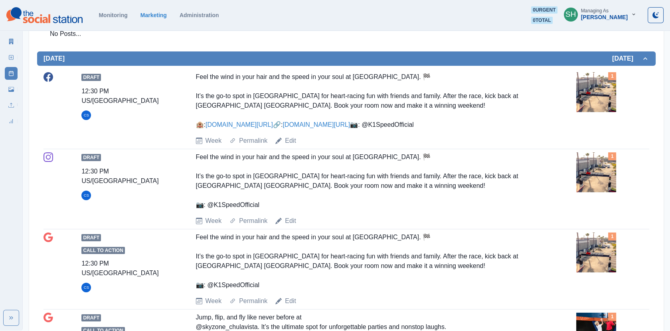
scroll to position [292, 0]
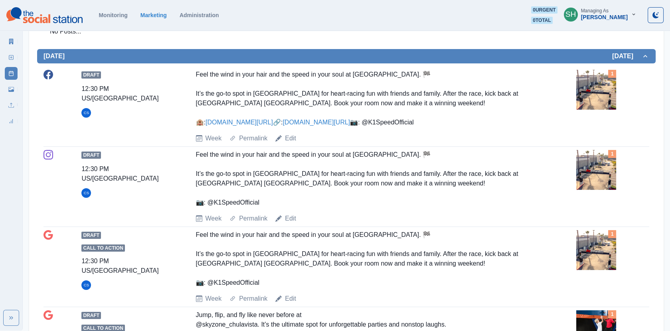
click at [282, 126] on link "www.tinyurl.com/352re648" at bounding box center [315, 122] width 67 height 7
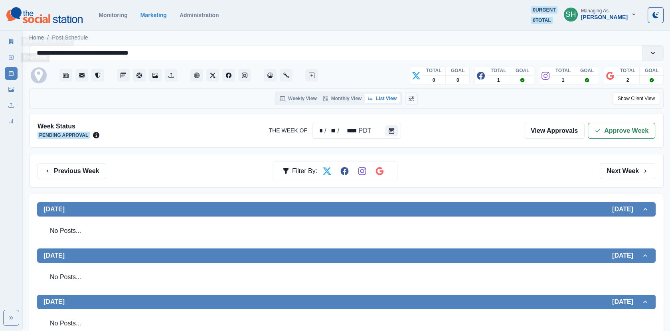
click at [10, 41] on icon at bounding box center [11, 42] width 6 height 6
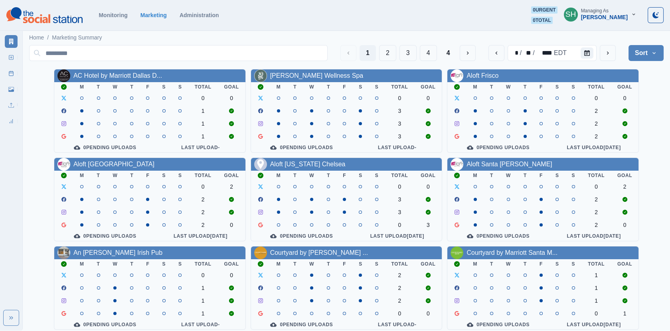
click at [599, 15] on div "[PERSON_NAME]" at bounding box center [604, 17] width 47 height 7
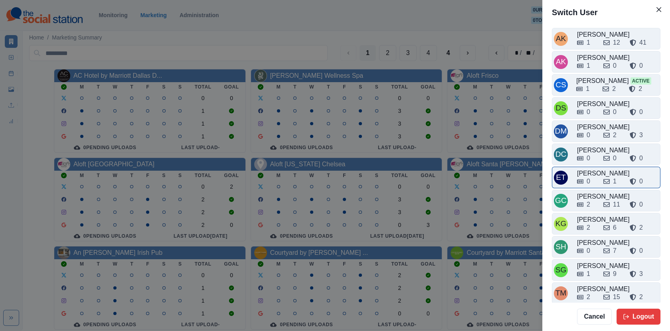
scroll to position [2, 0]
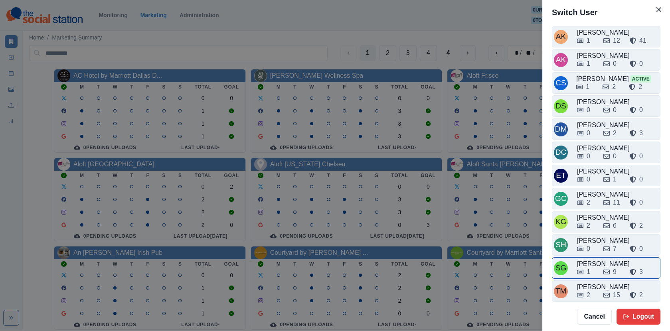
click at [593, 267] on div "1" at bounding box center [587, 272] width 20 height 10
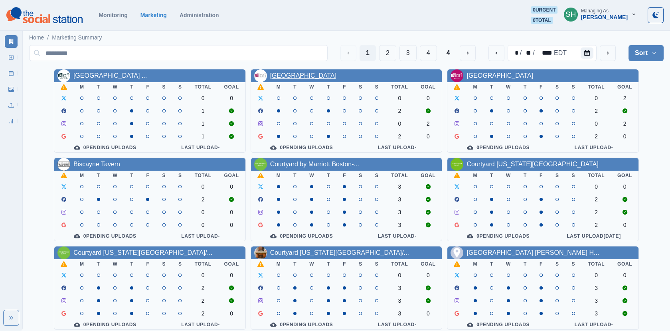
click at [320, 76] on link "Aloft San Antonio Airport" at bounding box center [303, 75] width 67 height 7
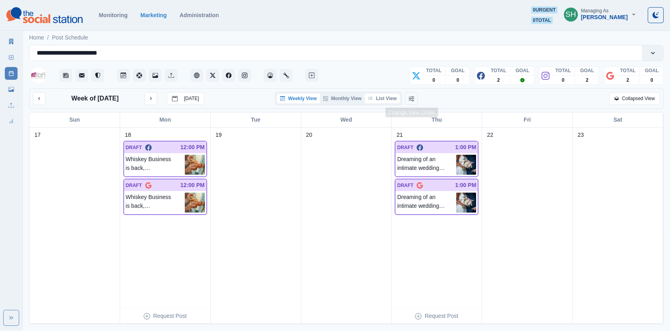
click at [393, 97] on button "List View" at bounding box center [382, 99] width 35 height 10
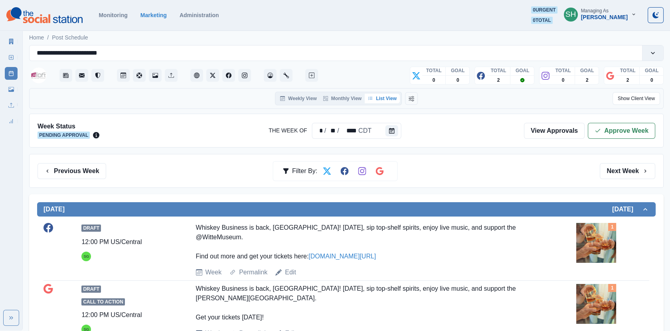
scroll to position [168, 0]
